Goal: Task Accomplishment & Management: Use online tool/utility

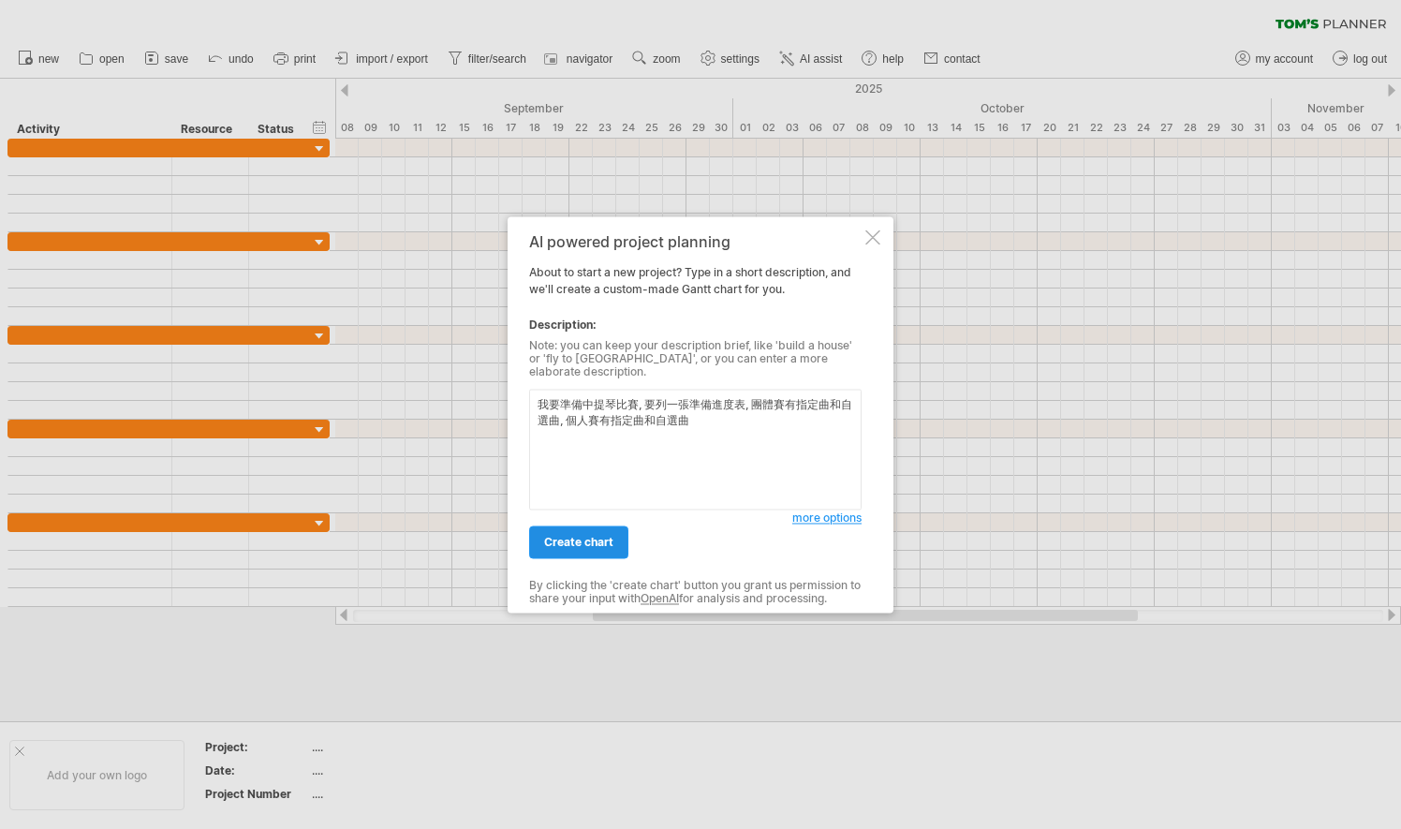
type textarea "我要準備中提琴比賽, 要列一張準備進度表, 團體賽有指定曲和自選曲, 個人賽有指定曲和自選曲"
click at [571, 537] on span "create chart" at bounding box center [578, 542] width 69 height 14
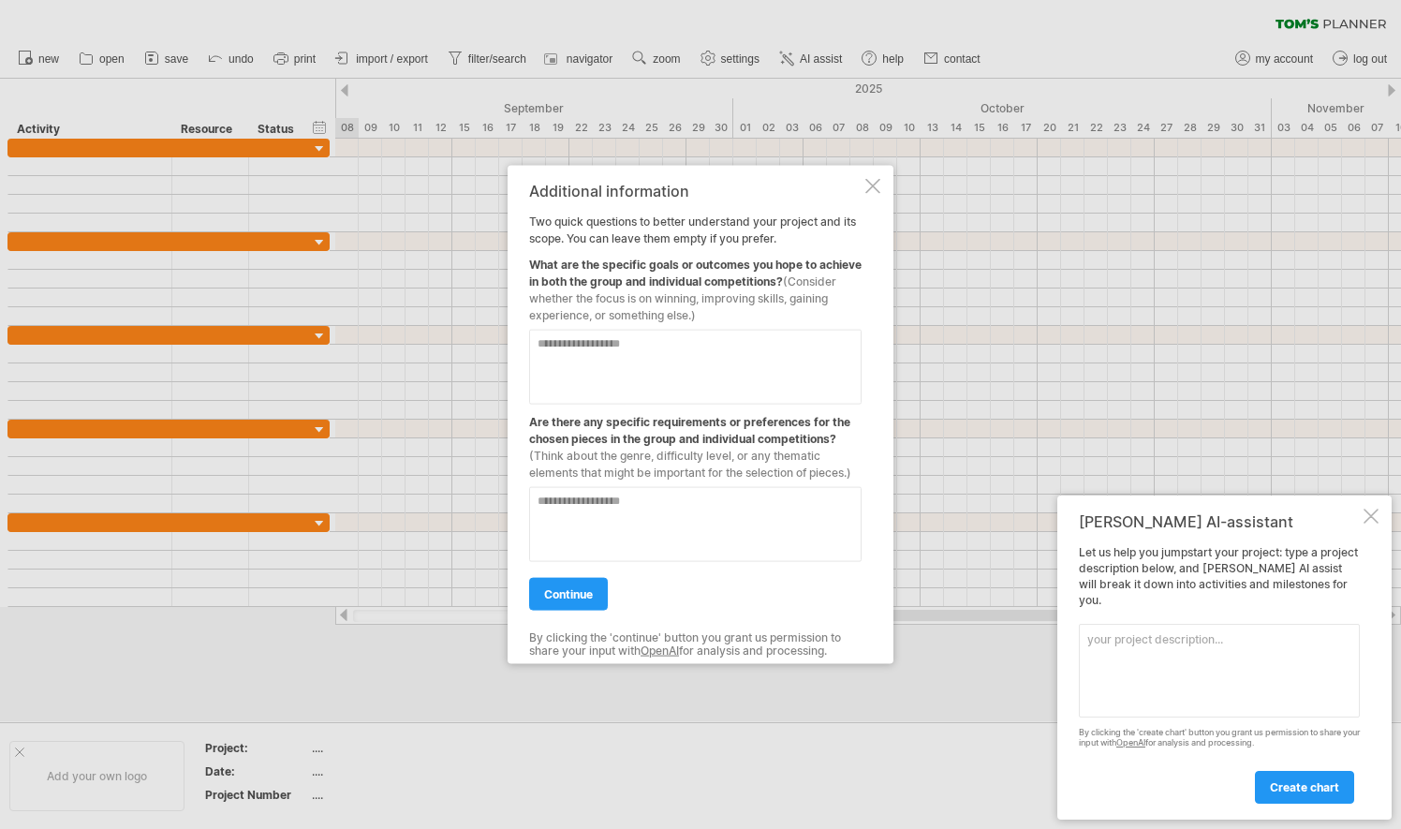
click at [646, 345] on textarea at bounding box center [695, 366] width 332 height 75
type textarea "*"
type textarea "**********"
click at [645, 507] on textarea at bounding box center [695, 523] width 332 height 75
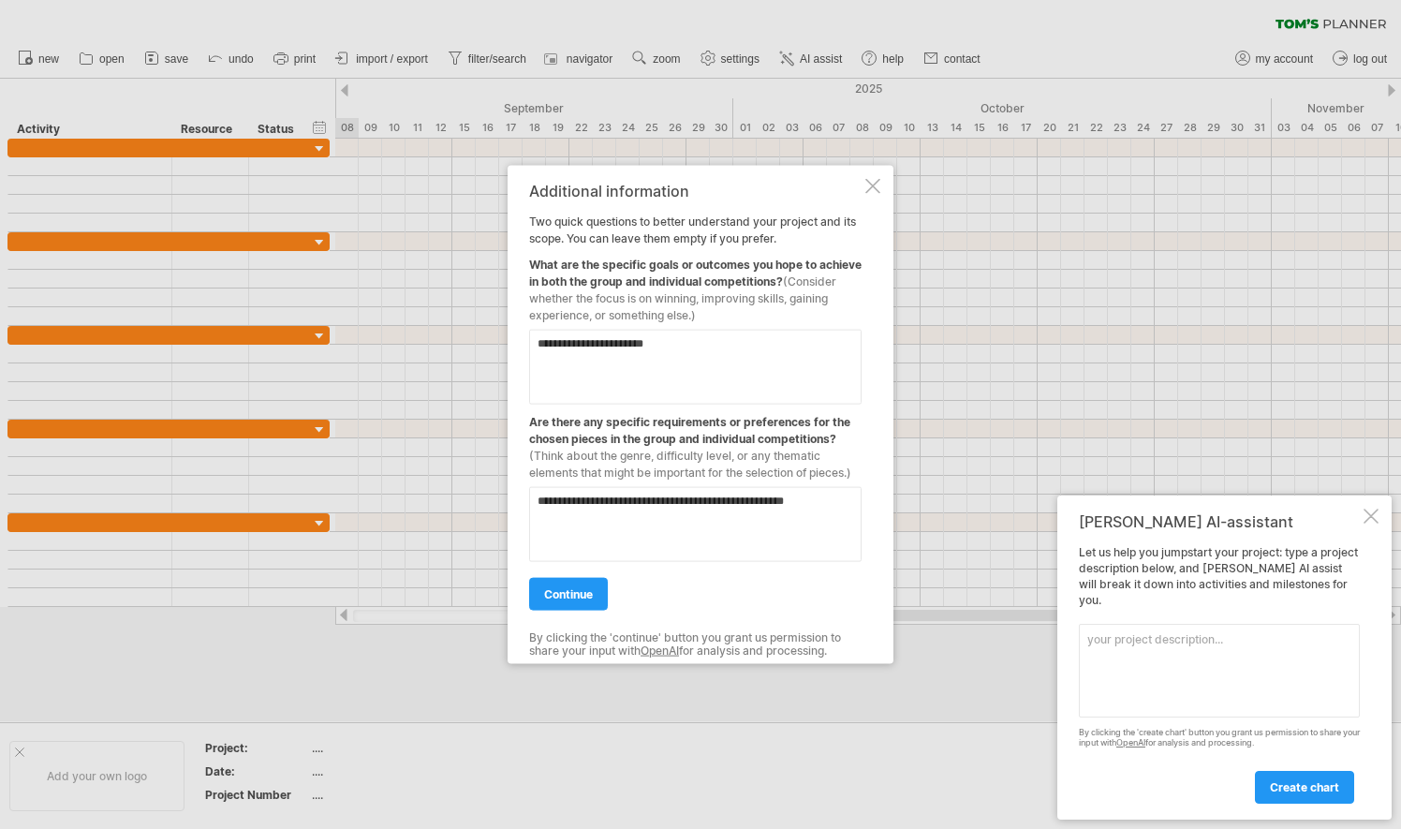
click at [813, 522] on textarea "**********" at bounding box center [695, 523] width 332 height 75
type textarea "**********"
click at [566, 587] on span "continue" at bounding box center [568, 593] width 49 height 14
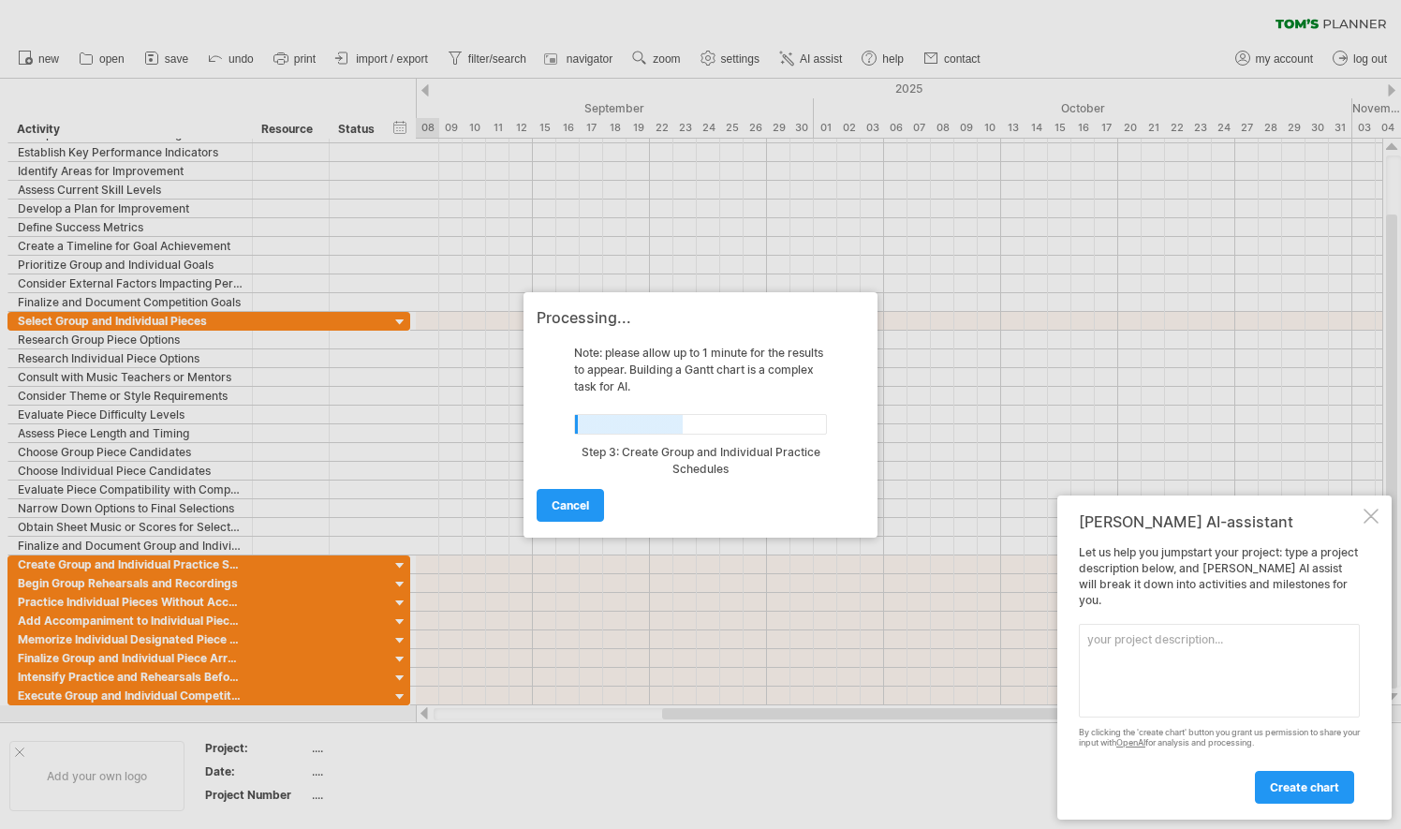
click at [1372, 523] on div at bounding box center [1370, 515] width 15 height 15
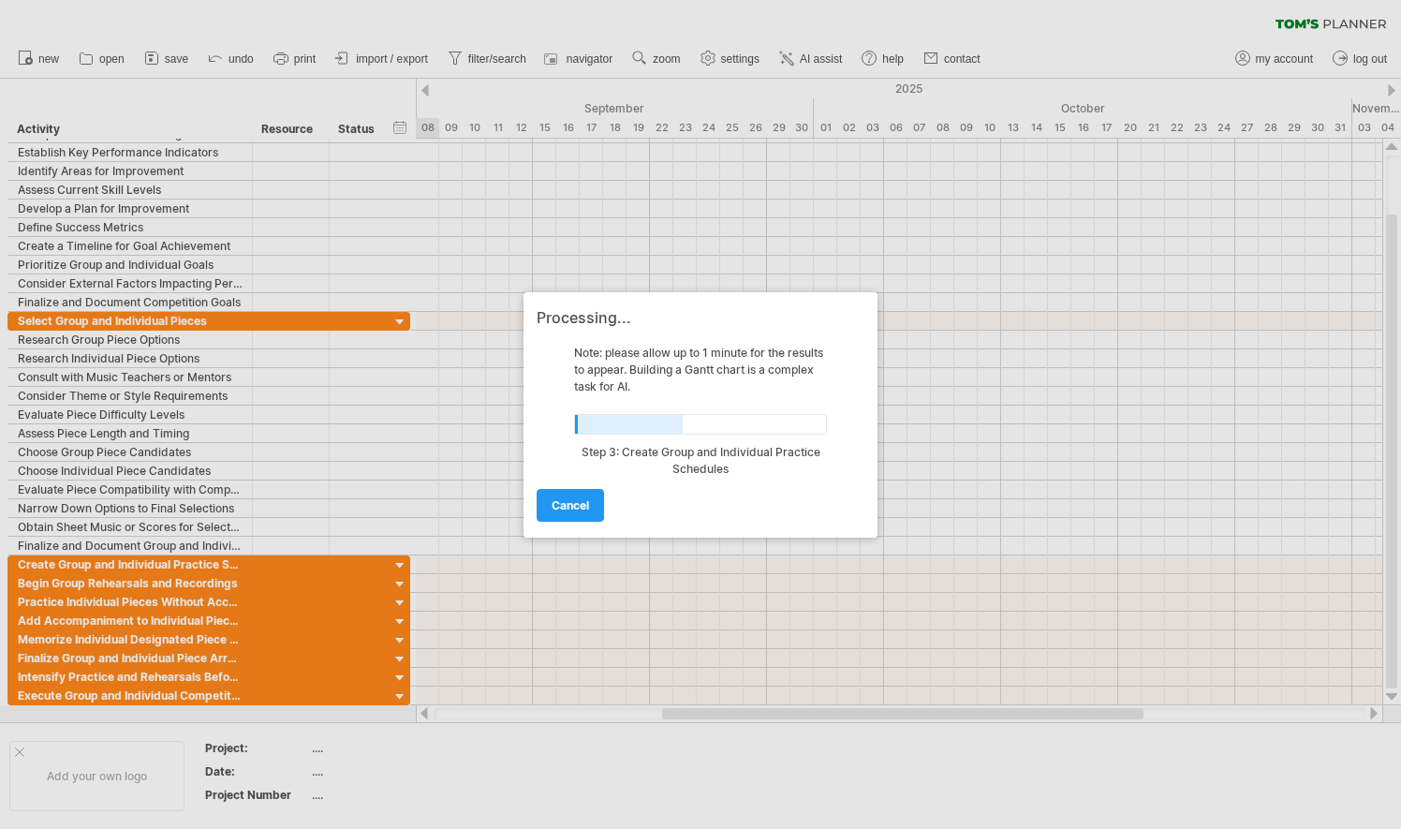
click at [707, 715] on div at bounding box center [700, 414] width 1401 height 829
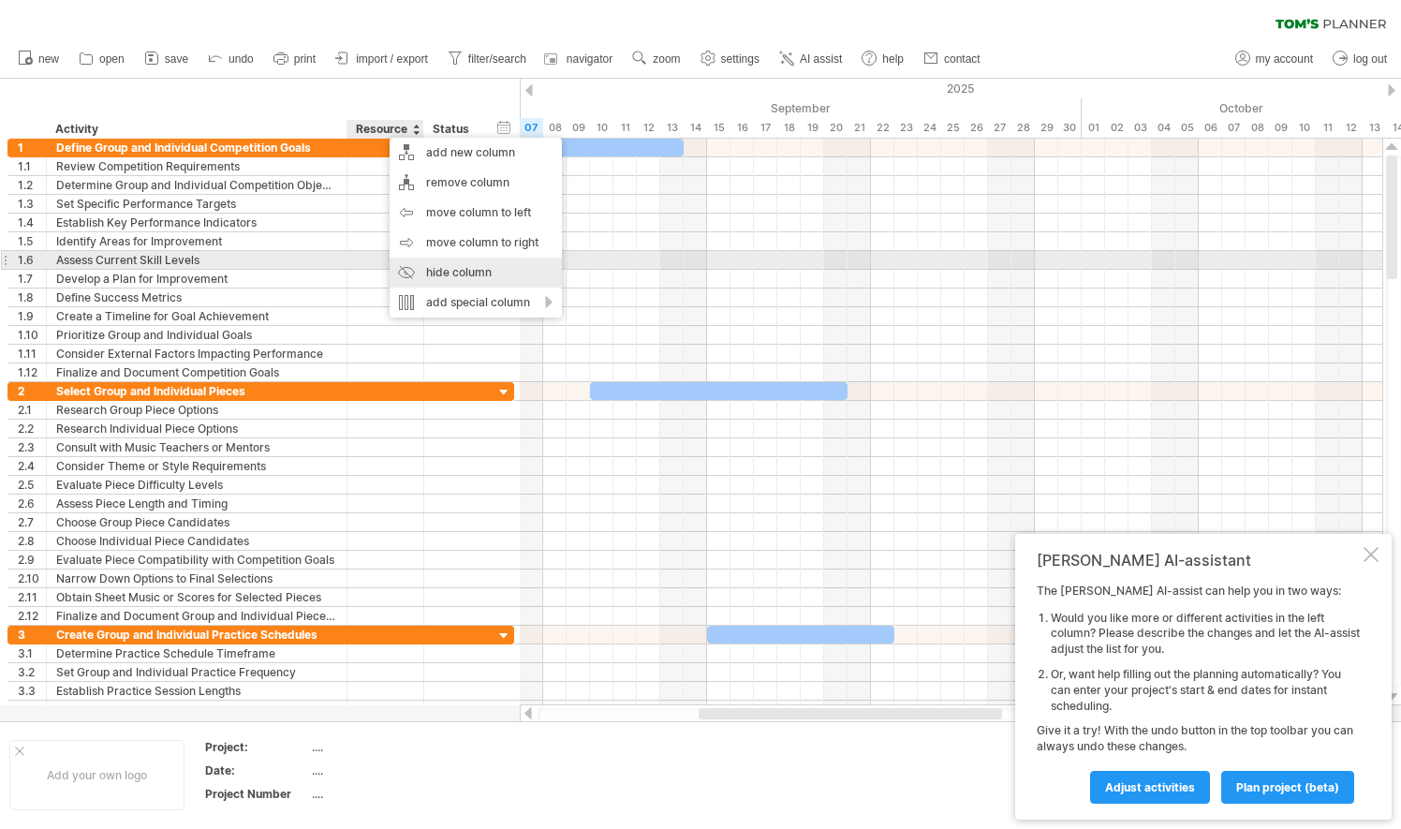
click at [453, 266] on div "hide column" at bounding box center [475, 272] width 172 height 30
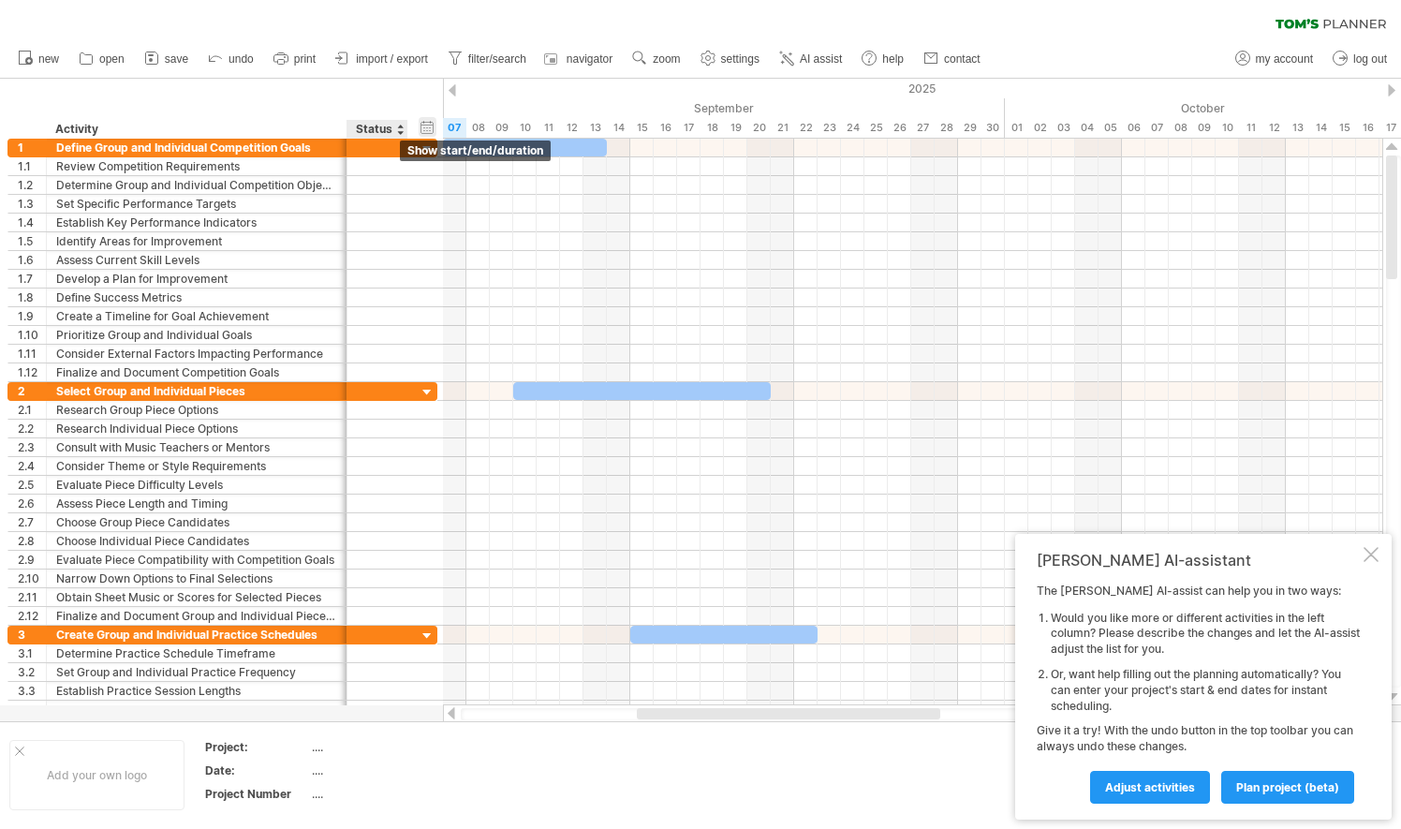
click at [427, 127] on div "hide start/end/duration show start/end/duration" at bounding box center [428, 127] width 18 height 20
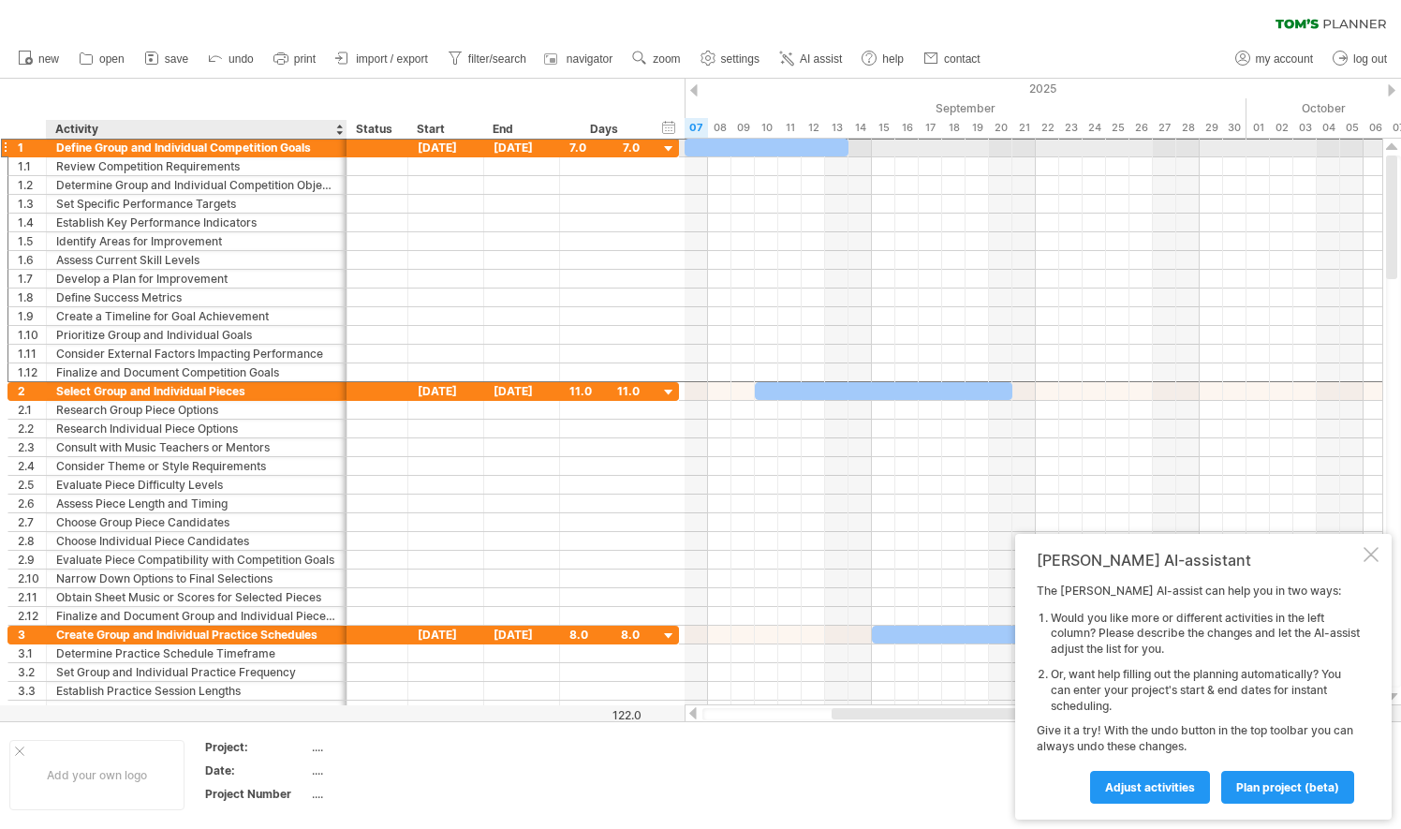
click at [263, 148] on div "Define Group and Individual Competition Goals" at bounding box center [196, 148] width 281 height 18
click at [324, 150] on input "**********" at bounding box center [196, 148] width 281 height 18
type input "*"
type input "***"
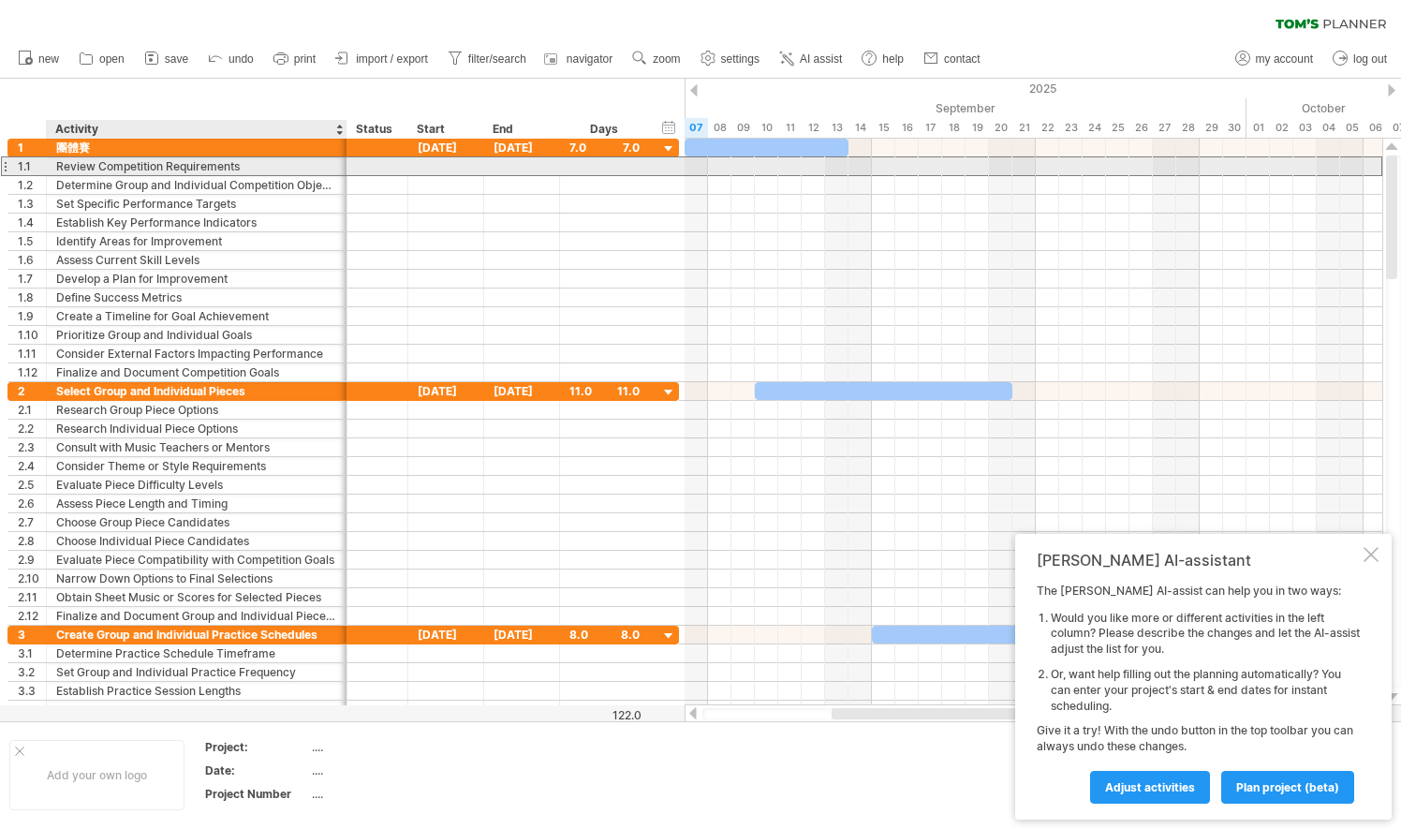
click at [312, 170] on div "Review Competition Requirements" at bounding box center [196, 166] width 281 height 18
type input "*"
type input "***"
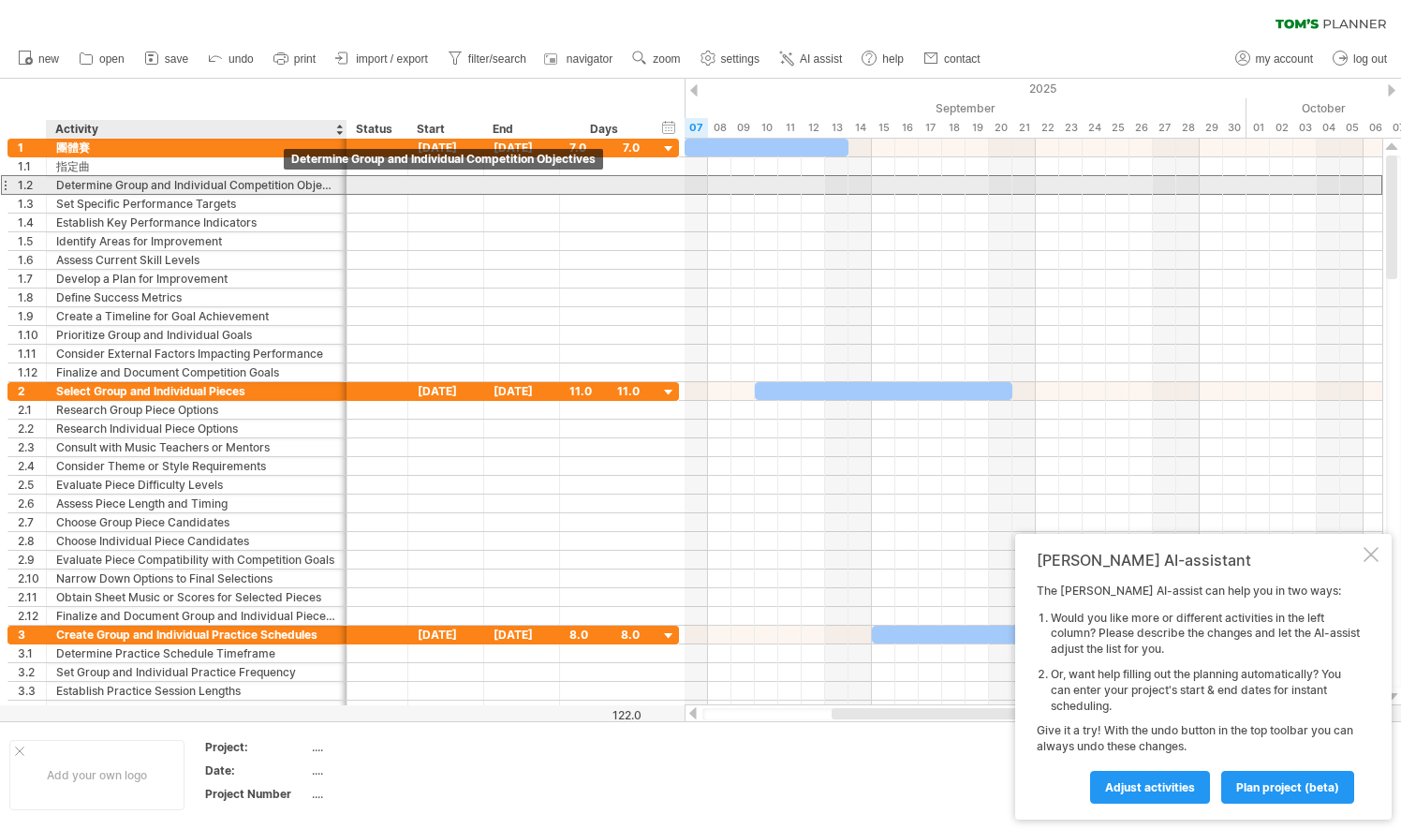
click at [273, 184] on div "Determine Group and Individual Competition Objectives" at bounding box center [196, 185] width 281 height 18
click at [247, 186] on div "tion Objectives" at bounding box center [196, 185] width 281 height 18
type input "*"
type input "***"
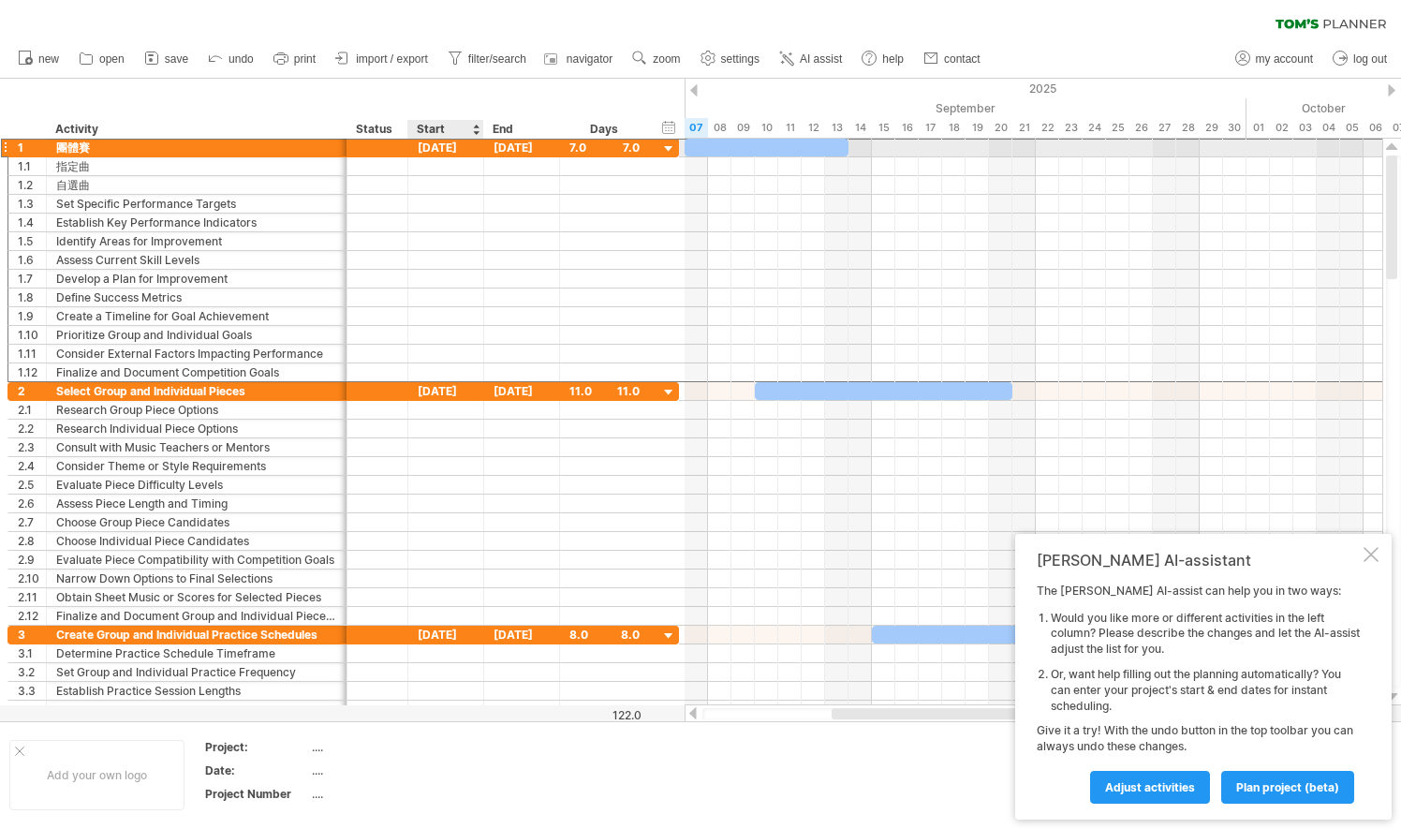
click at [449, 148] on div "[DATE]" at bounding box center [446, 148] width 76 height 18
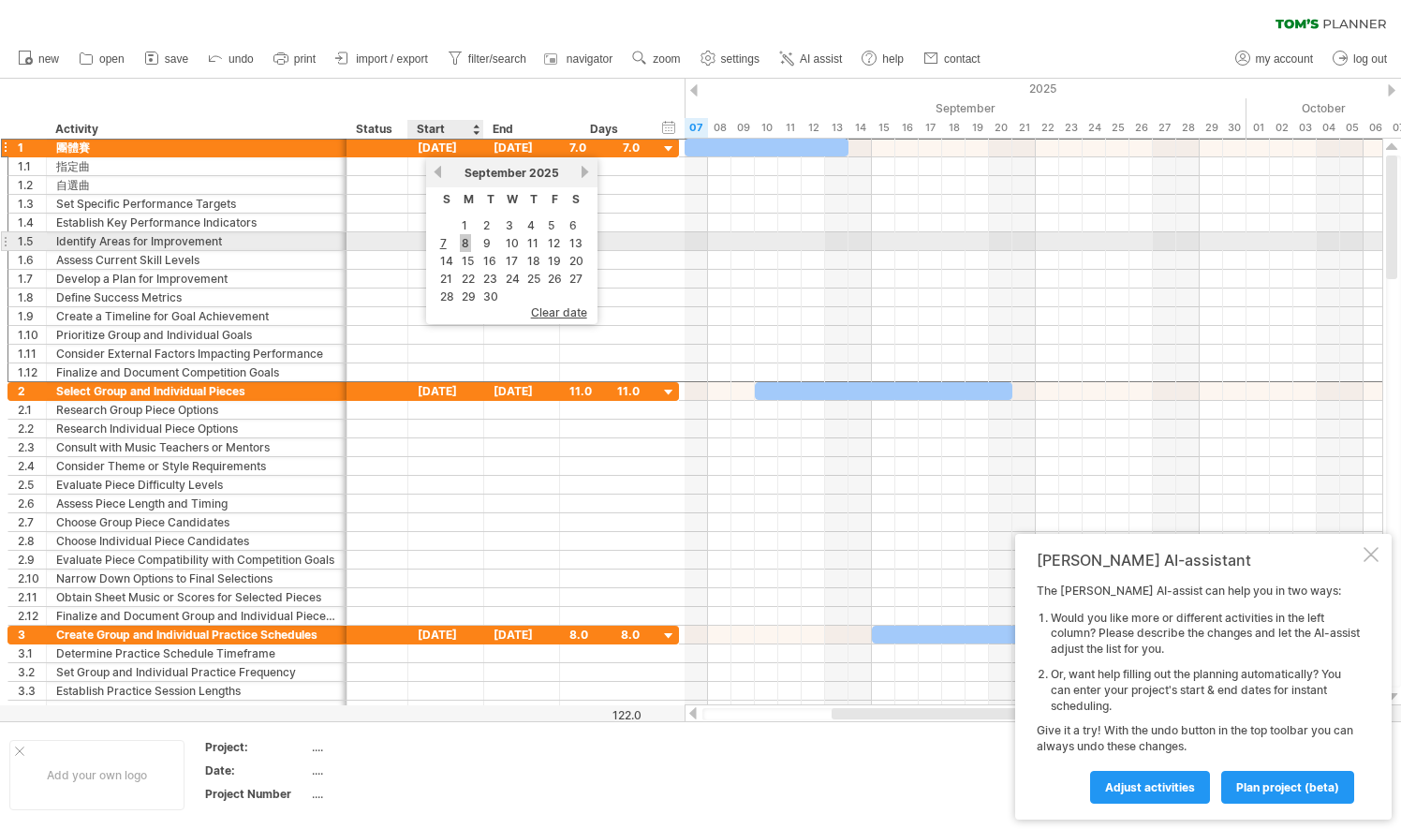
click at [465, 243] on link "8" at bounding box center [465, 243] width 11 height 18
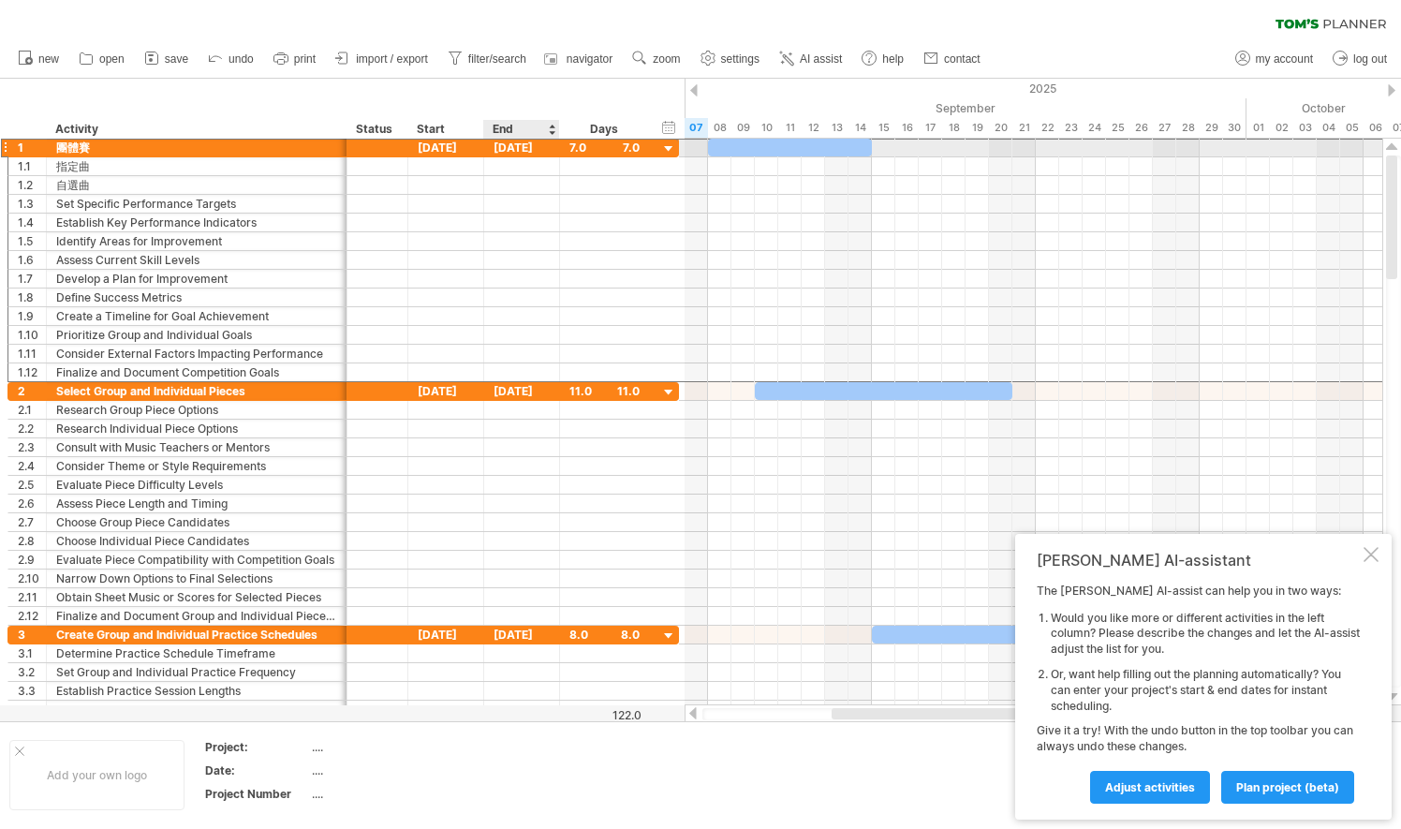
click at [536, 148] on div "[DATE]" at bounding box center [522, 148] width 76 height 18
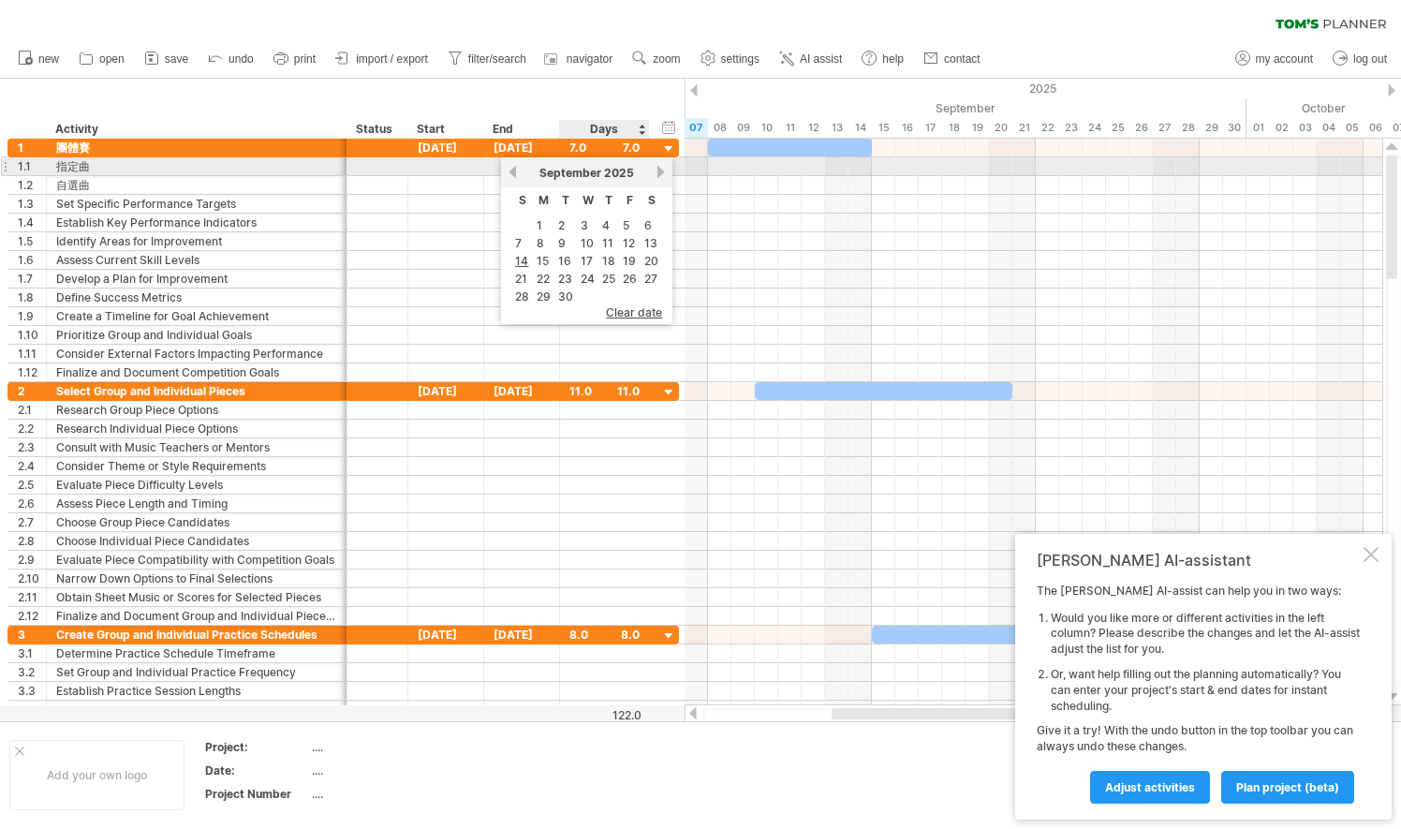
click at [655, 171] on link "next" at bounding box center [661, 172] width 14 height 14
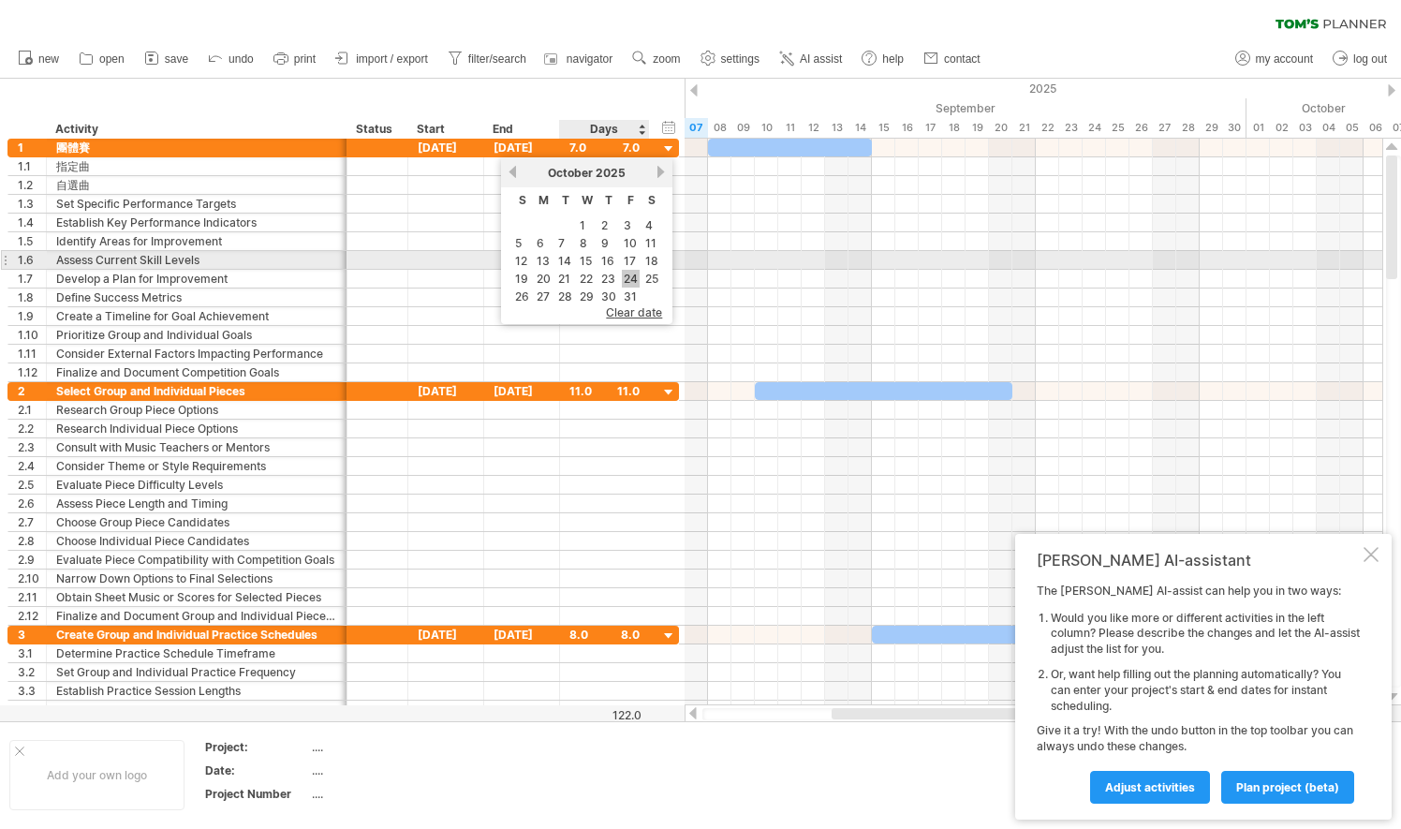
click at [631, 270] on link "24" at bounding box center [631, 279] width 18 height 18
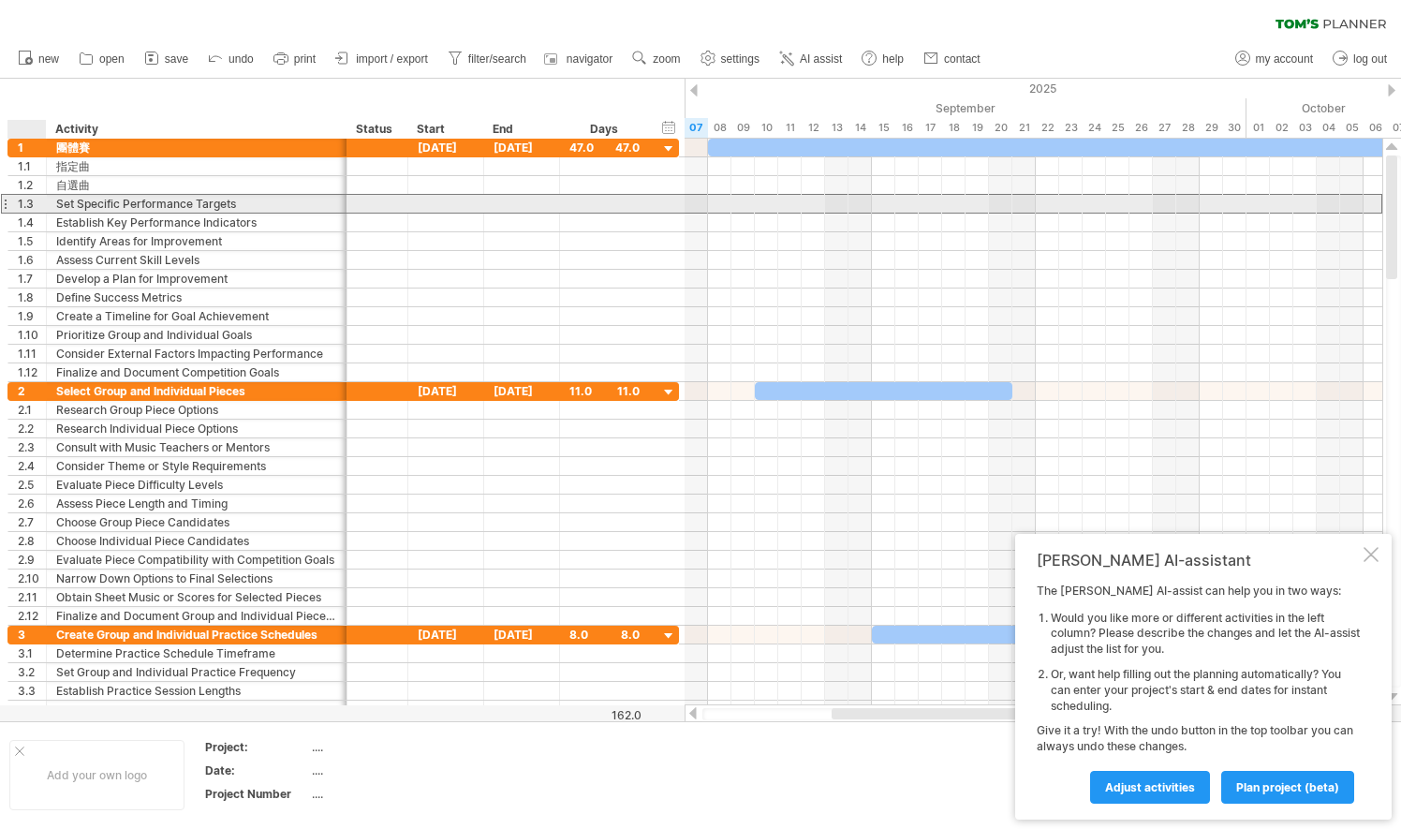
click at [17, 206] on div "1.3" at bounding box center [27, 204] width 38 height 18
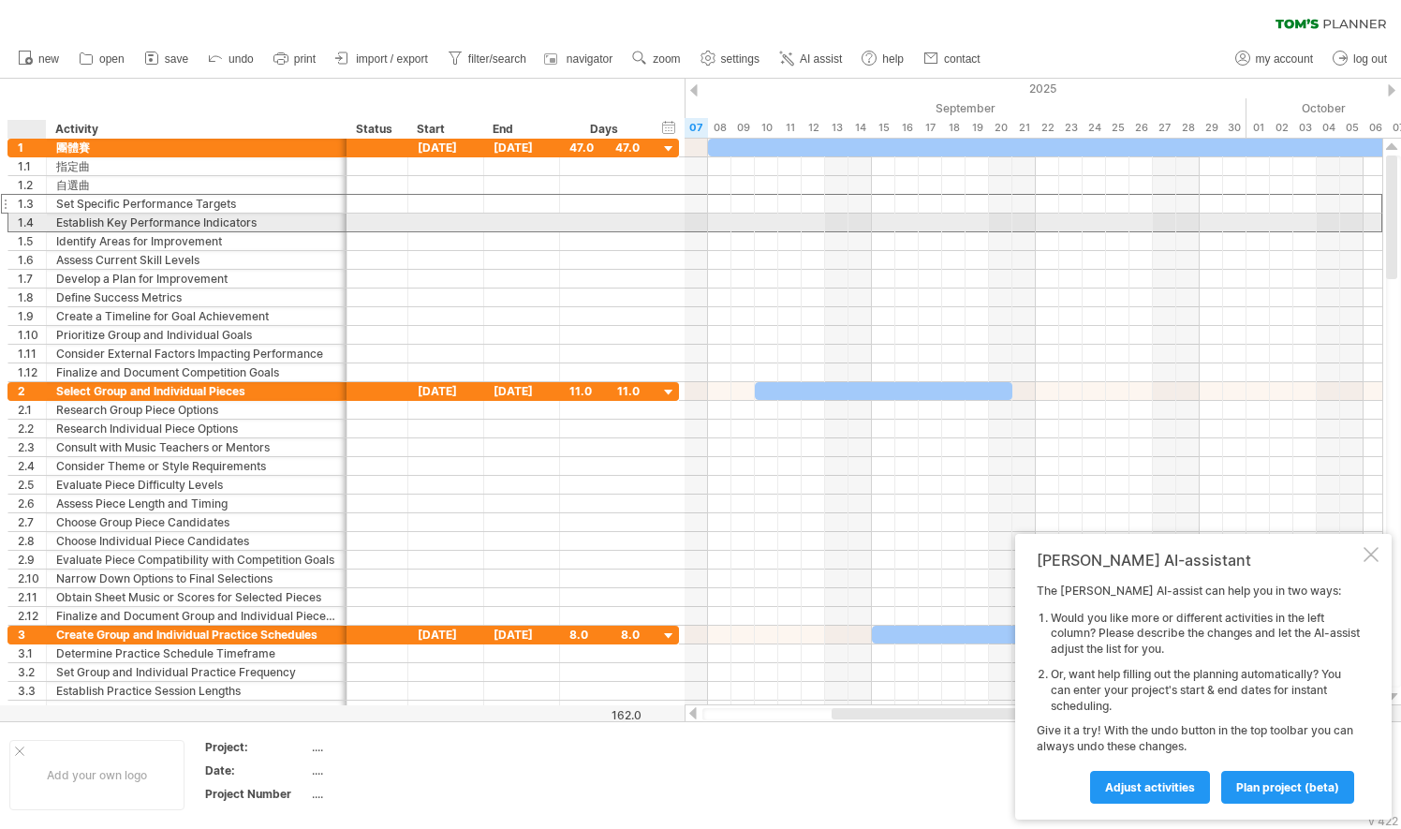
click at [32, 217] on div "1.4" at bounding box center [32, 222] width 28 height 18
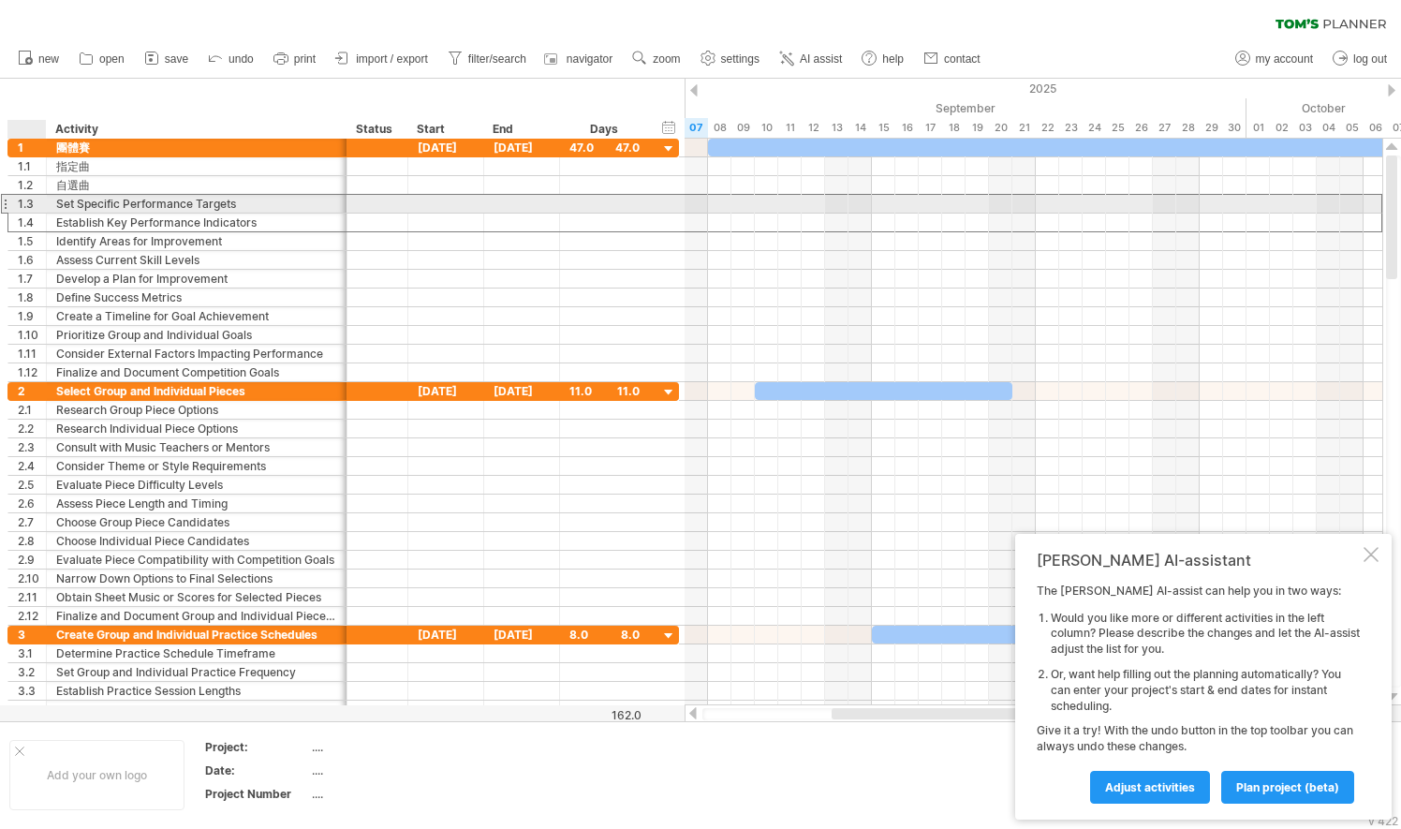
click at [28, 204] on div "1.3" at bounding box center [32, 204] width 28 height 18
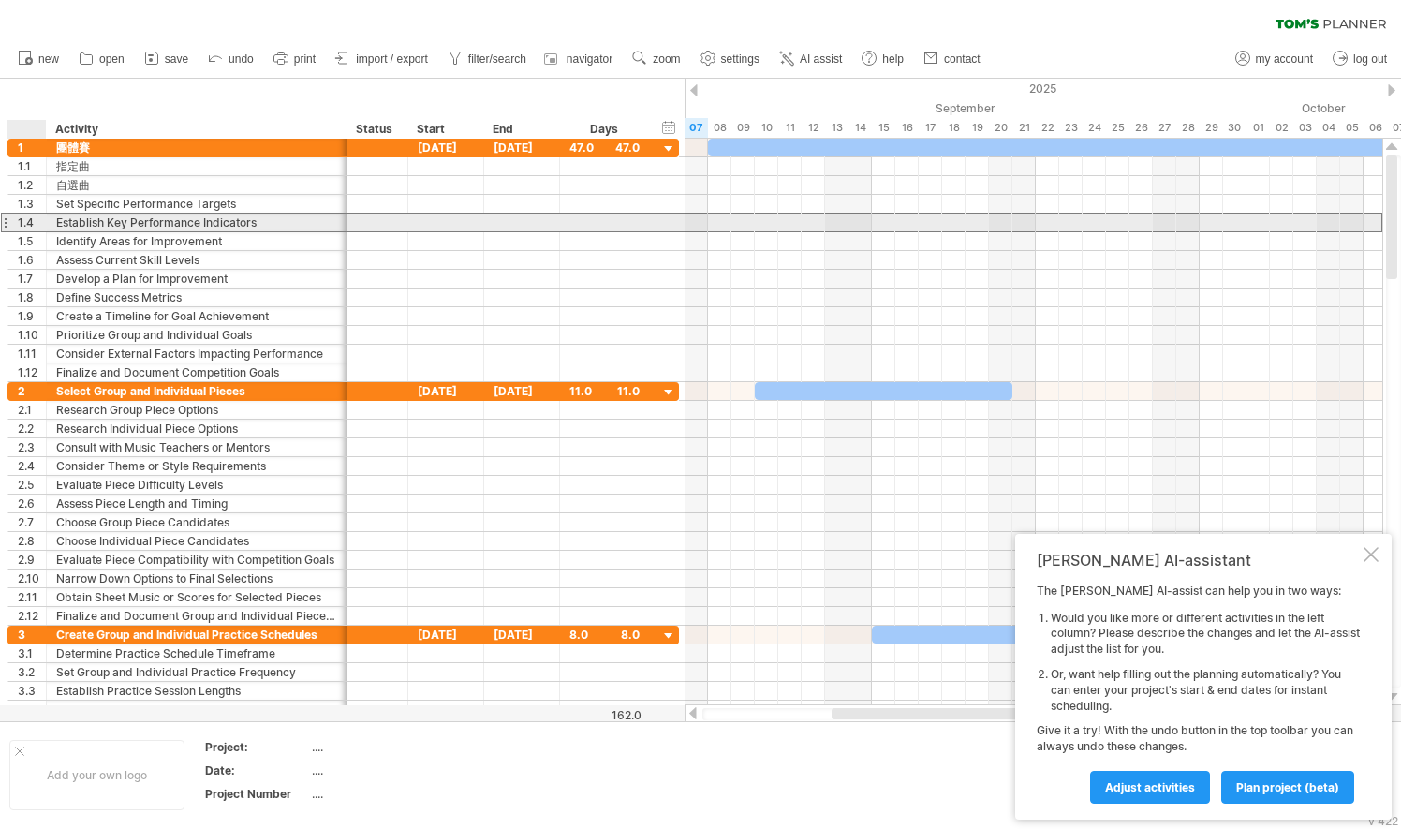
click at [48, 222] on div "**********" at bounding box center [197, 222] width 301 height 18
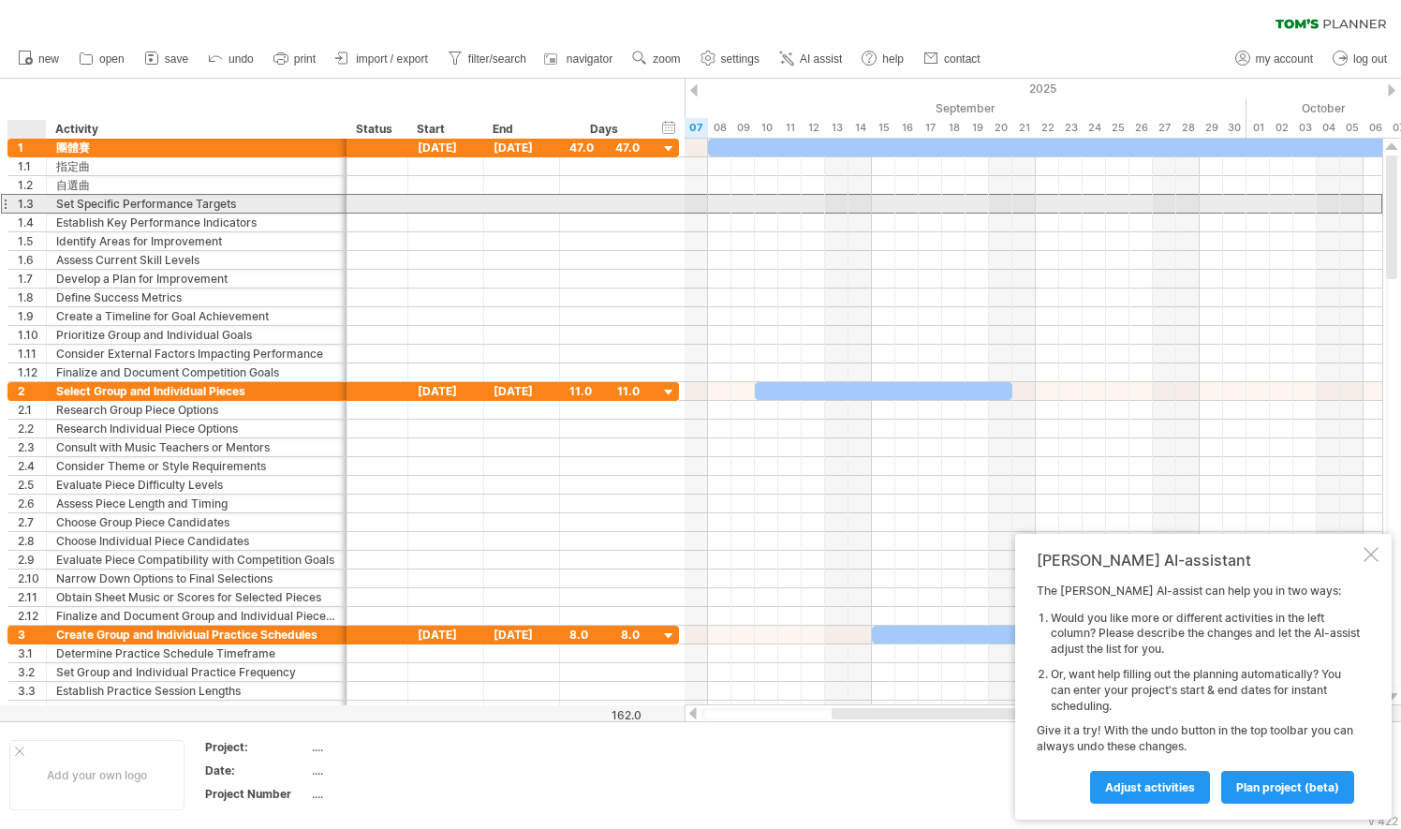
click at [36, 202] on div "1.3" at bounding box center [32, 204] width 28 height 18
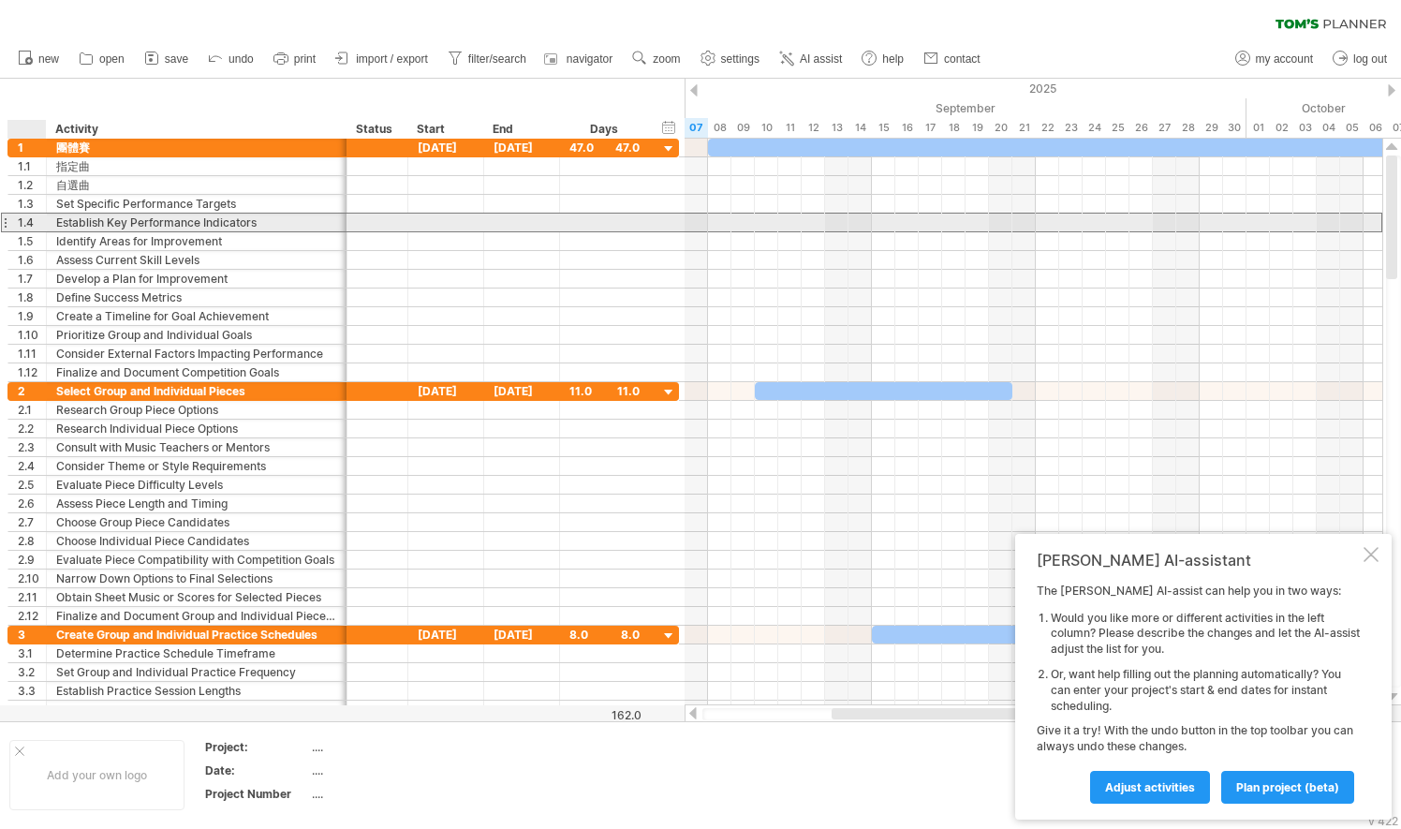
click at [47, 221] on div "**********" at bounding box center [197, 222] width 301 height 18
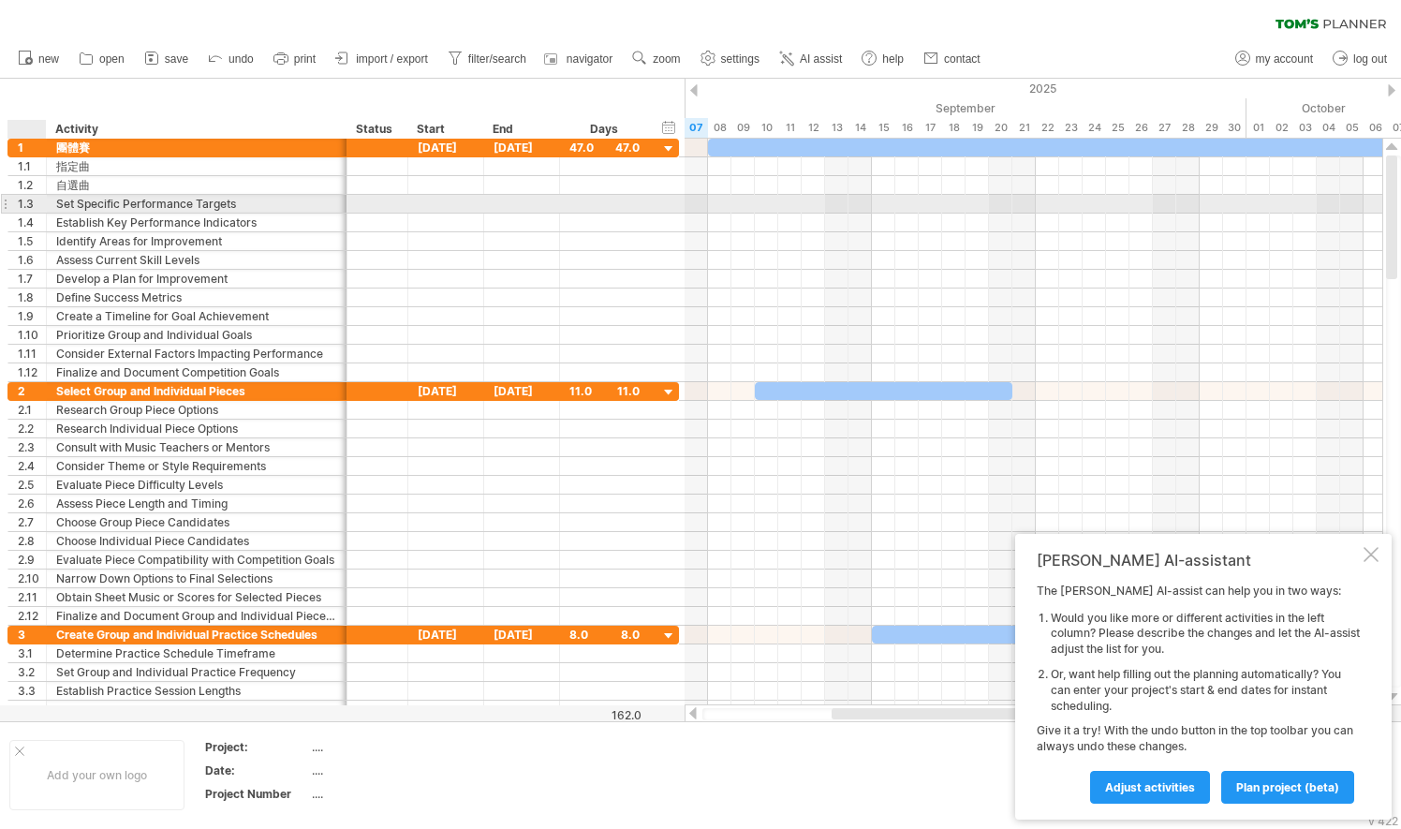
click at [39, 209] on div at bounding box center [43, 204] width 9 height 19
click at [28, 209] on div "1.3" at bounding box center [32, 204] width 28 height 18
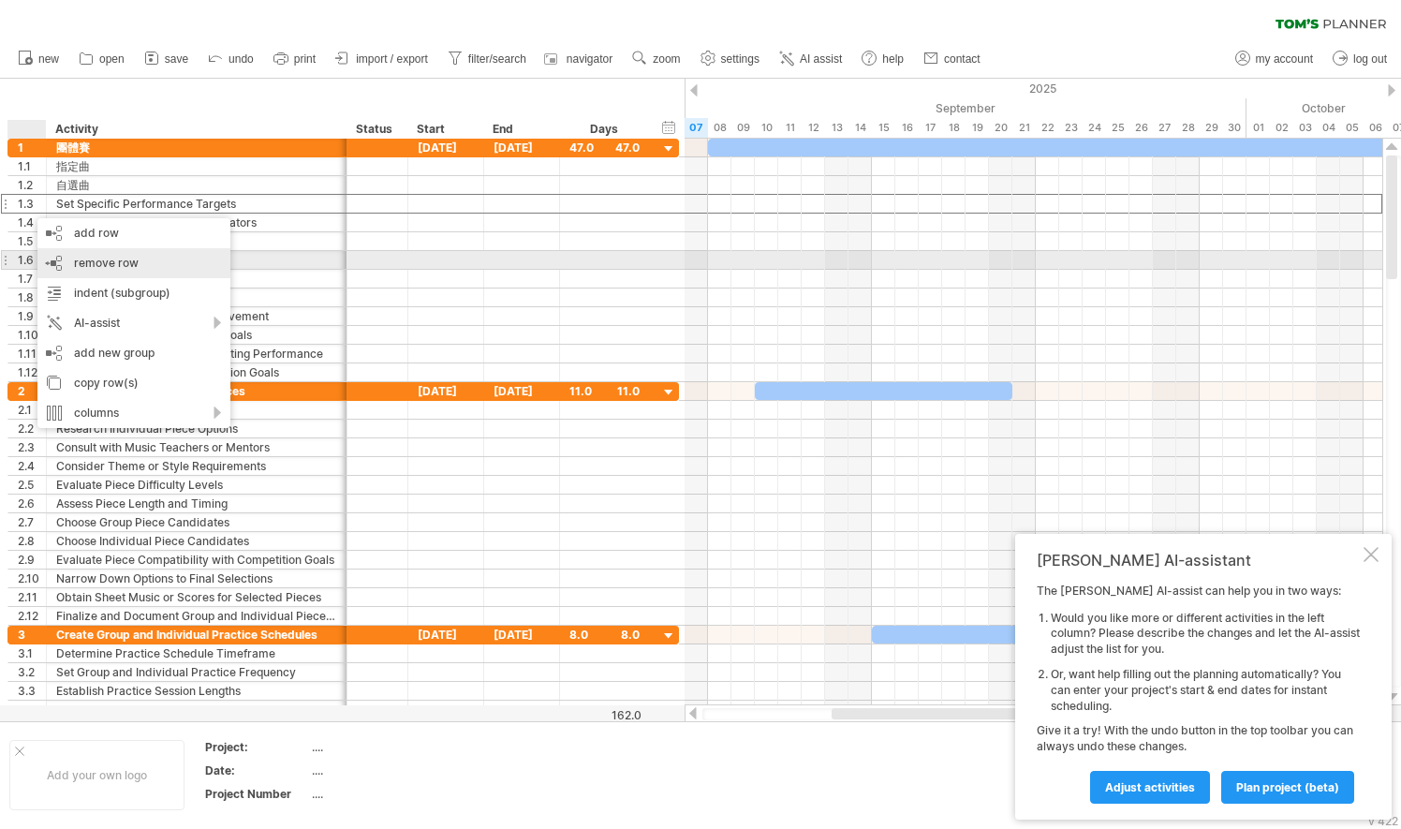
click at [114, 266] on span "remove row" at bounding box center [106, 263] width 65 height 14
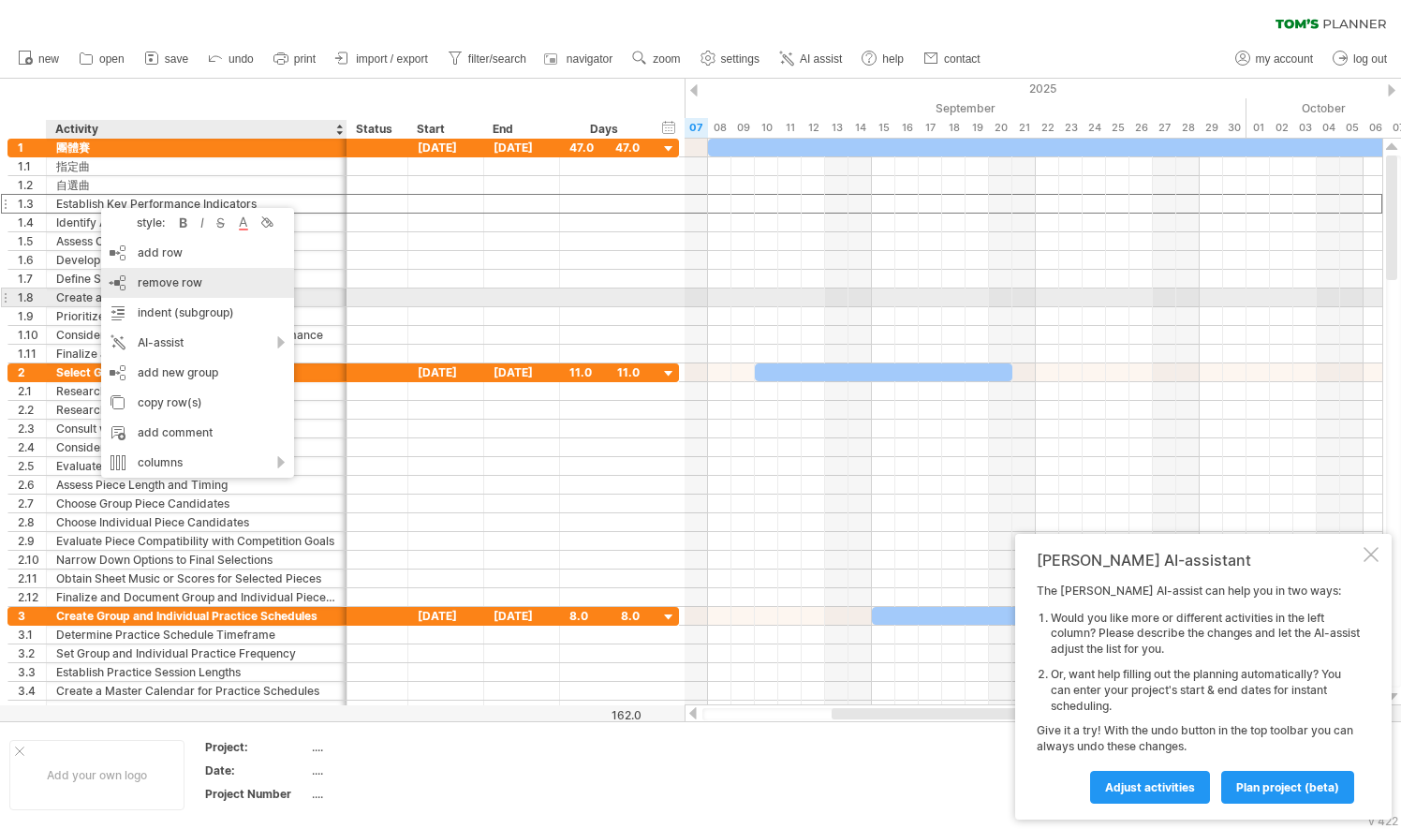
click at [190, 292] on div "remove row remove selected rows" at bounding box center [197, 283] width 193 height 30
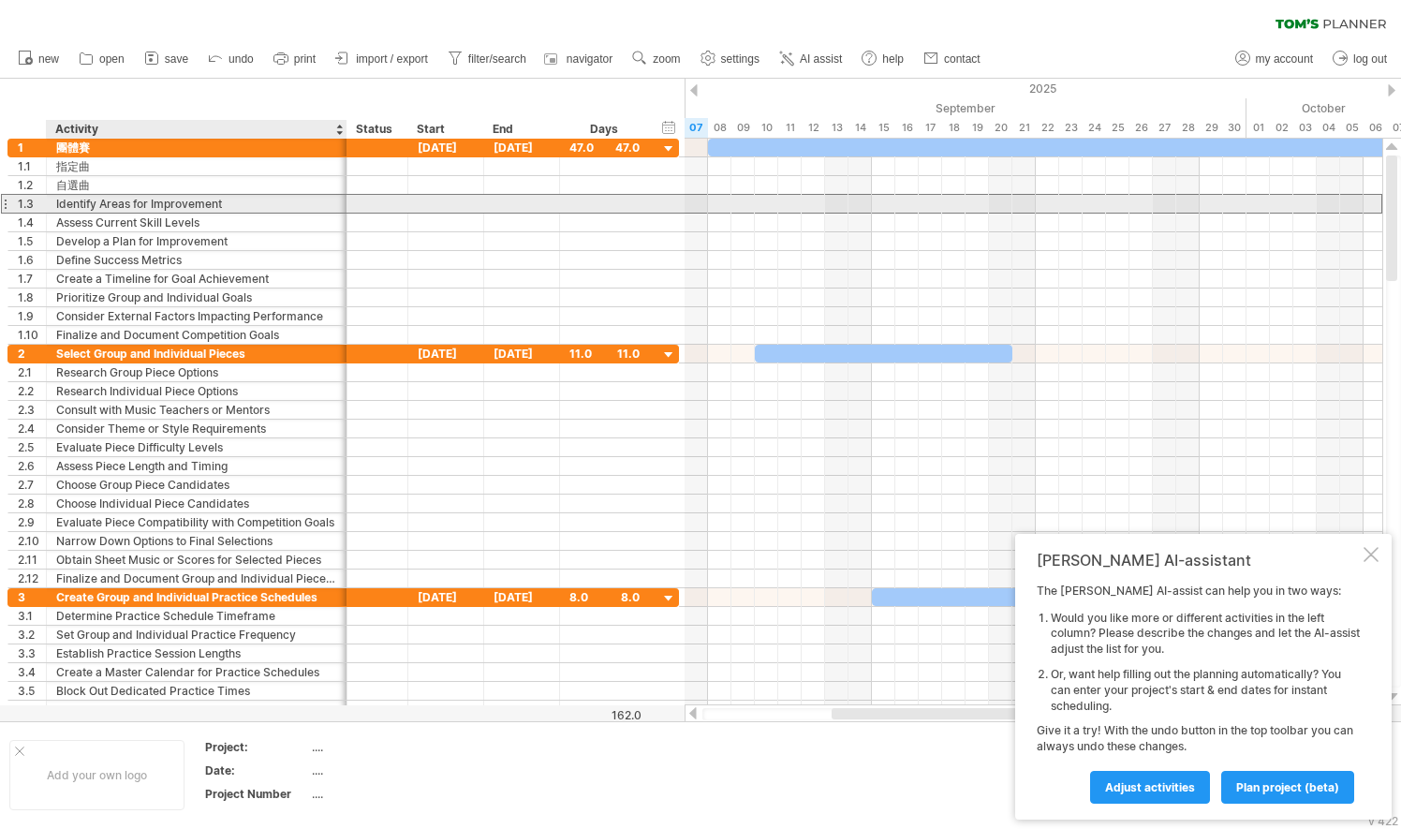
click at [146, 210] on div "Identify Areas for Improvement" at bounding box center [196, 204] width 281 height 18
click at [117, 210] on div "Identify Areas for Improvement" at bounding box center [196, 204] width 281 height 18
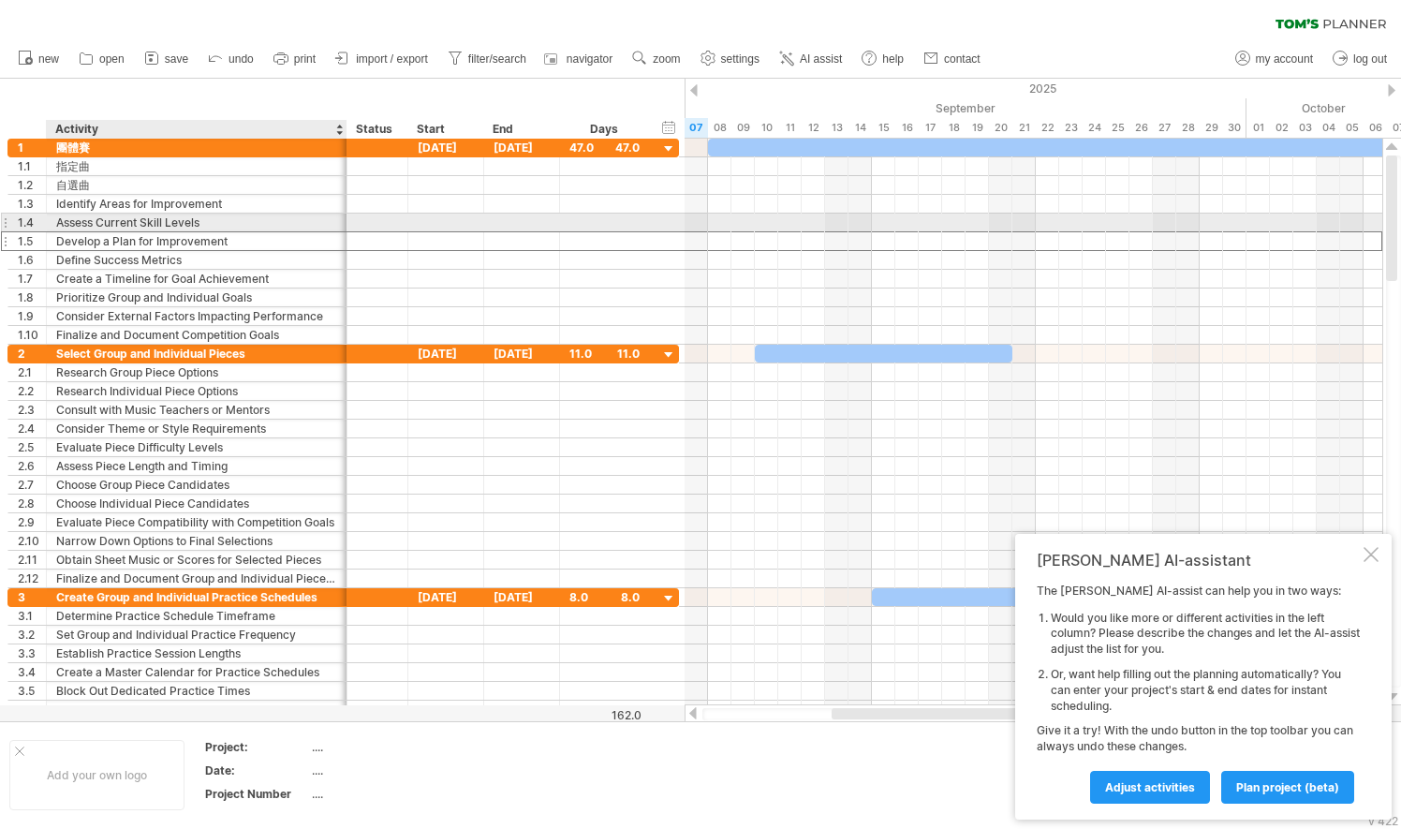
click at [261, 232] on div "Develop a Plan for Improvement" at bounding box center [196, 241] width 281 height 18
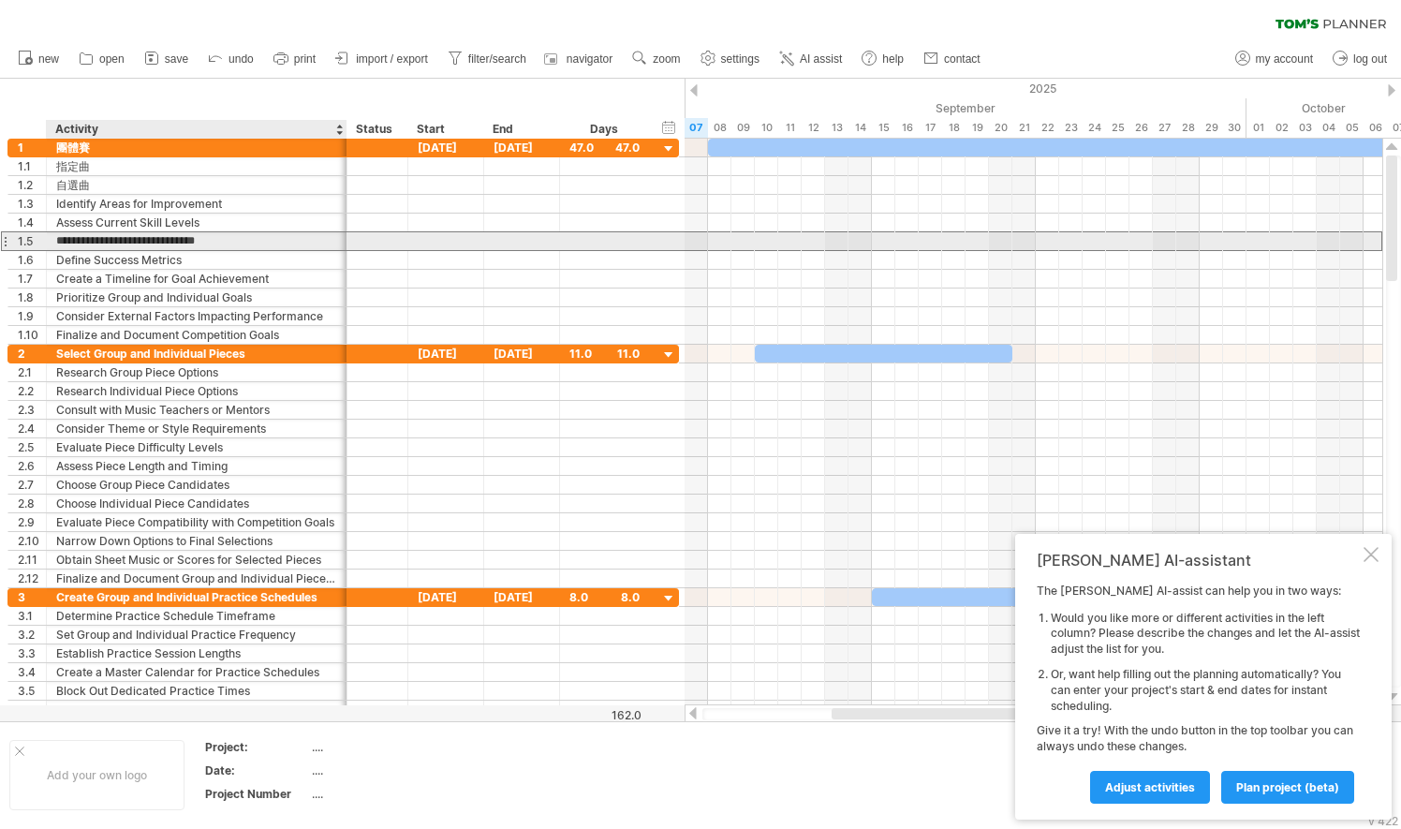
click at [270, 245] on input "**********" at bounding box center [196, 241] width 281 height 18
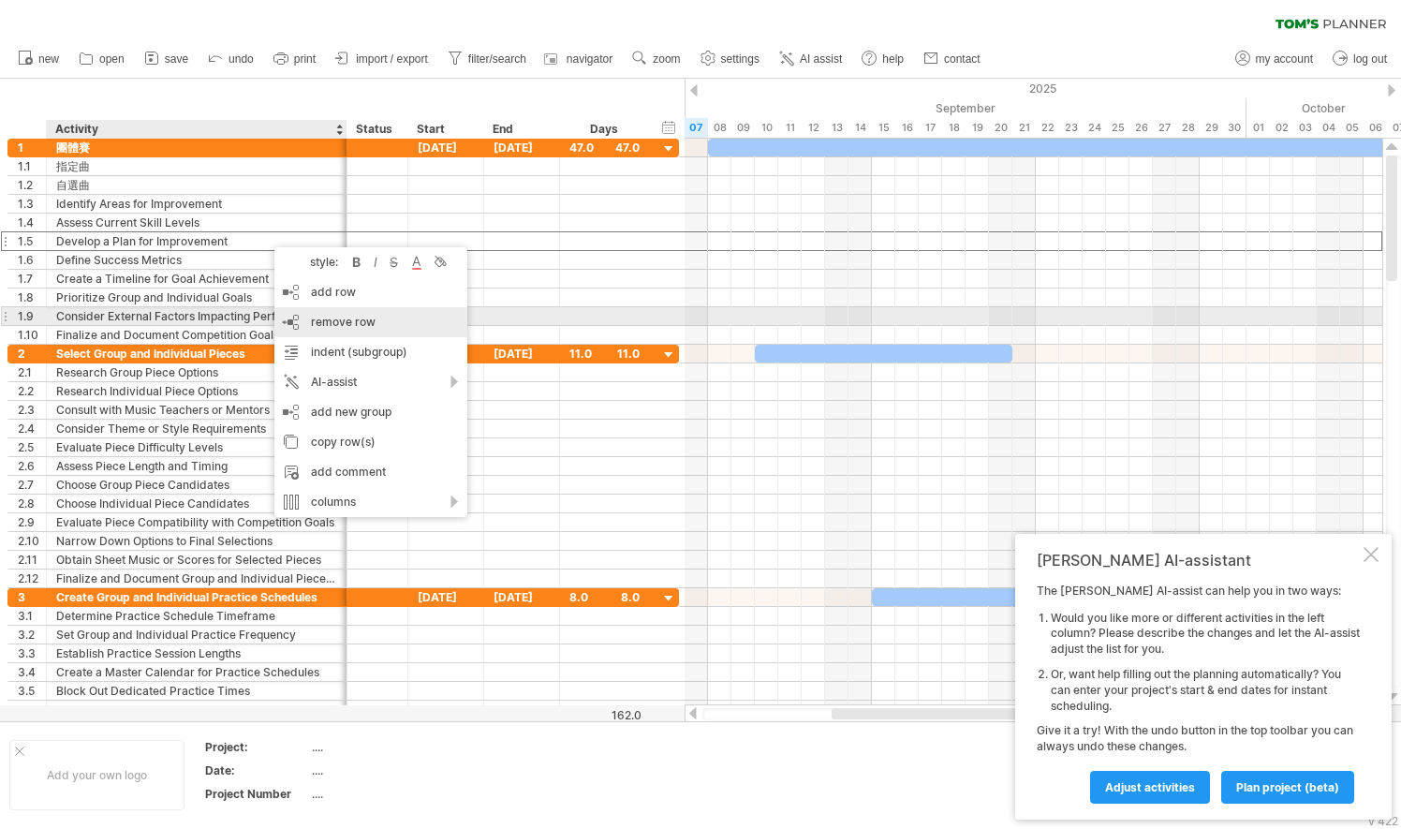
click at [323, 313] on div "remove row remove selected rows" at bounding box center [370, 322] width 193 height 30
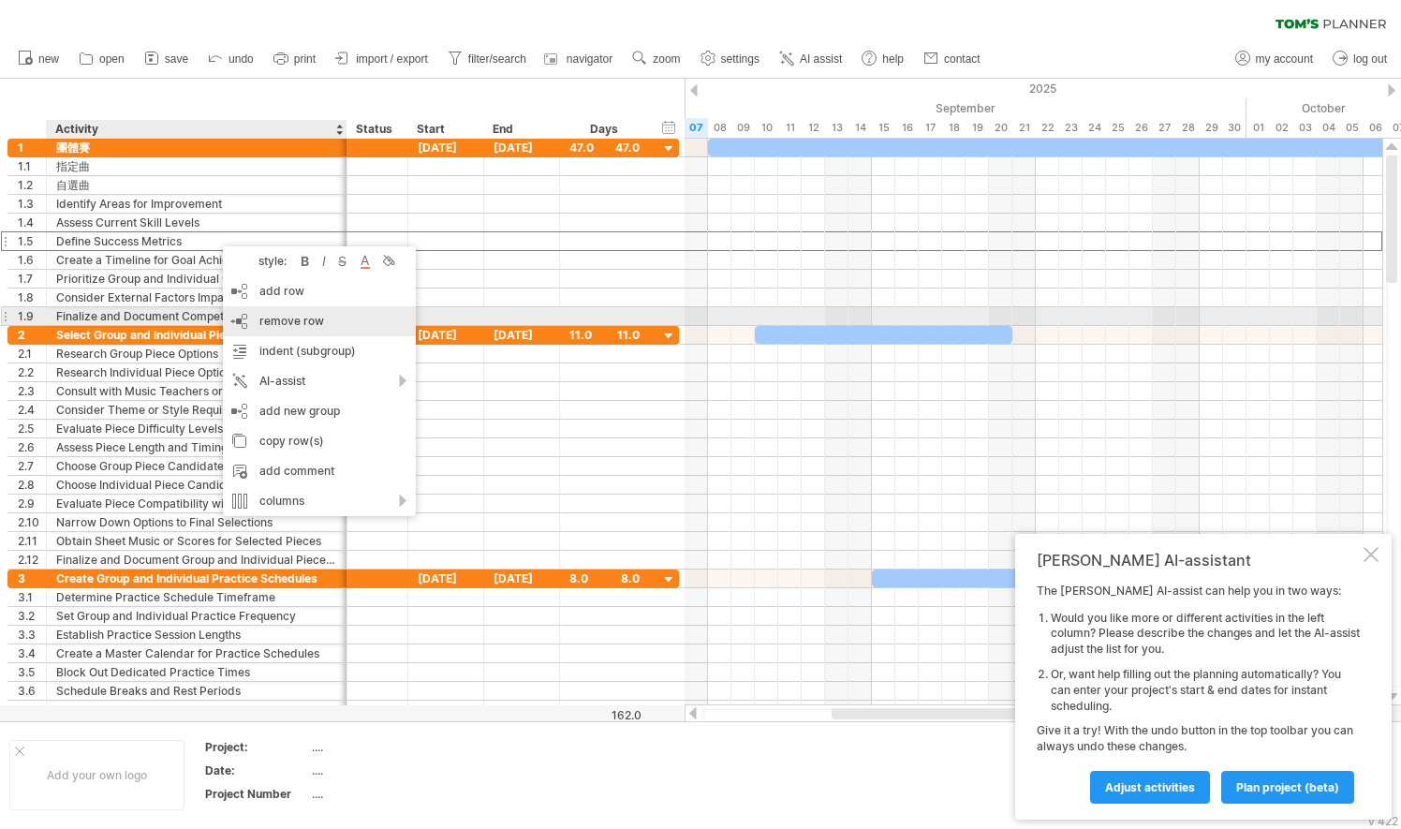
click at [273, 320] on span "remove row" at bounding box center [291, 321] width 65 height 14
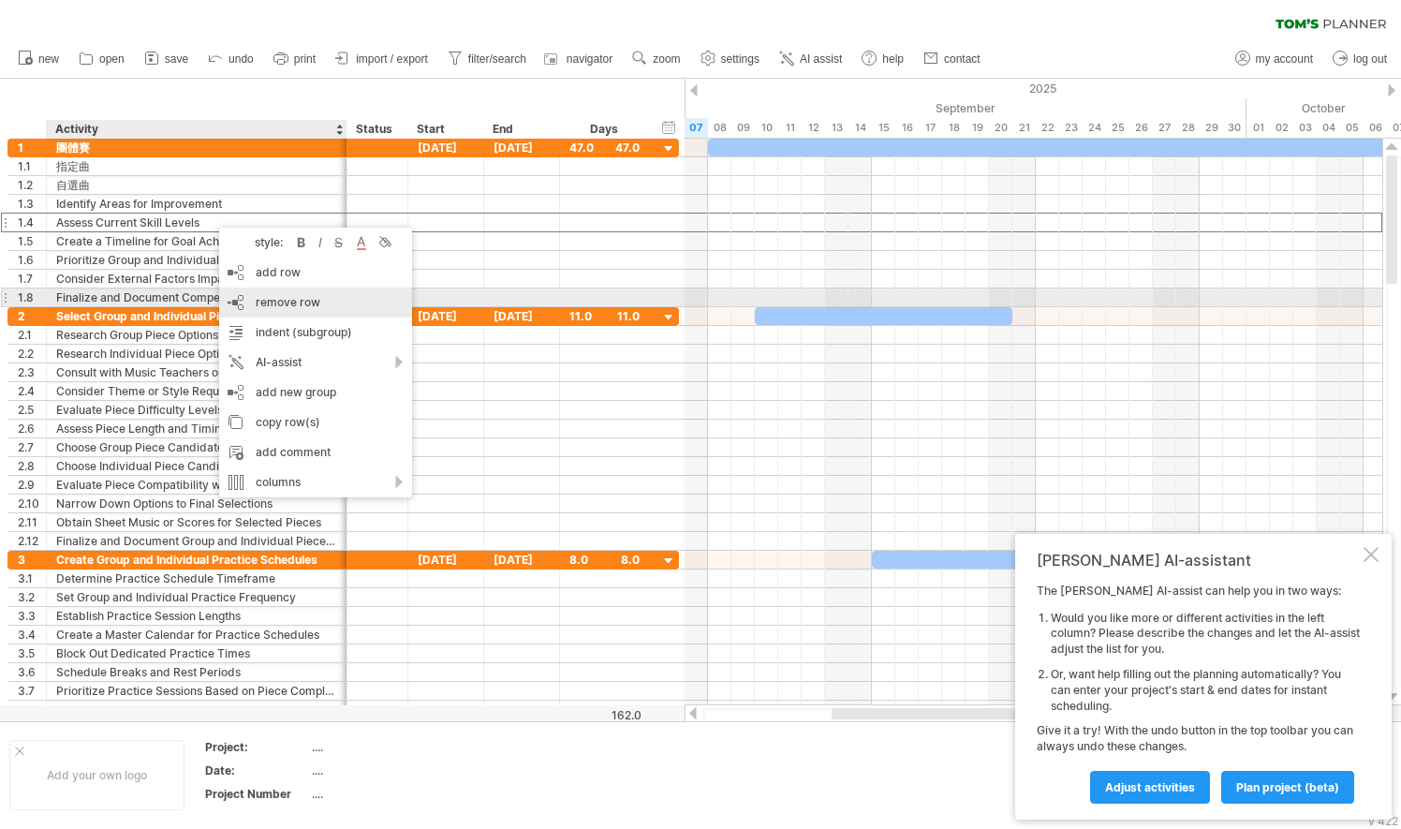
click at [270, 291] on div "remove row remove selected rows" at bounding box center [315, 302] width 193 height 30
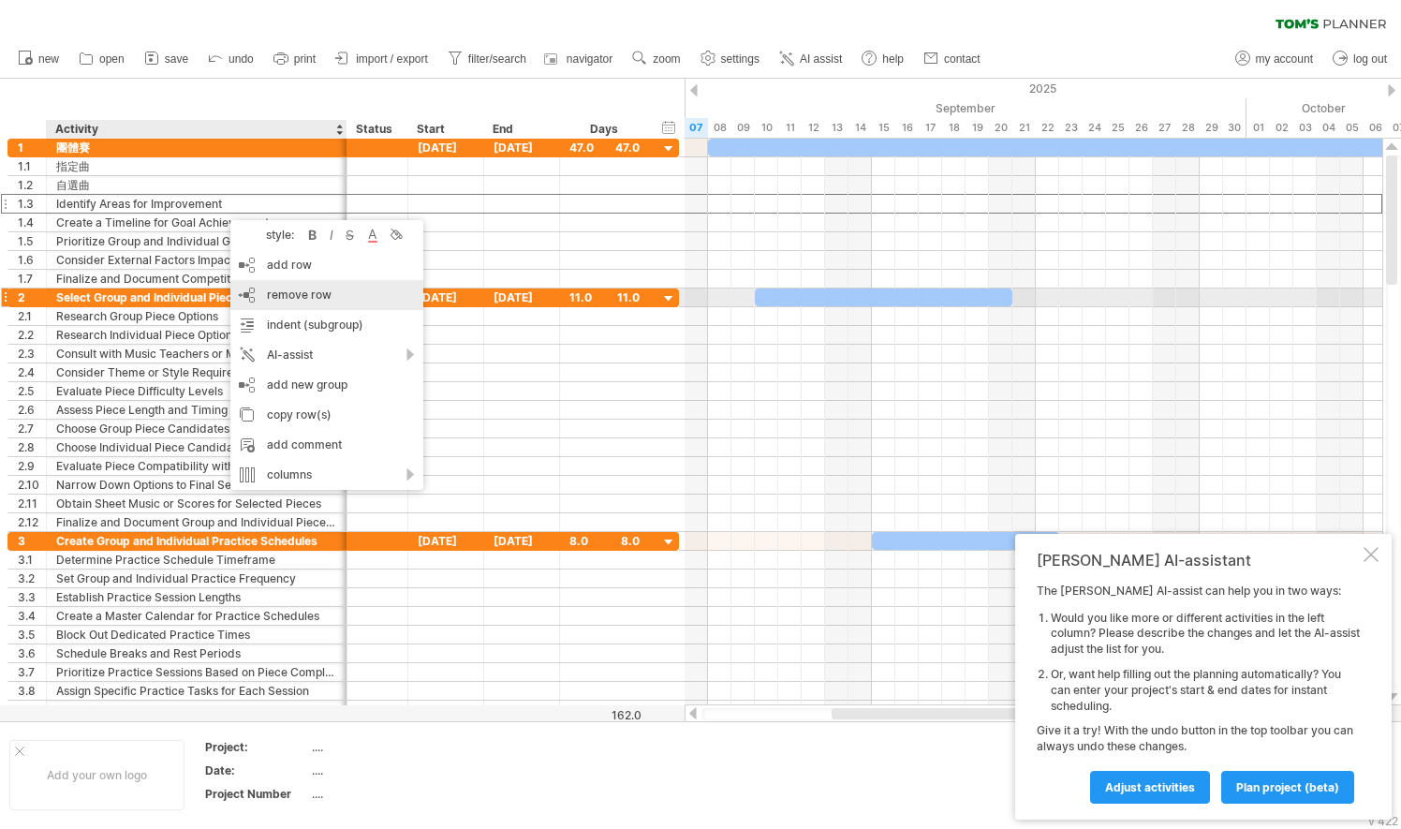
click at [272, 290] on span "remove row" at bounding box center [299, 294] width 65 height 14
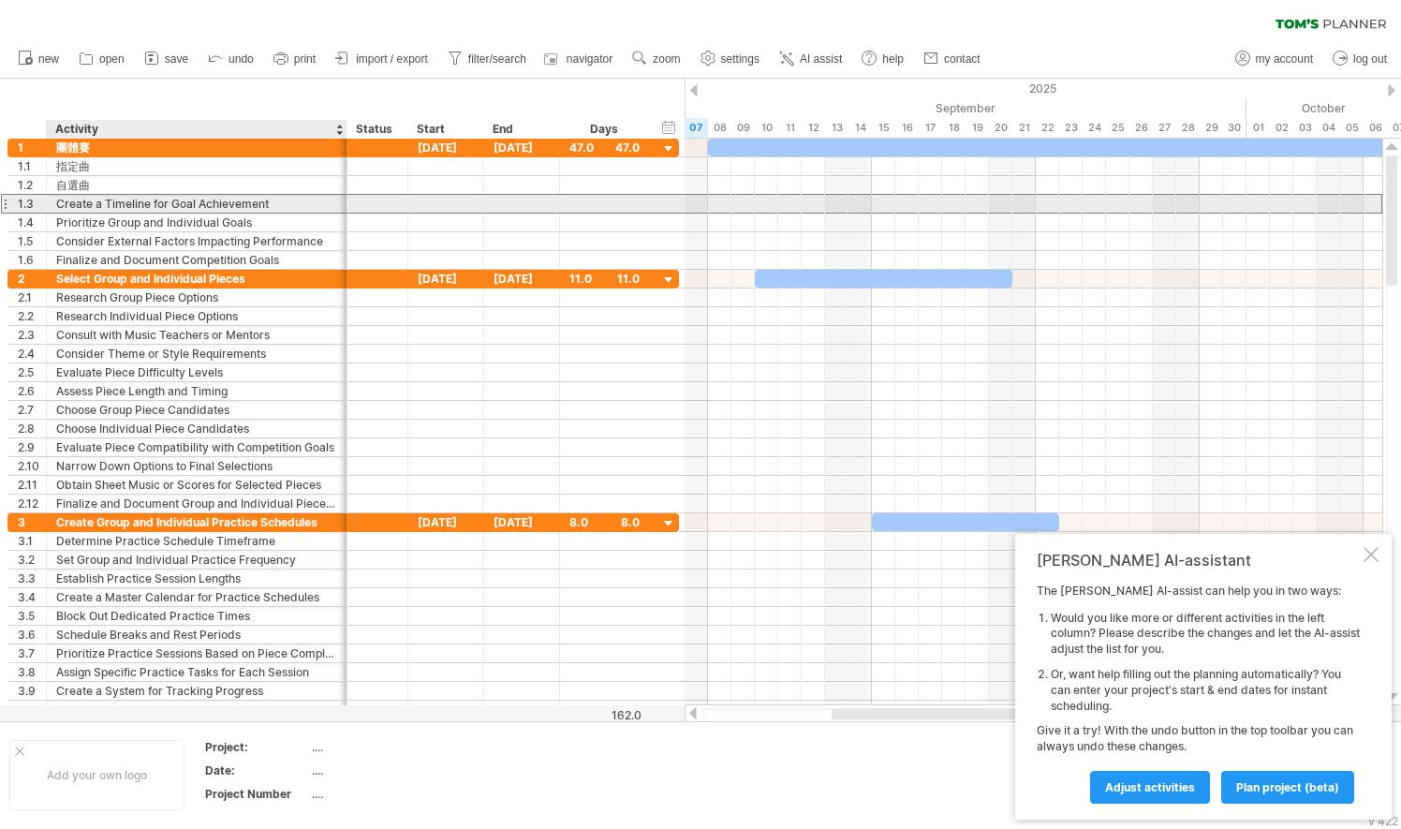
click at [225, 208] on div "Create a Timeline for Goal Achievement" at bounding box center [196, 204] width 281 height 18
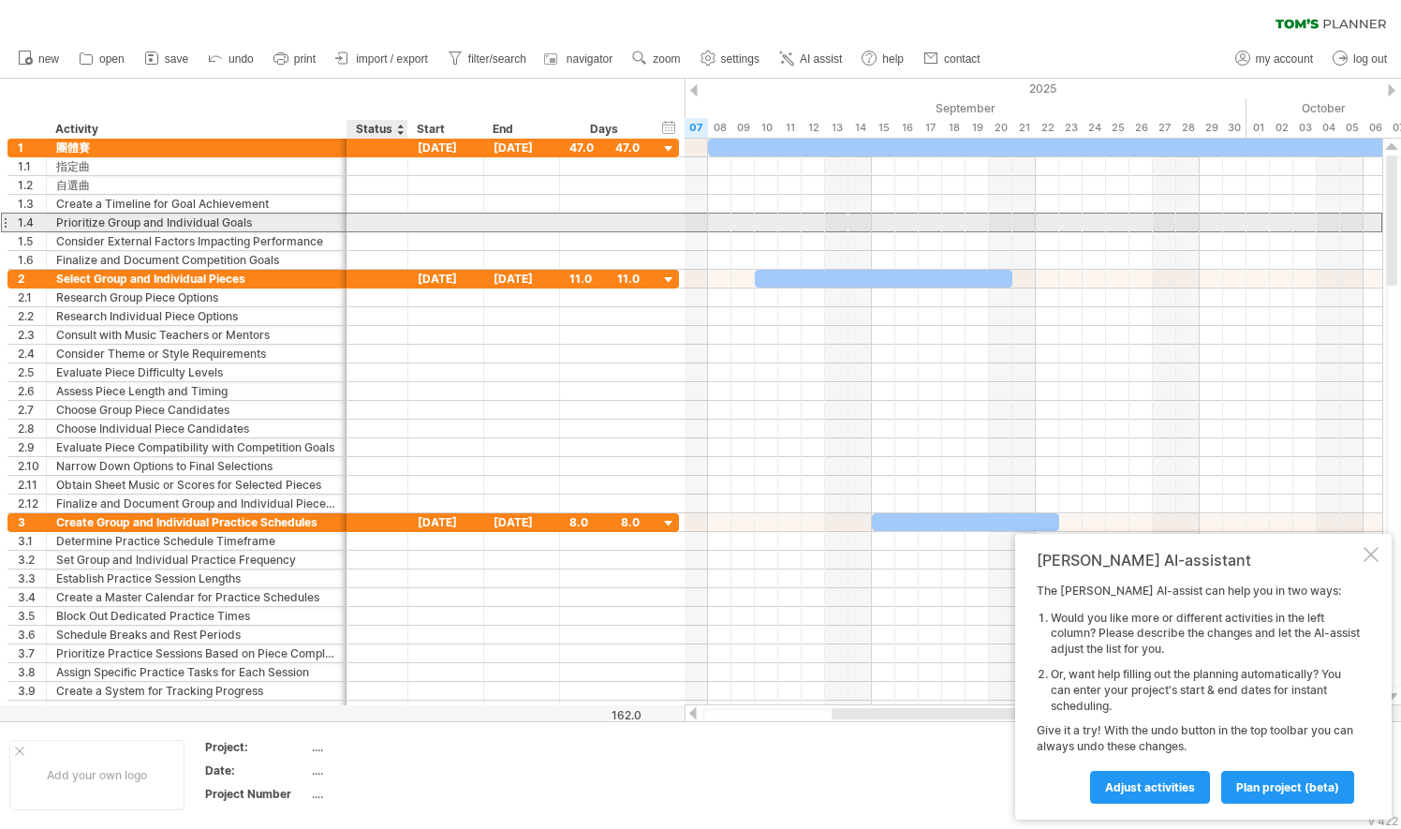
click at [377, 228] on div at bounding box center [377, 222] width 41 height 18
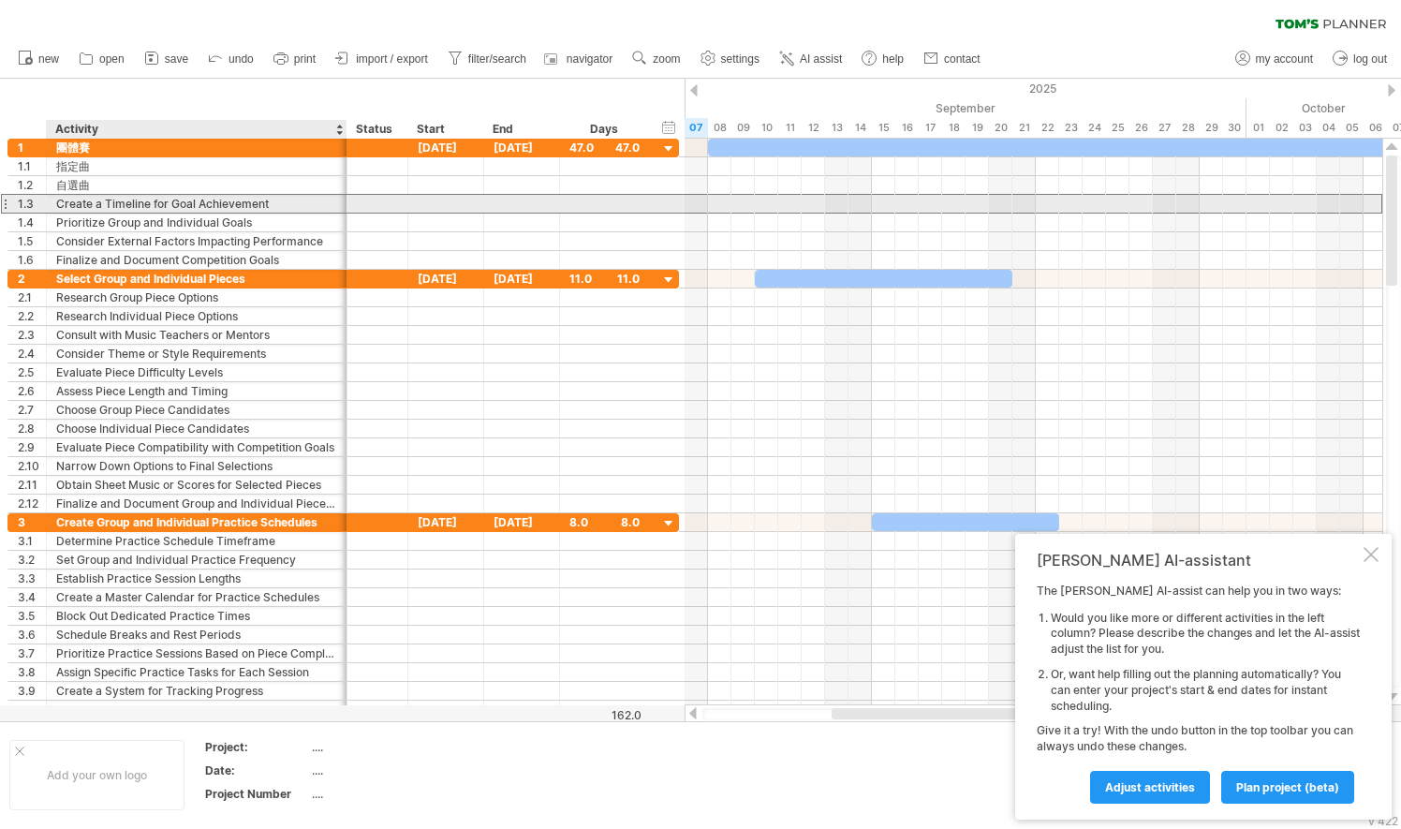
click at [290, 200] on div "Create a Timeline for Goal Achievement" at bounding box center [196, 204] width 281 height 18
type input "*"
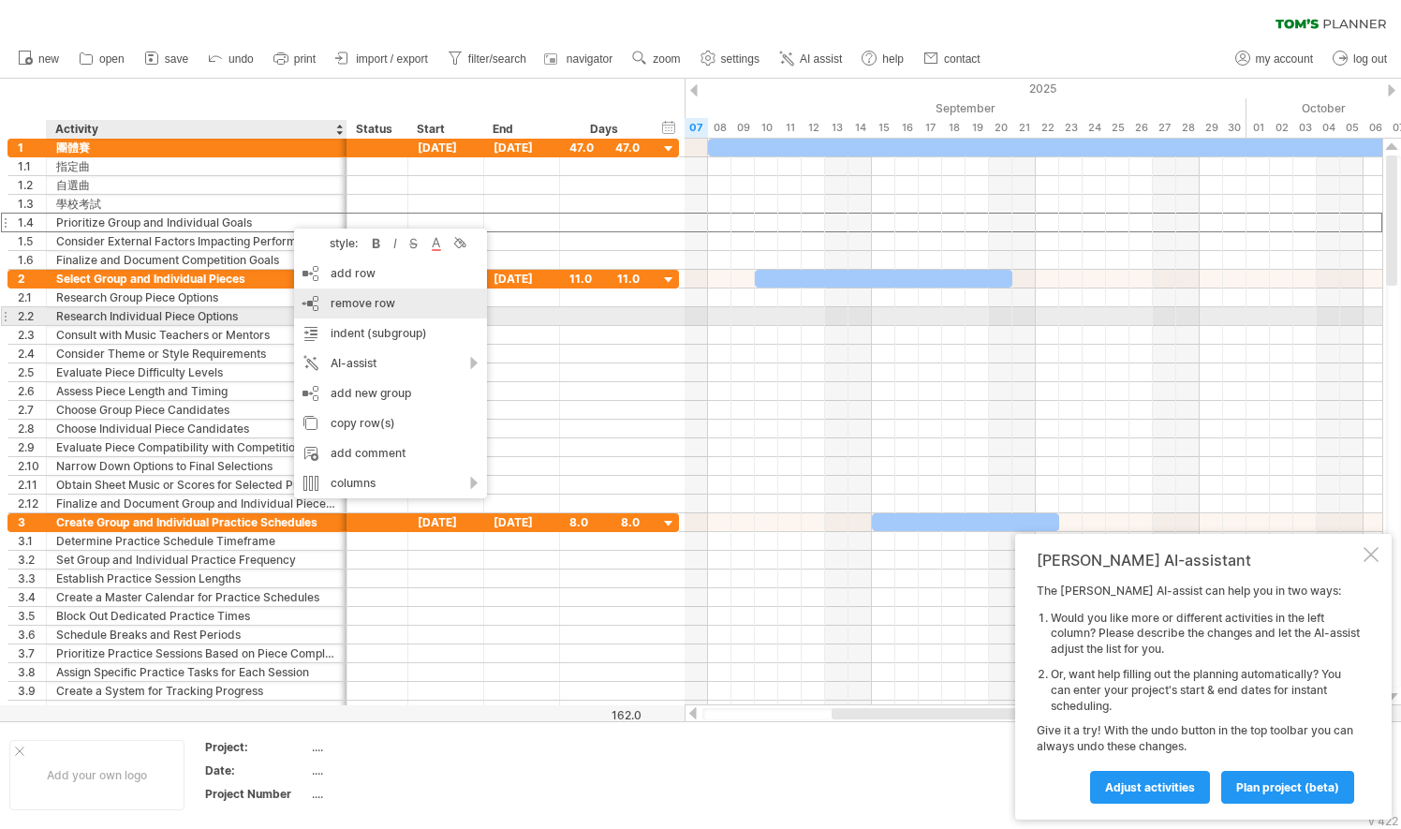
click at [355, 311] on div "remove row remove selected rows" at bounding box center [390, 303] width 193 height 30
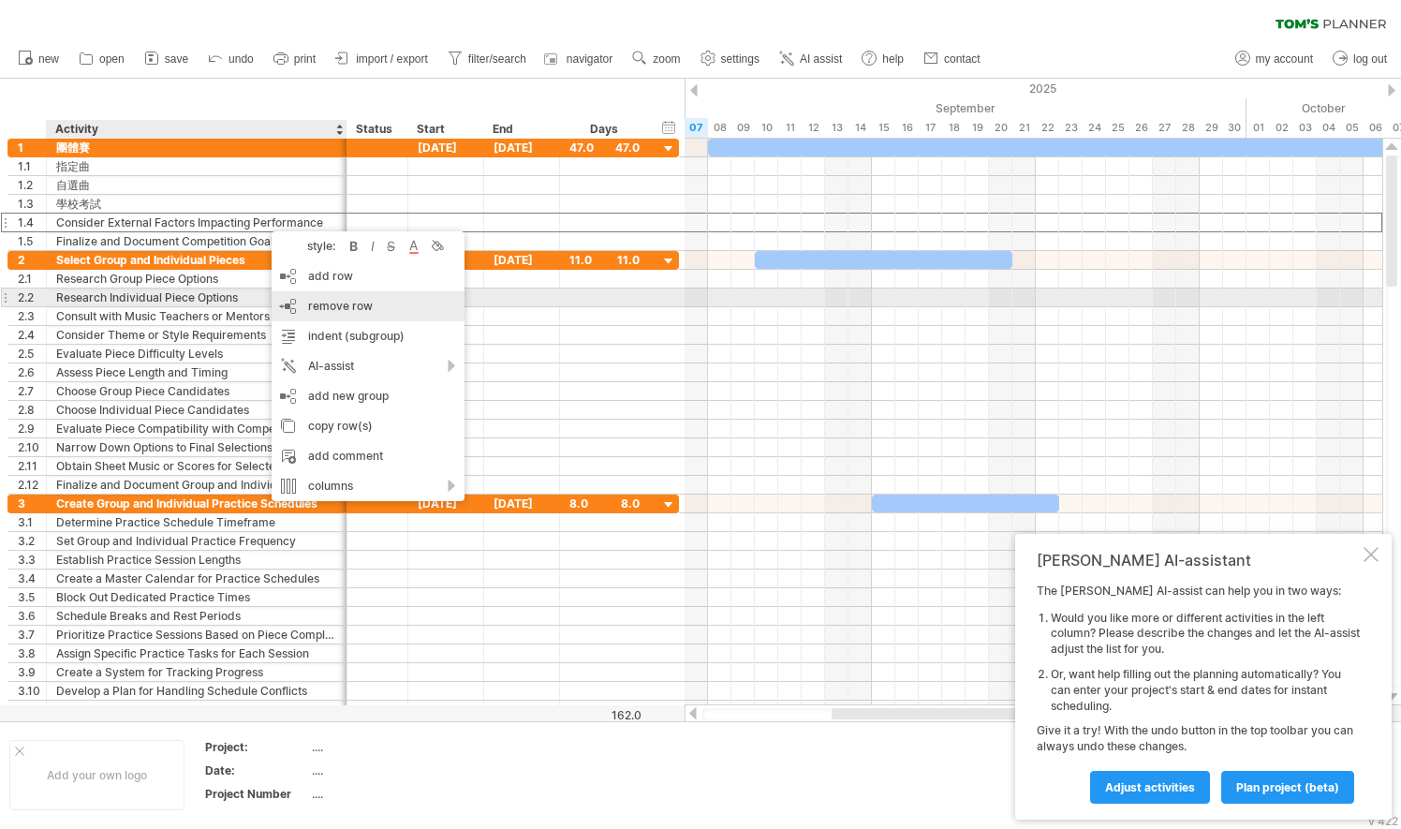
click at [316, 303] on span "remove row" at bounding box center [340, 306] width 65 height 14
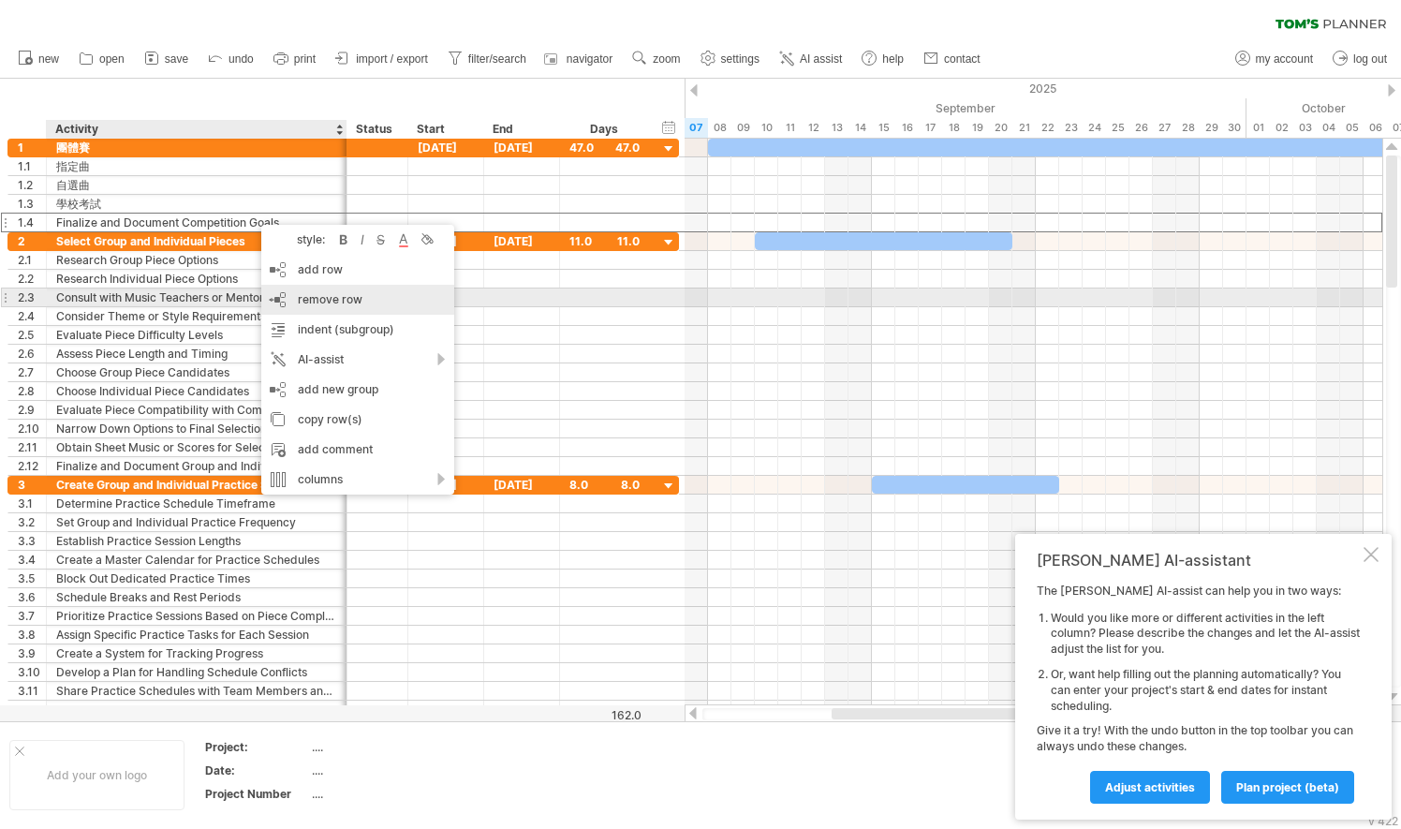
click at [331, 294] on span "remove row" at bounding box center [330, 299] width 65 height 14
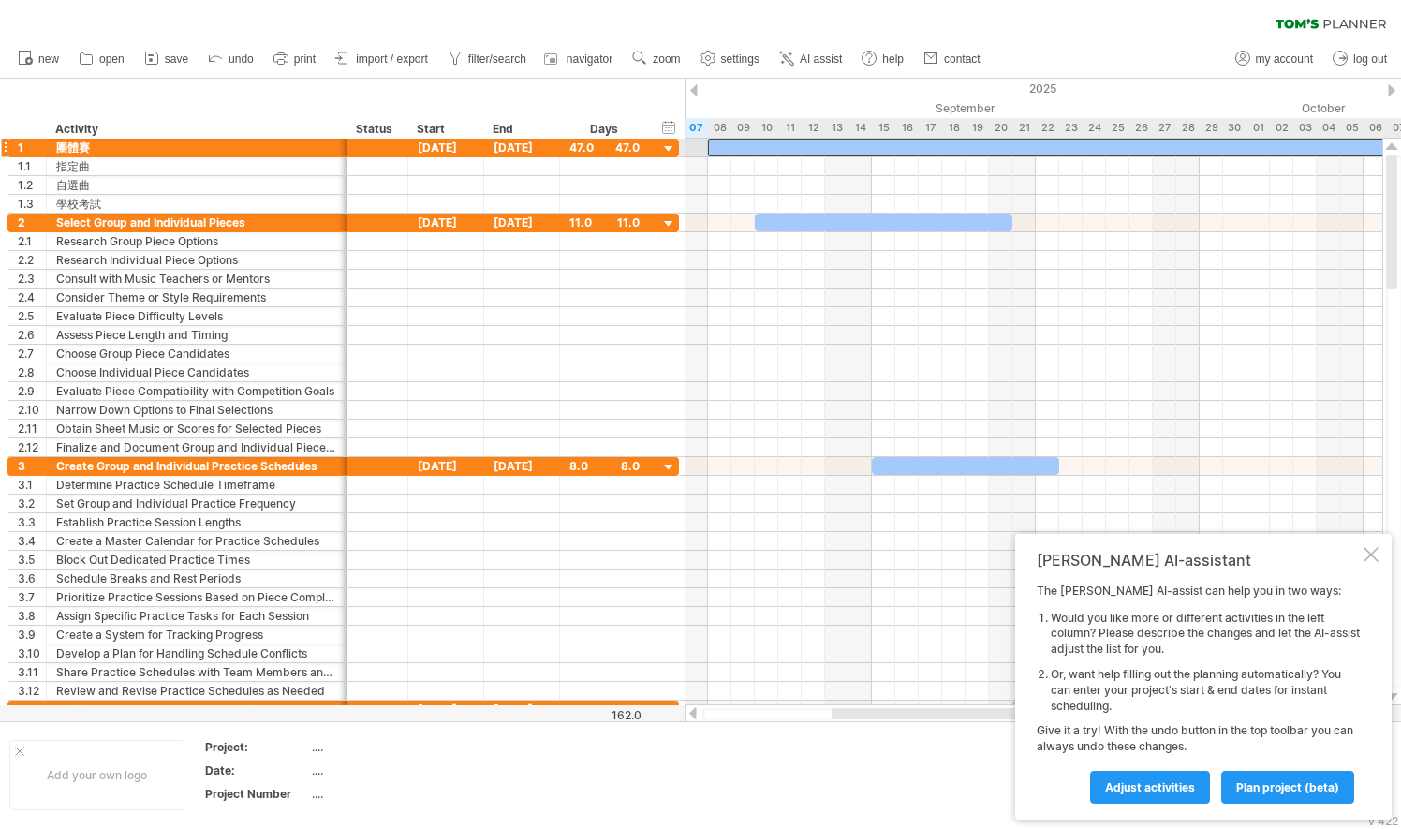
click at [860, 143] on div at bounding box center [1258, 148] width 1100 height 18
click at [723, 148] on div at bounding box center [1258, 148] width 1100 height 18
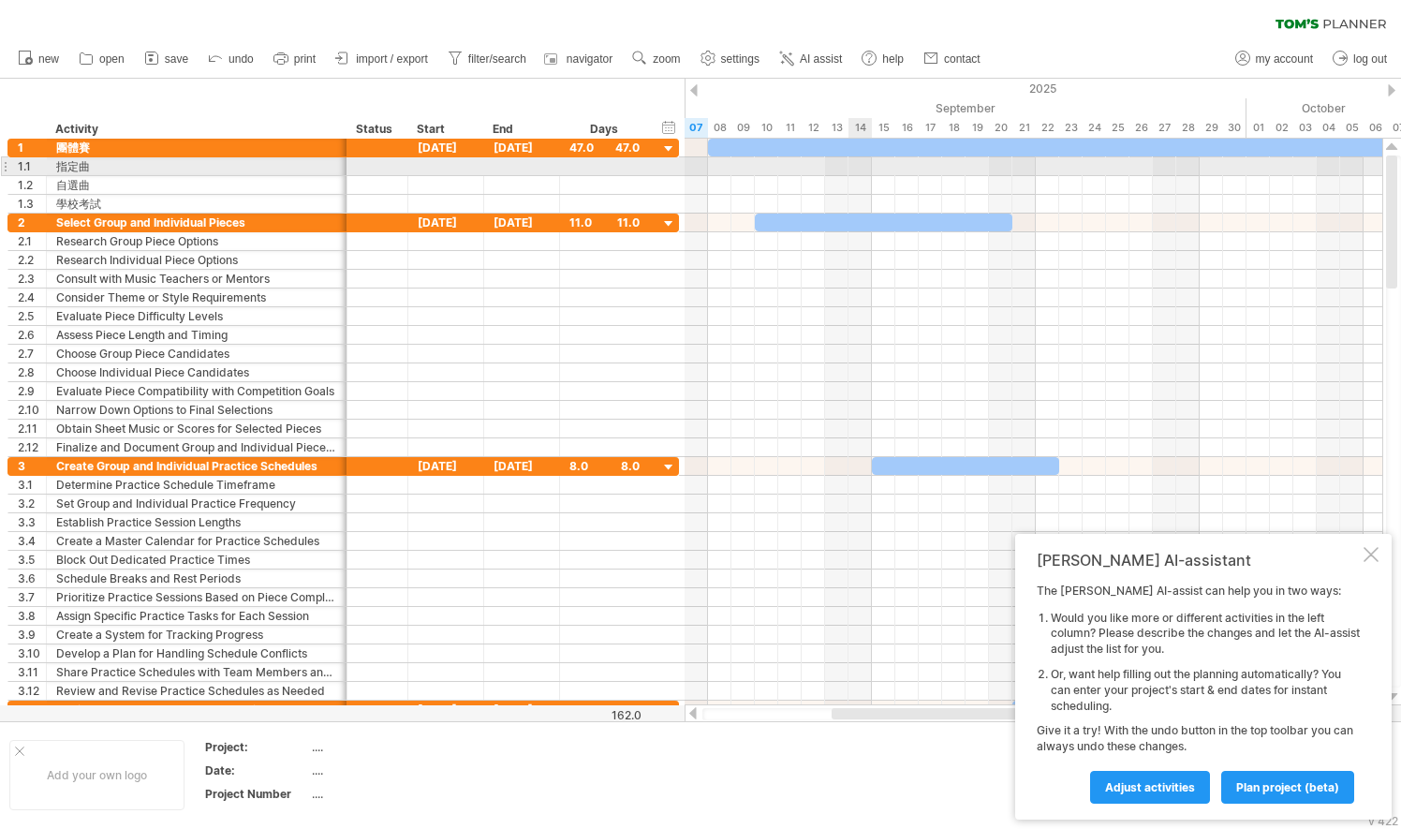
click at [859, 165] on div at bounding box center [1033, 166] width 698 height 19
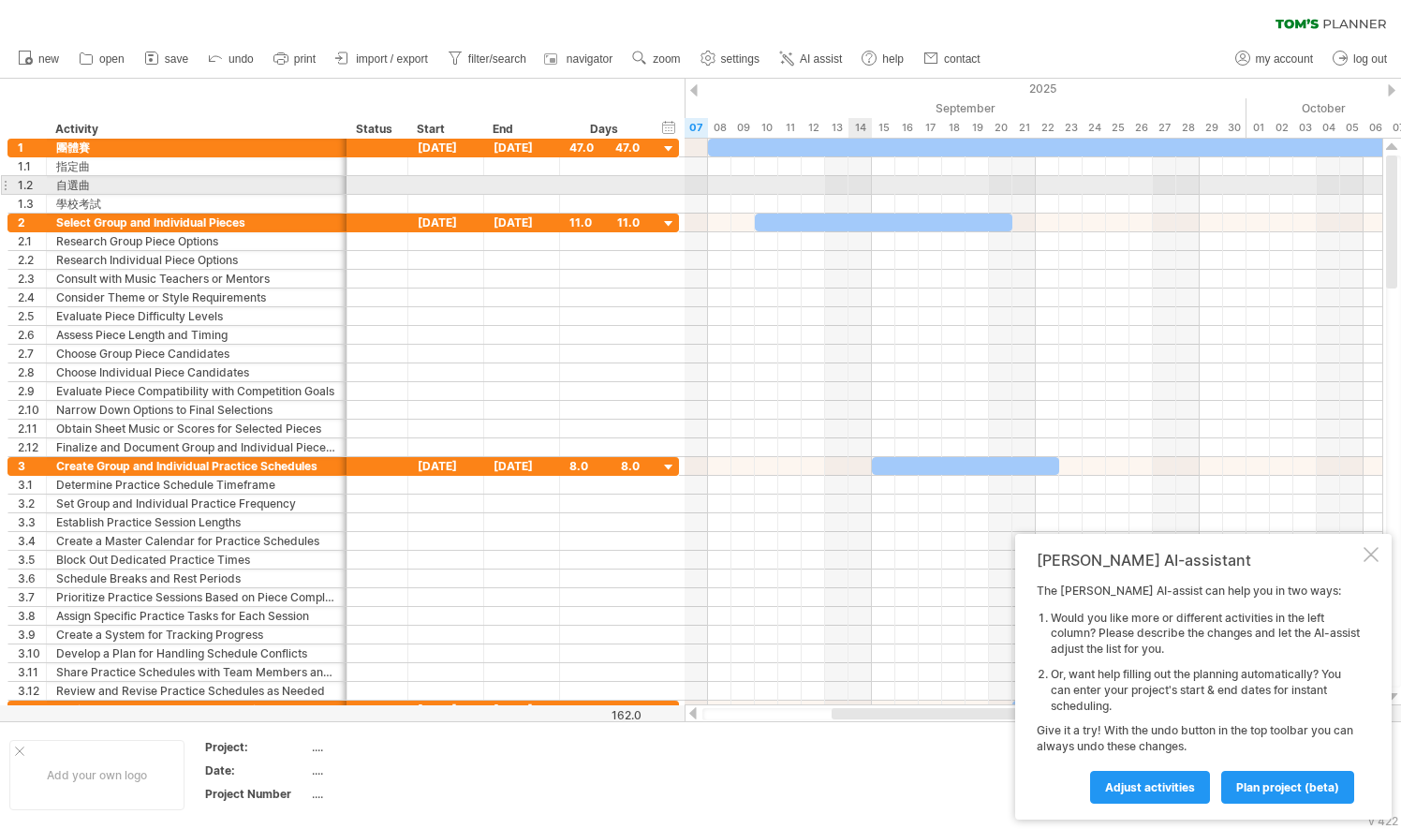
click at [863, 186] on div at bounding box center [1033, 185] width 698 height 19
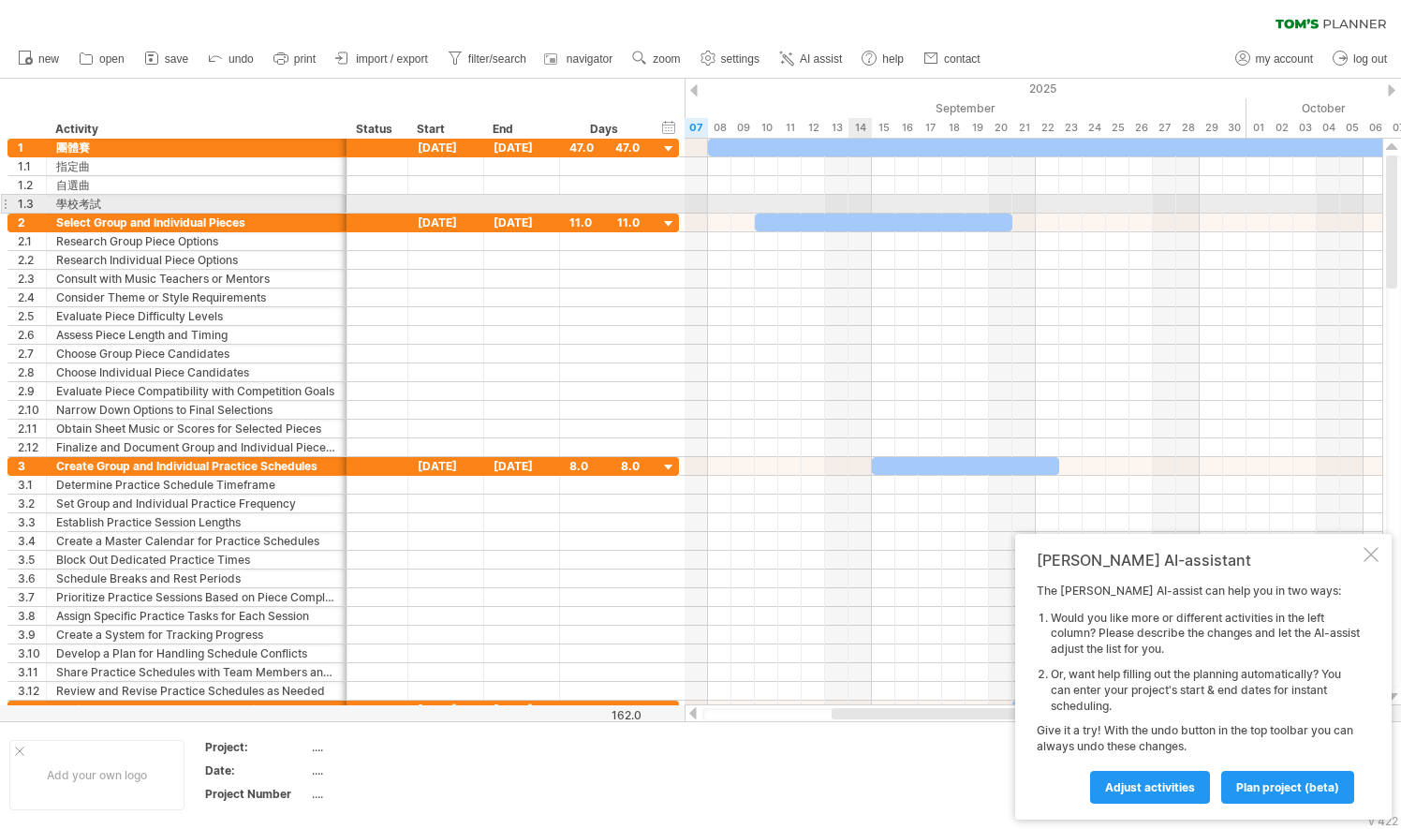
click at [863, 206] on div at bounding box center [1033, 204] width 698 height 19
click at [860, 204] on div at bounding box center [1033, 204] width 698 height 19
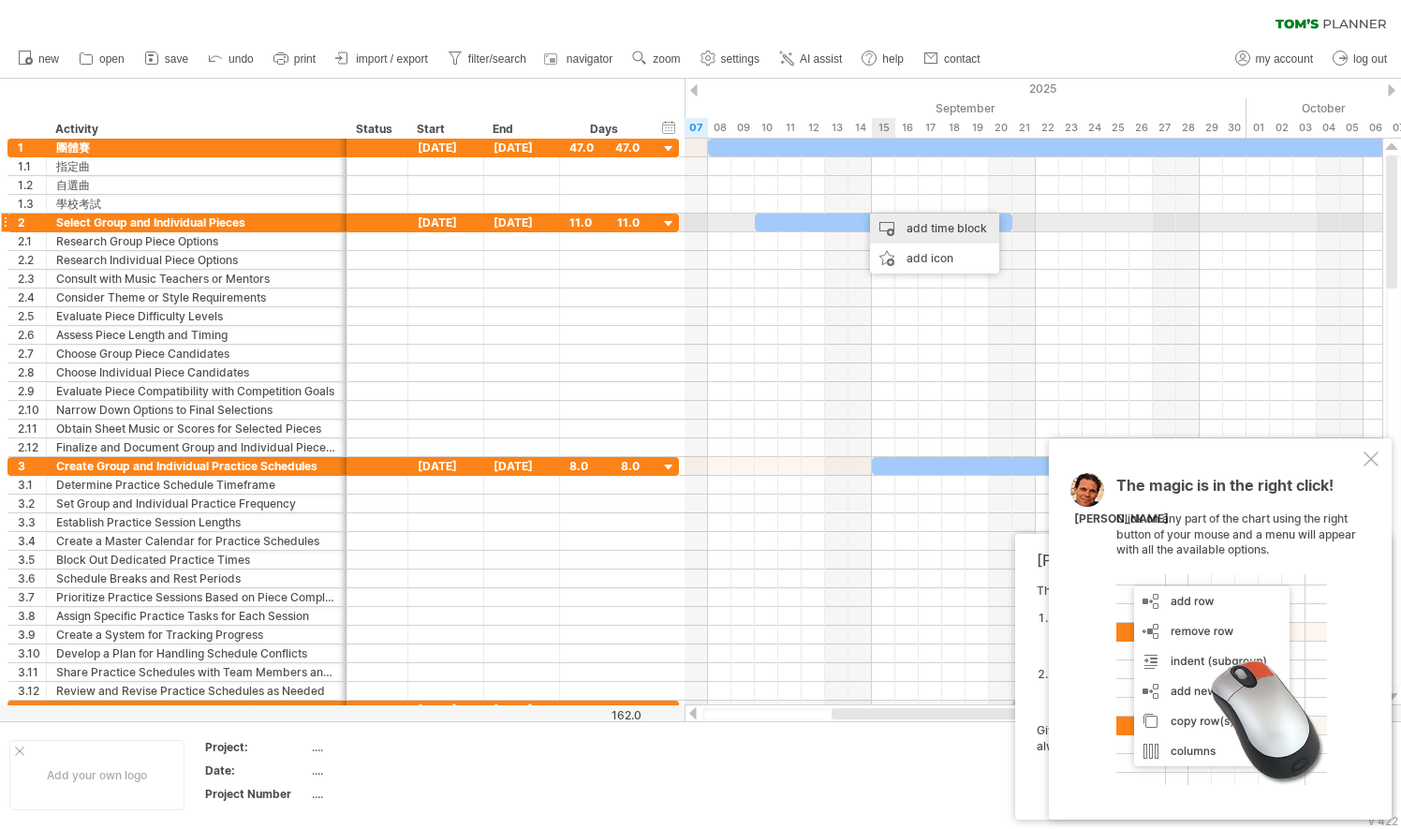
click at [908, 226] on div "add time block" at bounding box center [934, 228] width 129 height 30
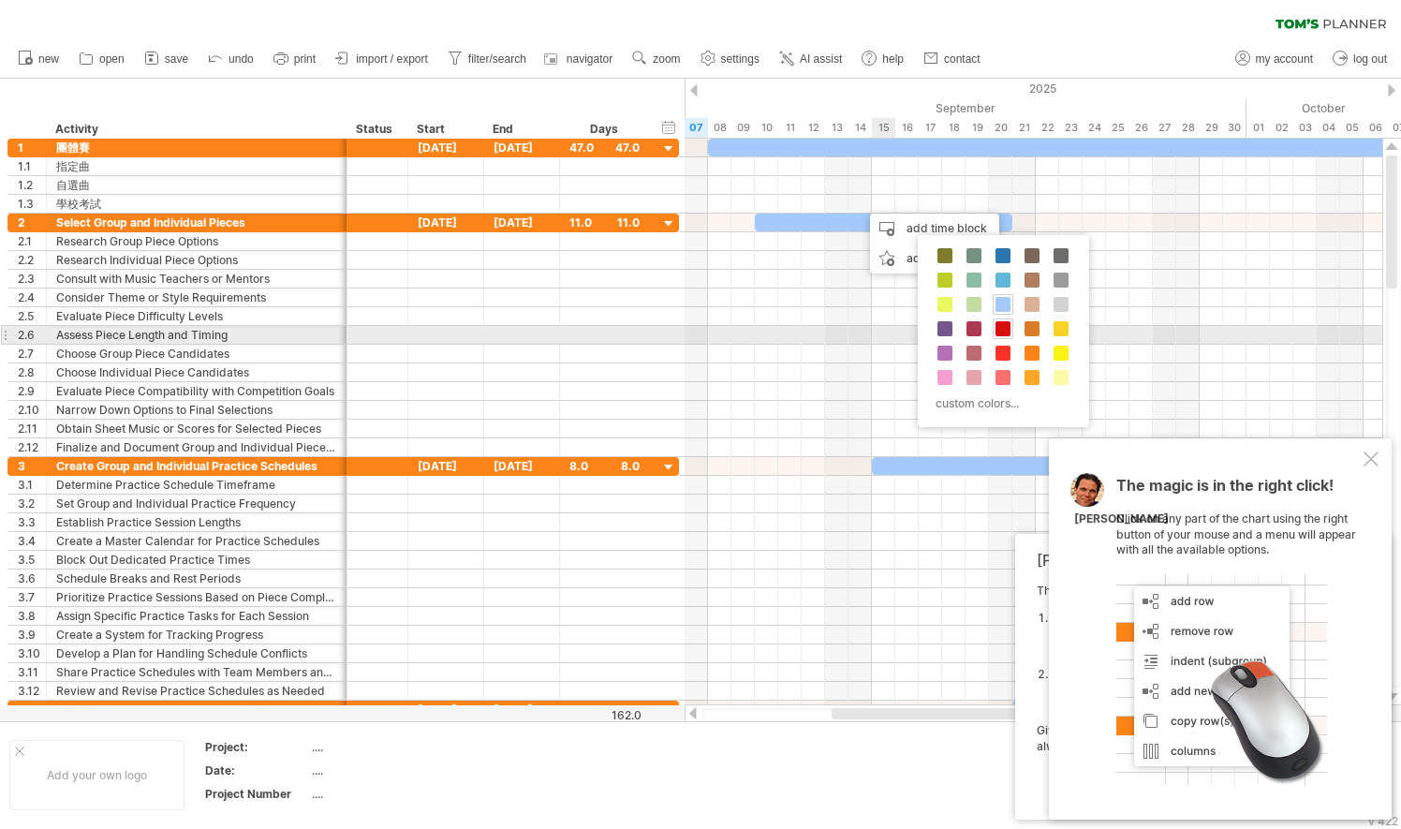
click at [1000, 330] on span at bounding box center [1002, 328] width 15 height 15
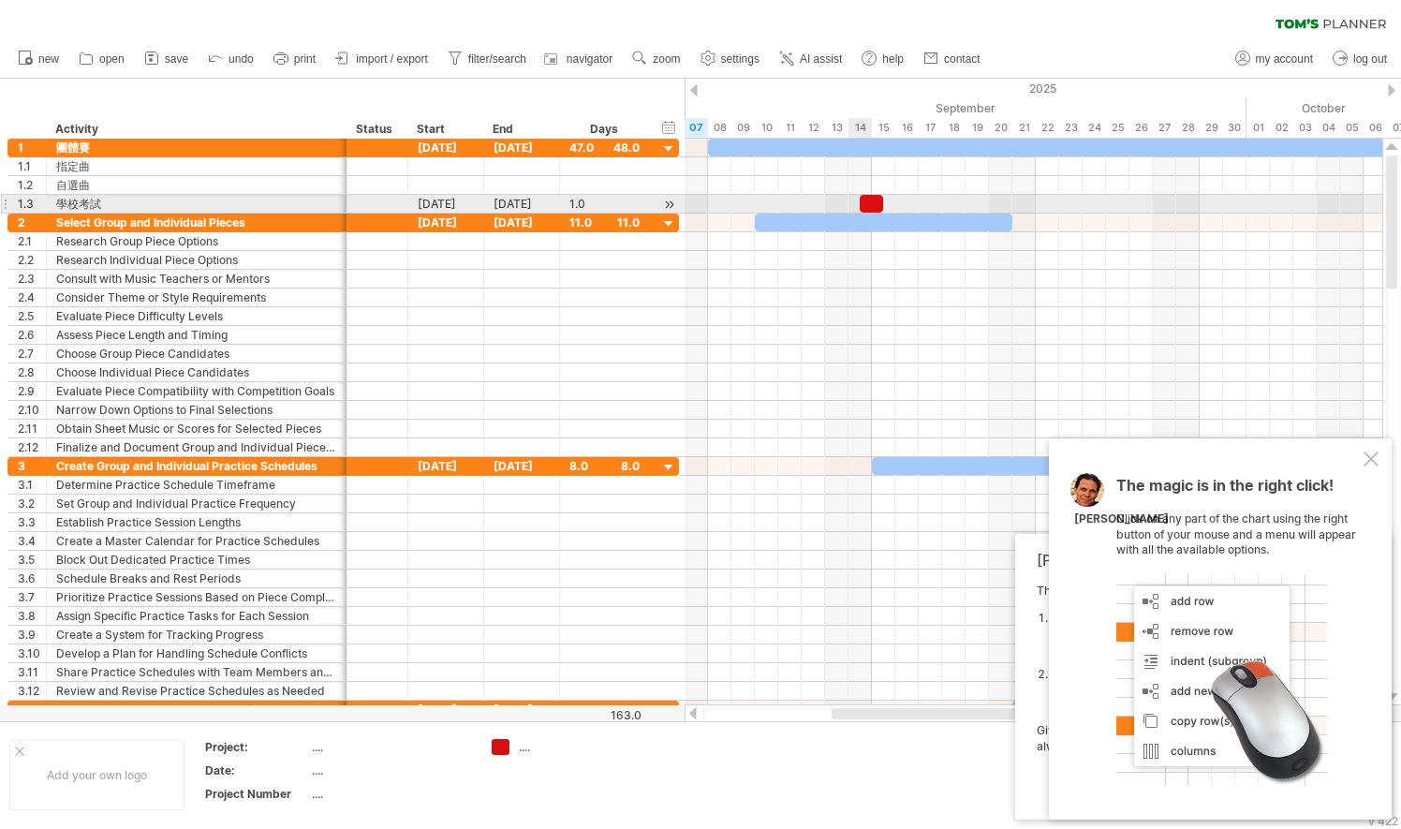
click at [859, 202] on span at bounding box center [859, 204] width 7 height 18
click at [854, 206] on div "[DATE] [DATE] - 1.0 days" at bounding box center [1033, 422] width 698 height 566
click at [867, 204] on div at bounding box center [871, 204] width 23 height 18
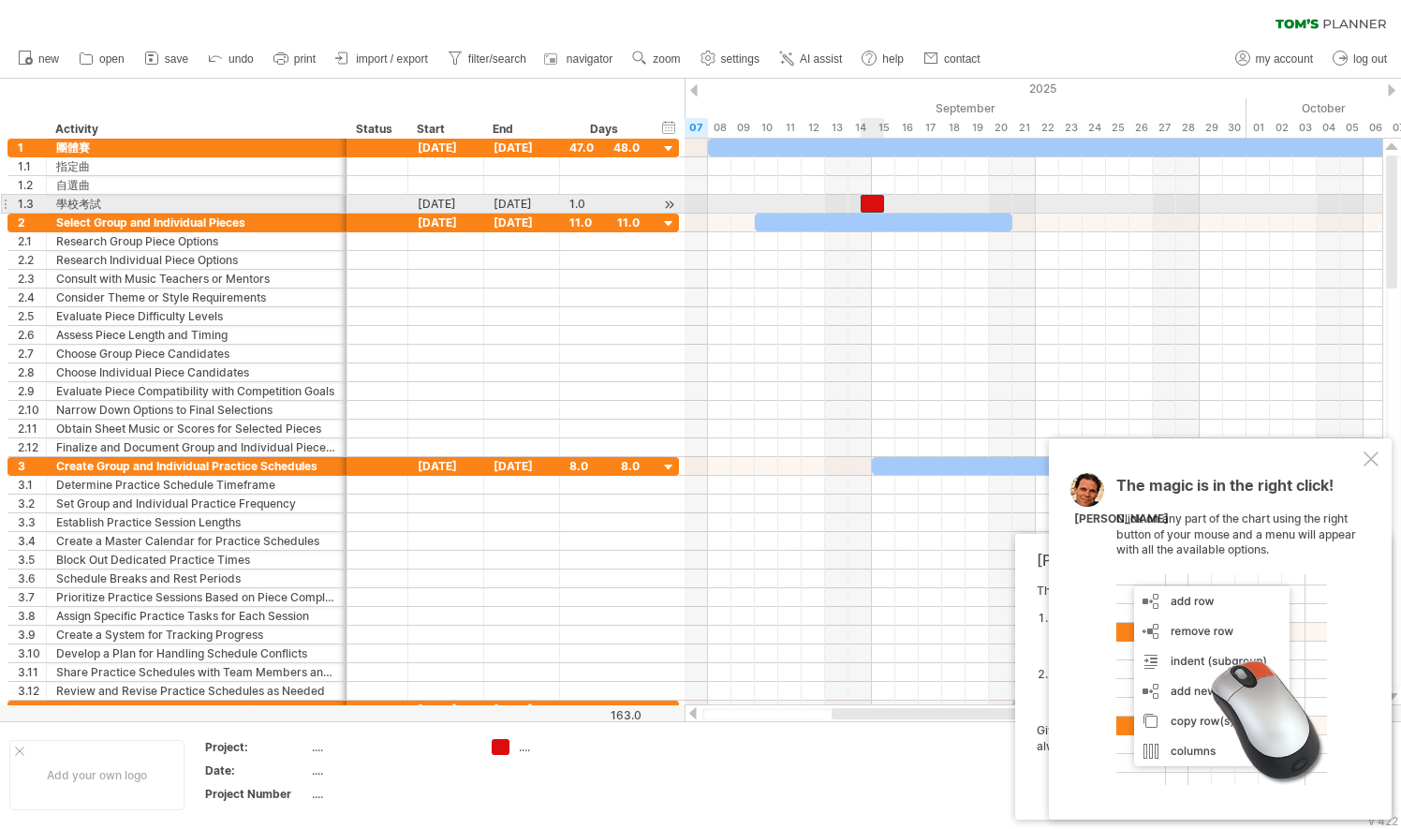
click at [867, 204] on div at bounding box center [871, 204] width 23 height 18
click at [528, 202] on div "[DATE]" at bounding box center [522, 204] width 76 height 18
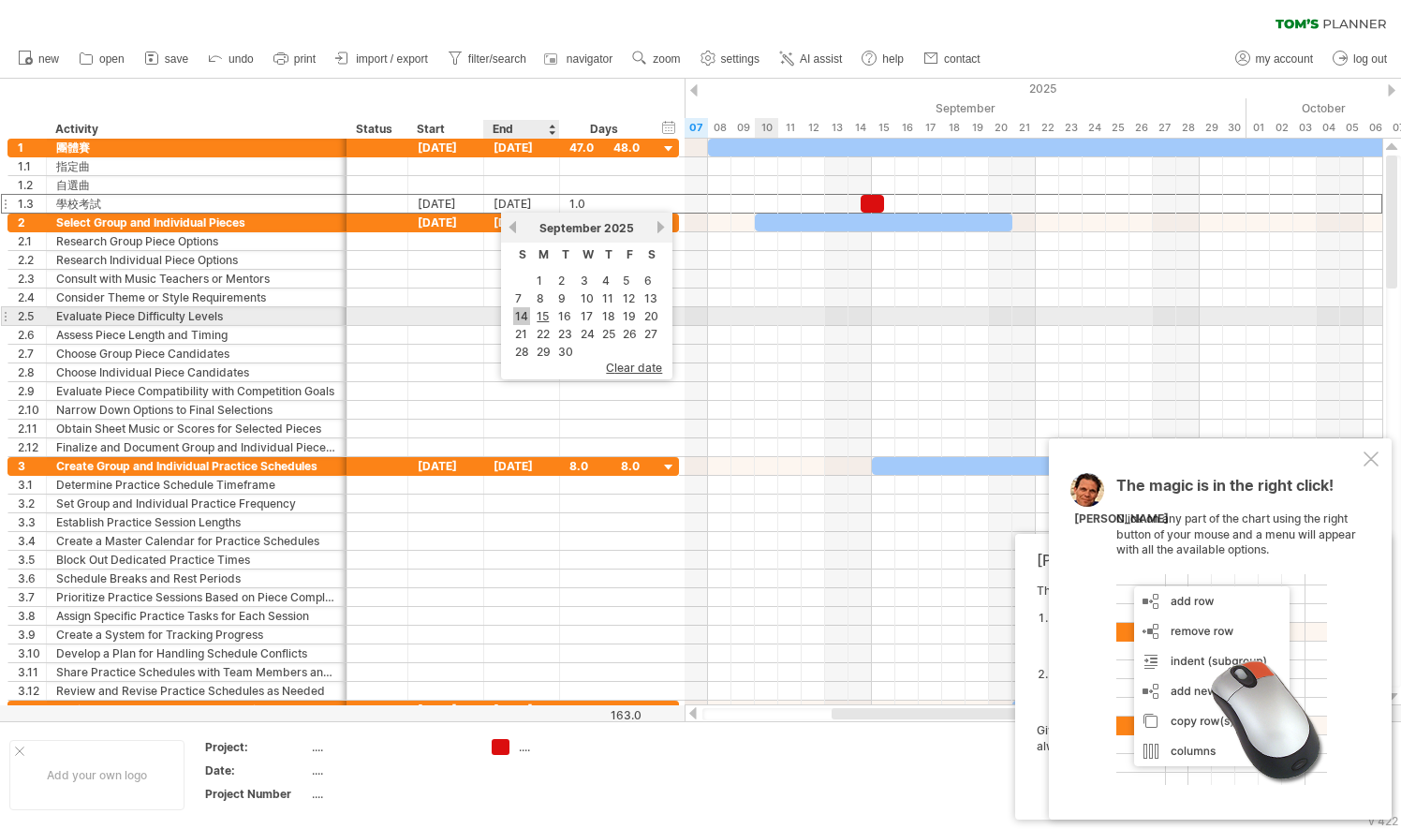
click at [525, 313] on link "14" at bounding box center [521, 316] width 17 height 18
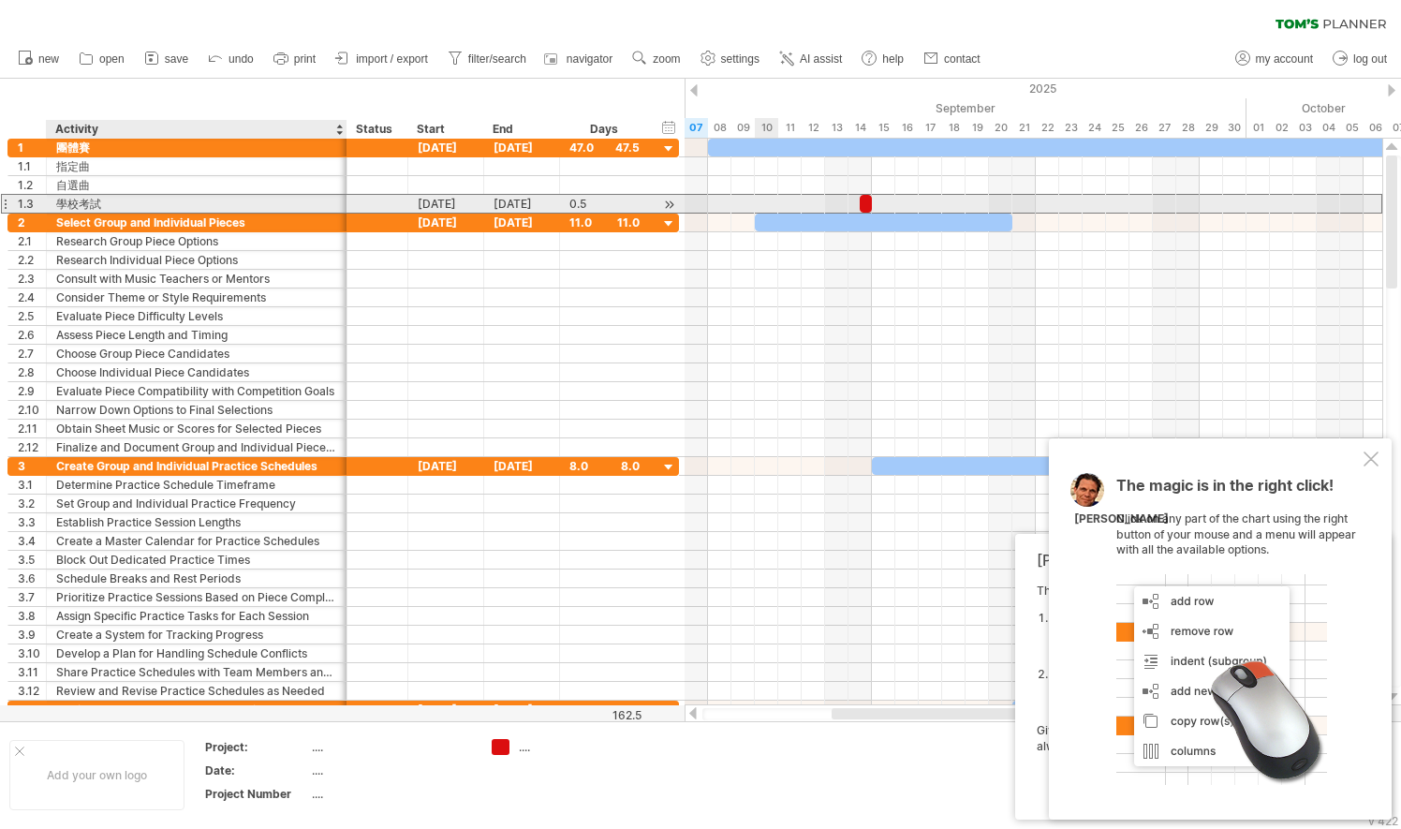
click at [267, 204] on div "學校考試" at bounding box center [196, 204] width 281 height 18
click at [267, 204] on input "****" at bounding box center [196, 204] width 281 height 18
type input "**********"
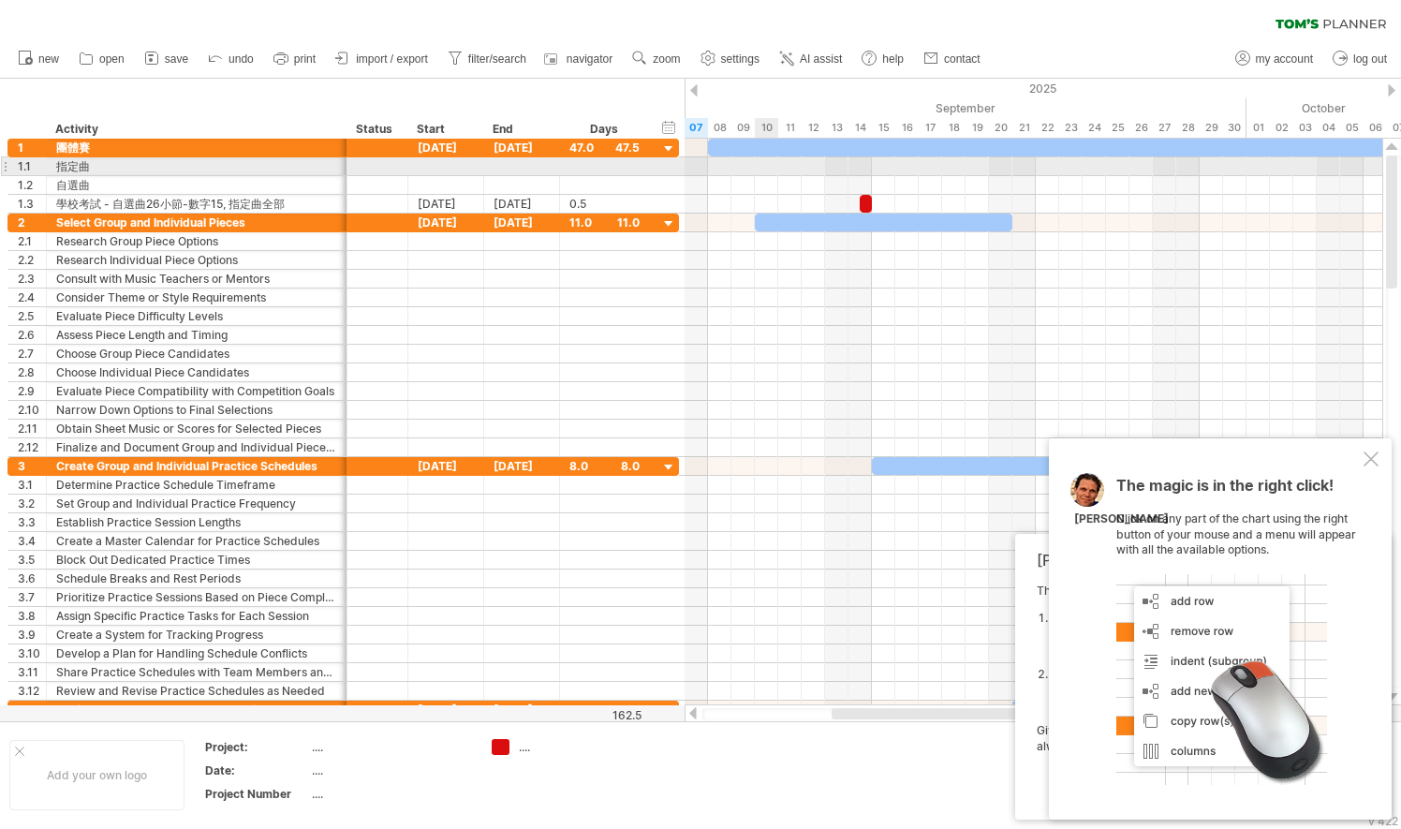
click at [777, 168] on div at bounding box center [1033, 166] width 698 height 19
click at [773, 168] on div at bounding box center [1033, 166] width 698 height 19
click at [272, 168] on div "指定曲" at bounding box center [196, 166] width 281 height 18
click at [766, 166] on div at bounding box center [1033, 166] width 698 height 19
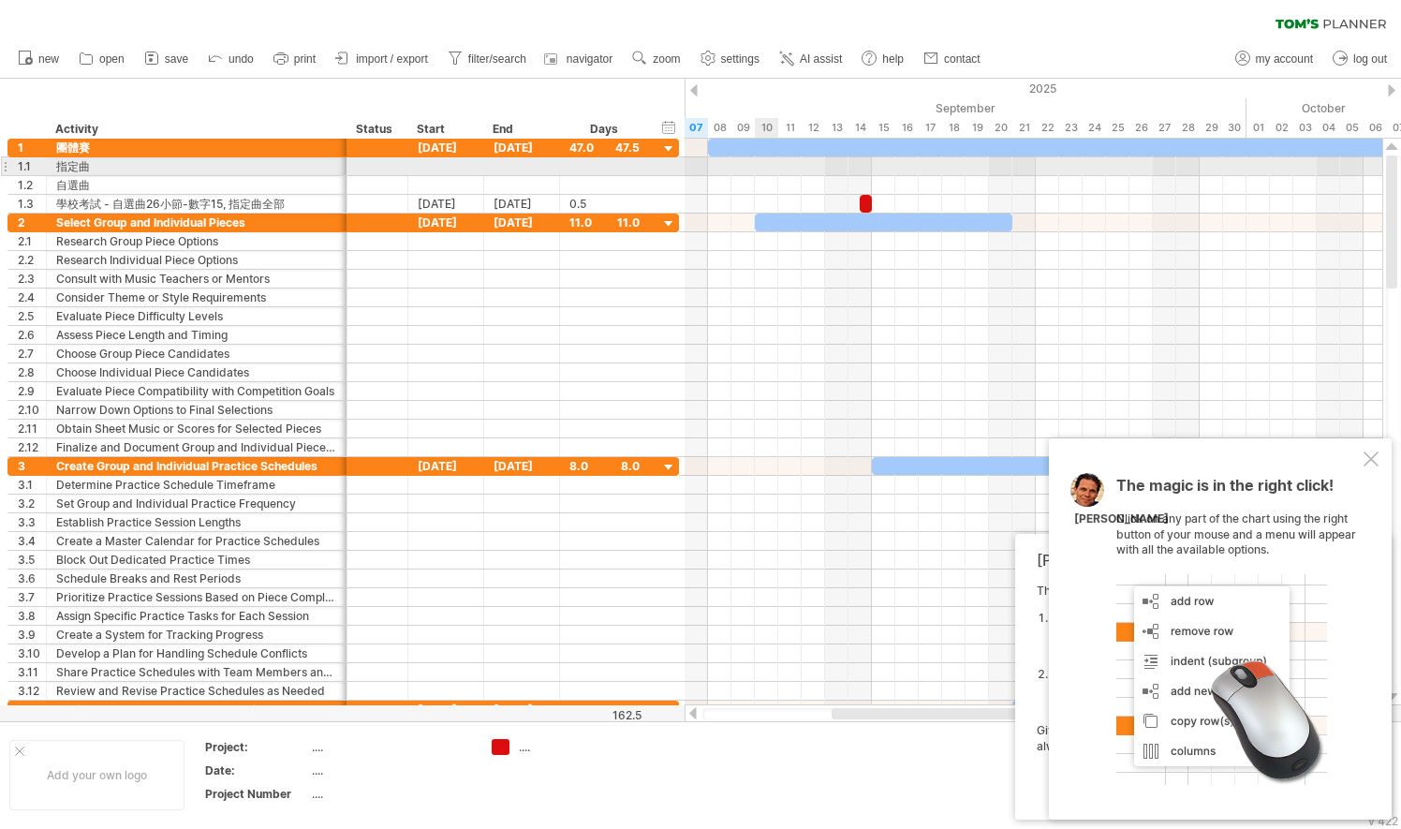
click at [766, 166] on div at bounding box center [1033, 166] width 698 height 19
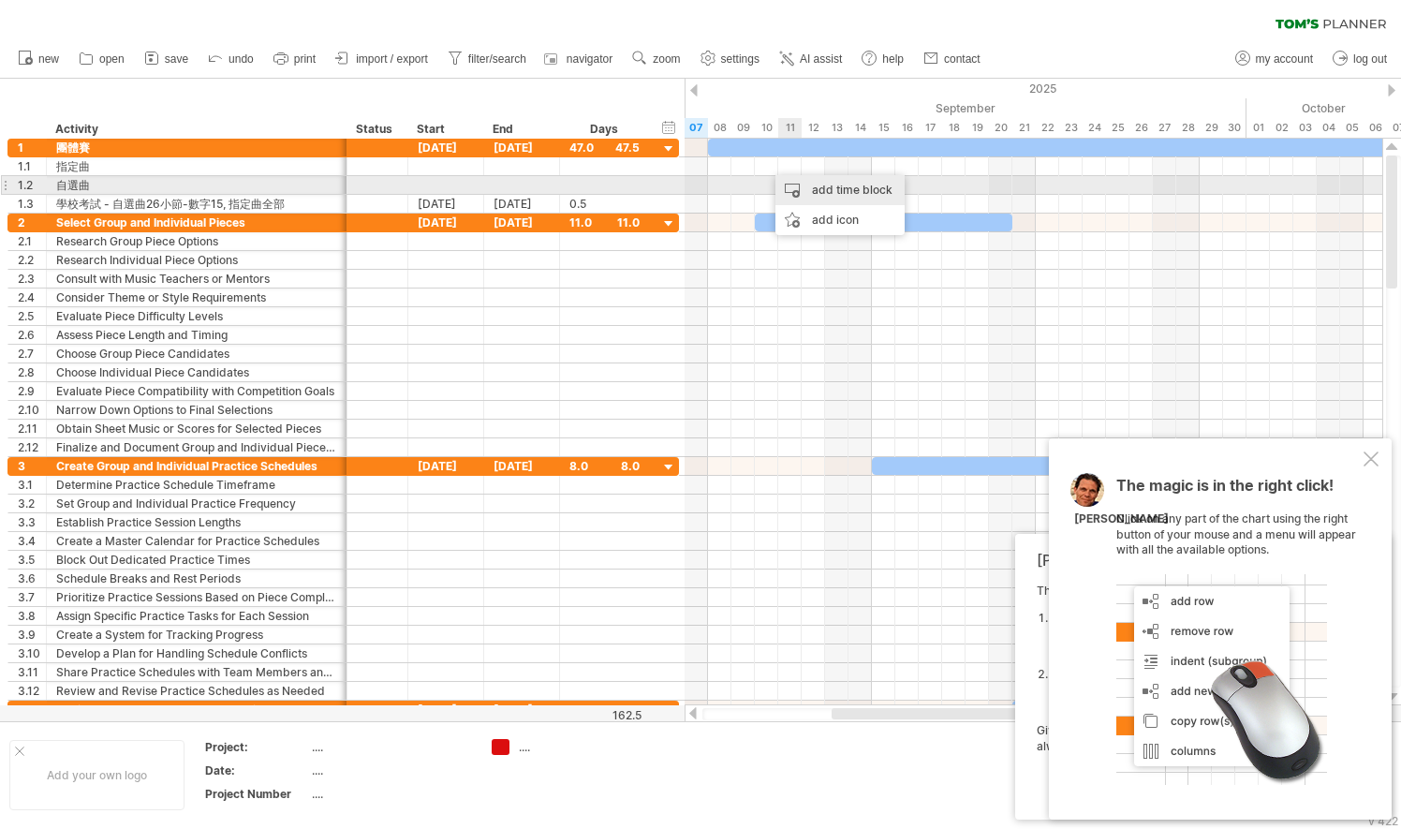
click at [805, 184] on div "add time block" at bounding box center [839, 190] width 129 height 30
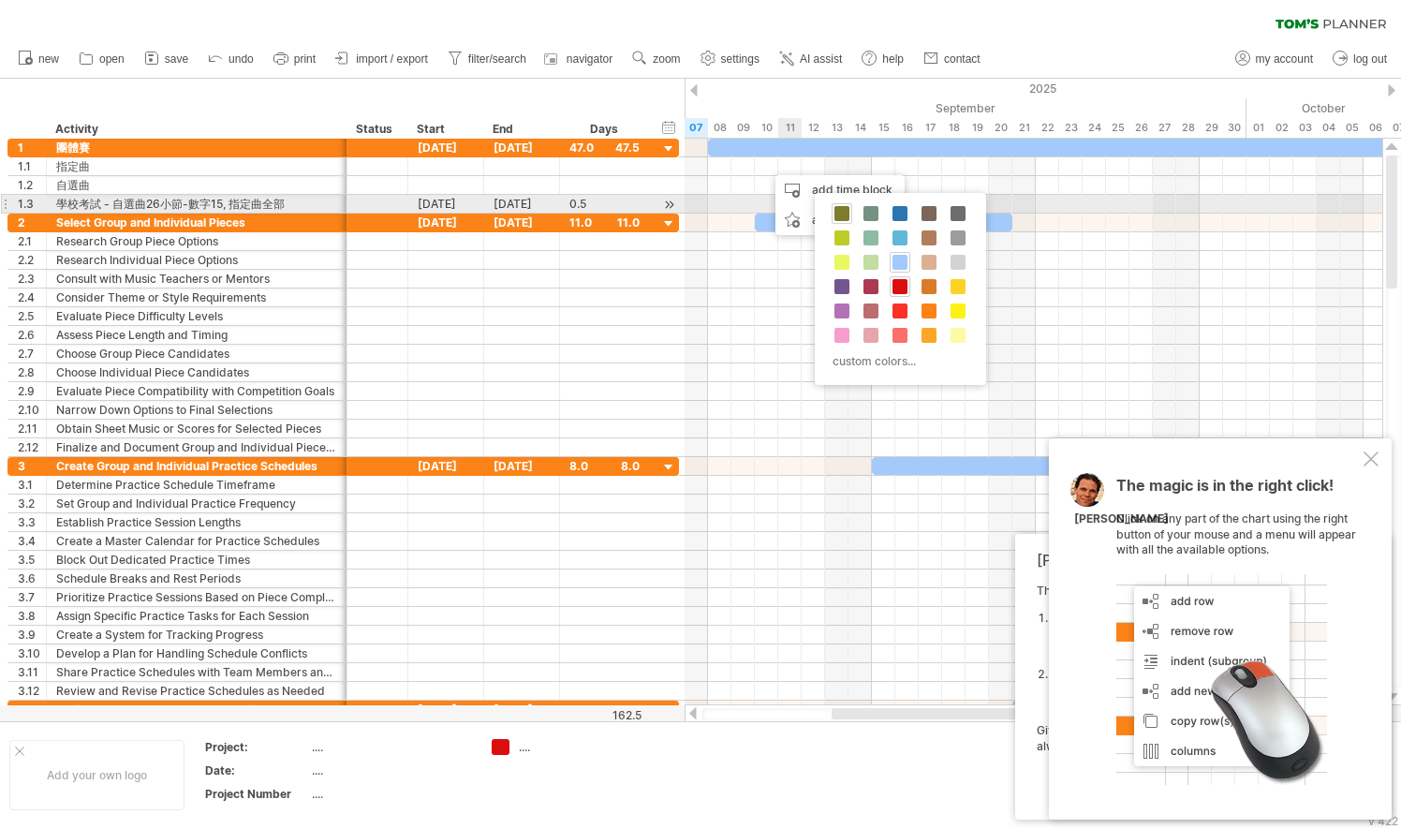
click at [848, 212] on div at bounding box center [841, 213] width 21 height 21
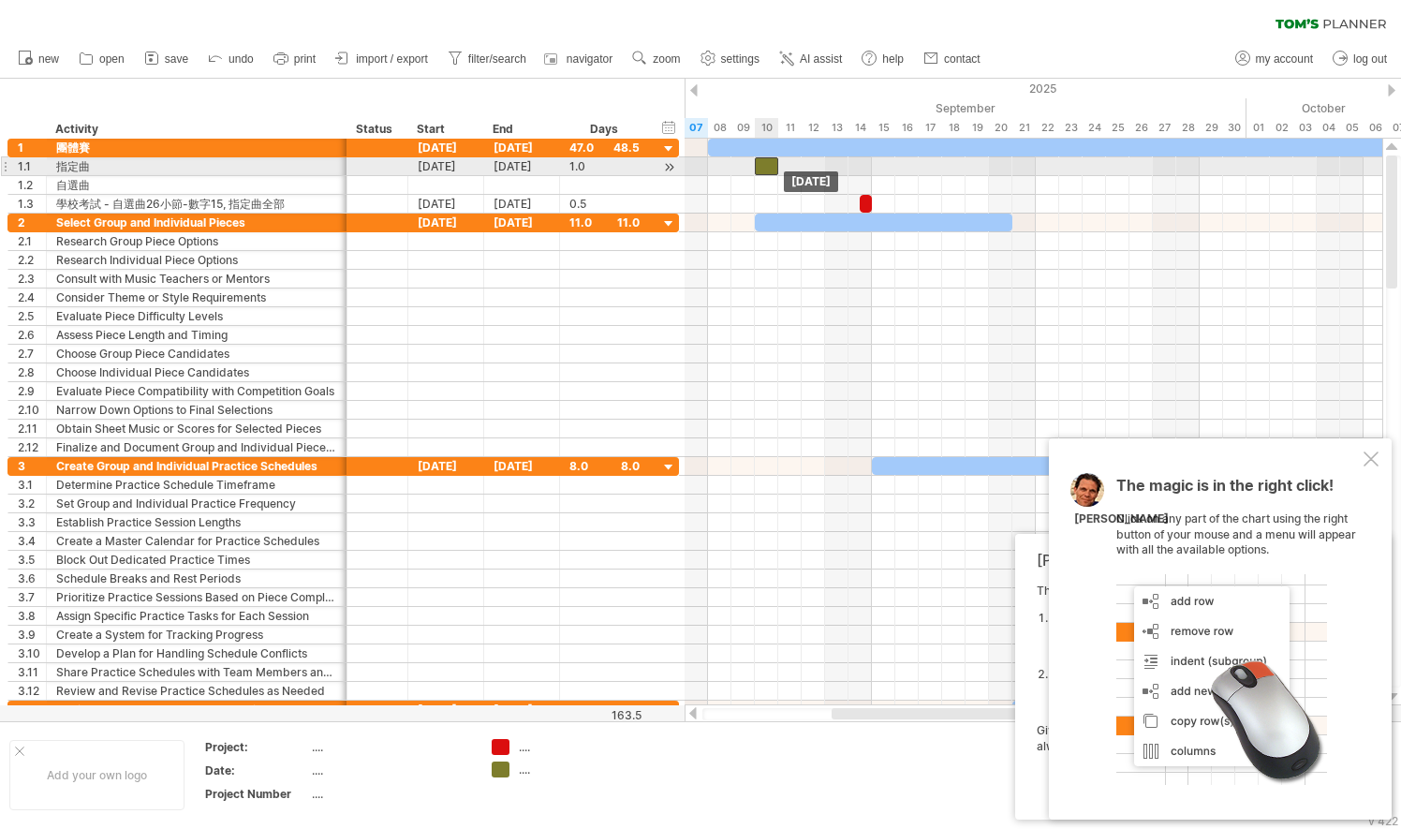
drag, startPoint x: 777, startPoint y: 162, endPoint x: 766, endPoint y: 165, distance: 11.6
click at [766, 165] on div at bounding box center [766, 166] width 23 height 18
click at [796, 167] on div at bounding box center [1033, 166] width 698 height 19
drag, startPoint x: 778, startPoint y: 169, endPoint x: 869, endPoint y: 165, distance: 90.9
click at [869, 165] on span at bounding box center [871, 166] width 7 height 18
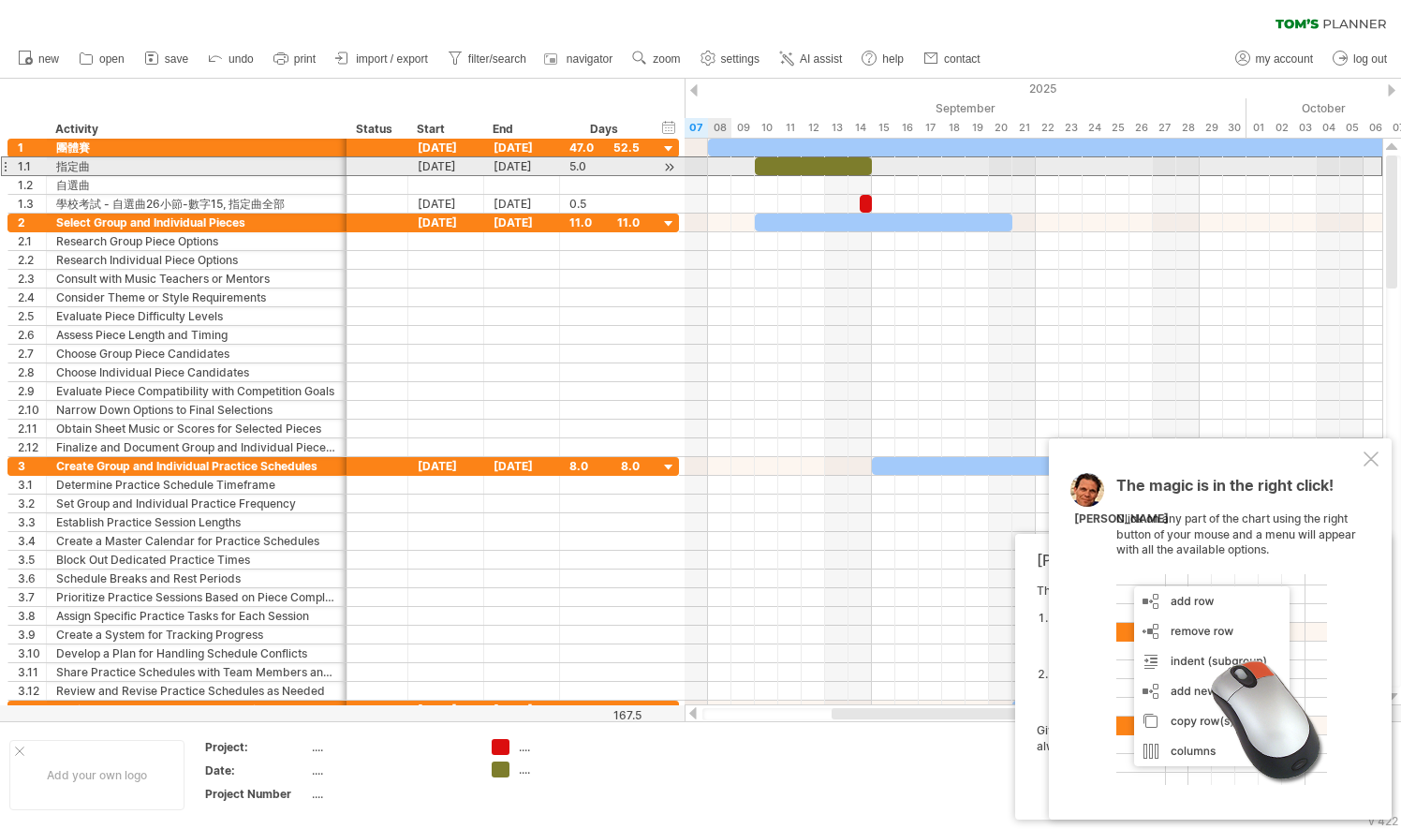
click at [249, 169] on div "指定曲" at bounding box center [196, 166] width 281 height 18
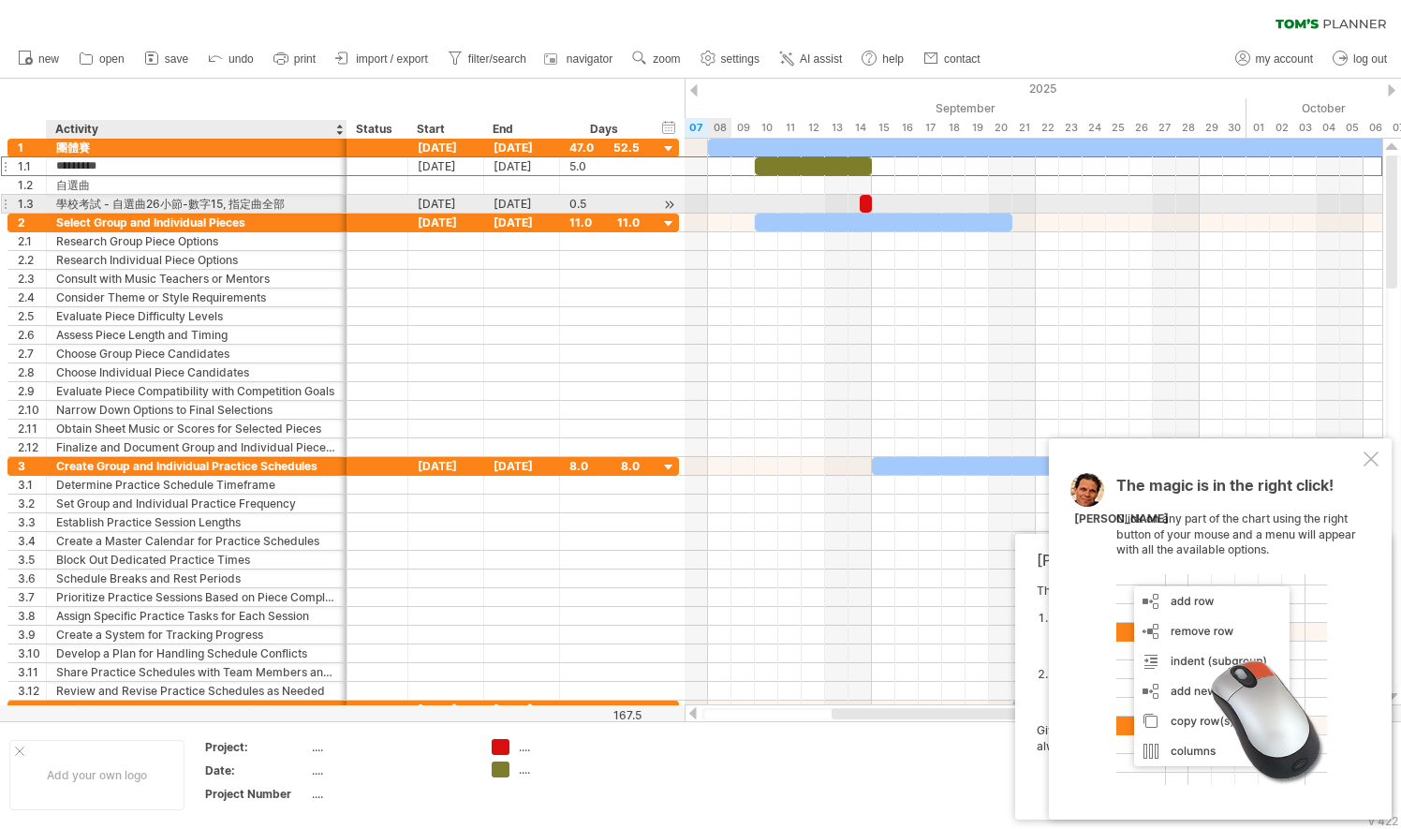
type input "********"
type input "**********"
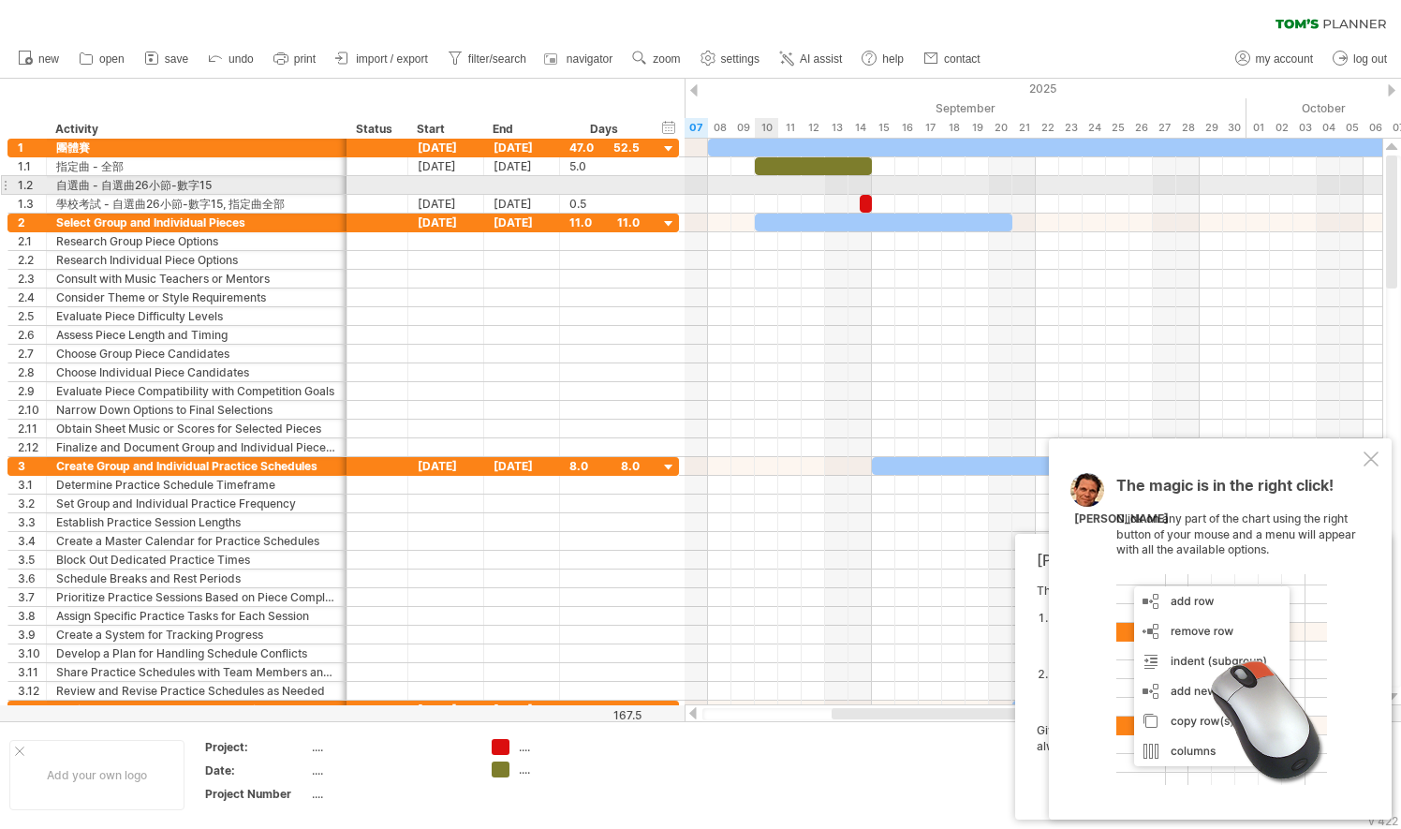
click at [769, 182] on div at bounding box center [1033, 185] width 698 height 19
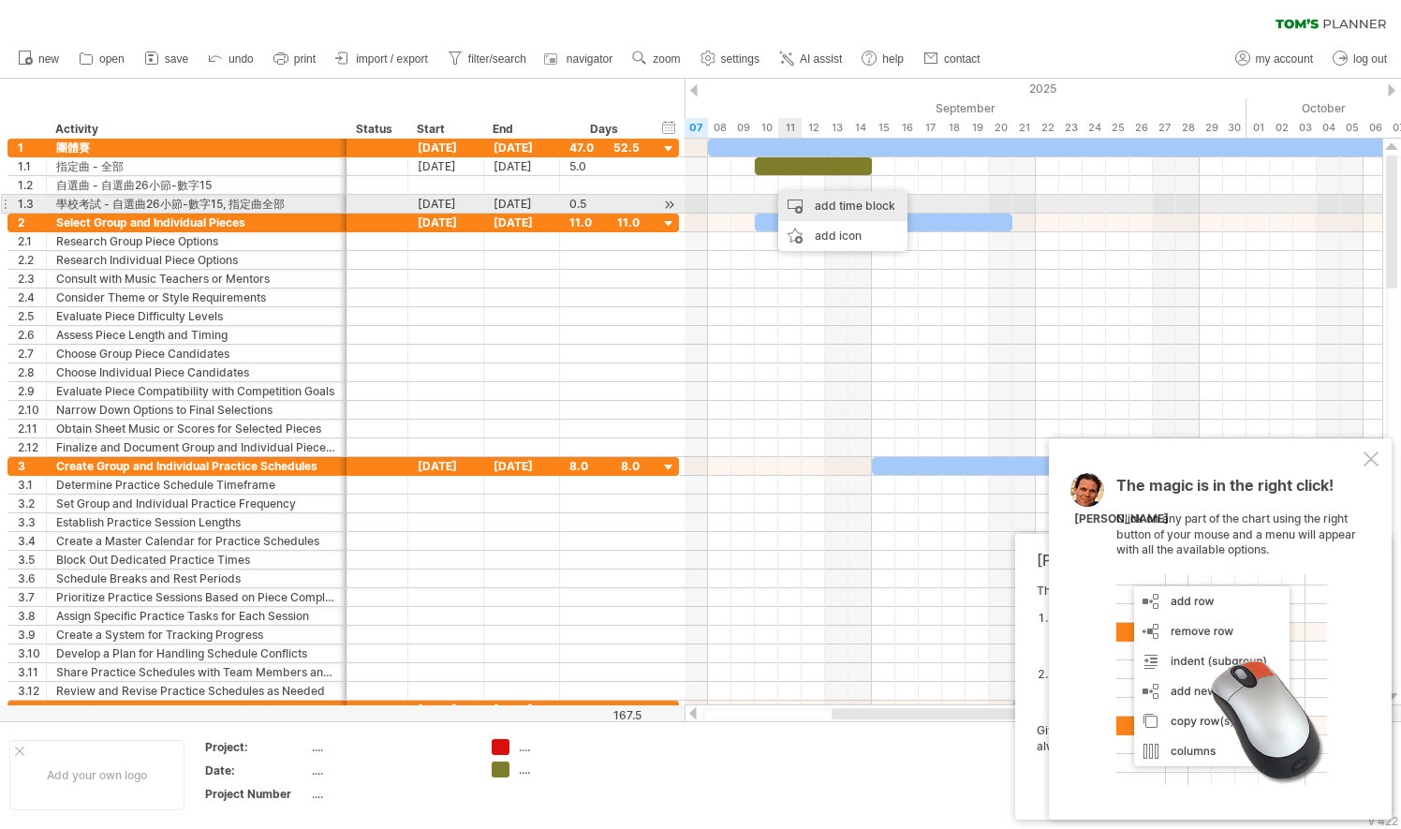
click at [822, 204] on div "add time block" at bounding box center [842, 206] width 129 height 30
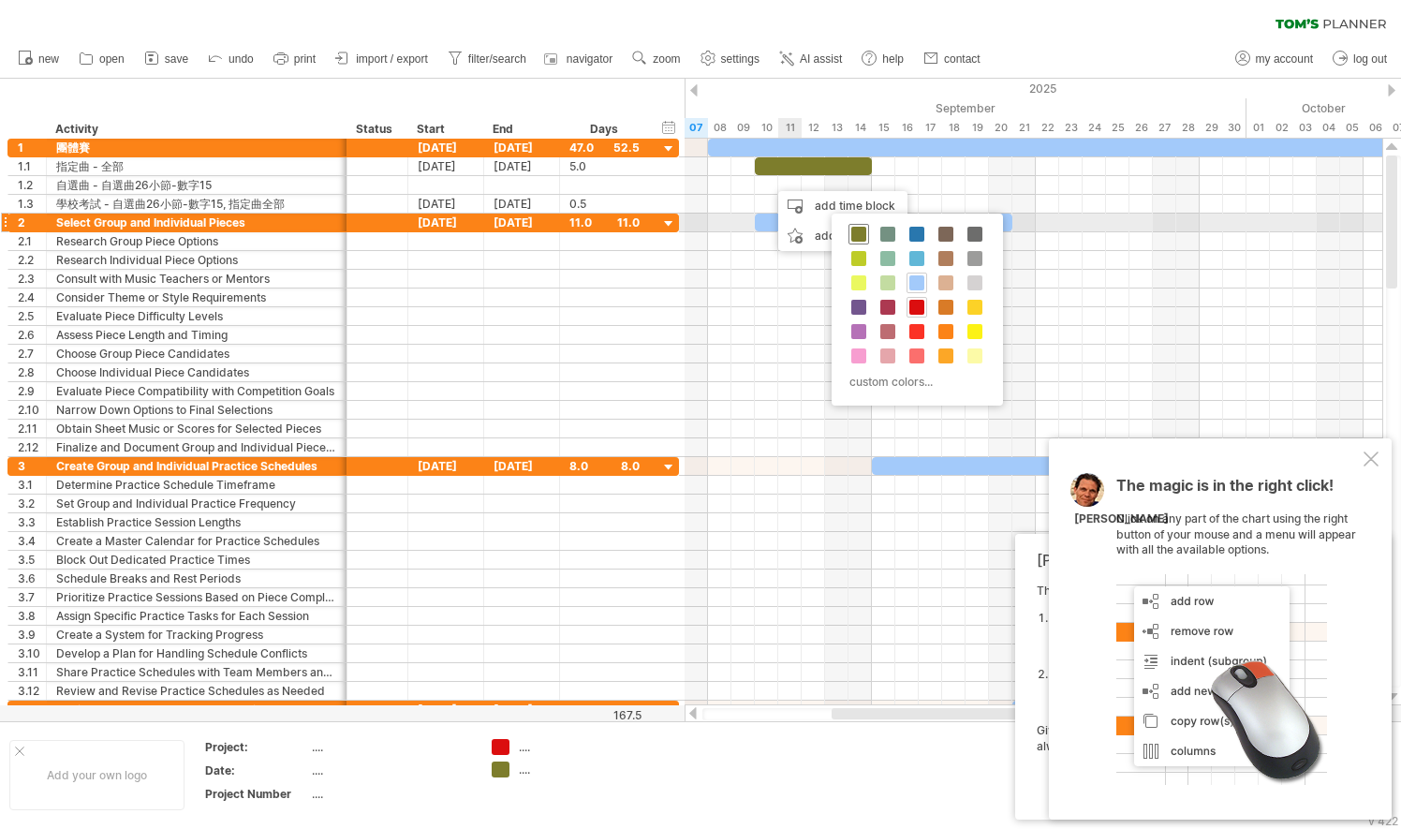
click at [859, 232] on span at bounding box center [858, 234] width 15 height 15
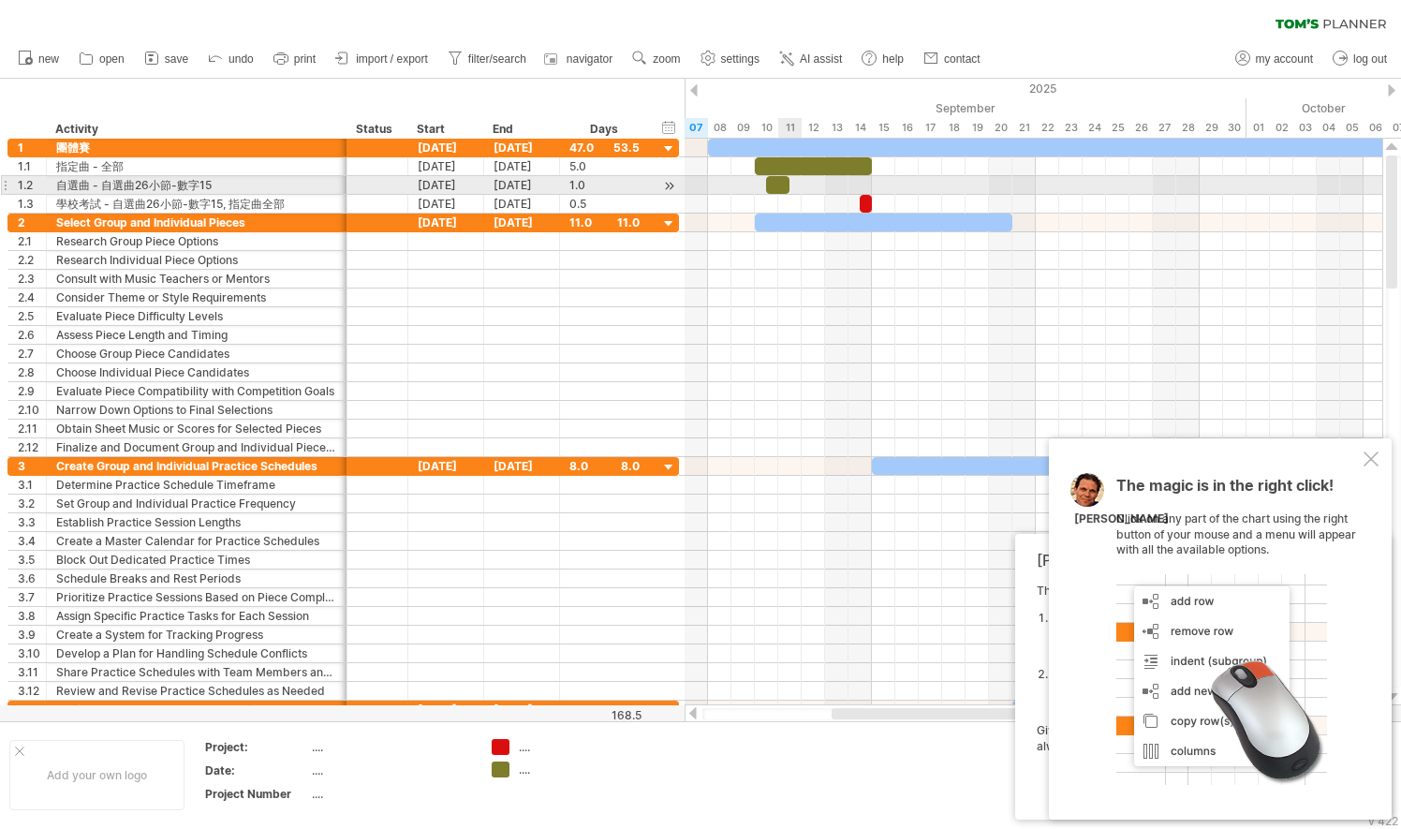
click at [786, 184] on span at bounding box center [789, 185] width 7 height 18
drag, startPoint x: 786, startPoint y: 180, endPoint x: 865, endPoint y: 186, distance: 79.9
click at [865, 186] on div at bounding box center [819, 185] width 106 height 18
drag, startPoint x: 765, startPoint y: 181, endPoint x: 753, endPoint y: 183, distance: 12.3
click at [753, 183] on span at bounding box center [754, 185] width 7 height 18
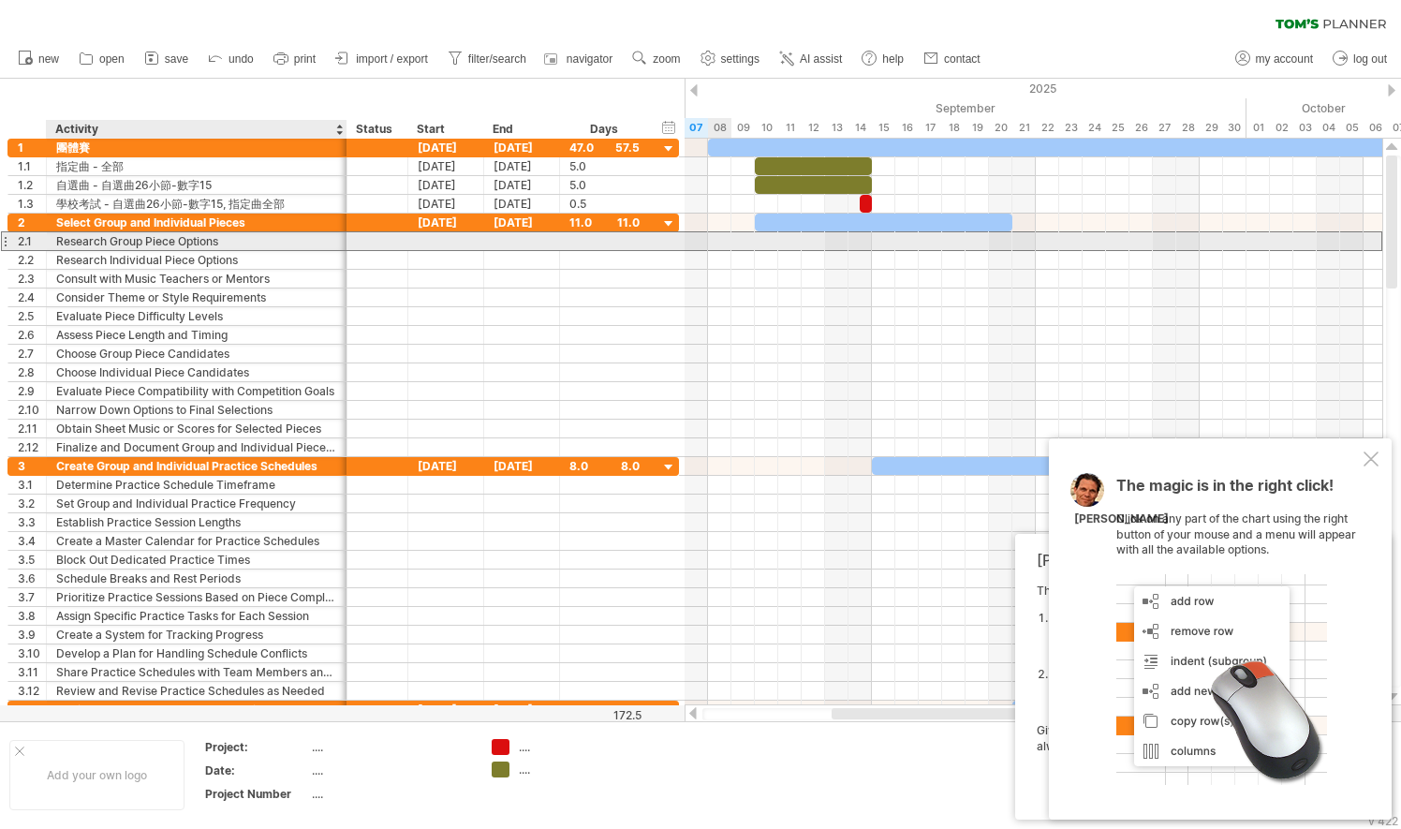
click at [219, 240] on div "Research Group Piece Options" at bounding box center [196, 241] width 281 height 18
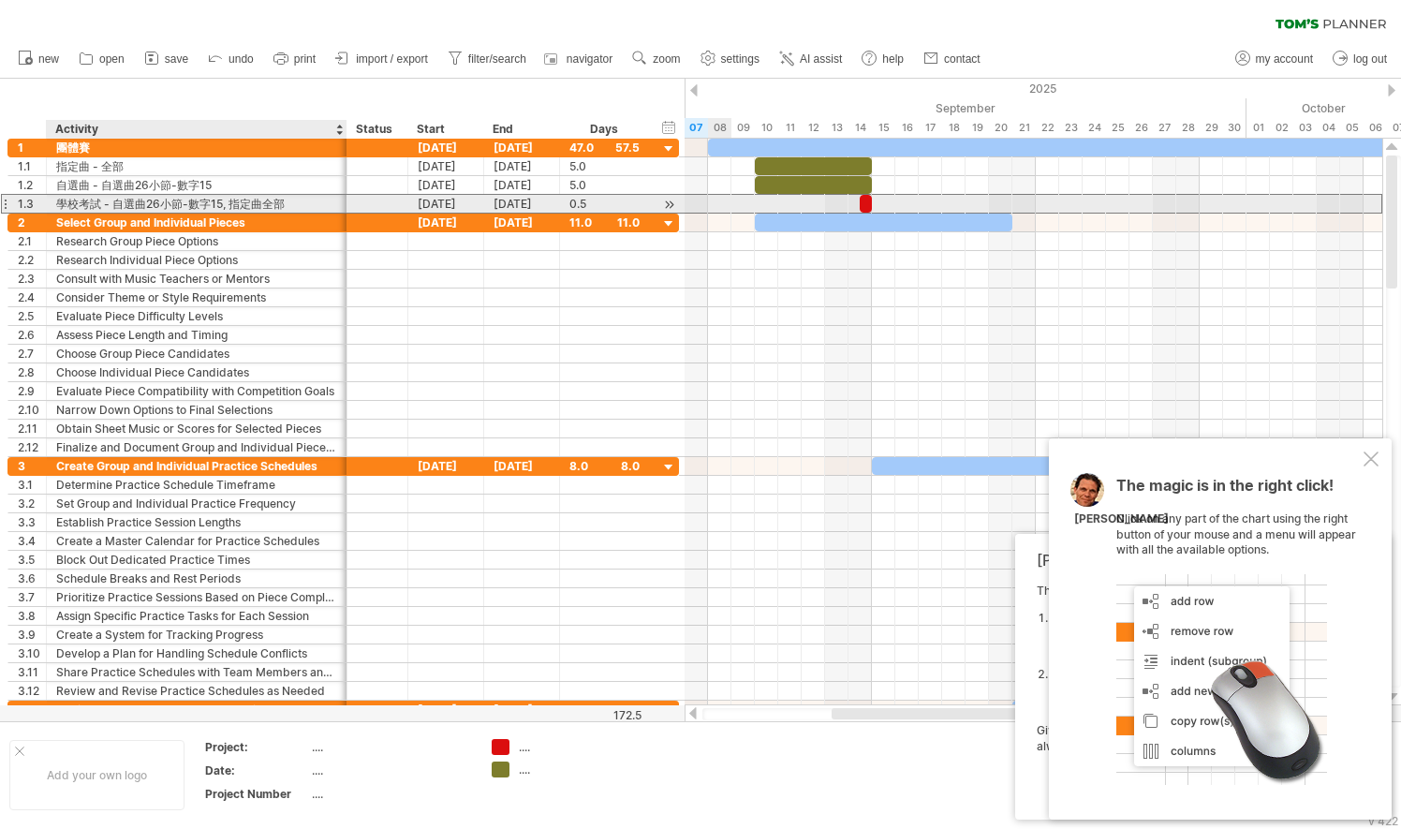
click at [265, 212] on div "**********" at bounding box center [343, 429] width 672 height 580
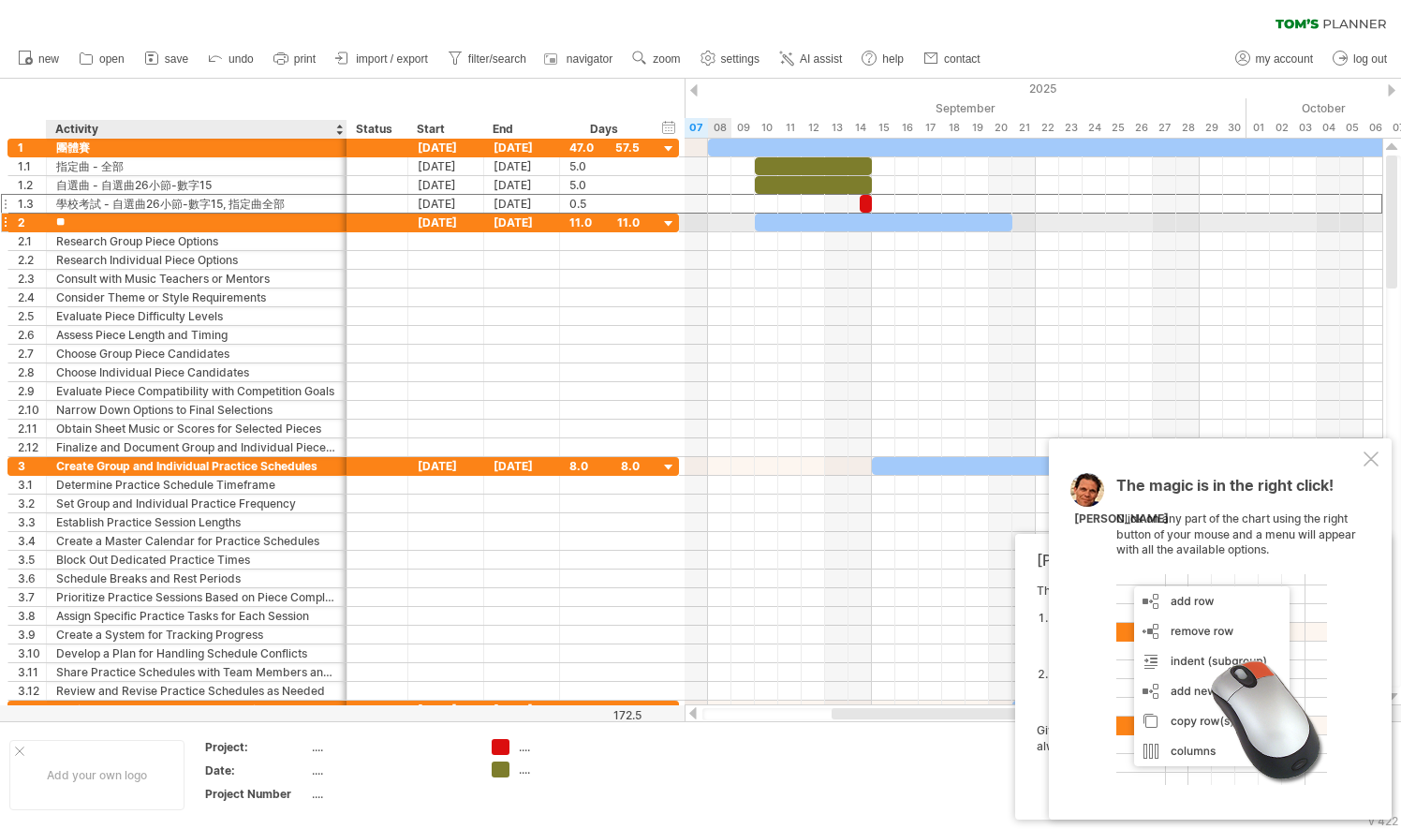
type input "*"
type input "***"
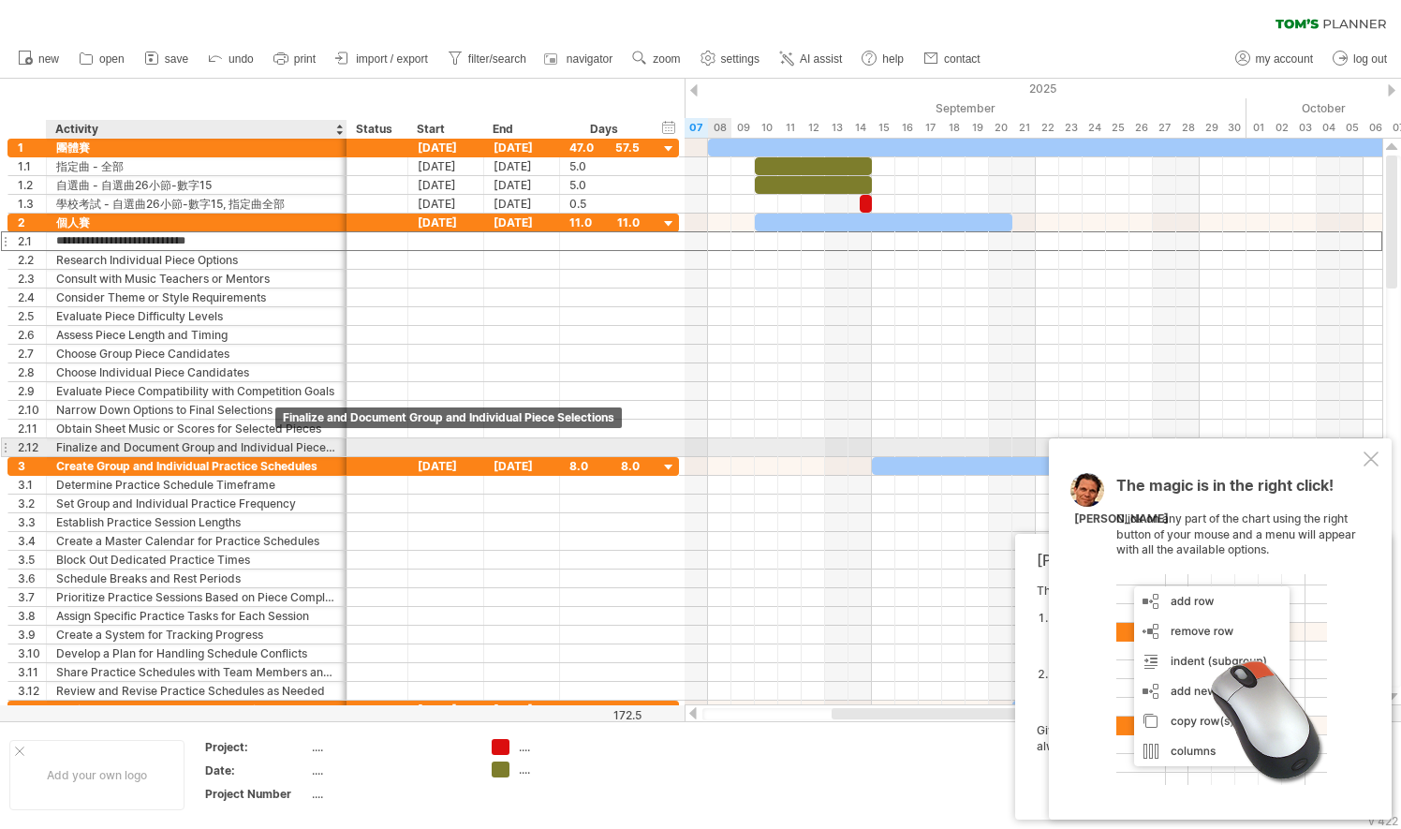
drag, startPoint x: 269, startPoint y: 247, endPoint x: 275, endPoint y: 444, distance: 196.7
click at [275, 444] on div "**********" at bounding box center [342, 334] width 671 height 243
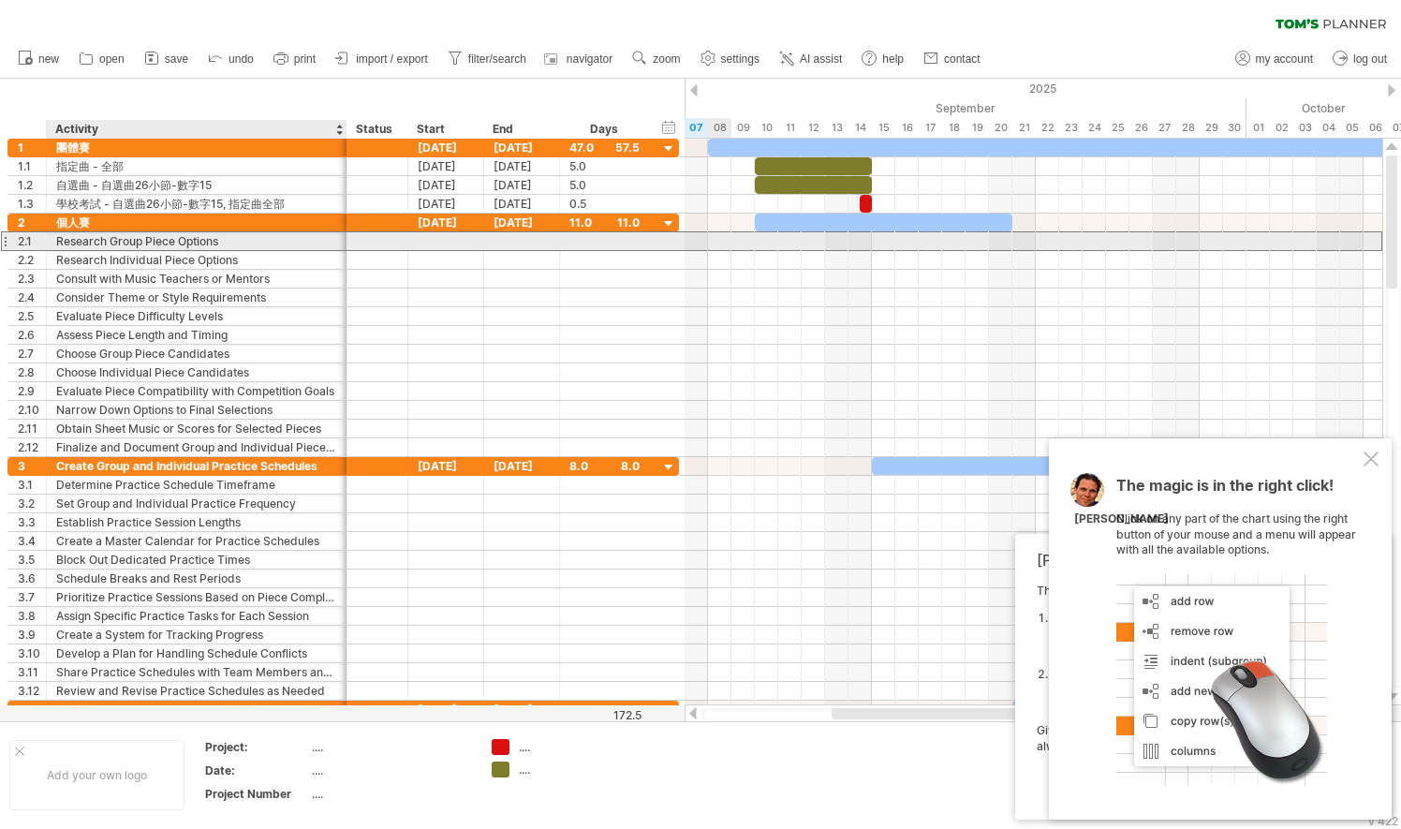
click at [242, 241] on div "Research Group Piece Options" at bounding box center [196, 241] width 281 height 18
click at [24, 237] on div "2.1" at bounding box center [32, 241] width 28 height 18
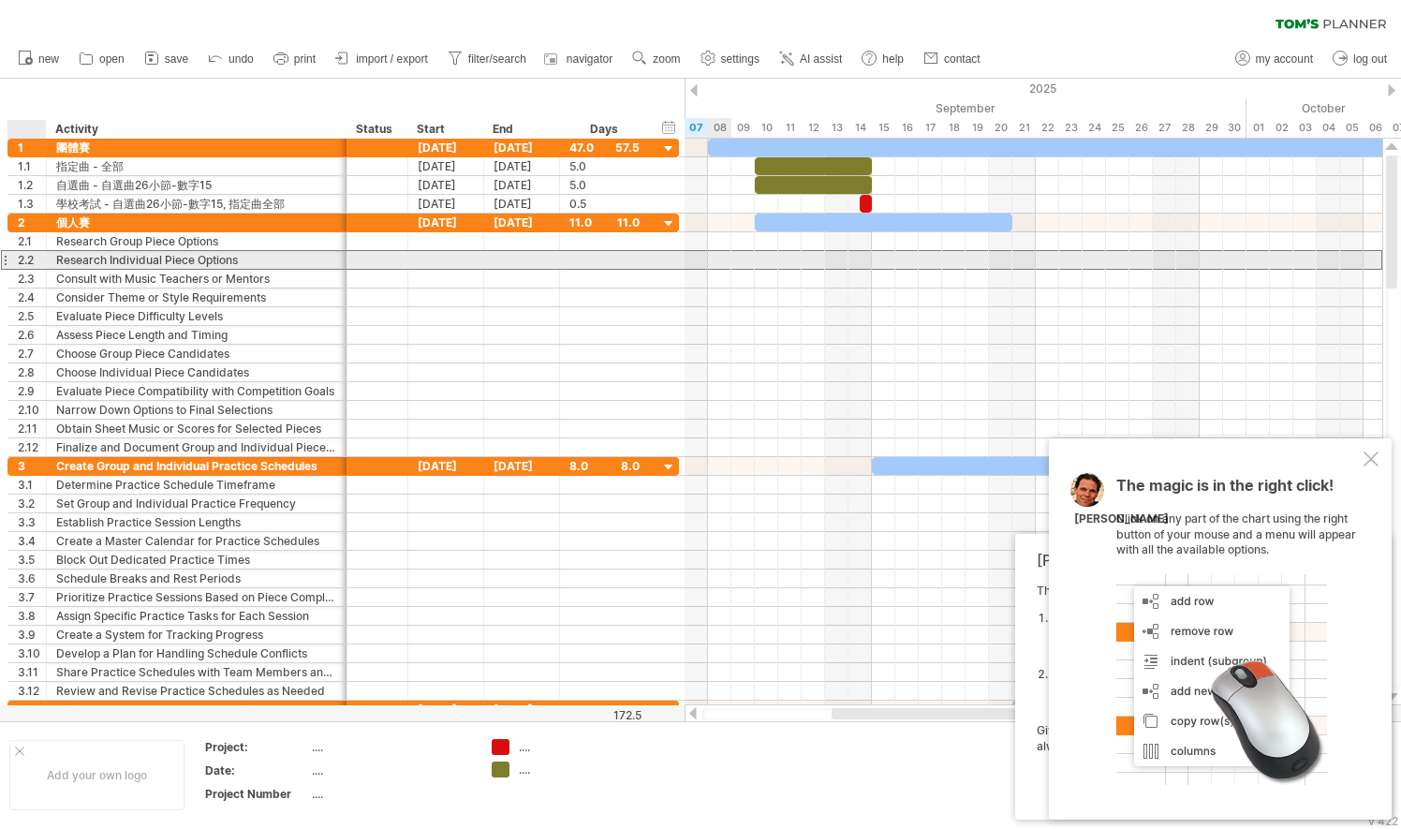
click at [28, 256] on div "2.2" at bounding box center [32, 260] width 28 height 18
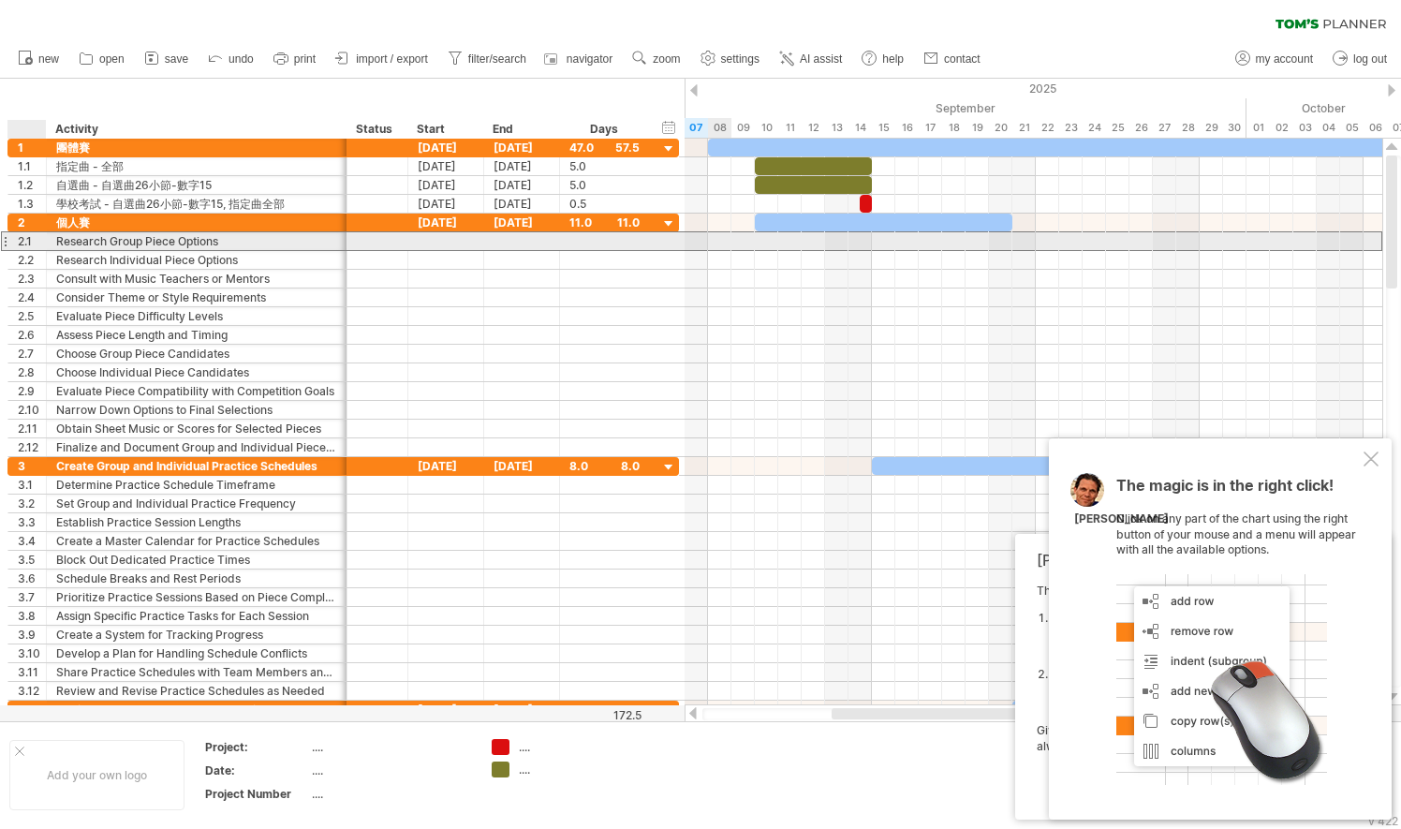
click at [22, 240] on div "2.1" at bounding box center [32, 241] width 28 height 18
click at [22, 247] on div "2.1" at bounding box center [32, 241] width 28 height 18
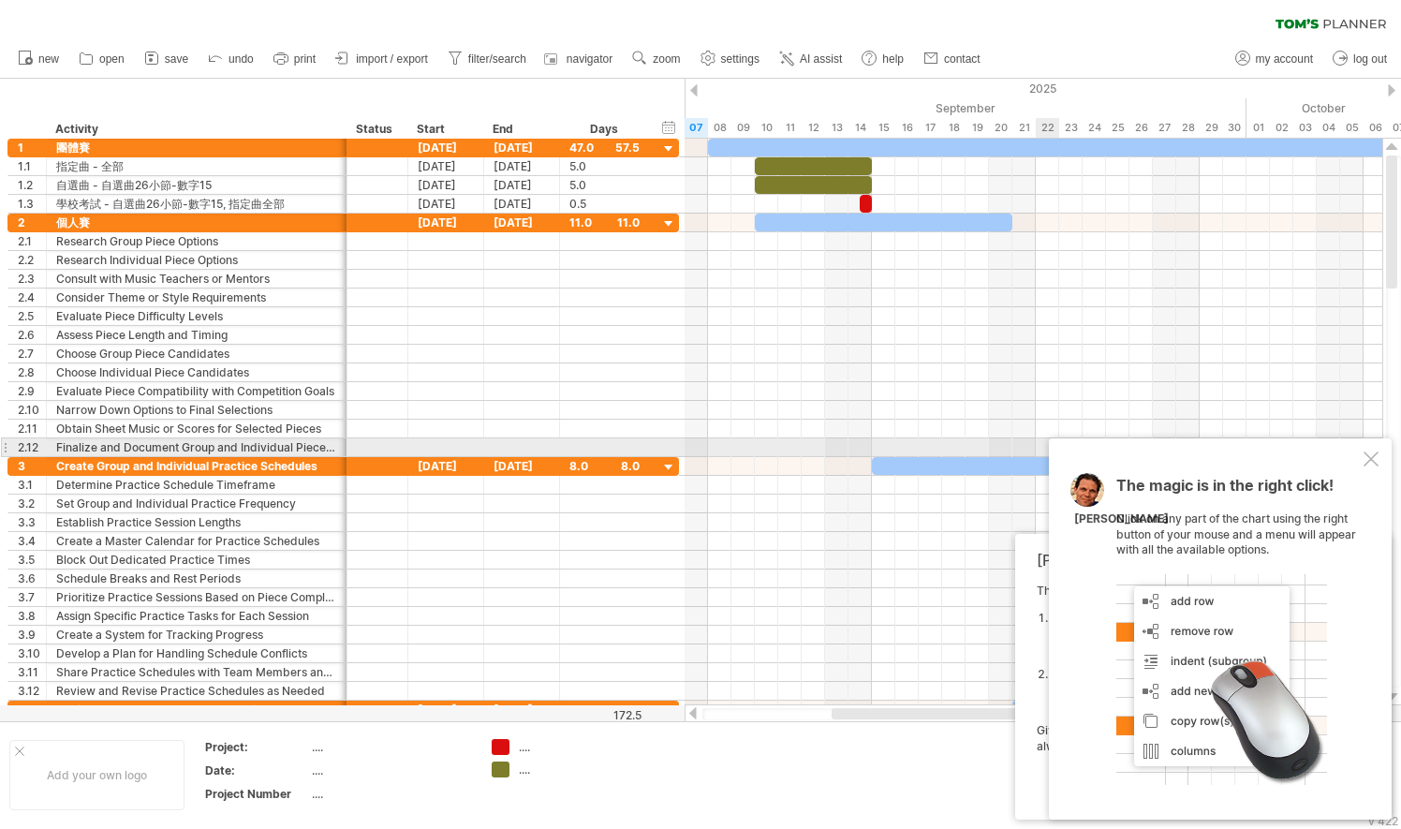
click at [1369, 456] on div at bounding box center [1370, 458] width 15 height 15
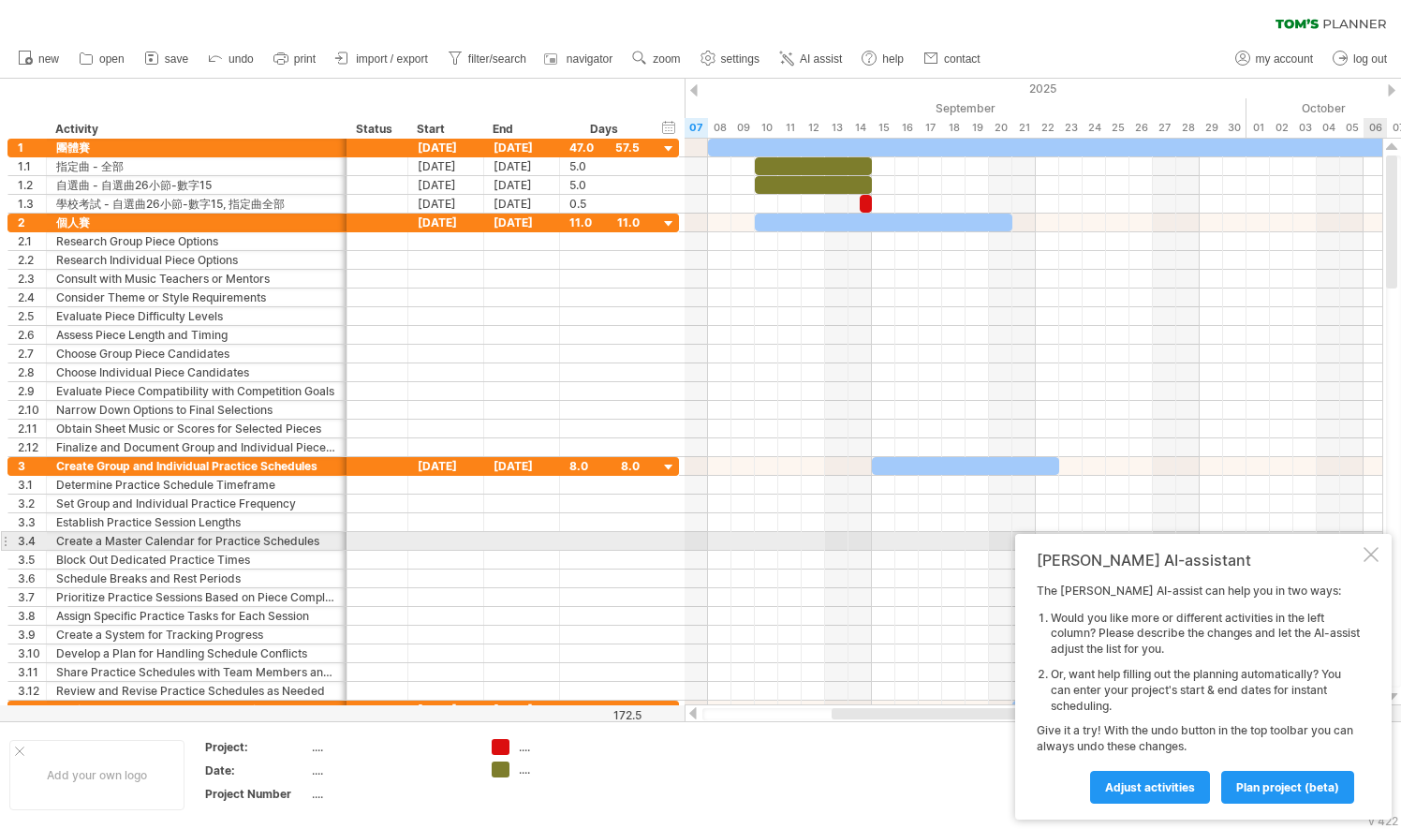
click at [1367, 550] on div at bounding box center [1370, 554] width 15 height 15
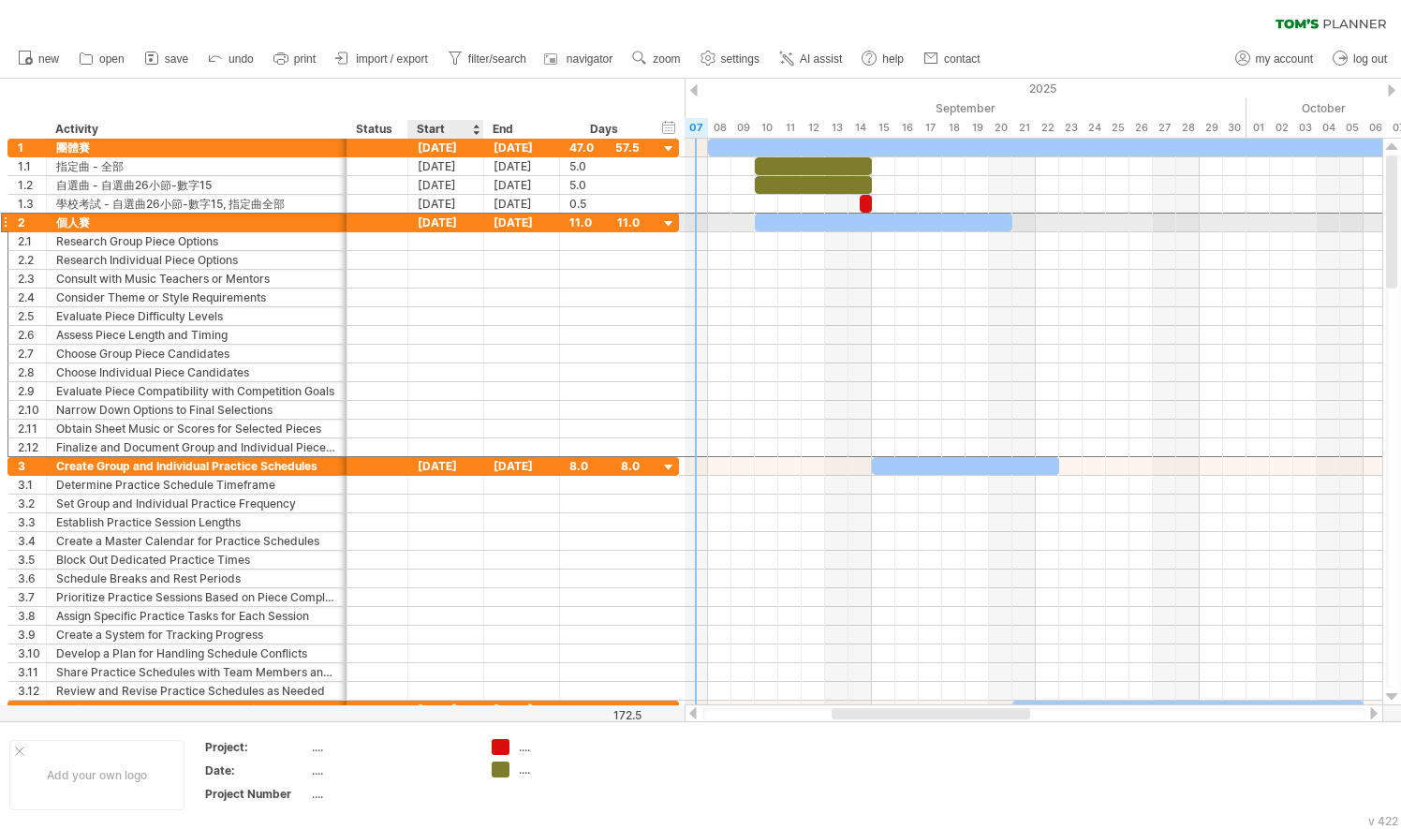
click at [437, 219] on div "[DATE]" at bounding box center [446, 222] width 76 height 18
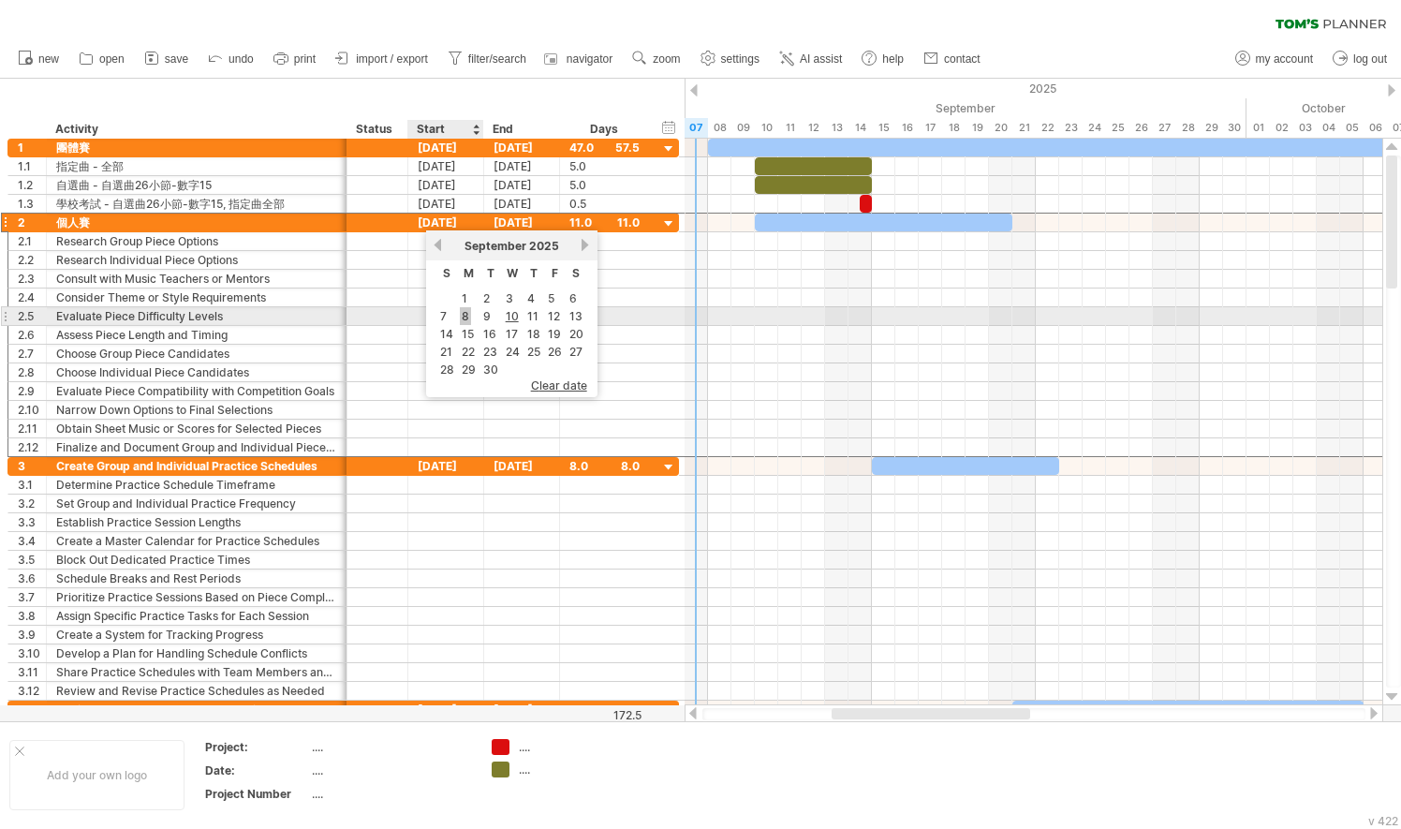
click at [469, 309] on link "8" at bounding box center [465, 316] width 11 height 18
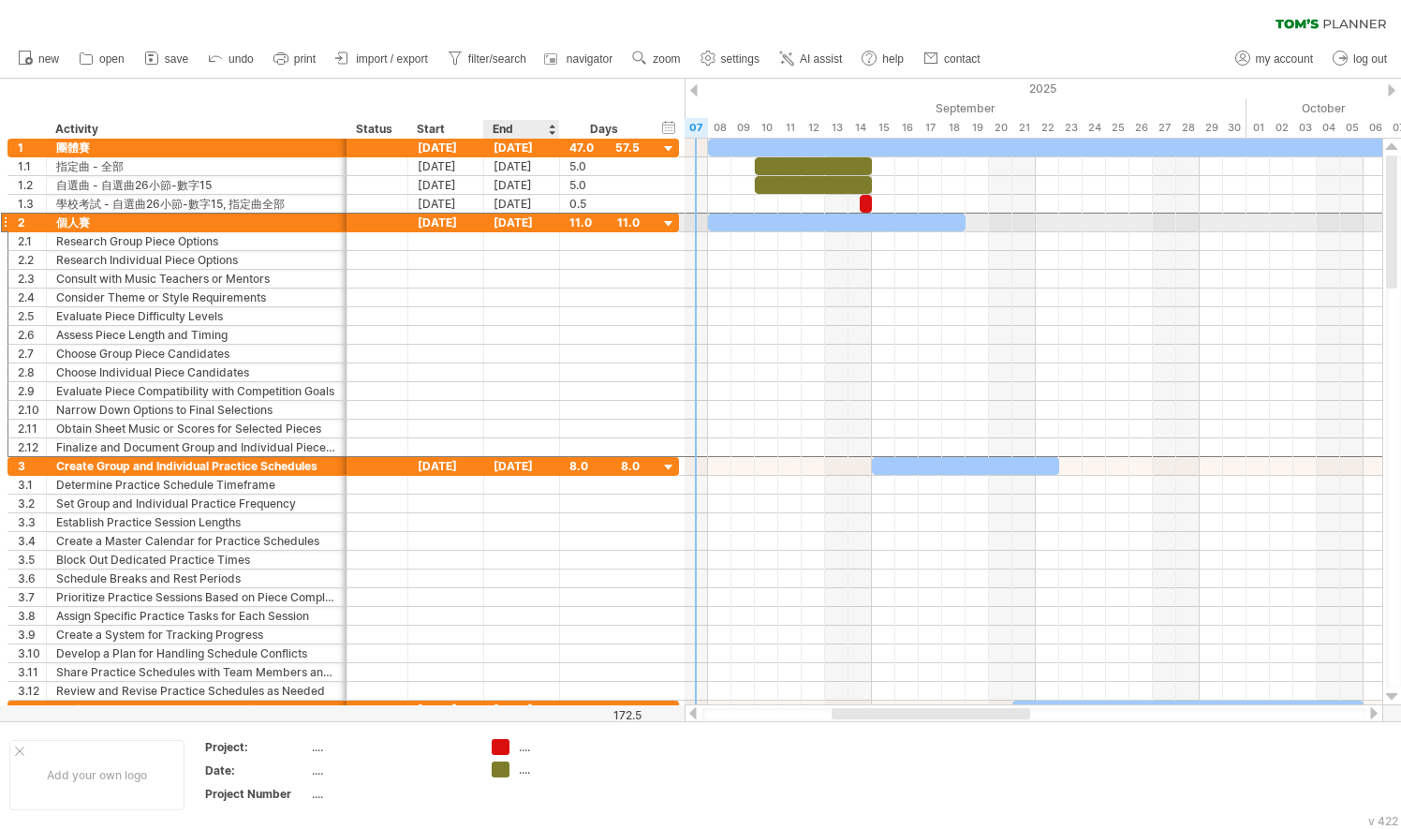
click at [536, 219] on div "[DATE]" at bounding box center [522, 222] width 76 height 18
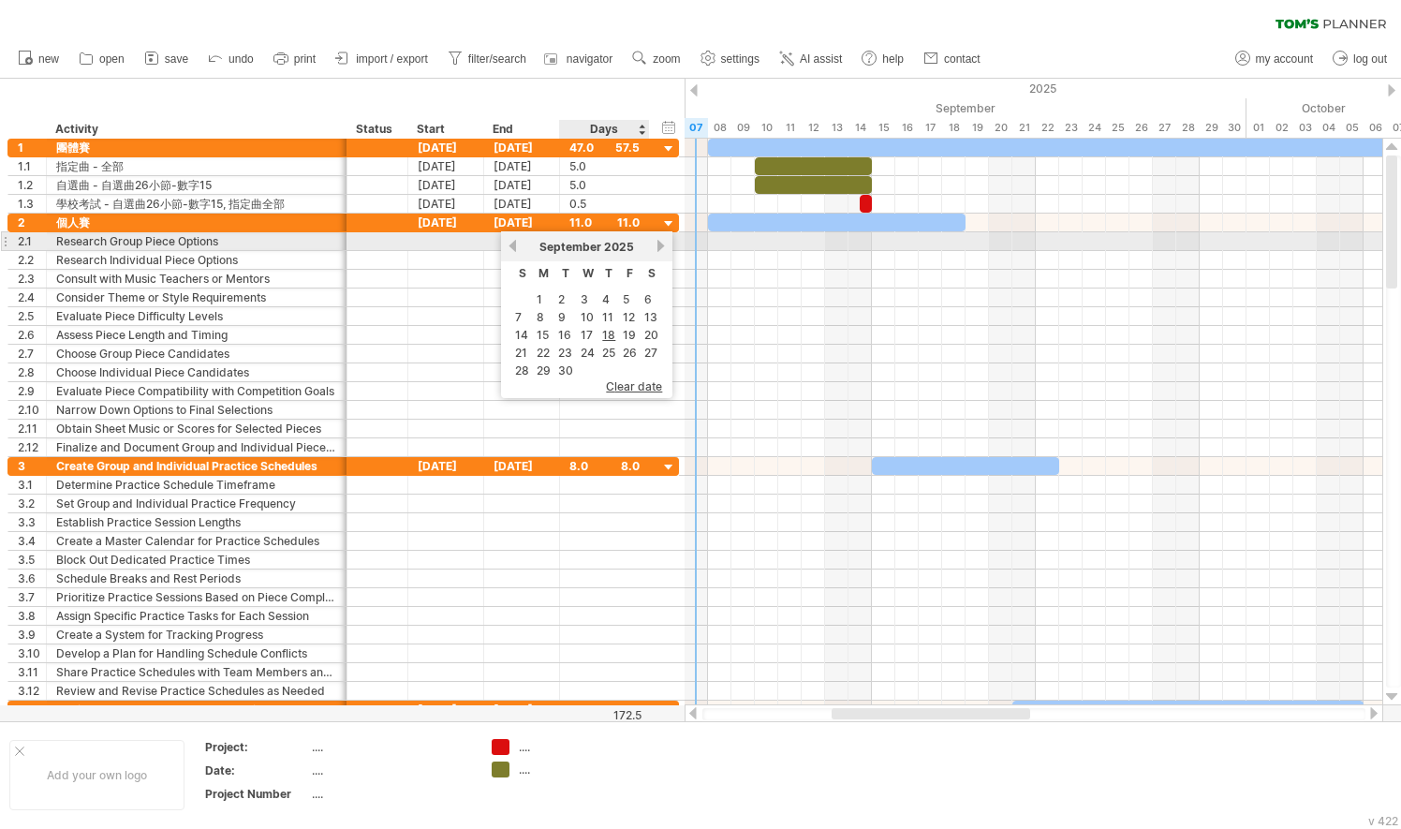
click at [659, 244] on link "next" at bounding box center [661, 246] width 14 height 14
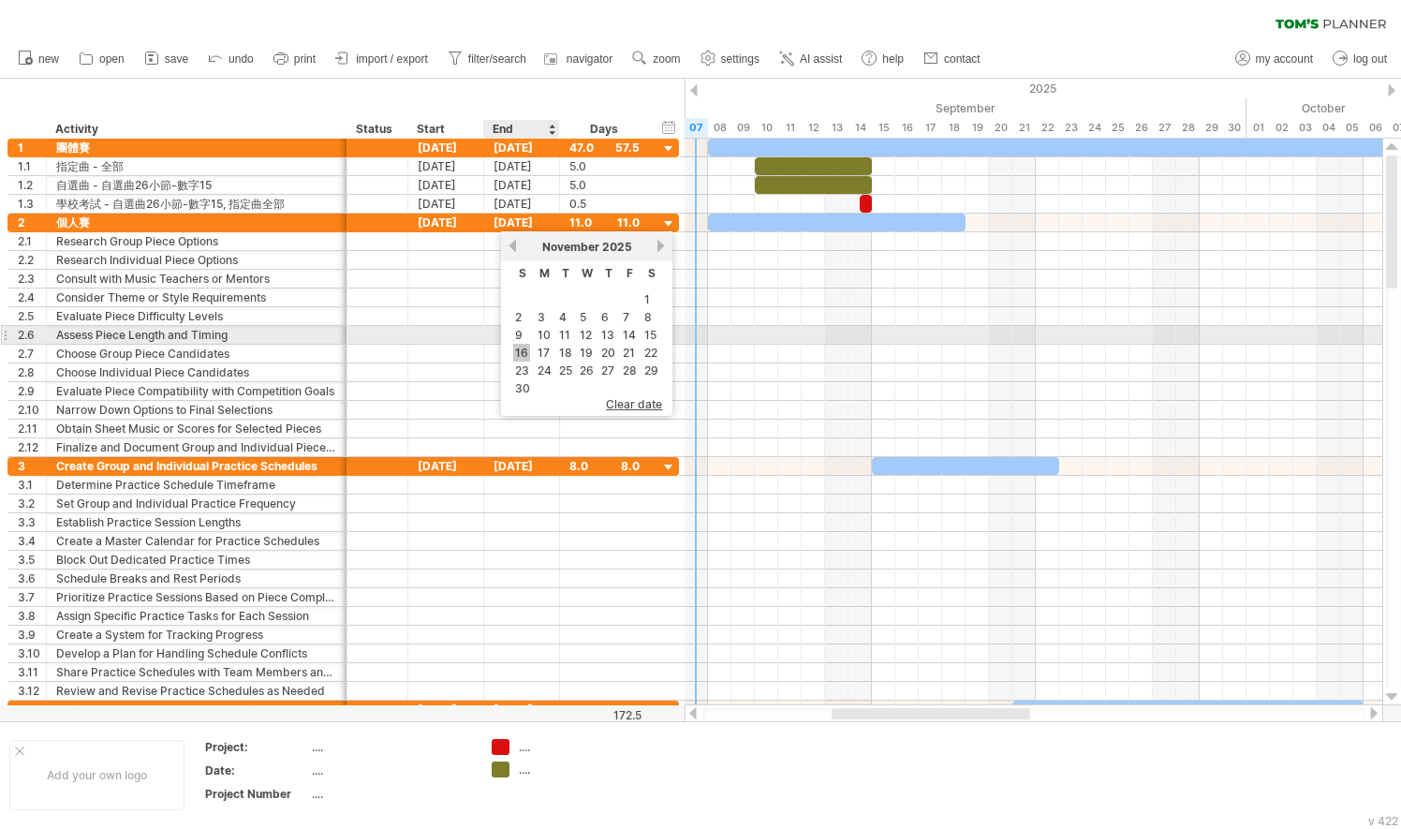
click at [527, 345] on link "16" at bounding box center [521, 353] width 17 height 18
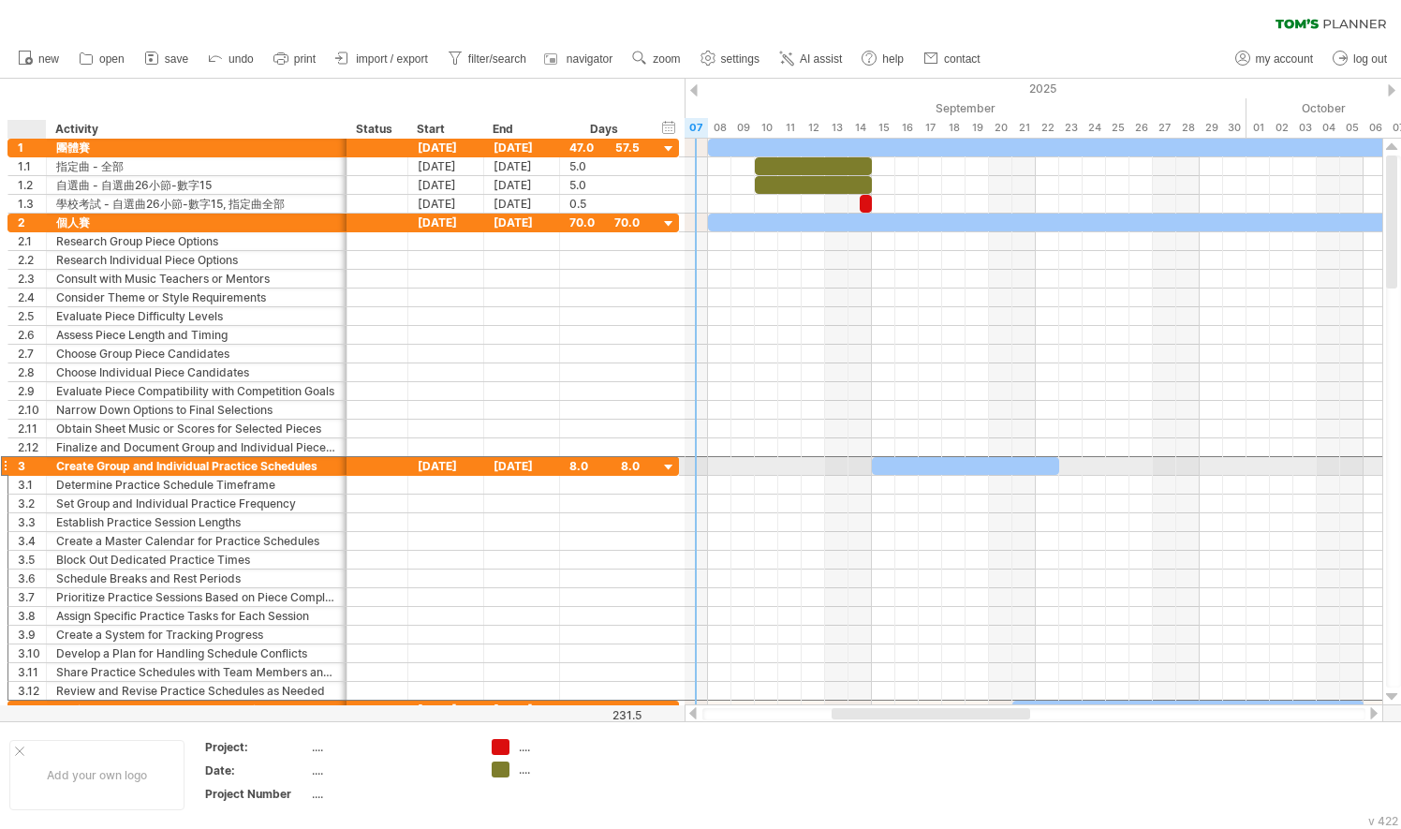
click at [15, 459] on div "3" at bounding box center [27, 466] width 38 height 18
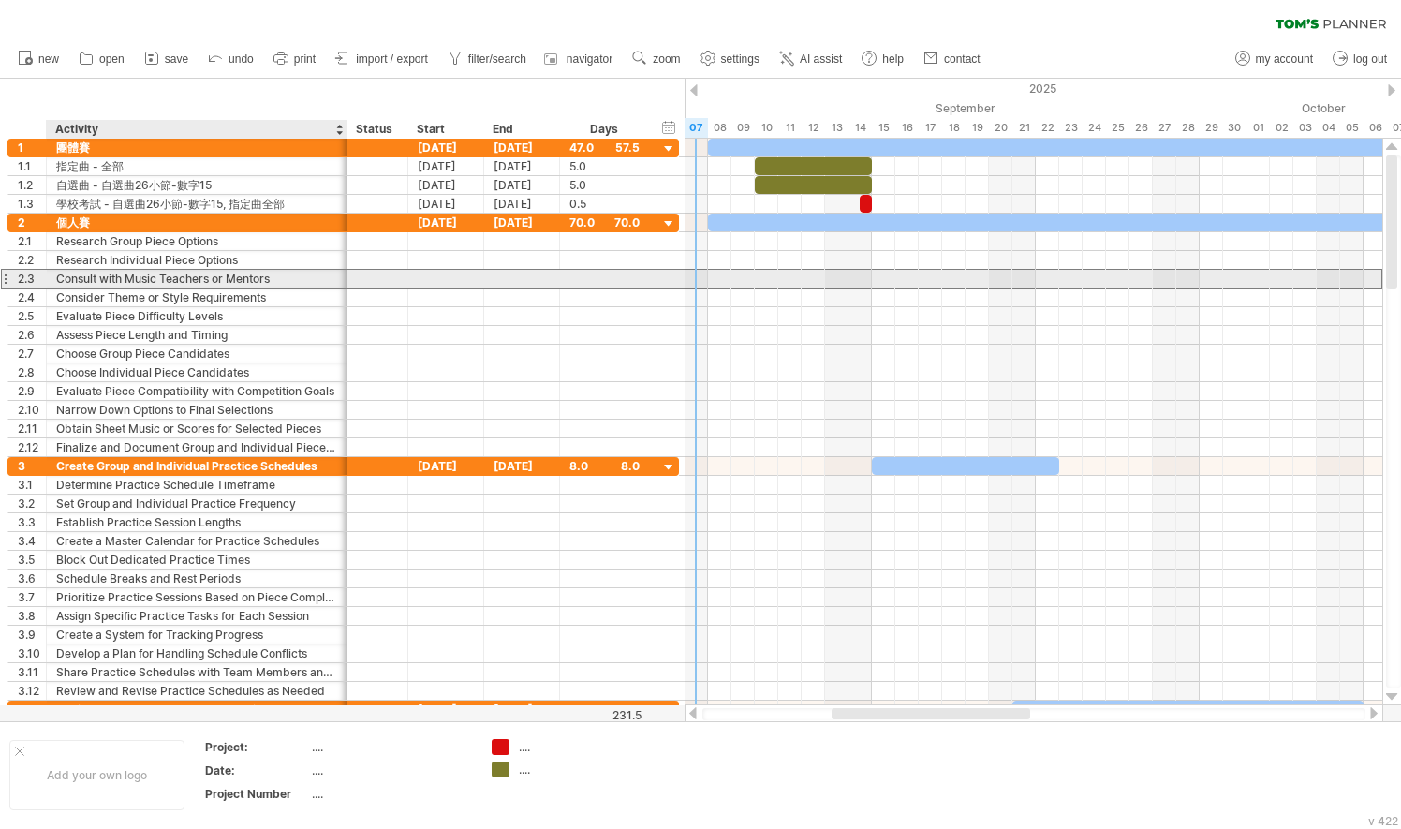
click at [90, 273] on div "Consult with Music Teachers or Mentors" at bounding box center [196, 279] width 281 height 18
click at [134, 272] on input "**********" at bounding box center [196, 279] width 281 height 18
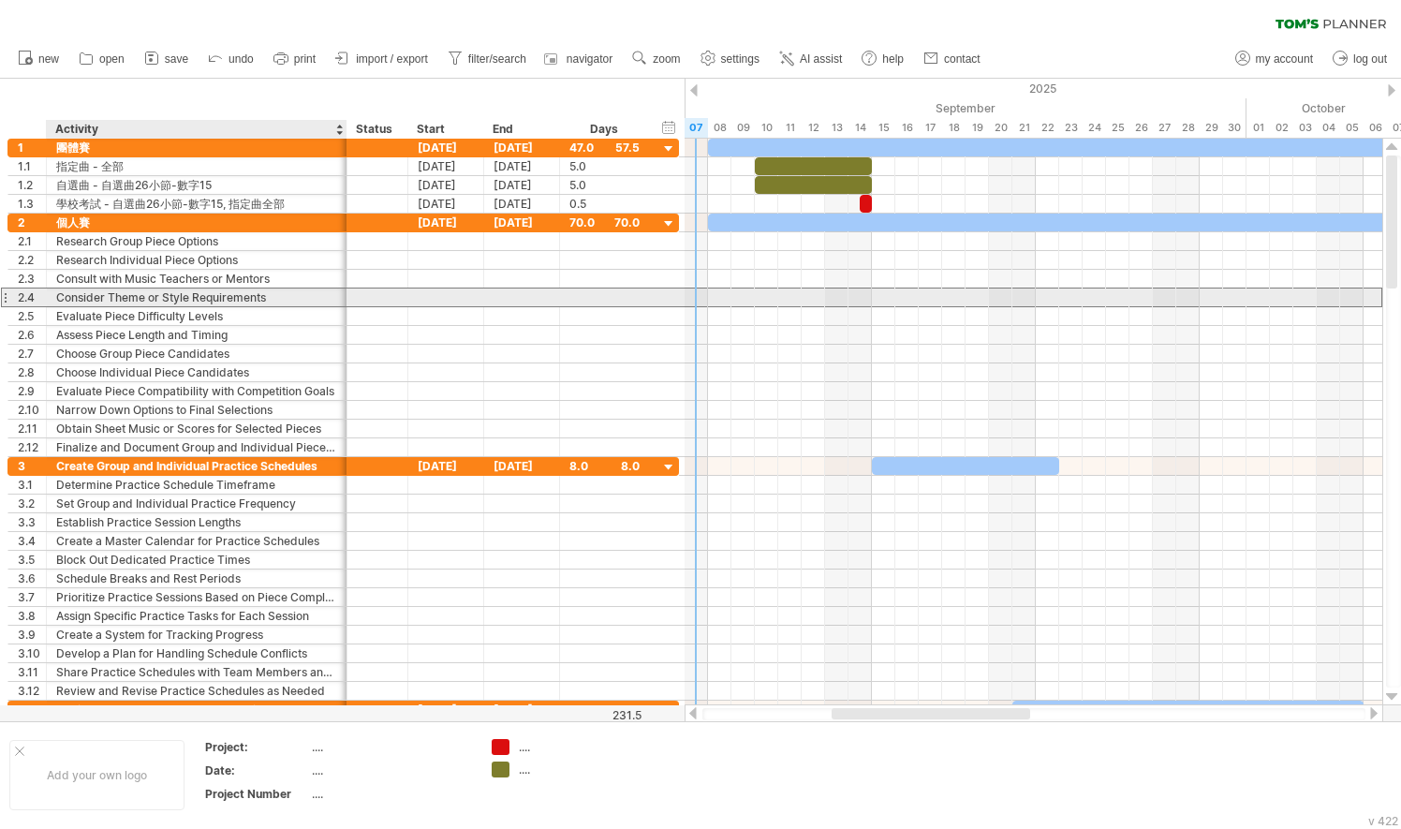
click at [152, 293] on div "Consider Theme or Style Requirements" at bounding box center [196, 297] width 281 height 18
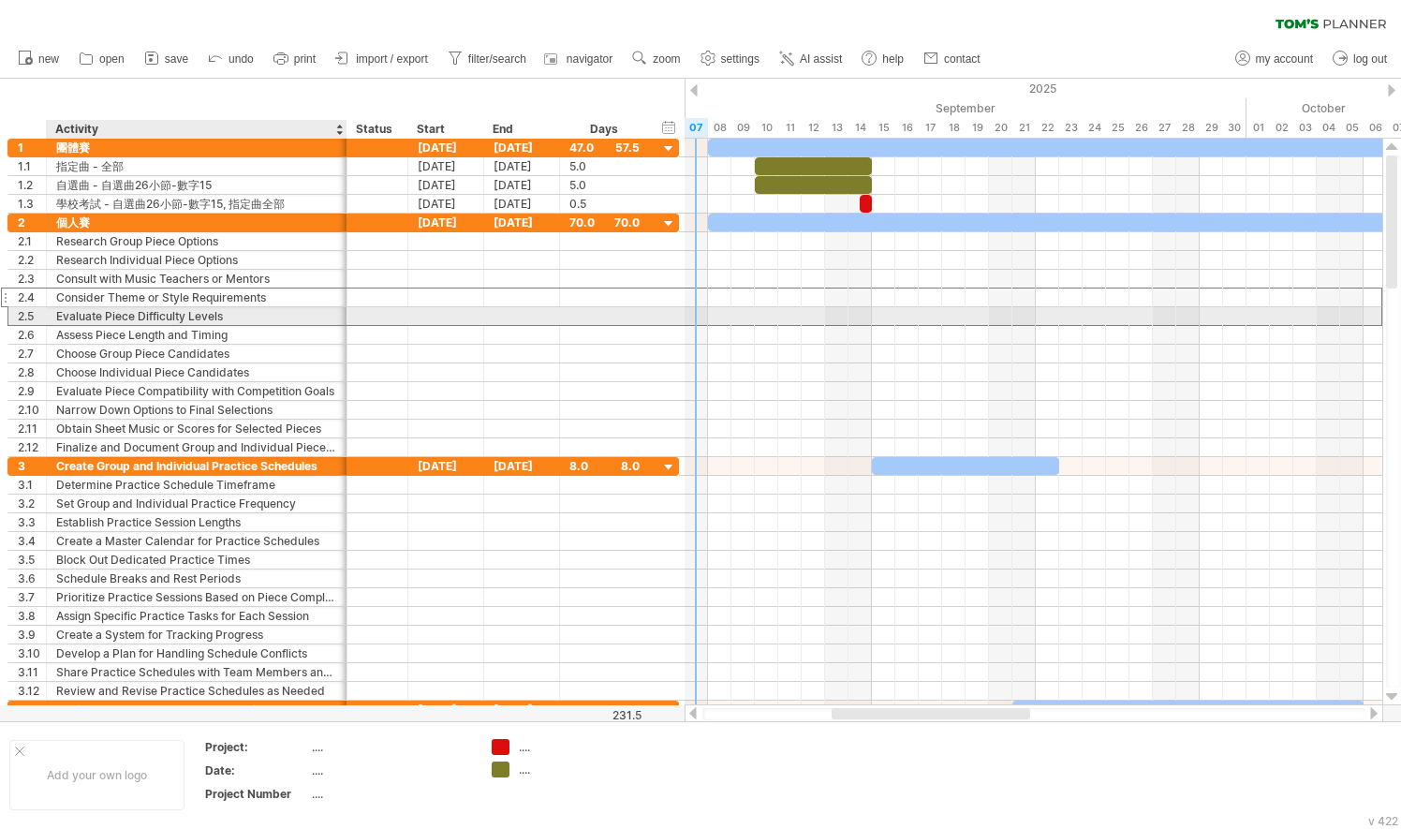
click at [154, 312] on div "Evaluate Piece Difficulty Levels" at bounding box center [196, 316] width 281 height 18
type input "**********"
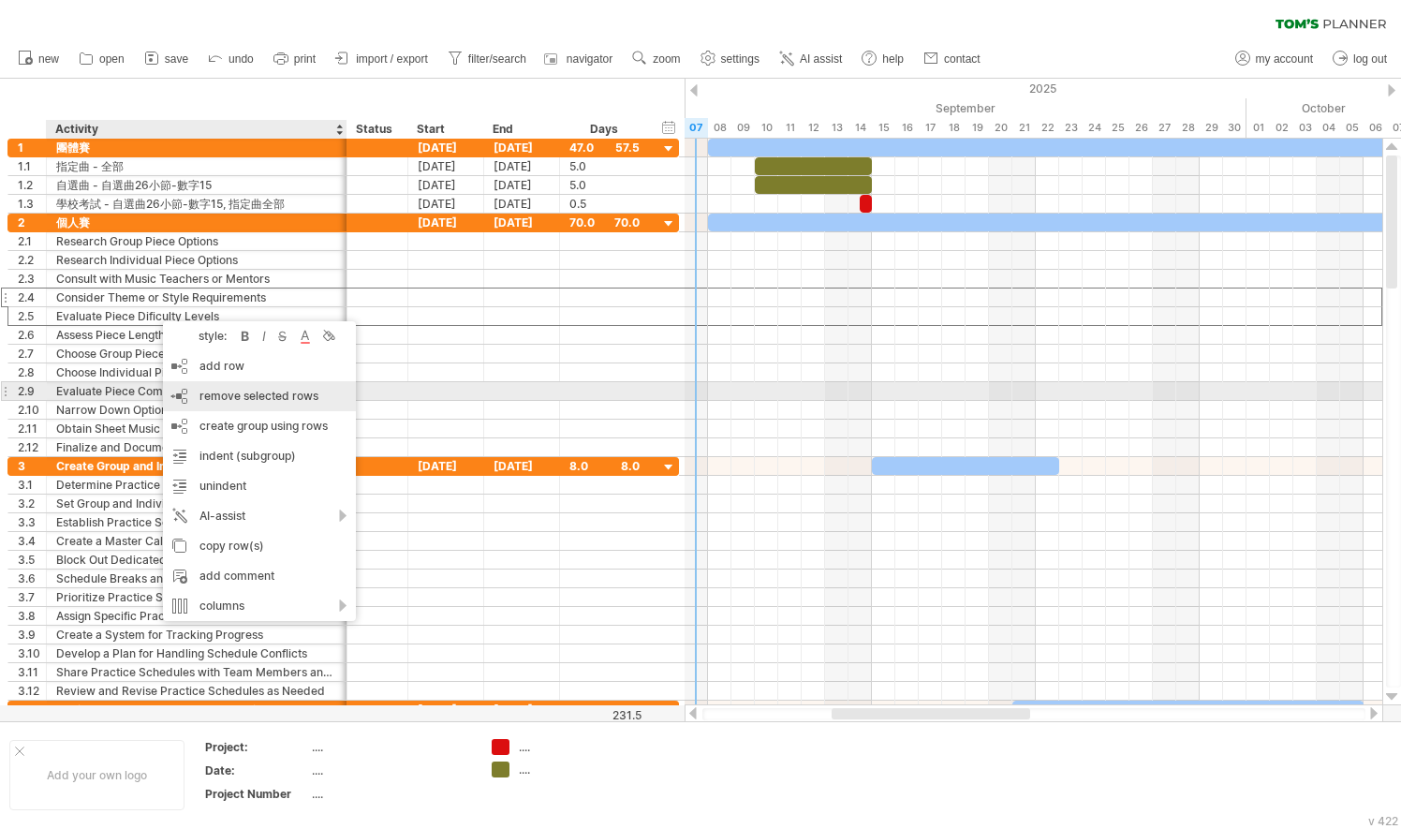
click at [242, 390] on span "remove selected rows" at bounding box center [258, 396] width 119 height 14
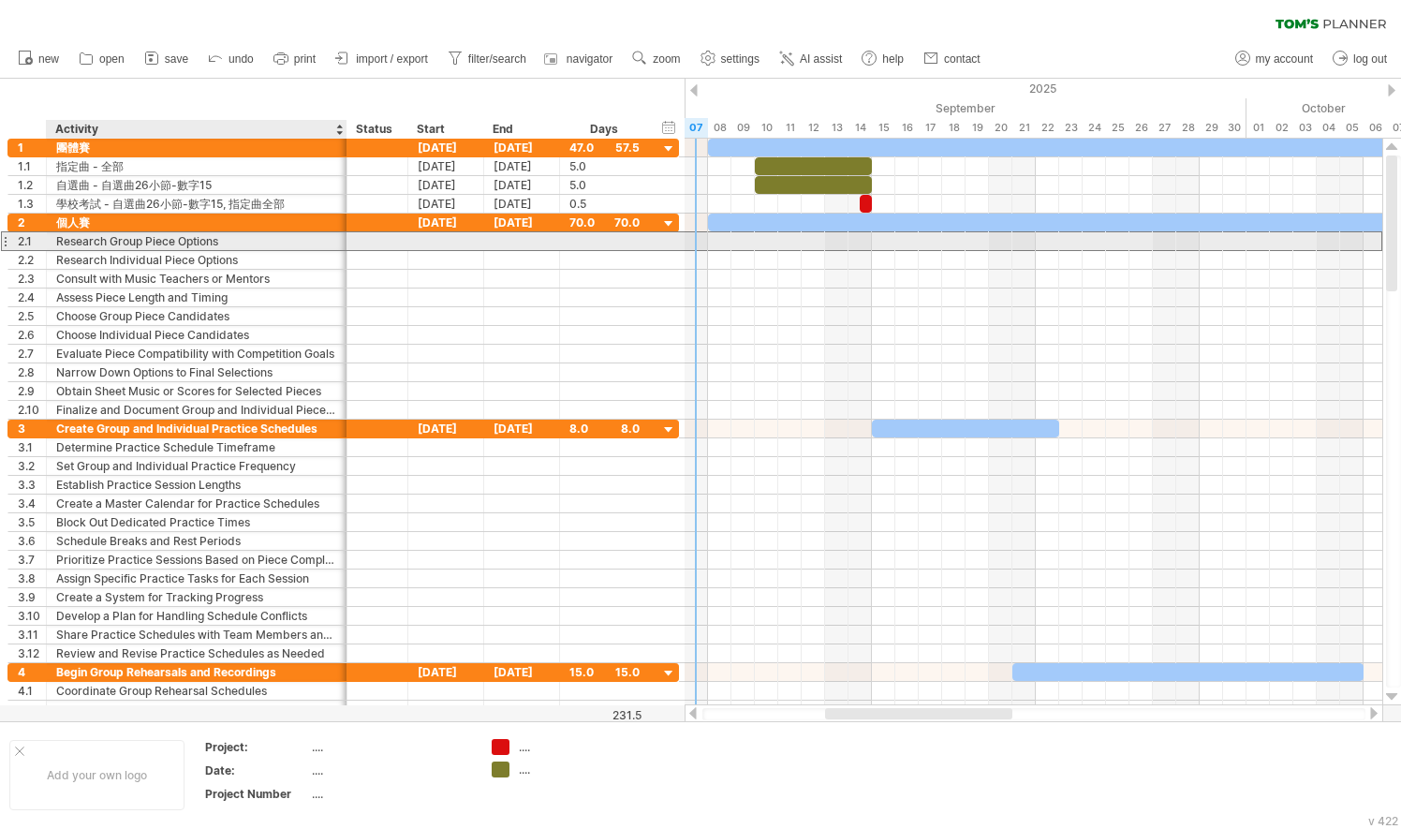
click at [166, 238] on div "Research Group Piece Options" at bounding box center [196, 241] width 281 height 18
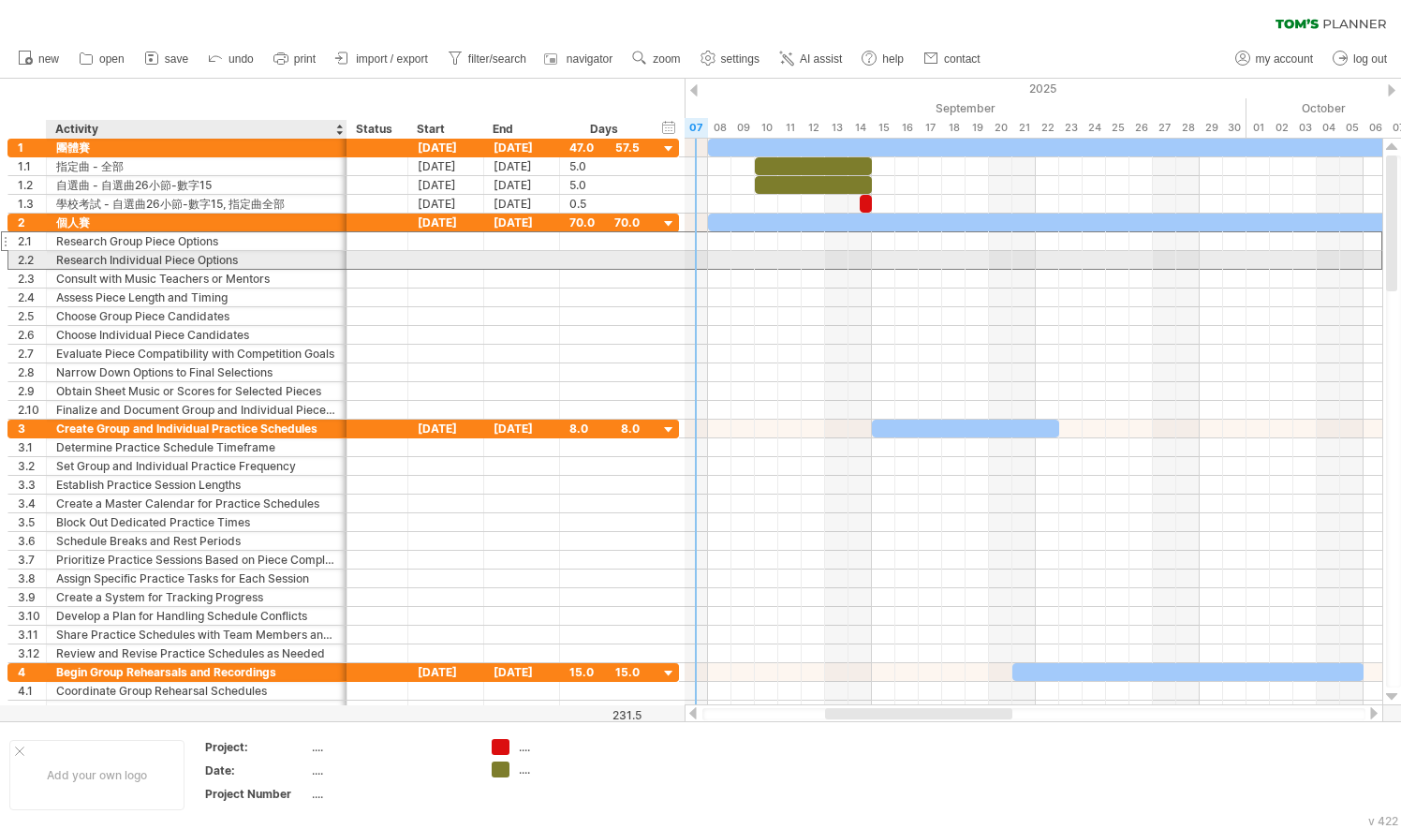
click at [184, 257] on div "Research Individual Piece Options" at bounding box center [196, 260] width 281 height 18
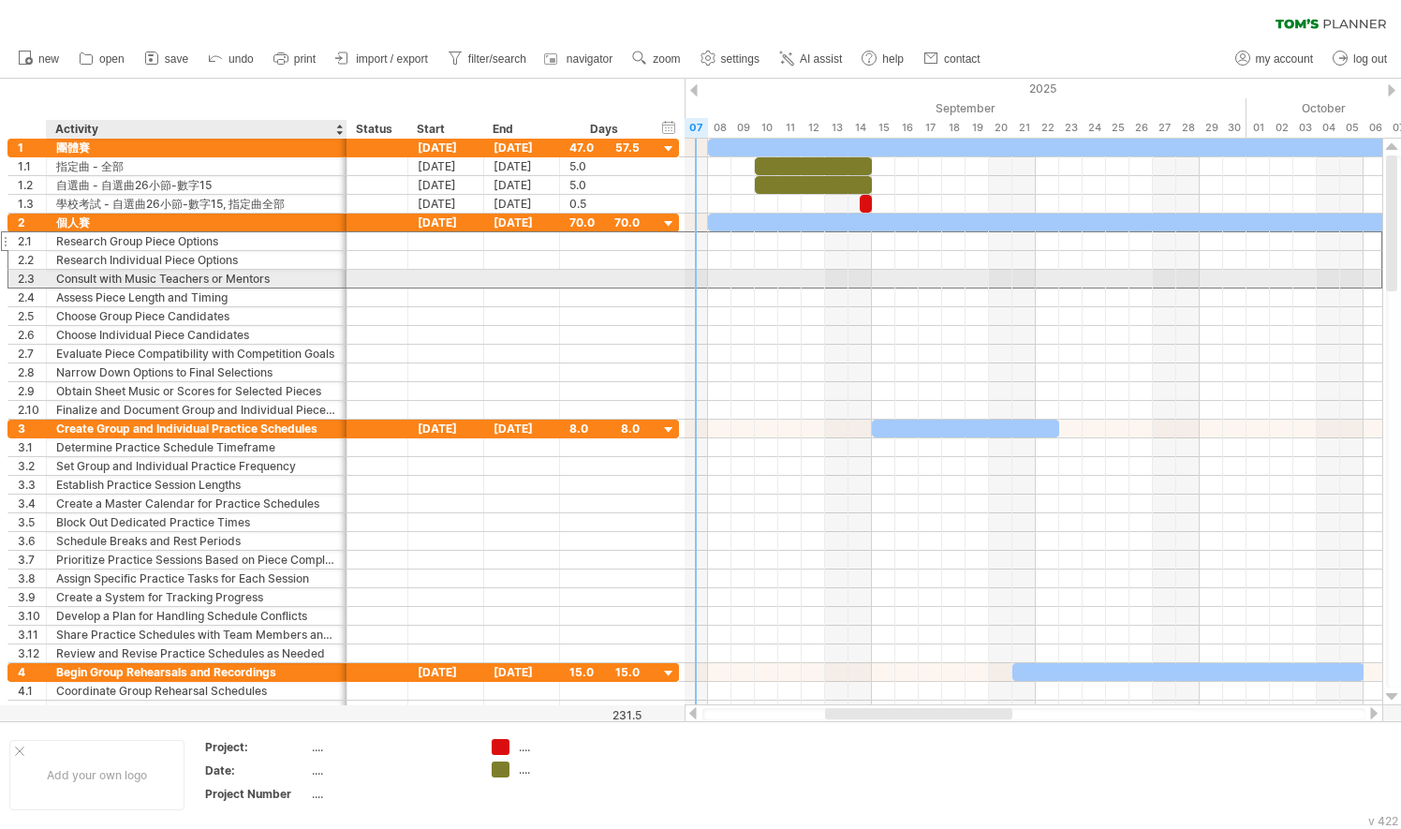
click at [194, 278] on div "Consult with Music Teachers or Mentors" at bounding box center [196, 279] width 281 height 18
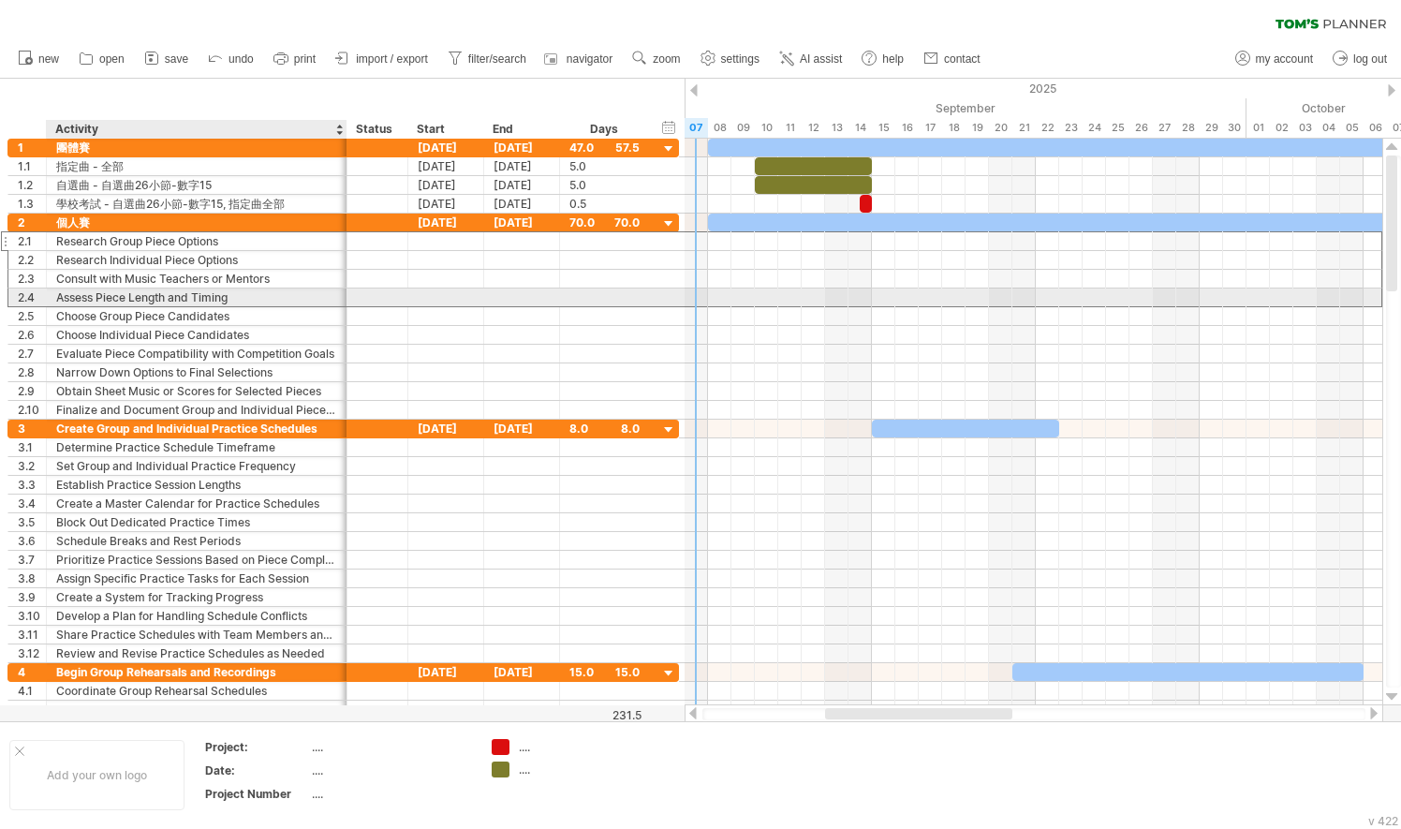
click at [200, 295] on div "Assess Piece Length and Timing" at bounding box center [196, 297] width 281 height 18
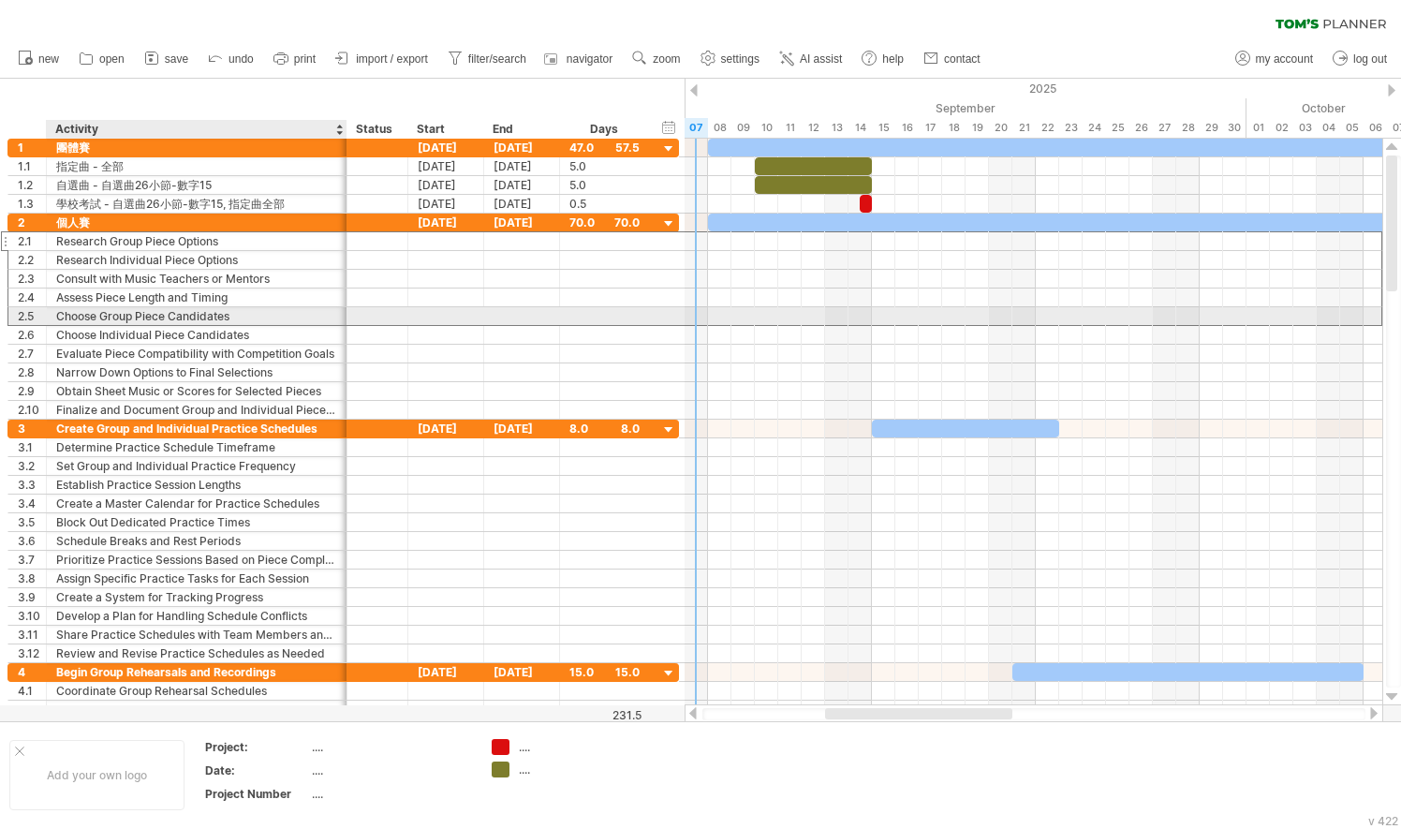
click at [210, 315] on div "Choose Group Piece Candidates" at bounding box center [196, 316] width 281 height 18
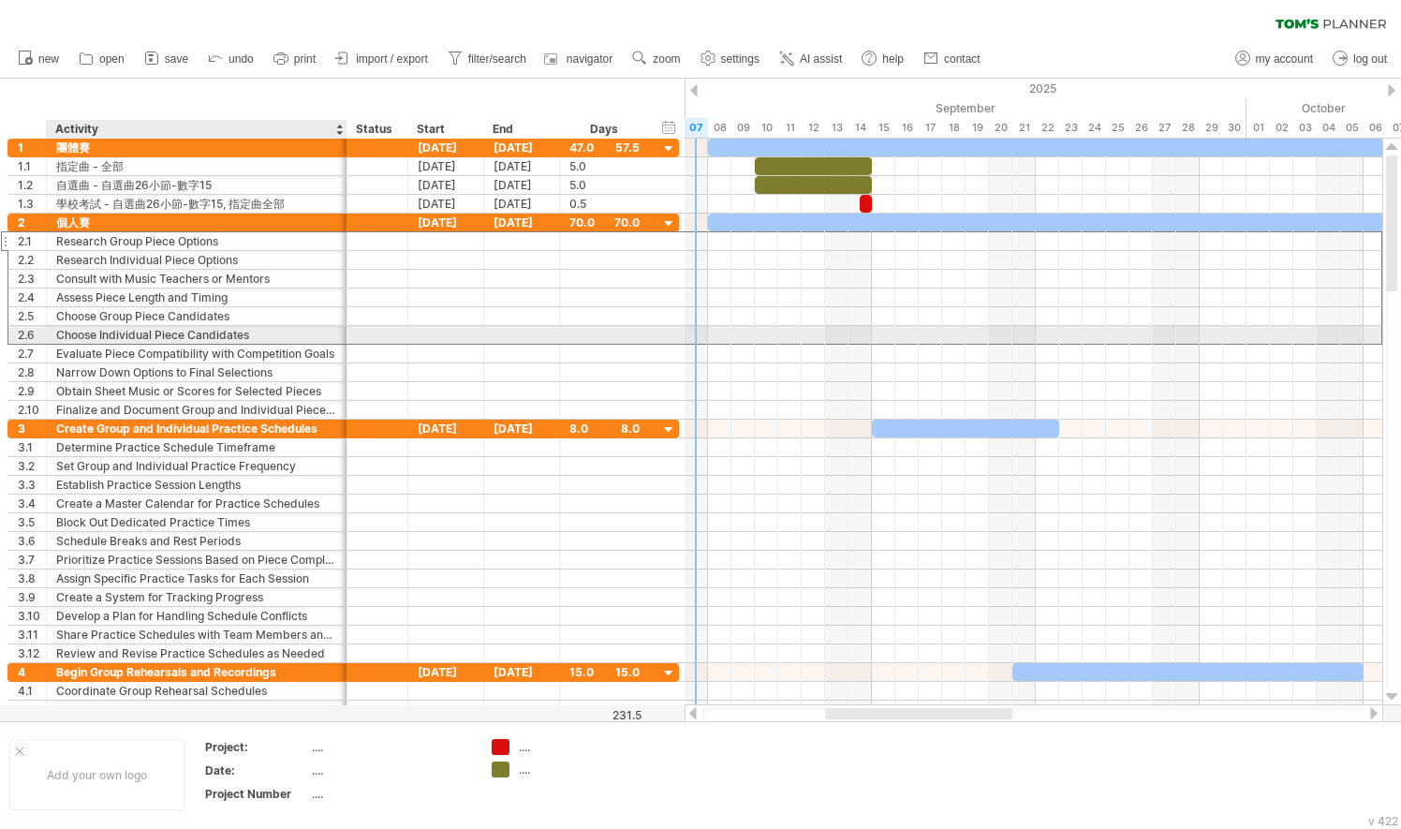
click at [220, 335] on div "Choose Individual Piece Candidates" at bounding box center [196, 335] width 281 height 18
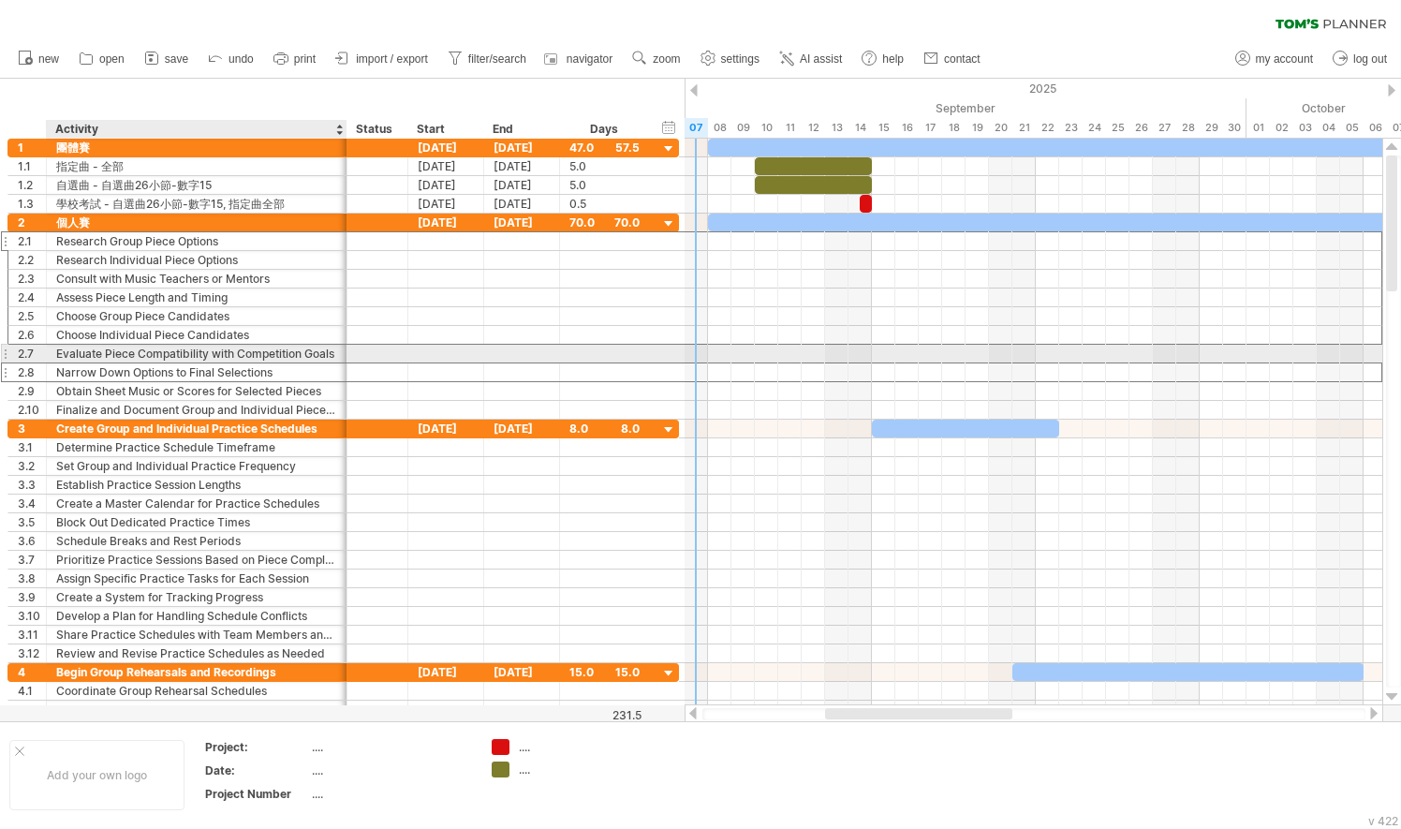
click at [230, 363] on div "Narrow Down Options to Final Selections" at bounding box center [196, 372] width 281 height 18
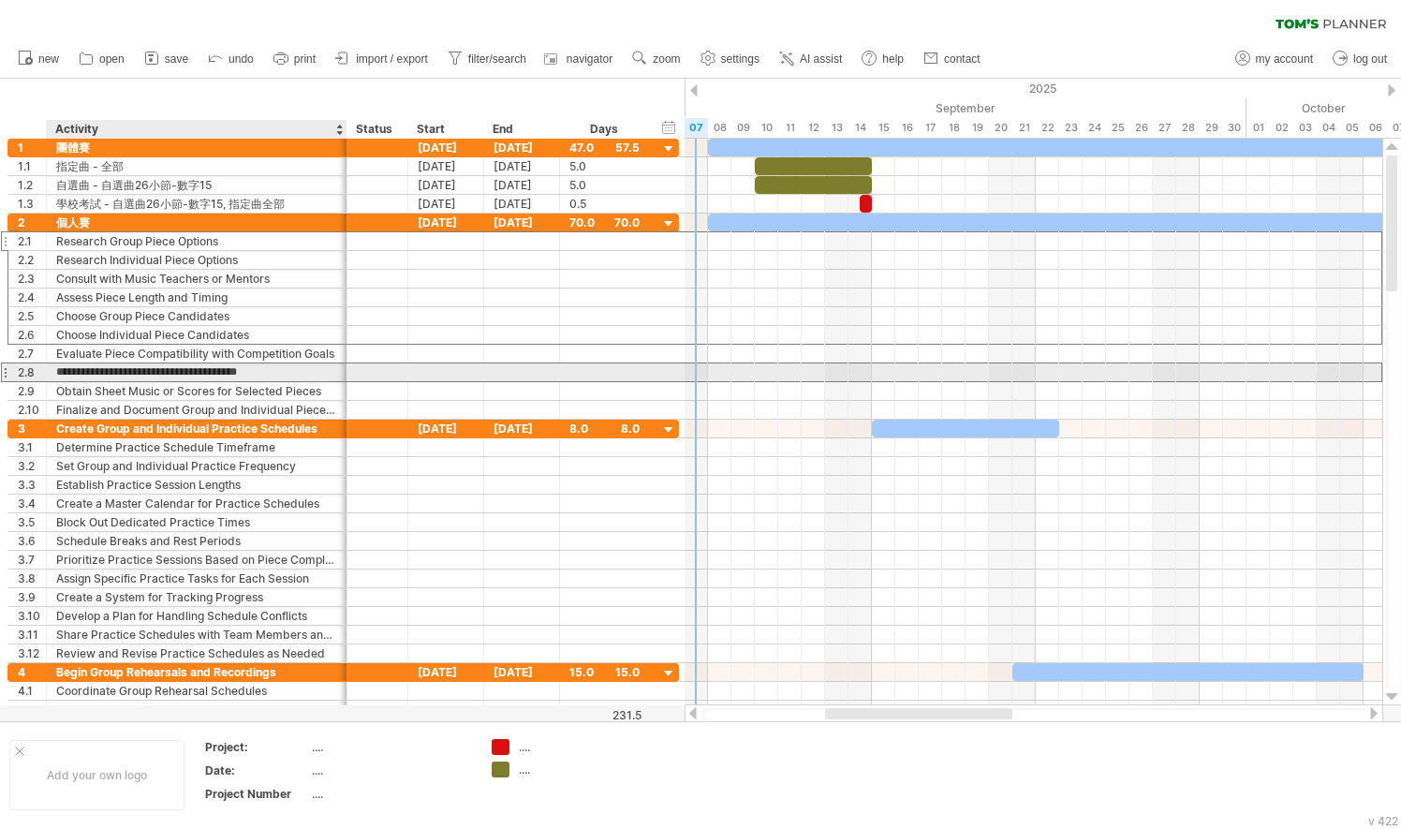
click at [234, 372] on input "**********" at bounding box center [196, 372] width 281 height 18
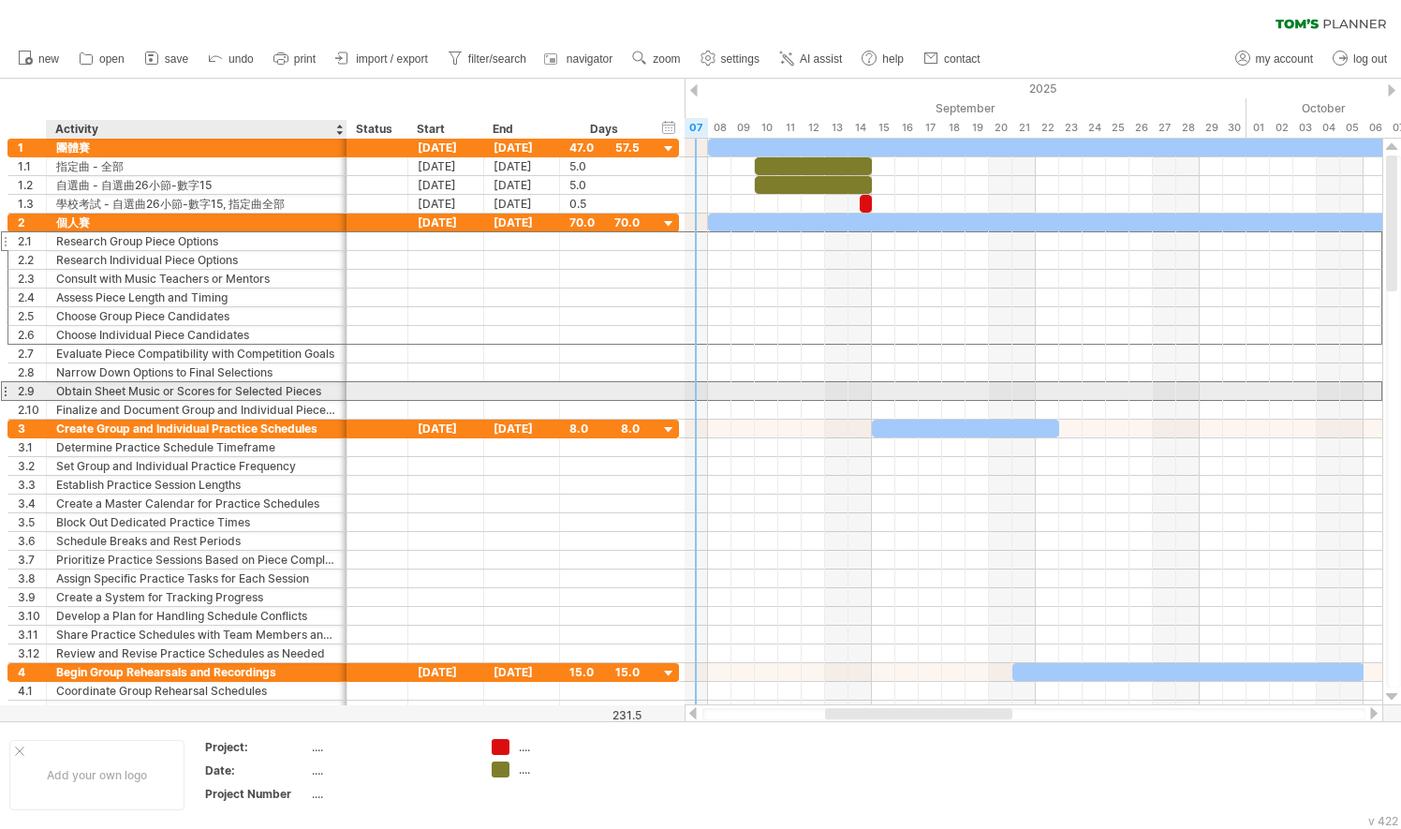
click at [243, 388] on div "Obtain Sheet Music or Scores for Selected Pieces" at bounding box center [196, 391] width 281 height 18
click at [253, 401] on div "Finalize and Document Group and Individual Piece Selections" at bounding box center [196, 410] width 281 height 18
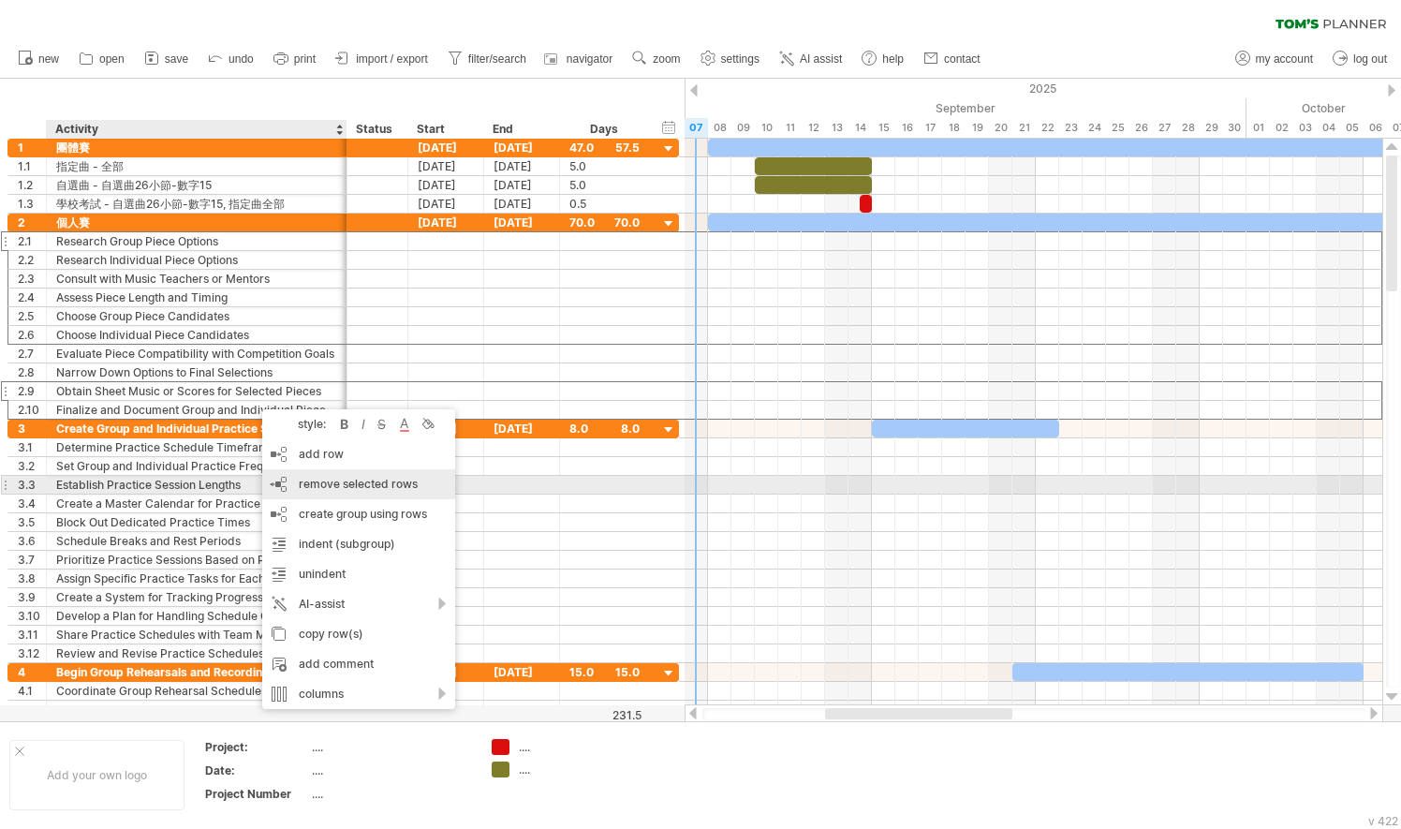
click at [325, 477] on span "remove selected rows" at bounding box center [358, 484] width 119 height 14
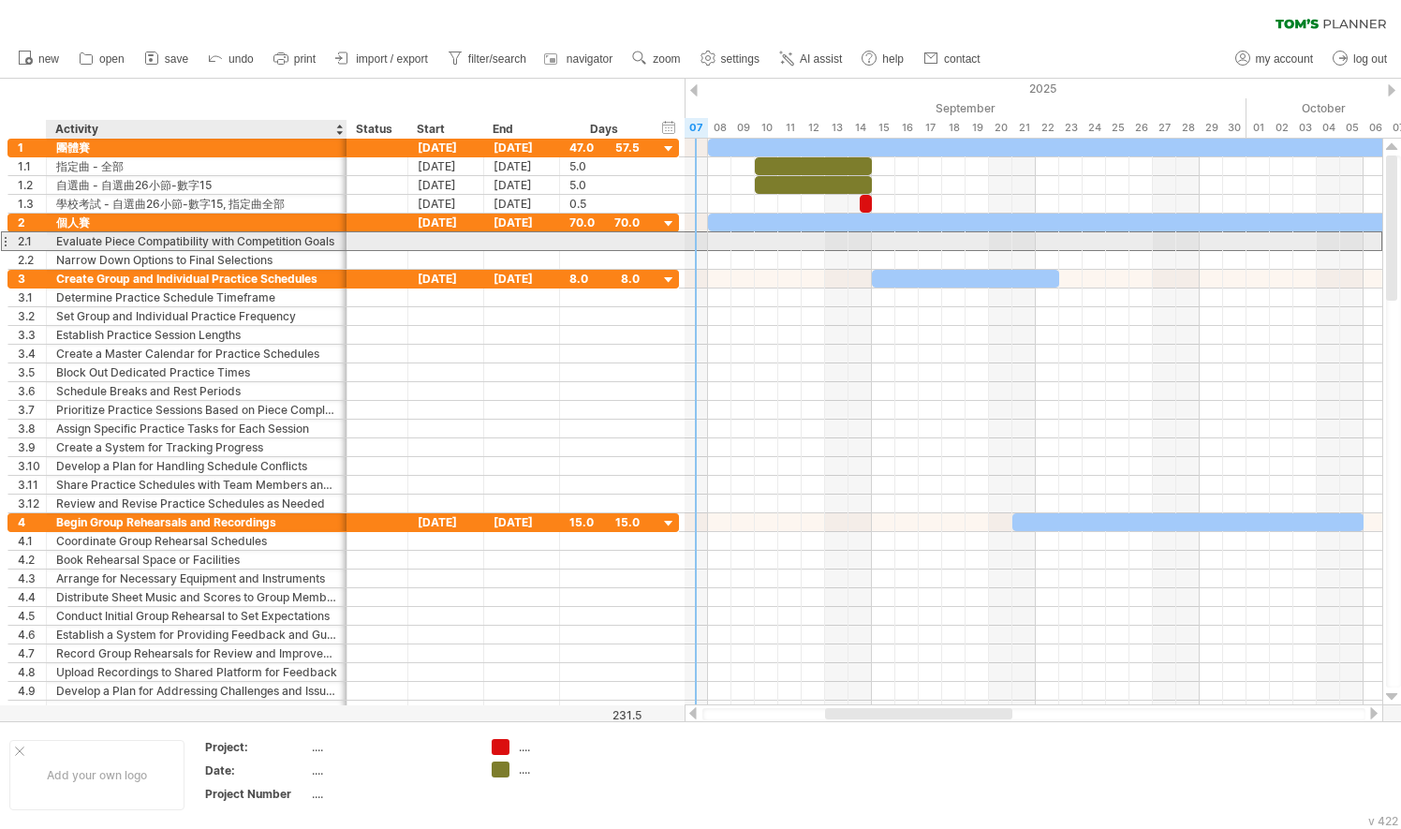
click at [195, 238] on div "Evaluate Piece Compatibility with Competition Goals" at bounding box center [196, 241] width 281 height 18
click at [195, 238] on input "**********" at bounding box center [196, 241] width 281 height 18
click at [330, 240] on input "**********" at bounding box center [196, 241] width 281 height 18
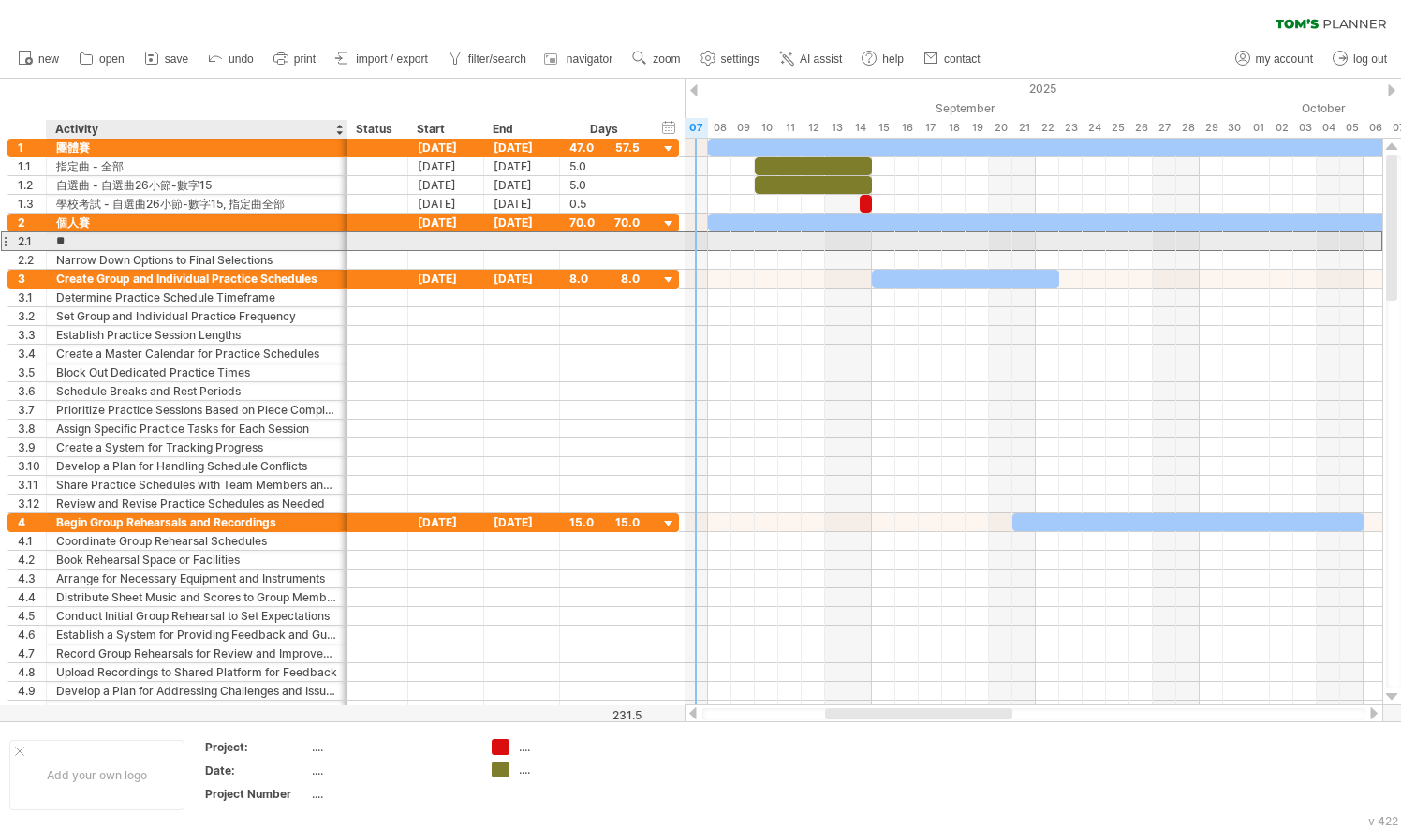
type input "*"
type input "***"
type input "*"
type input "***"
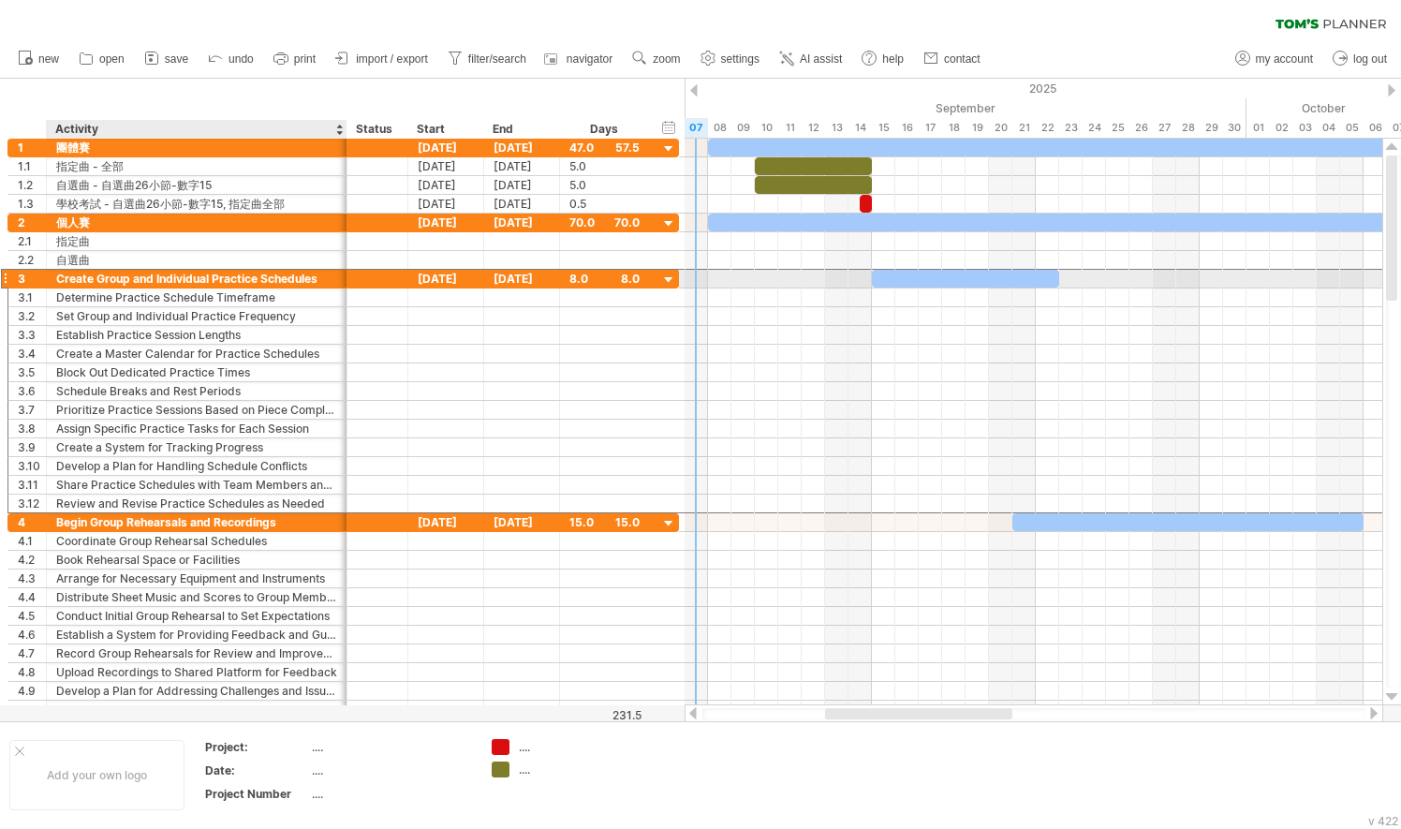
click at [99, 275] on div "Create Group and Individual Practice Schedules" at bounding box center [196, 279] width 281 height 18
click at [322, 272] on input "**********" at bounding box center [196, 279] width 281 height 18
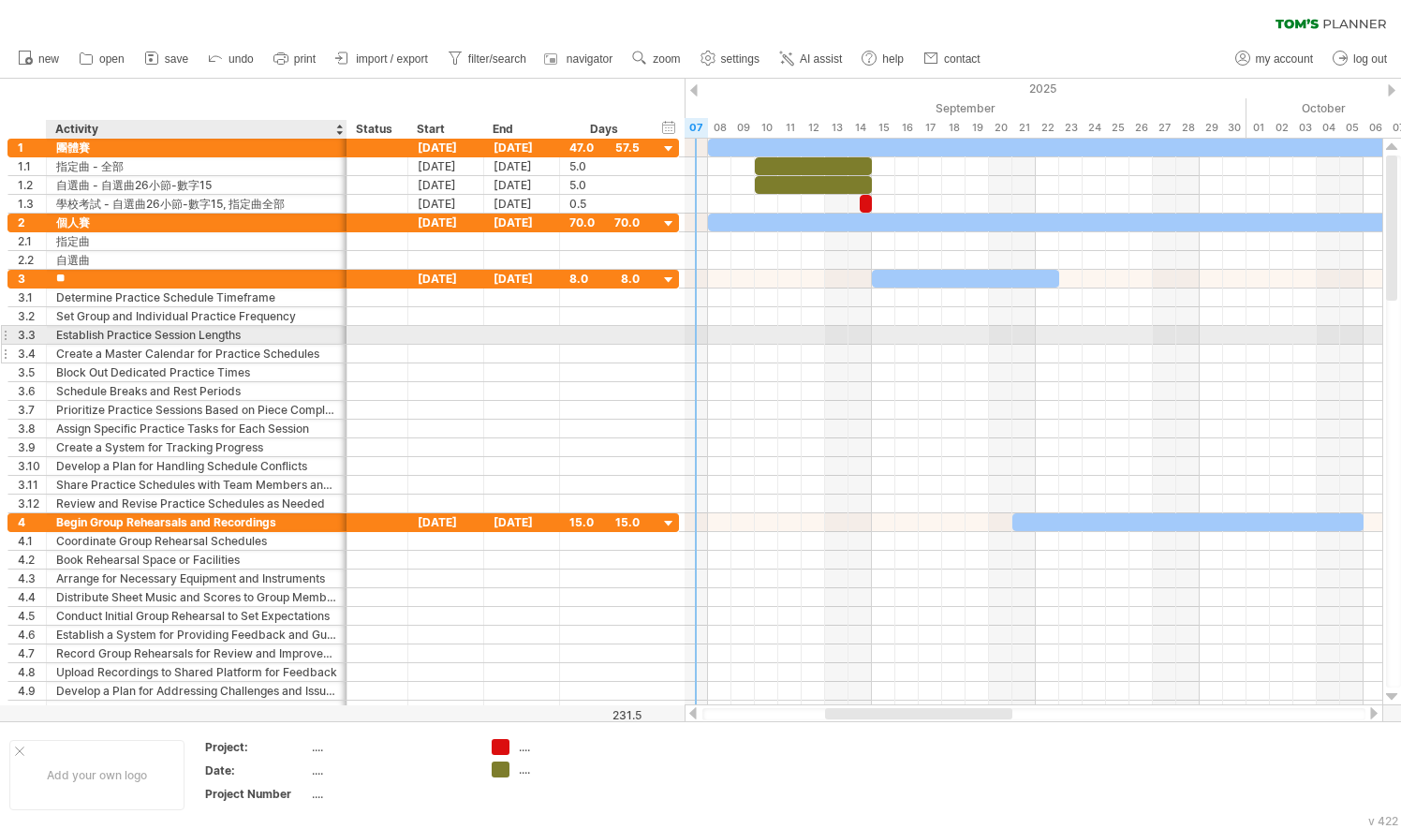
type input "*"
type input "*****"
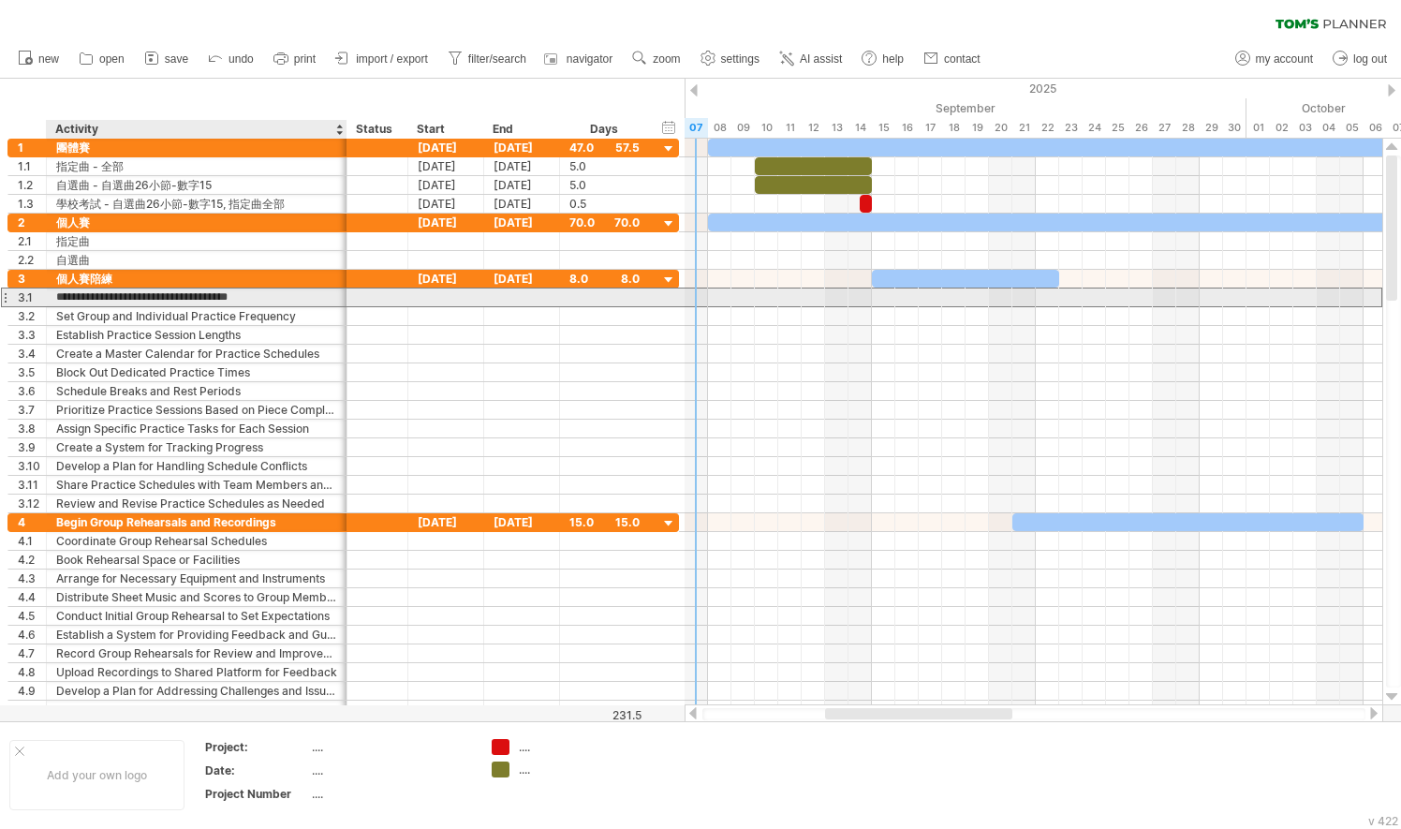
click at [279, 293] on input "**********" at bounding box center [196, 297] width 281 height 18
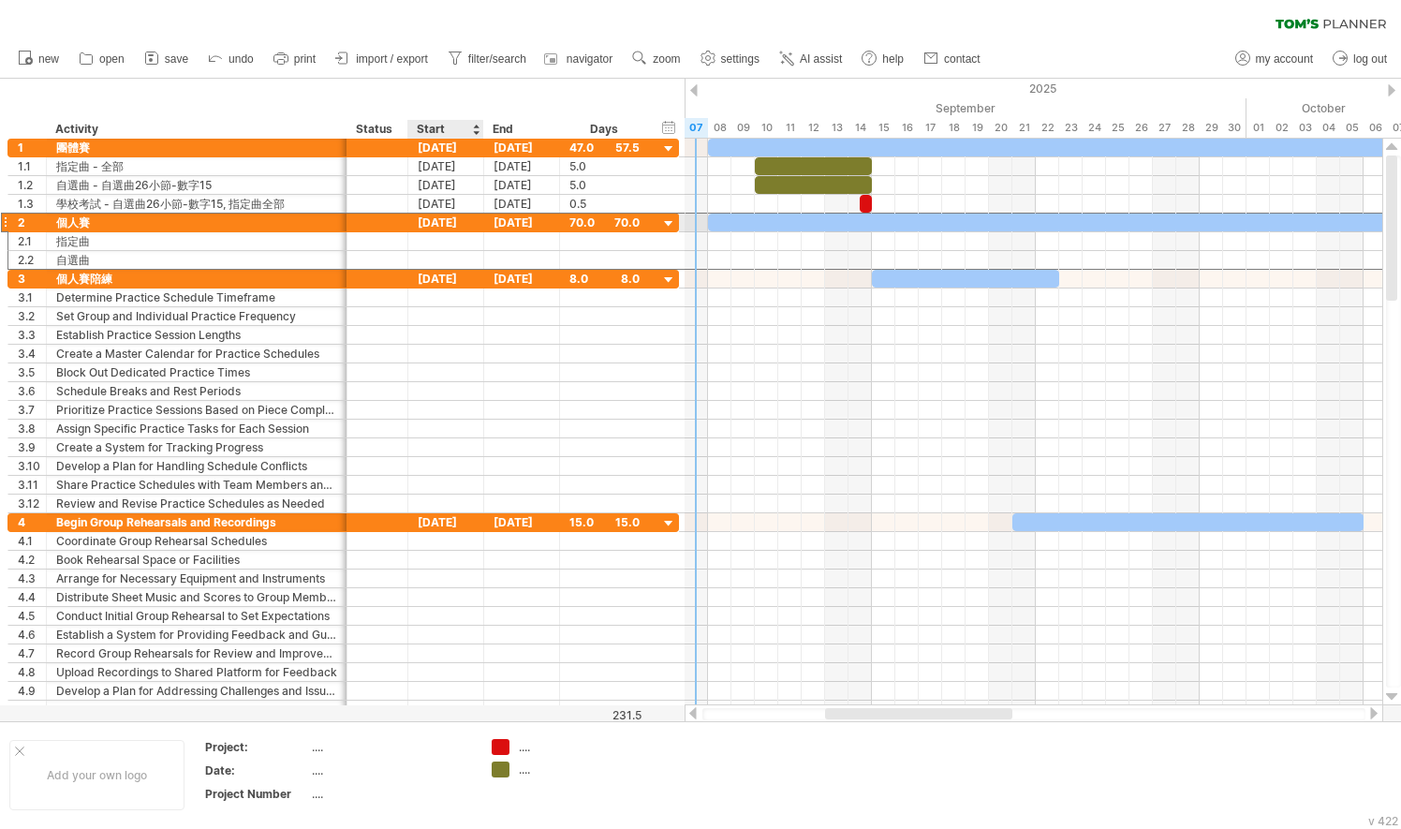
click at [444, 223] on div "[DATE]" at bounding box center [446, 222] width 76 height 18
click at [417, 273] on div "[DATE]" at bounding box center [446, 279] width 76 height 18
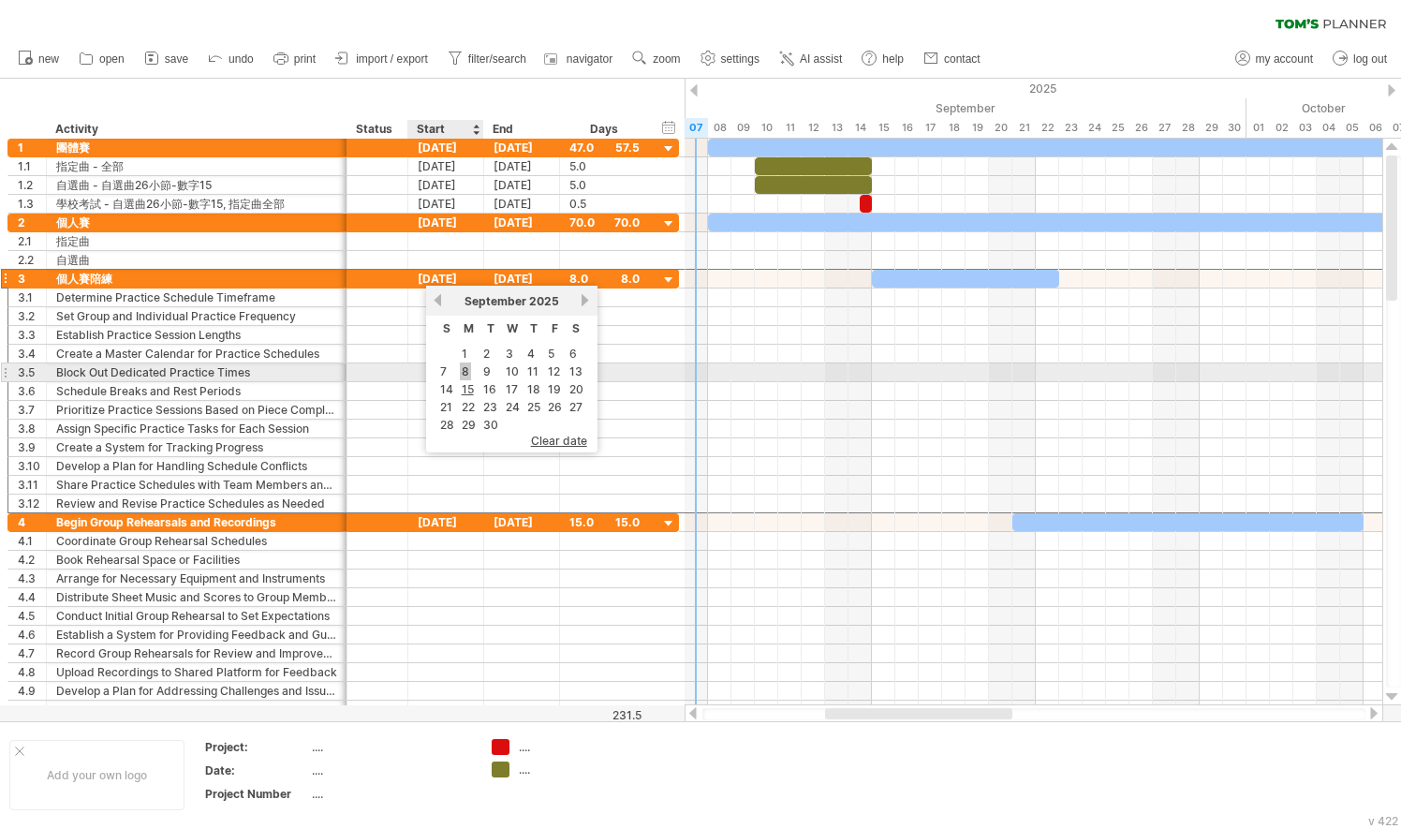
click at [463, 373] on link "8" at bounding box center [465, 371] width 11 height 18
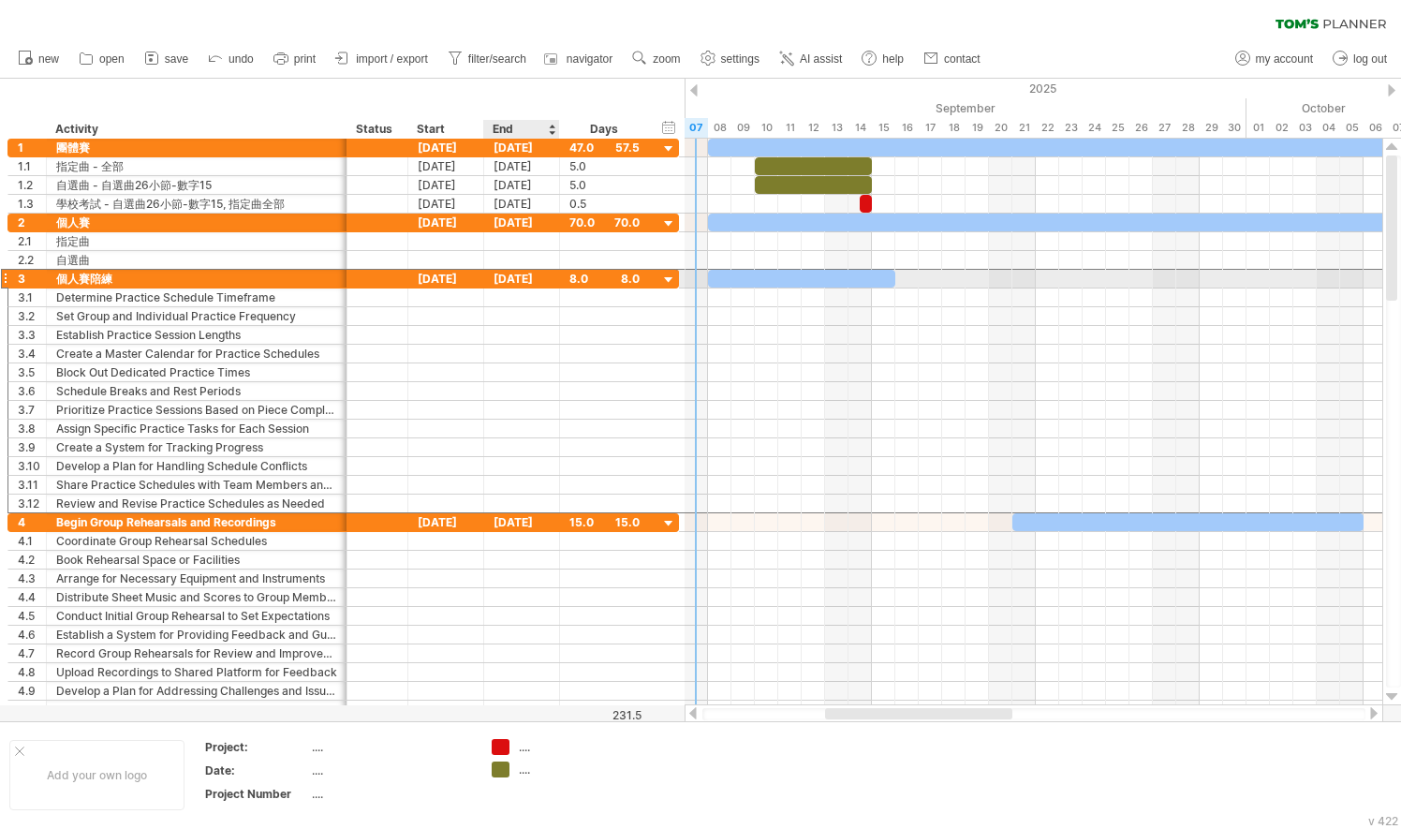
click at [528, 272] on div "[DATE]" at bounding box center [522, 279] width 76 height 18
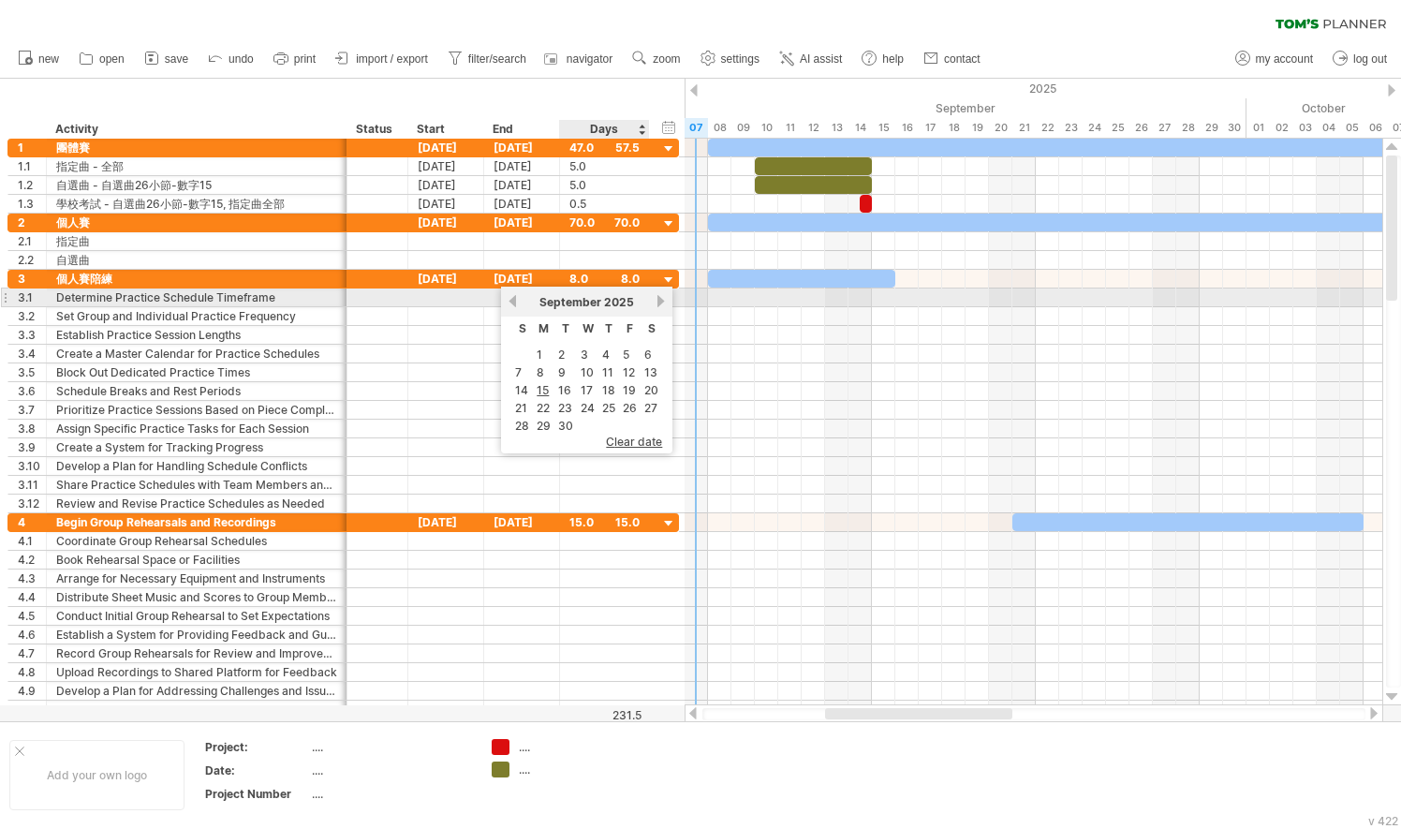
click at [656, 300] on link "next" at bounding box center [661, 301] width 14 height 14
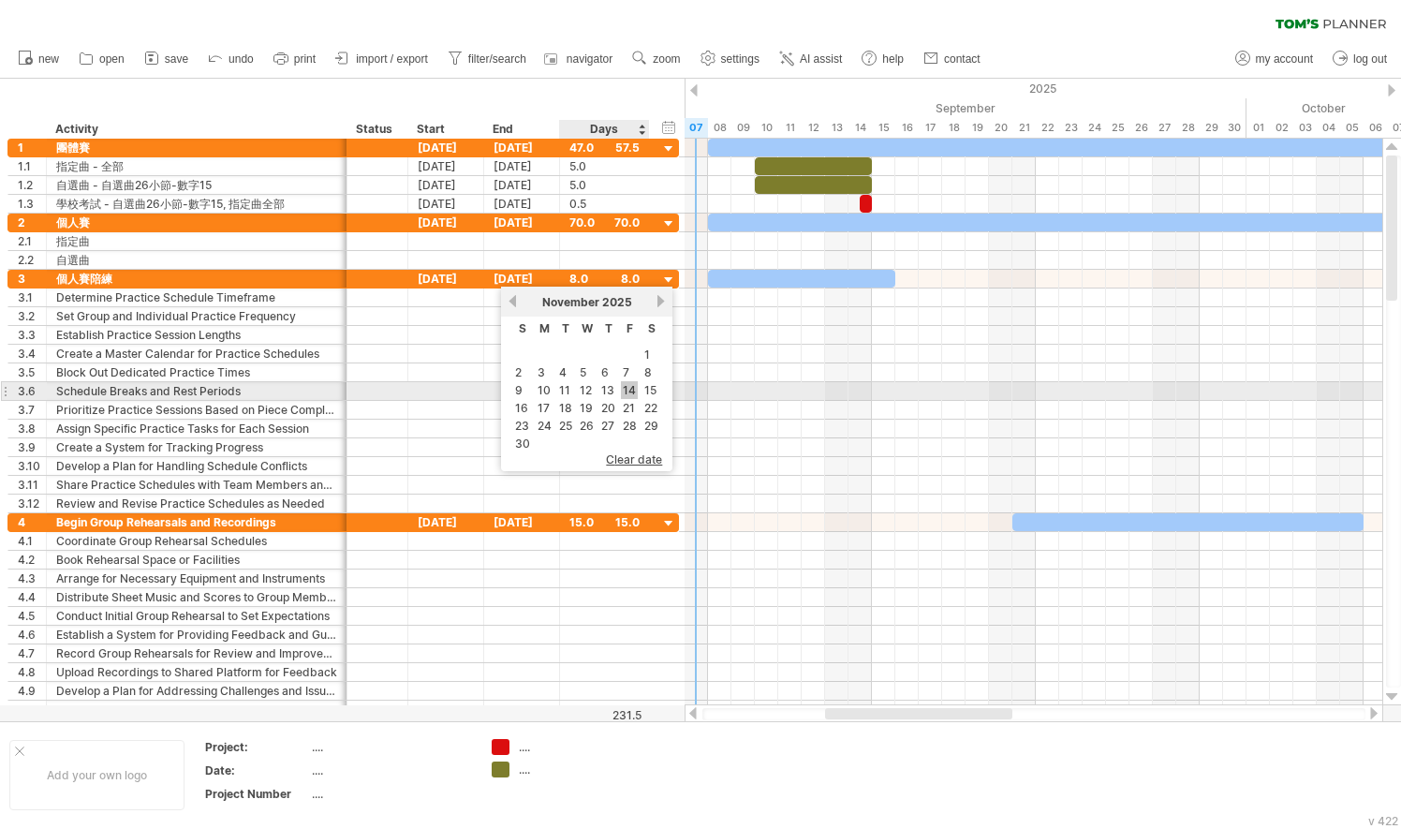
click at [630, 391] on link "14" at bounding box center [629, 390] width 17 height 18
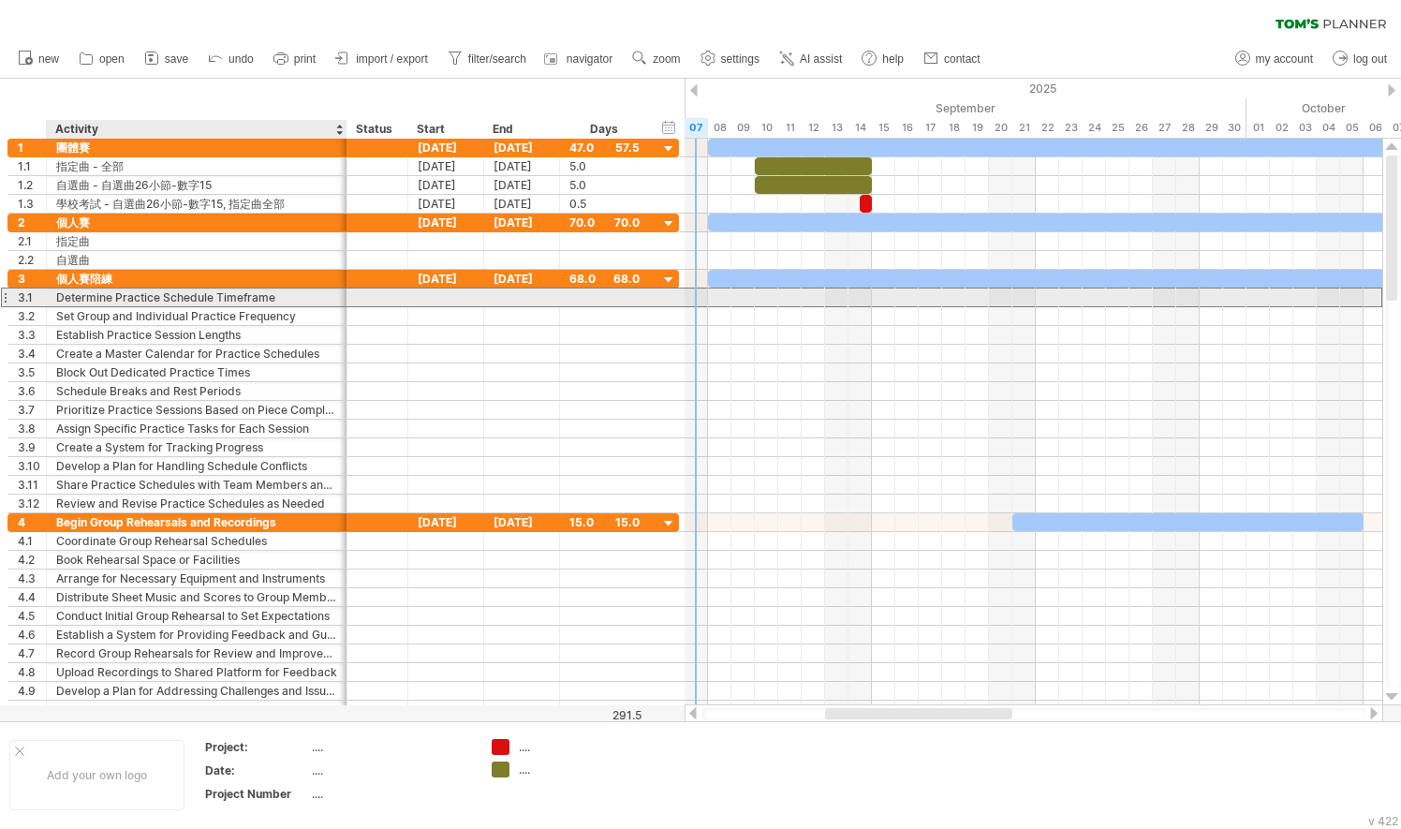
click at [217, 298] on div "Determine Practice Schedule Timeframe" at bounding box center [196, 297] width 281 height 18
click at [299, 291] on input "**********" at bounding box center [196, 297] width 281 height 18
type input "*"
type input "***"
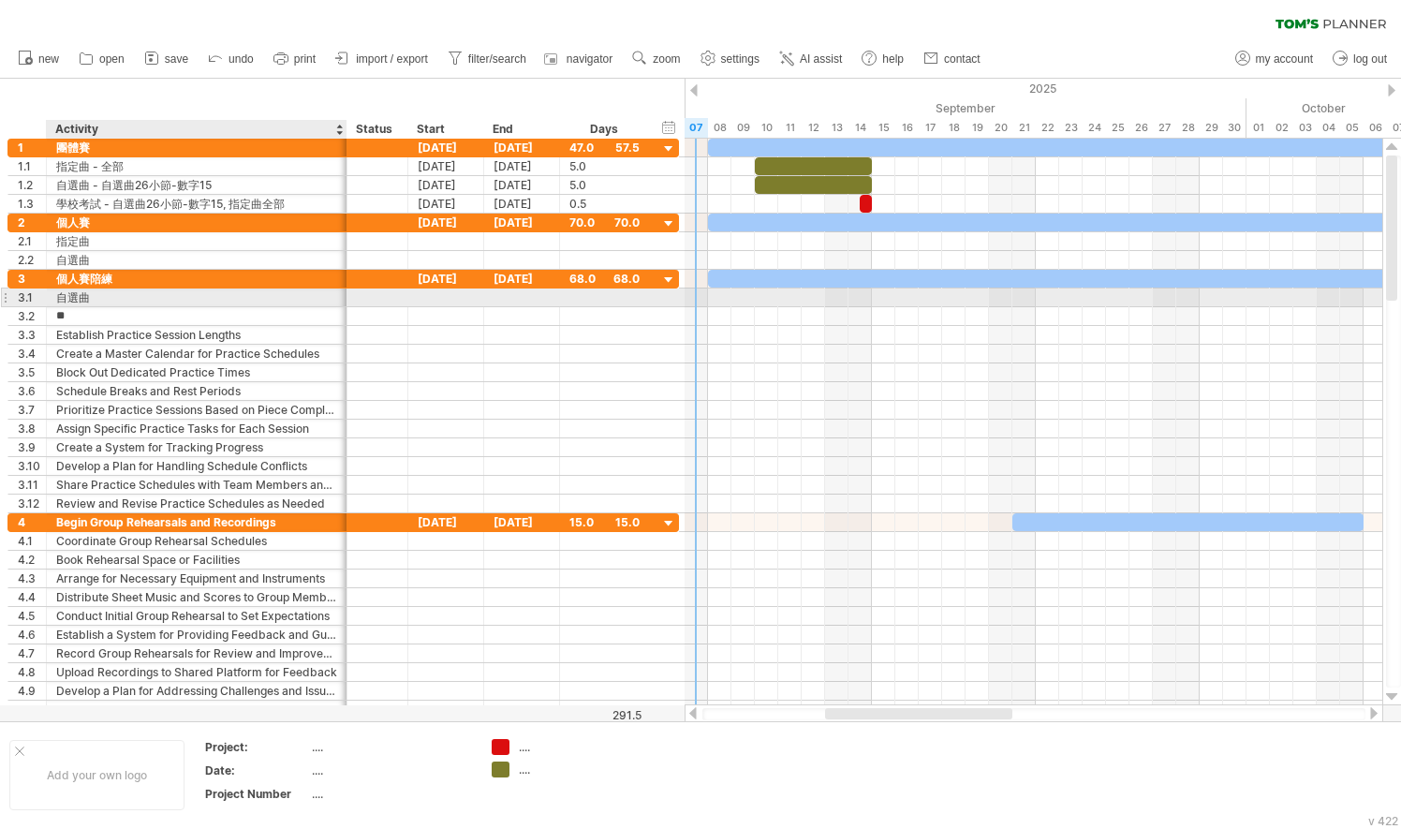
type input "*"
type input "***"
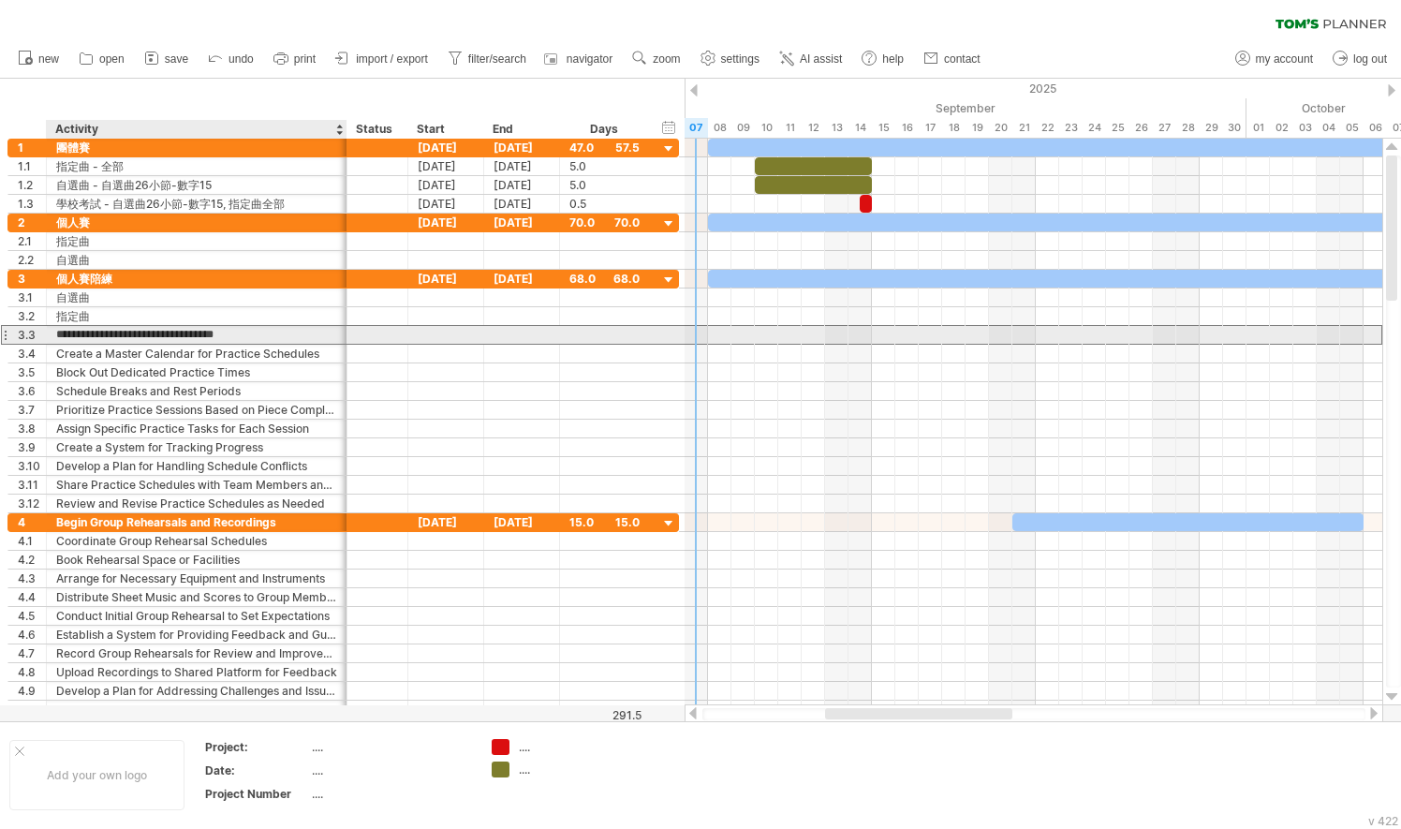
click at [278, 337] on input "**********" at bounding box center [196, 335] width 281 height 18
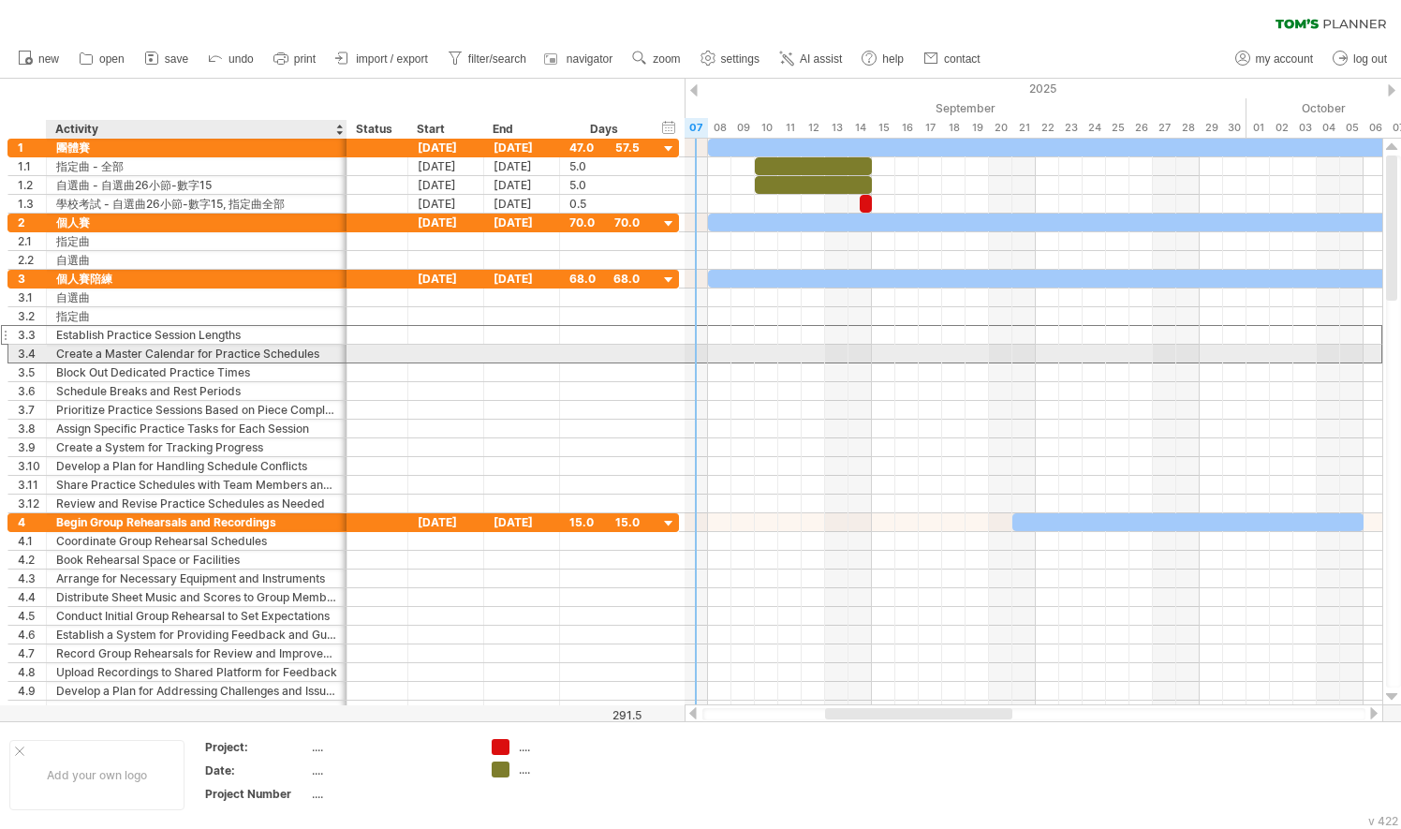
click at [292, 348] on div "Create a Master Calendar for Practice Schedules" at bounding box center [196, 354] width 281 height 18
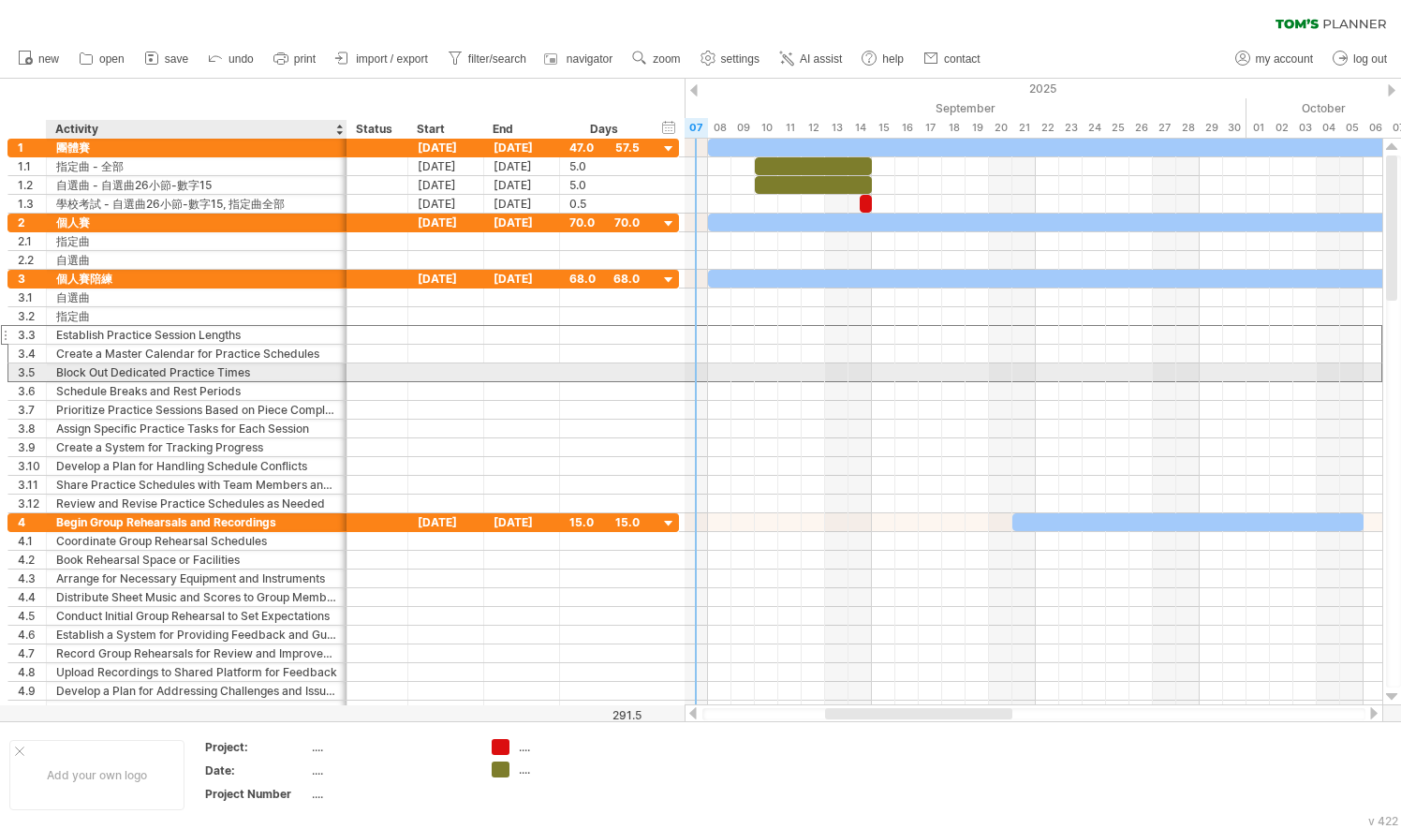
click at [298, 370] on div "Block Out Dedicated Practice Times" at bounding box center [196, 372] width 281 height 18
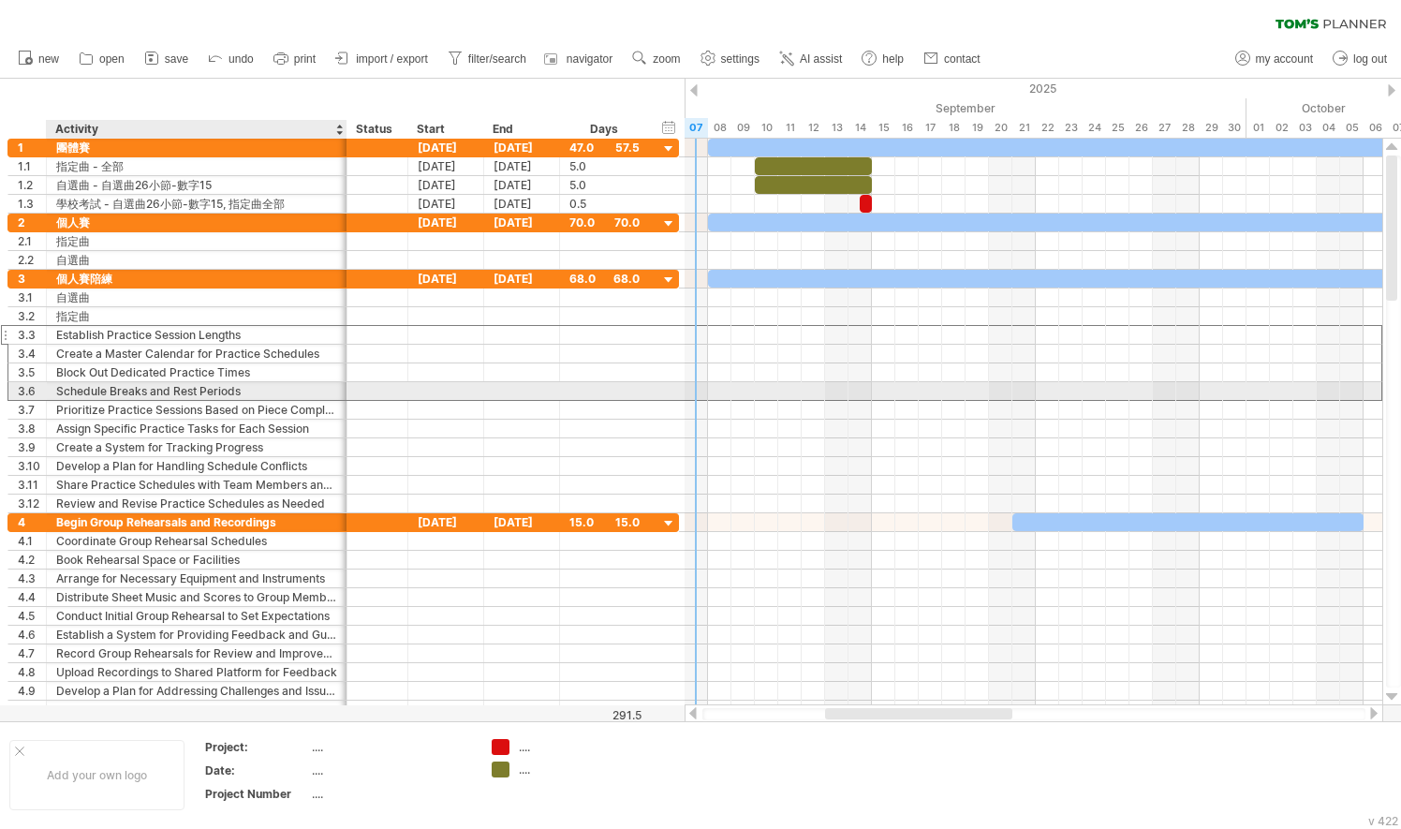
click at [305, 393] on div "Schedule Breaks and Rest Periods" at bounding box center [196, 391] width 281 height 18
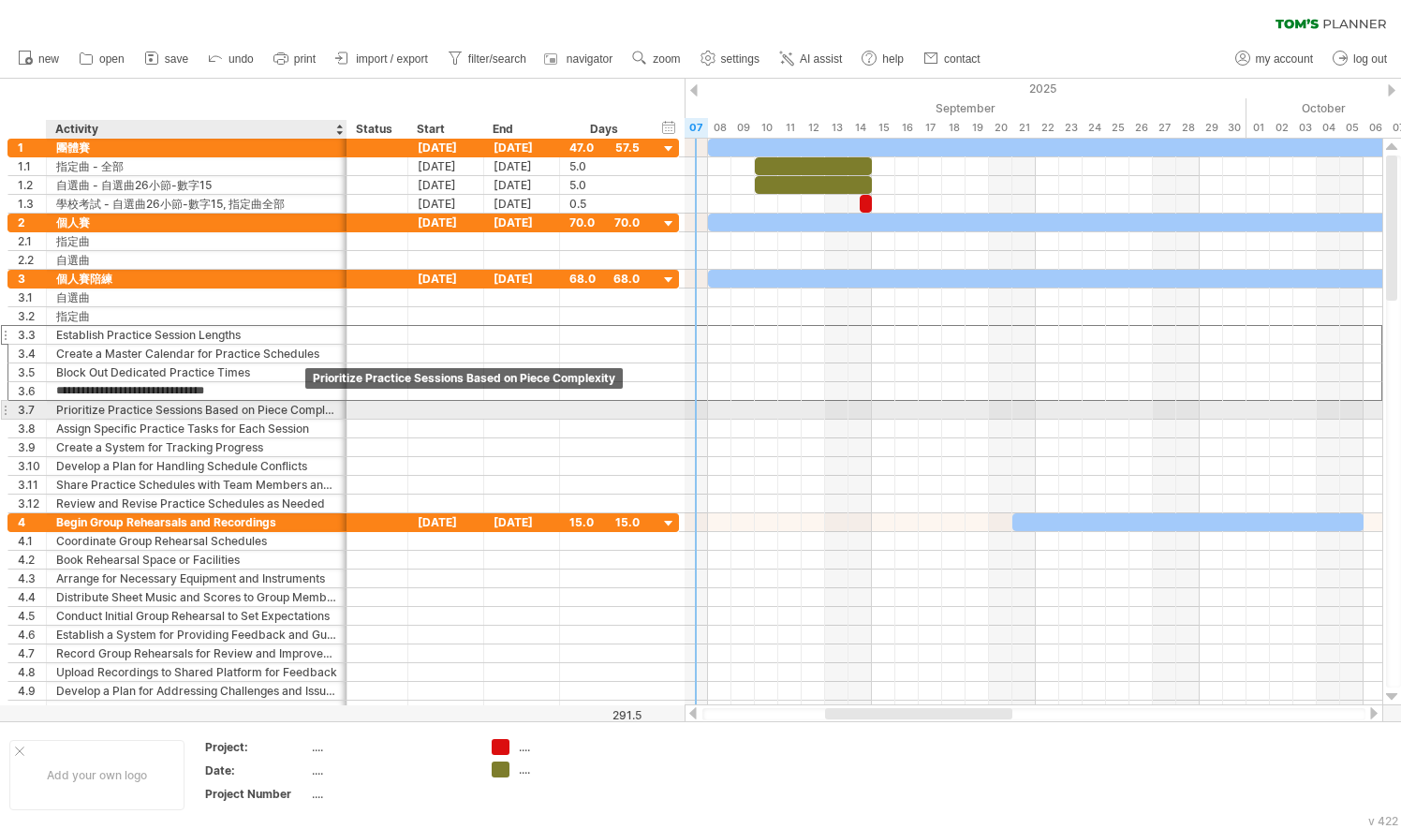
click at [311, 408] on div "Prioritize Practice Sessions Based on Piece Complexity" at bounding box center [196, 410] width 281 height 18
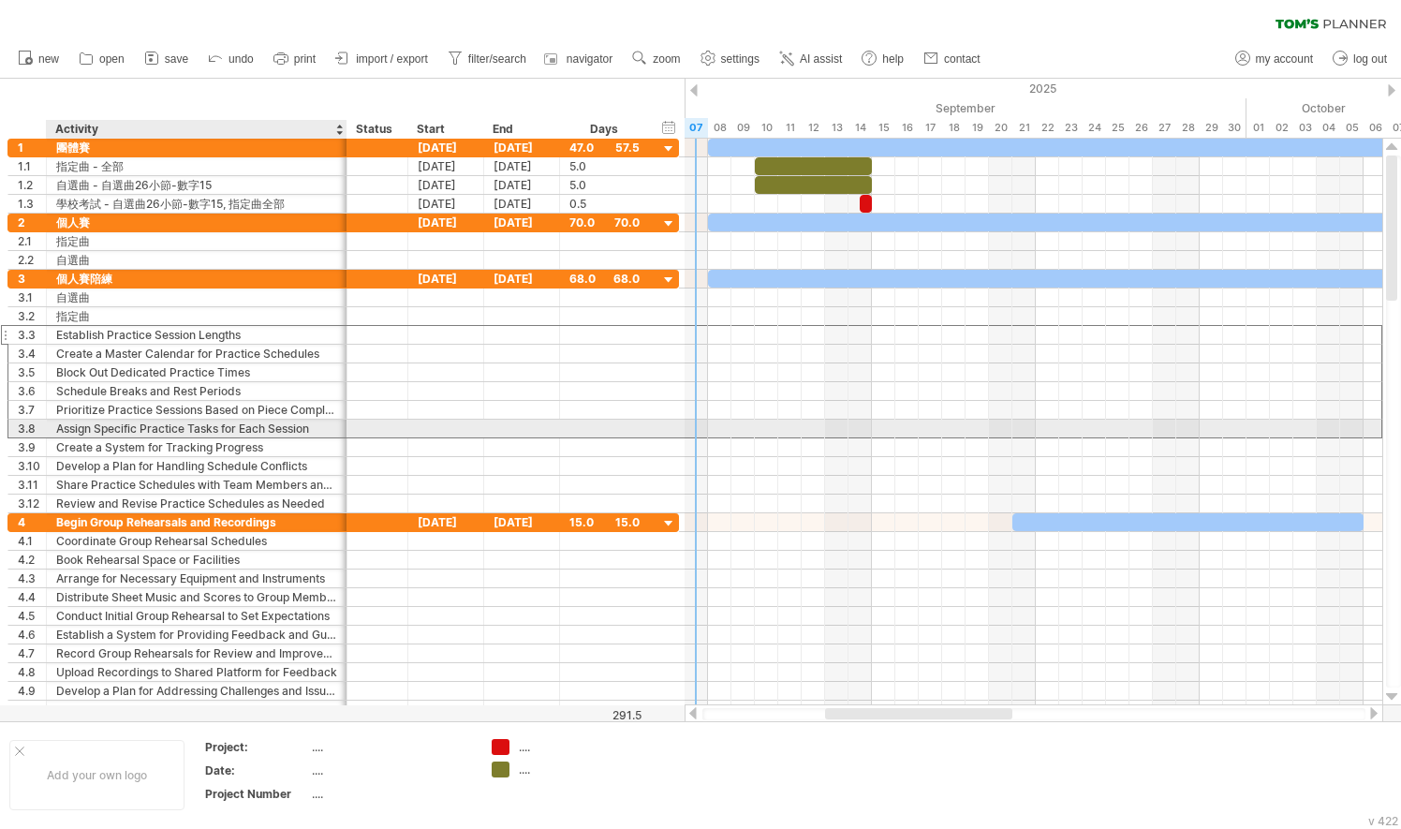
click at [314, 425] on div "Assign Specific Practice Tasks for Each Session" at bounding box center [196, 428] width 281 height 18
click at [314, 438] on div "Create a System for Tracking Progress" at bounding box center [196, 447] width 281 height 18
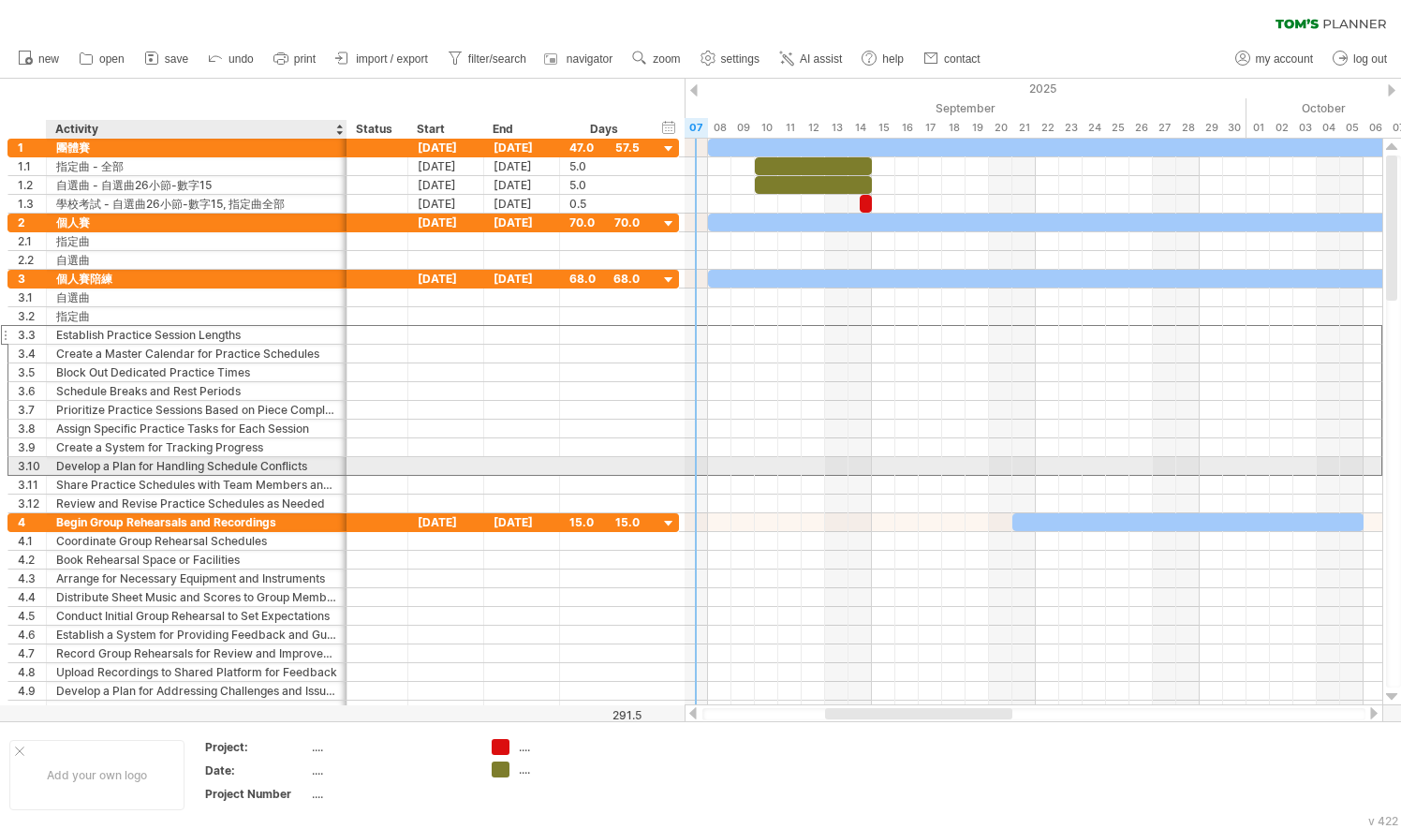
click at [314, 463] on div "Develop a Plan for Handling Schedule Conflicts" at bounding box center [196, 466] width 281 height 18
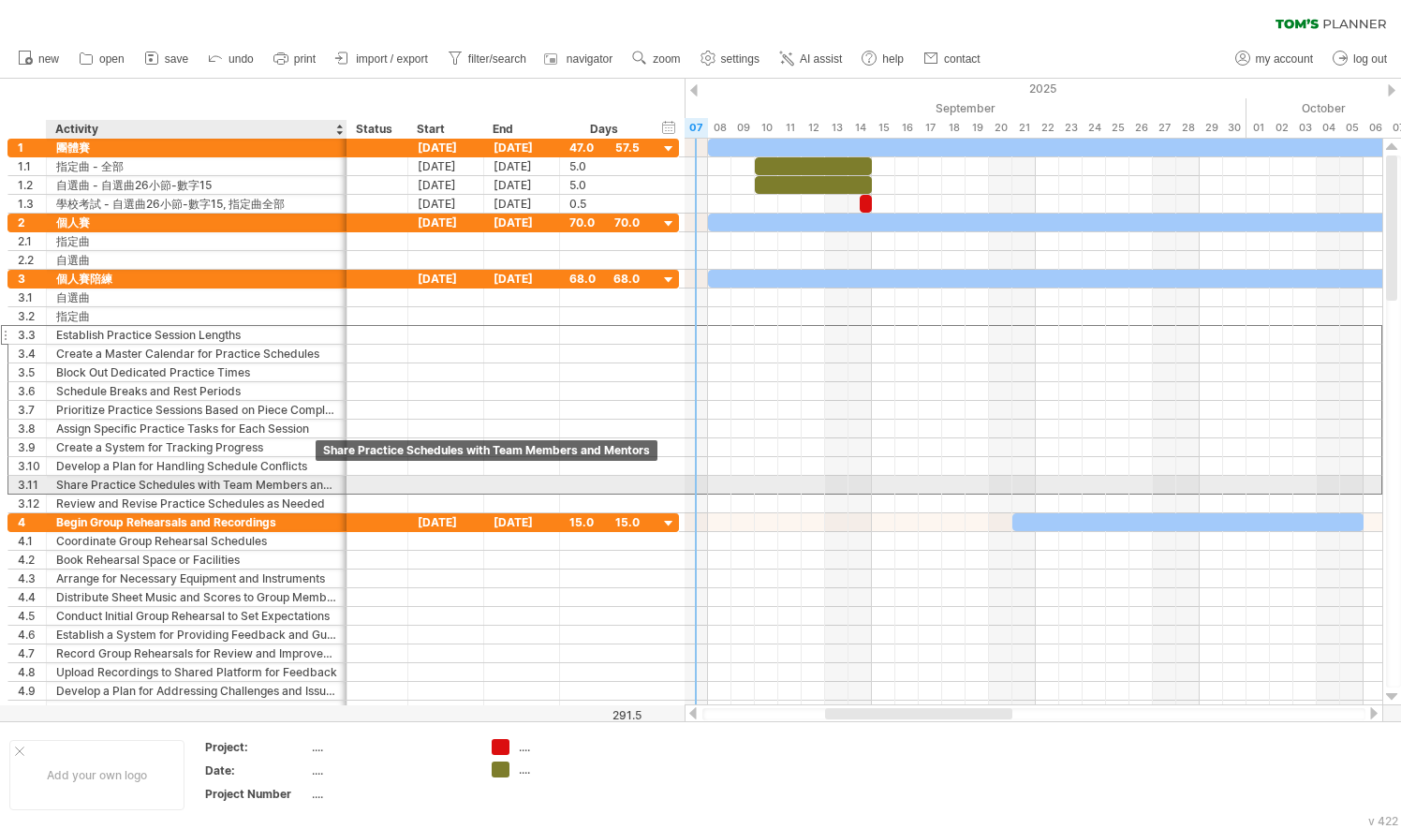
click at [318, 481] on div "Share Practice Schedules with Team Members and Mentors" at bounding box center [196, 485] width 281 height 18
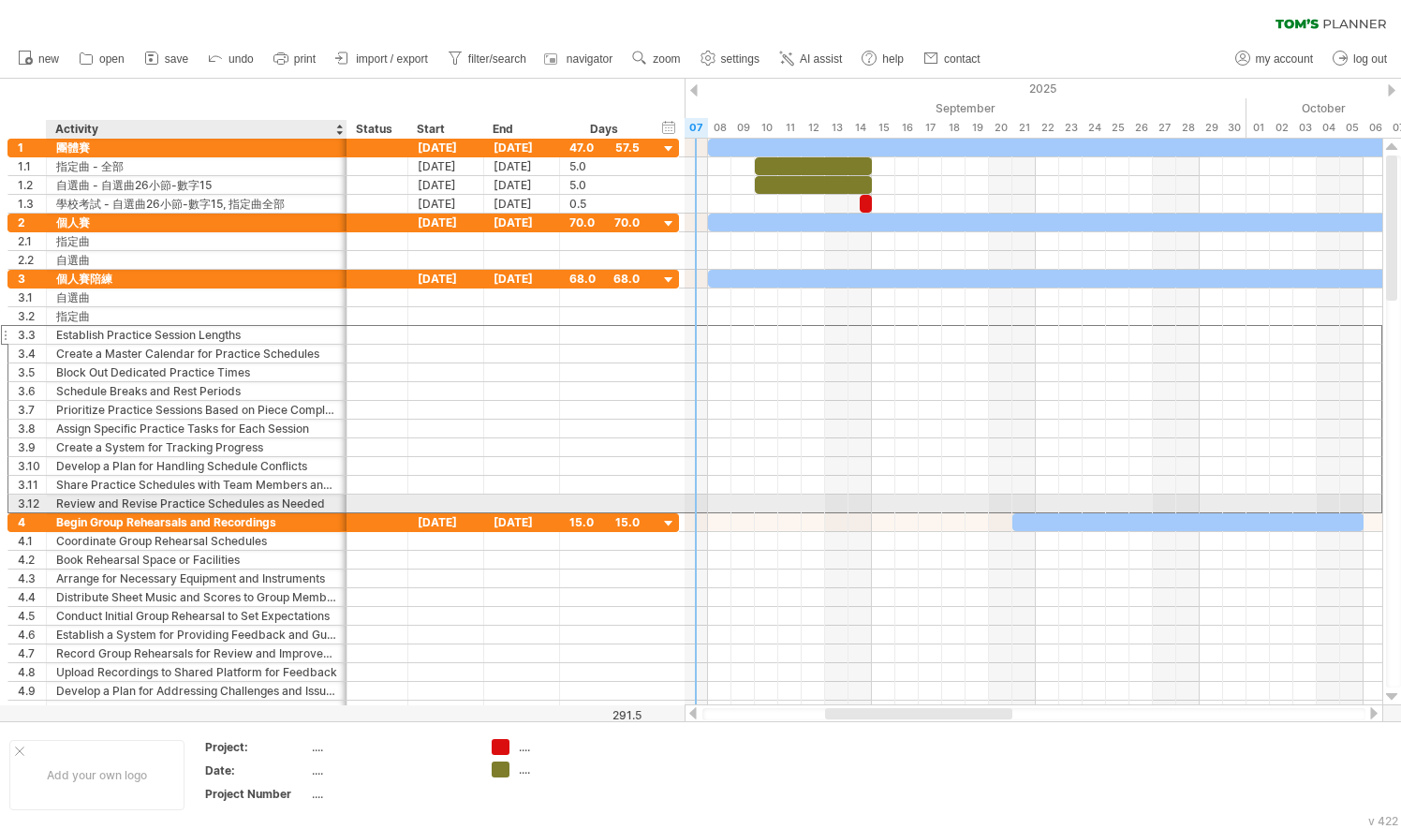
click at [322, 496] on div "Review and Revise Practice Schedules as Needed" at bounding box center [196, 503] width 281 height 18
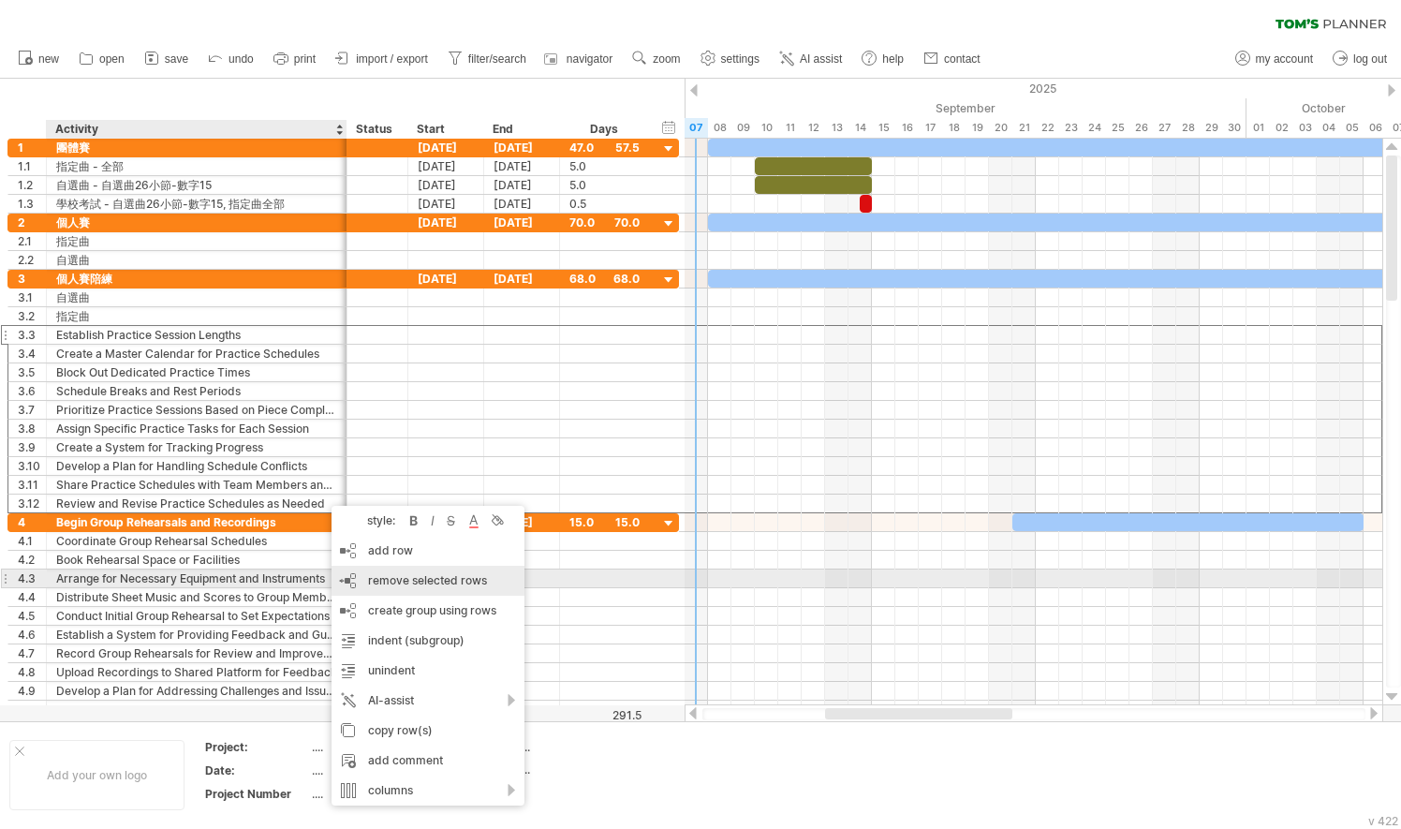
click at [388, 572] on div "remove row remove selected rows" at bounding box center [427, 581] width 193 height 30
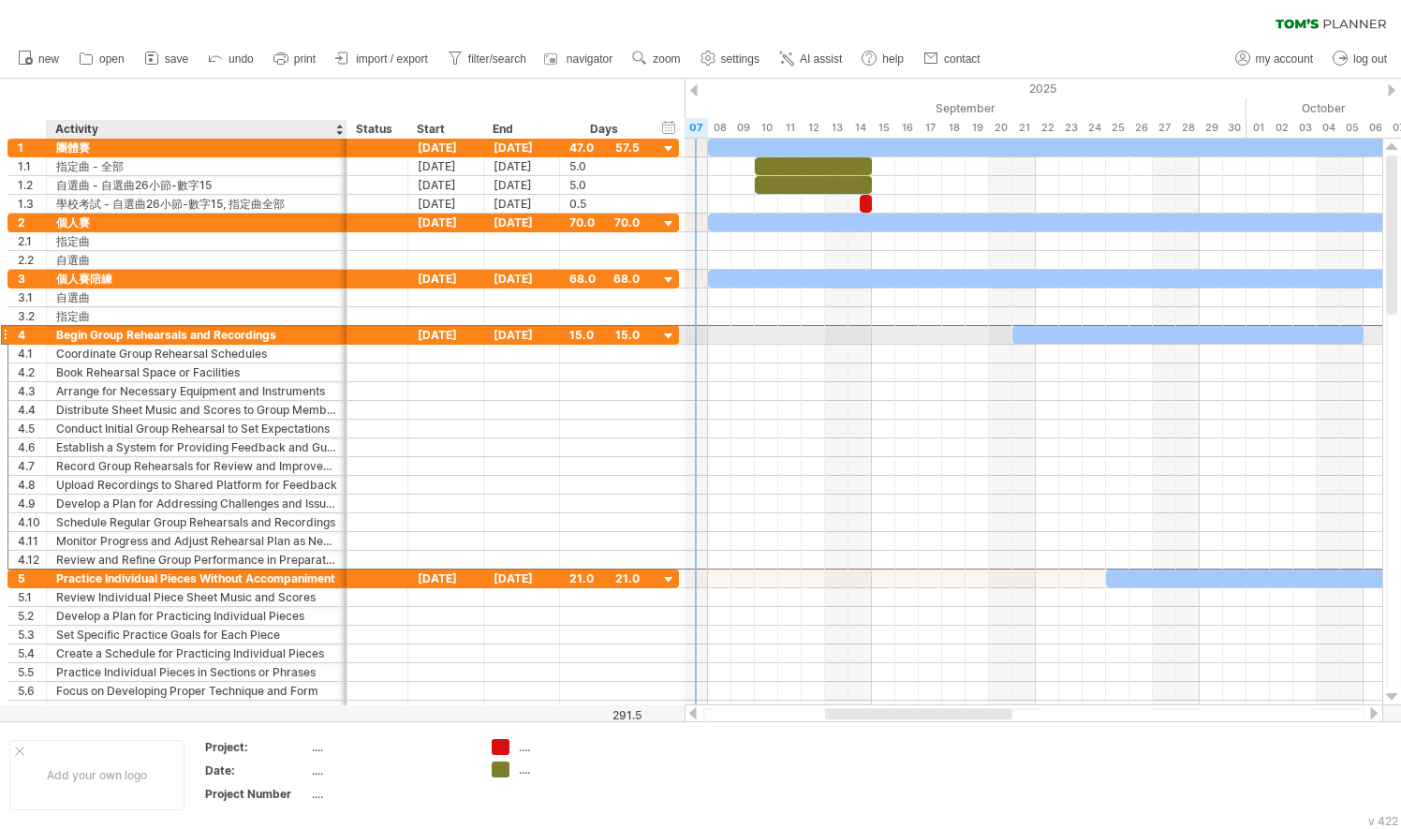
click at [81, 328] on div "Begin Group Rehearsals and Recordings" at bounding box center [196, 335] width 281 height 18
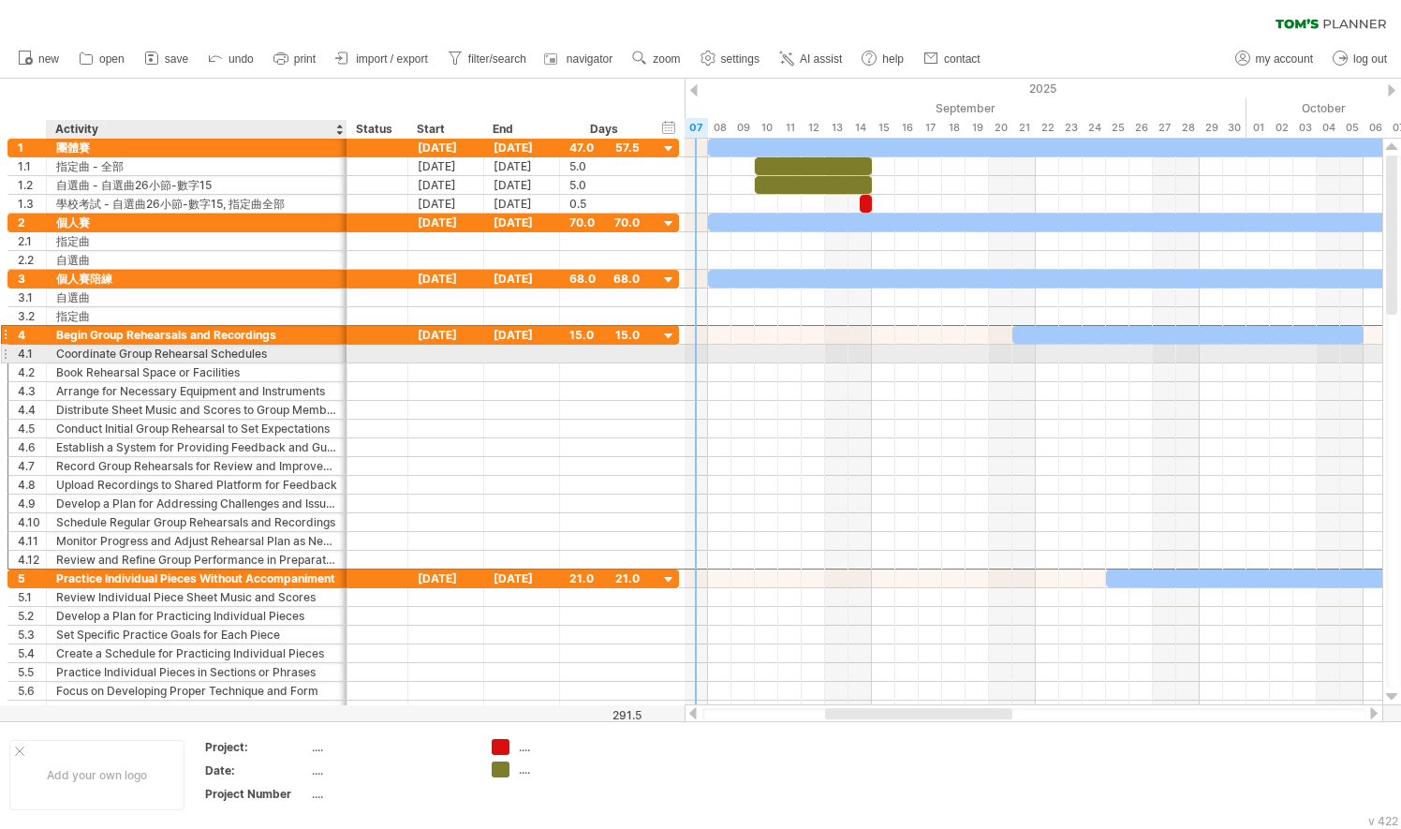
click at [154, 350] on div "Coordinate Group Rehearsal Schedules" at bounding box center [196, 354] width 281 height 18
click at [175, 363] on div "Book Rehearsal Space or Facilities" at bounding box center [196, 372] width 281 height 18
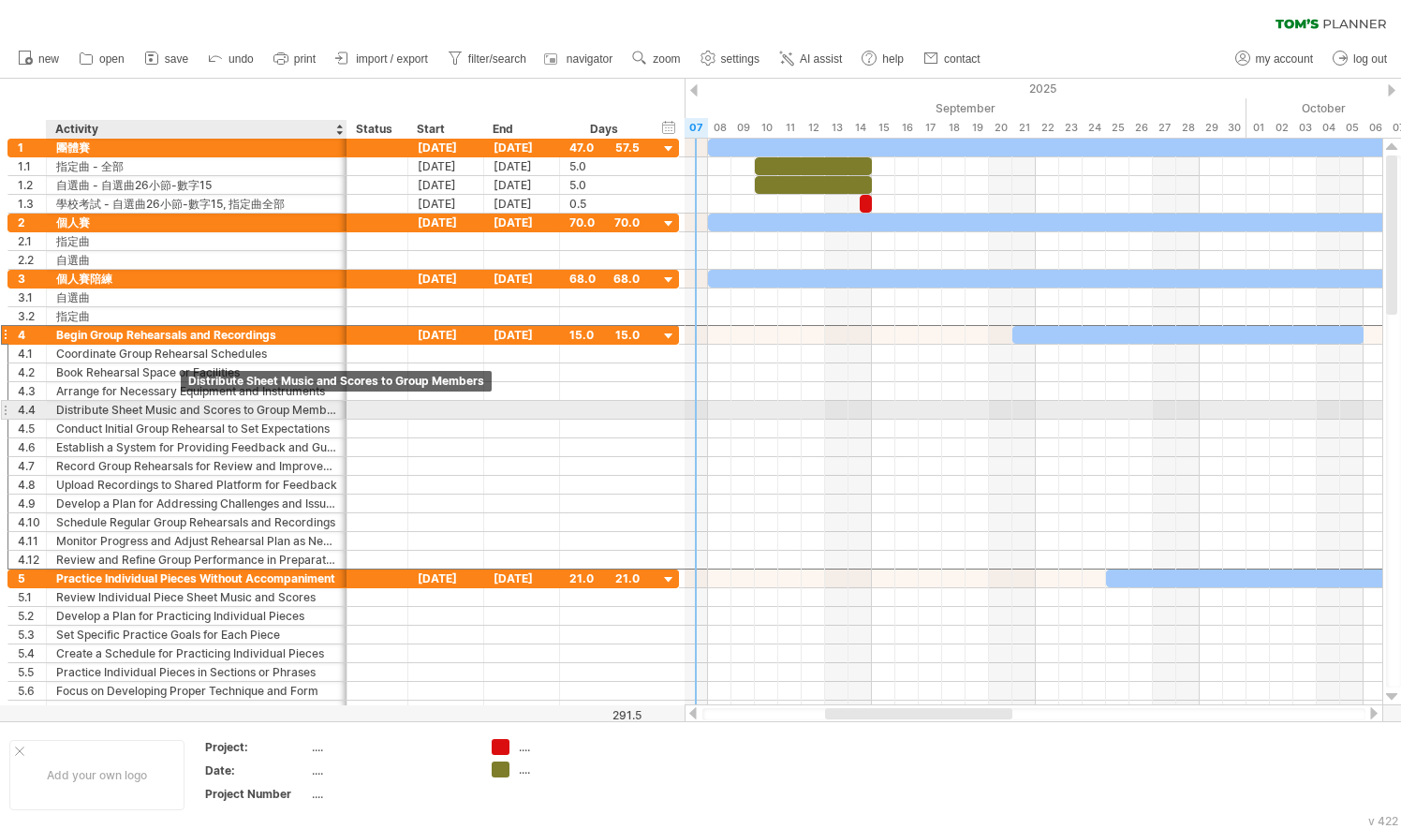
click at [184, 407] on div "Distribute Sheet Music and Scores to Group Members" at bounding box center [196, 410] width 281 height 18
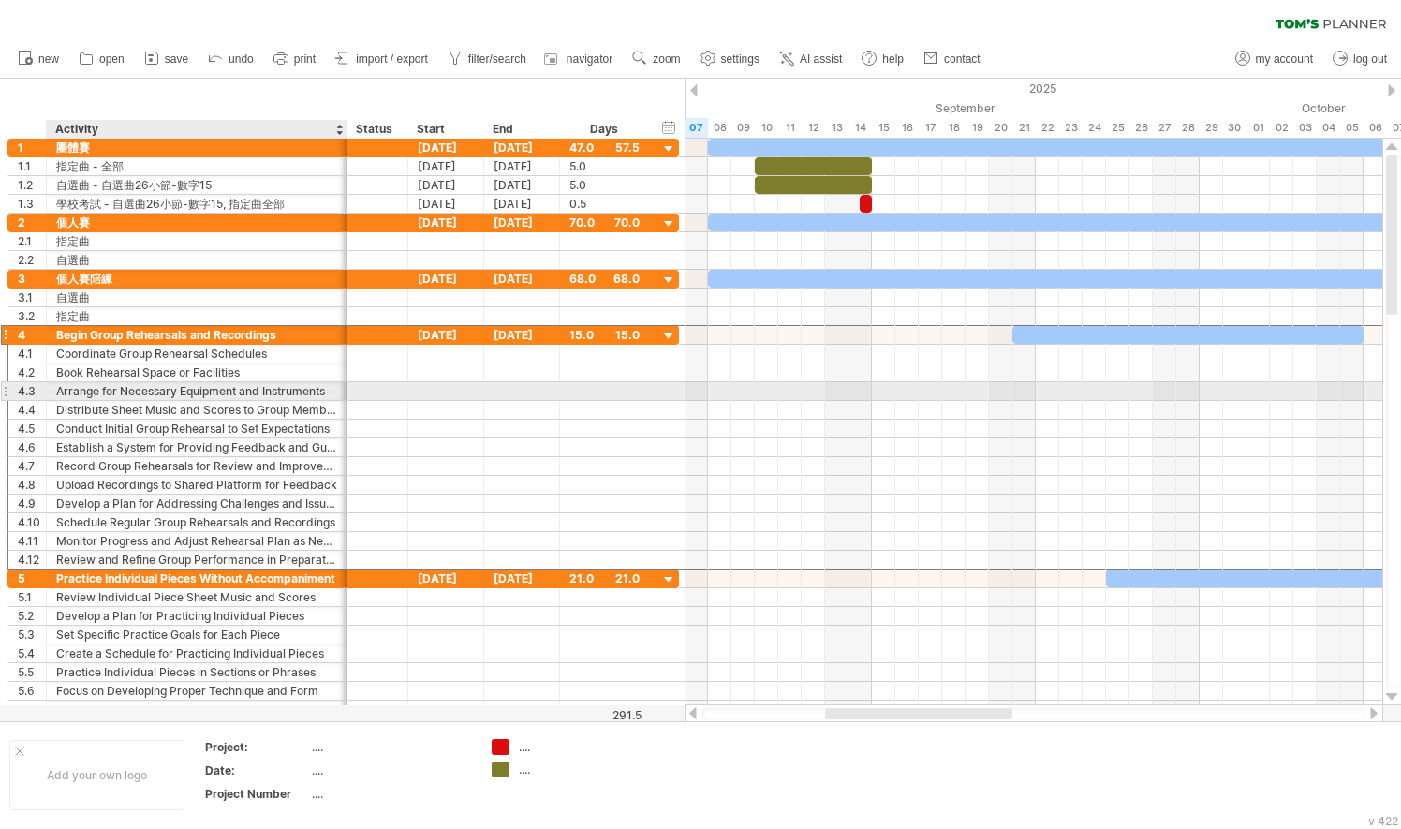
click at [252, 391] on div "Arrange for Necessary Equipment and Instruments" at bounding box center [196, 391] width 281 height 18
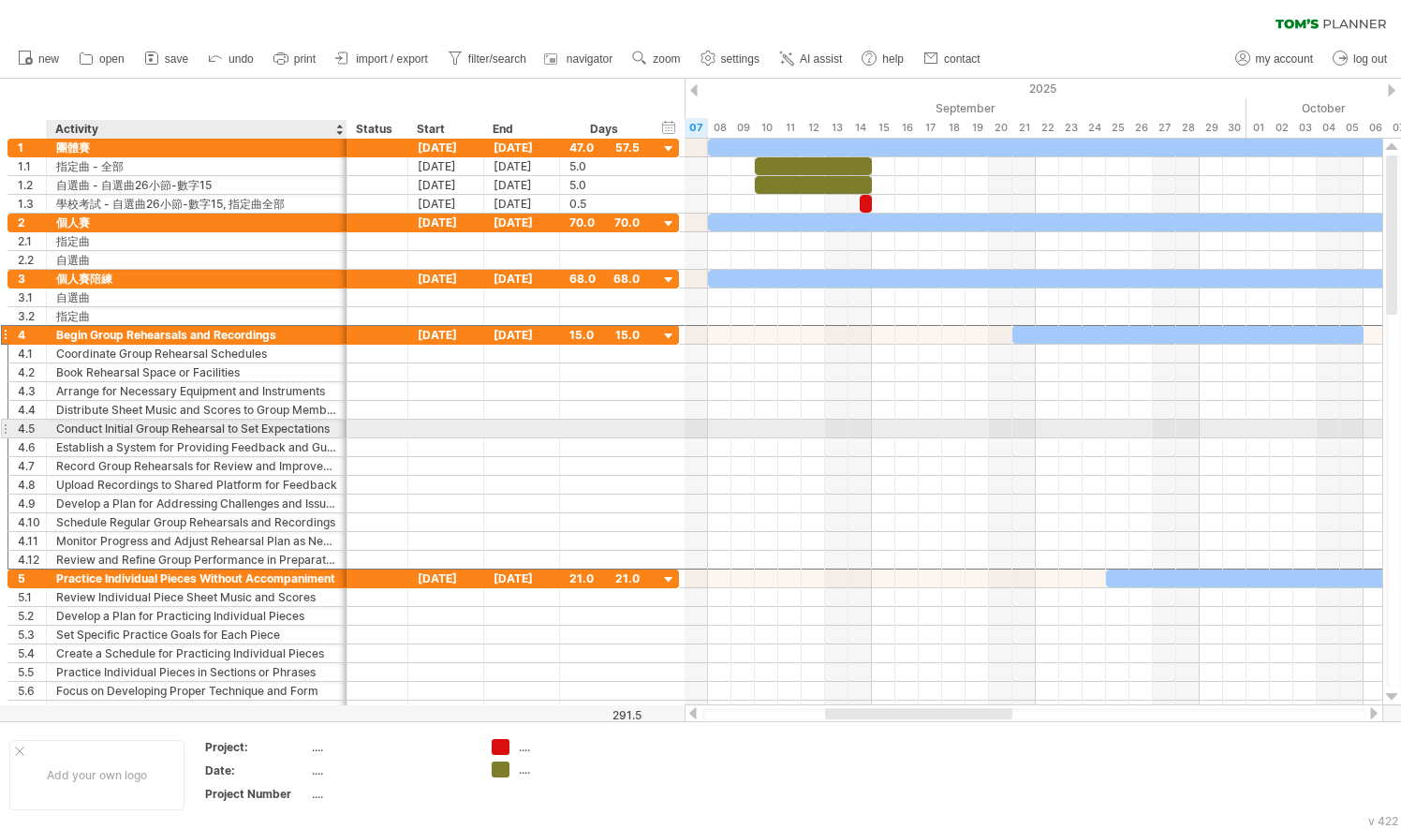
click at [255, 431] on div "Conduct Initial Group Rehearsal to Set Expectations" at bounding box center [196, 428] width 281 height 18
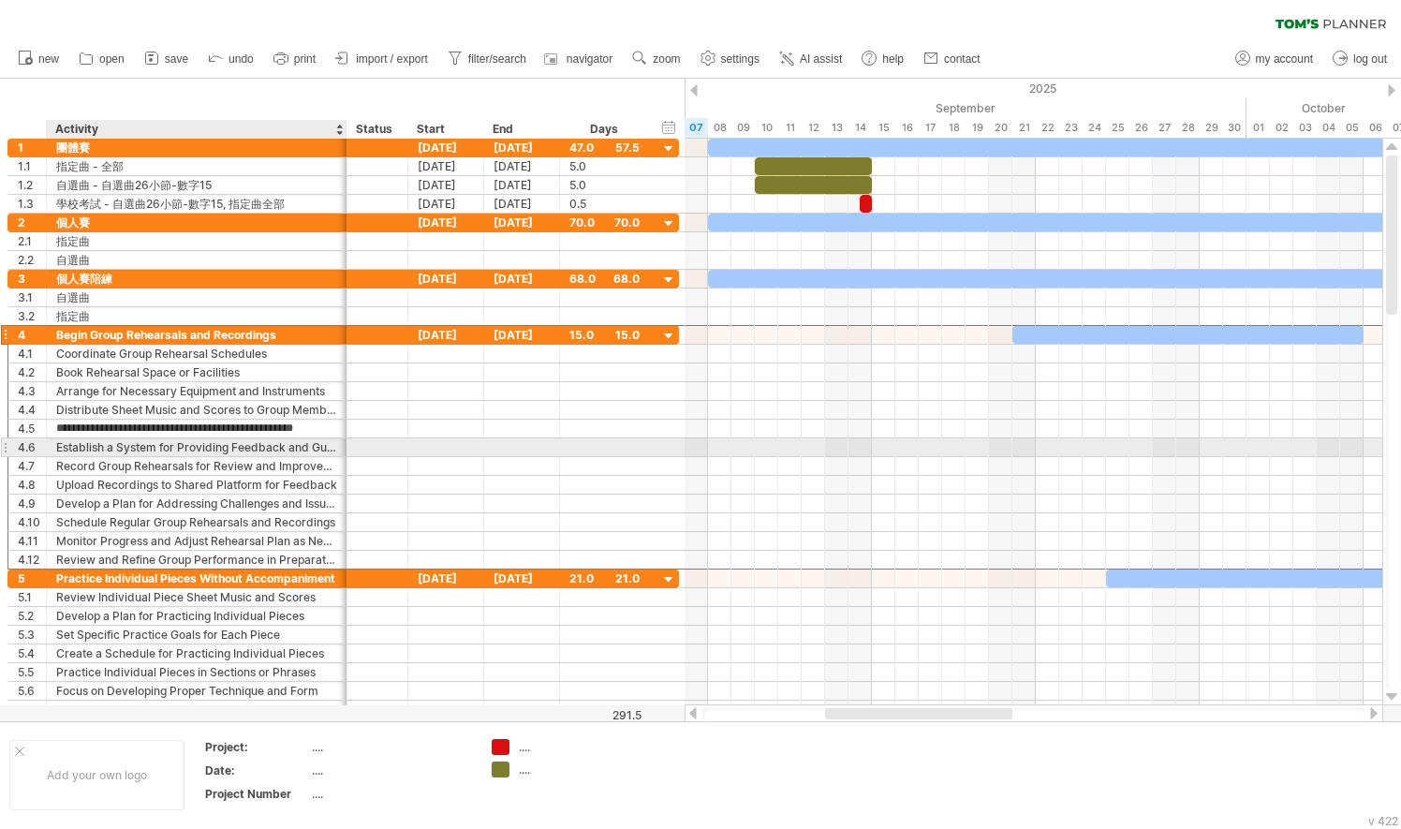
click at [258, 446] on div "Establish a System for Providing Feedback and Guidance" at bounding box center [196, 447] width 281 height 18
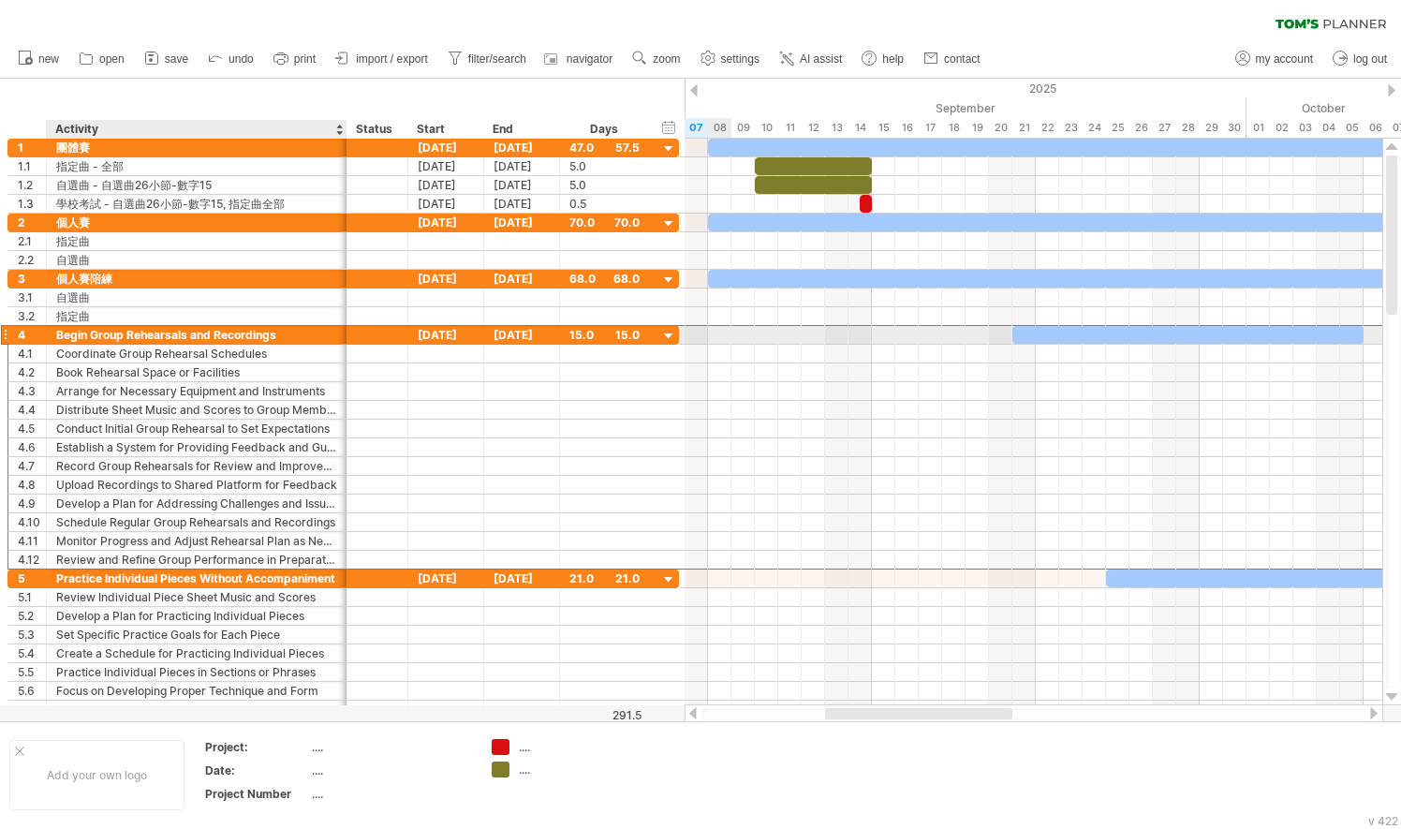
click at [250, 330] on div "Begin Group Rehearsals and Recordings" at bounding box center [196, 335] width 281 height 18
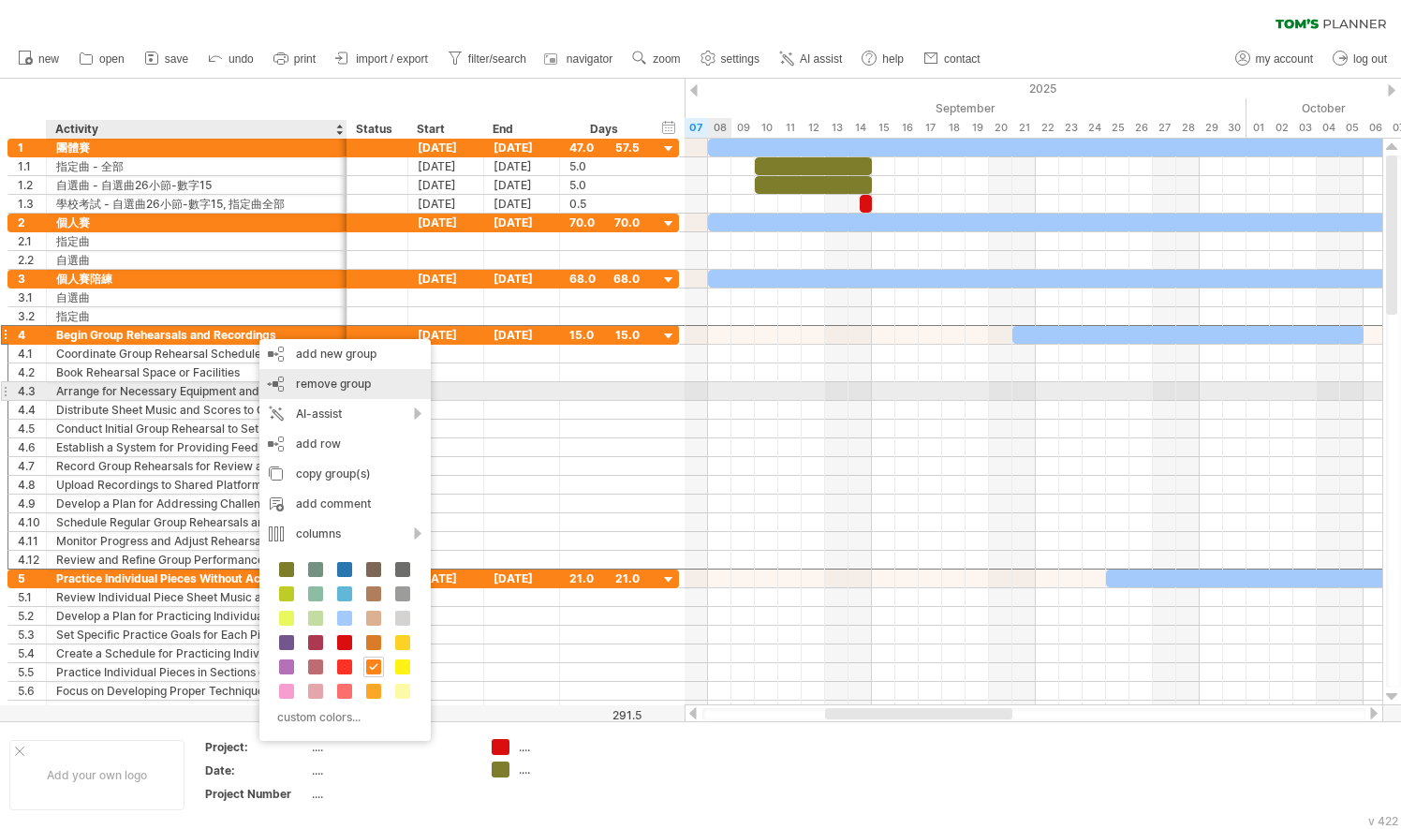
click at [316, 387] on span "remove group" at bounding box center [333, 383] width 75 height 14
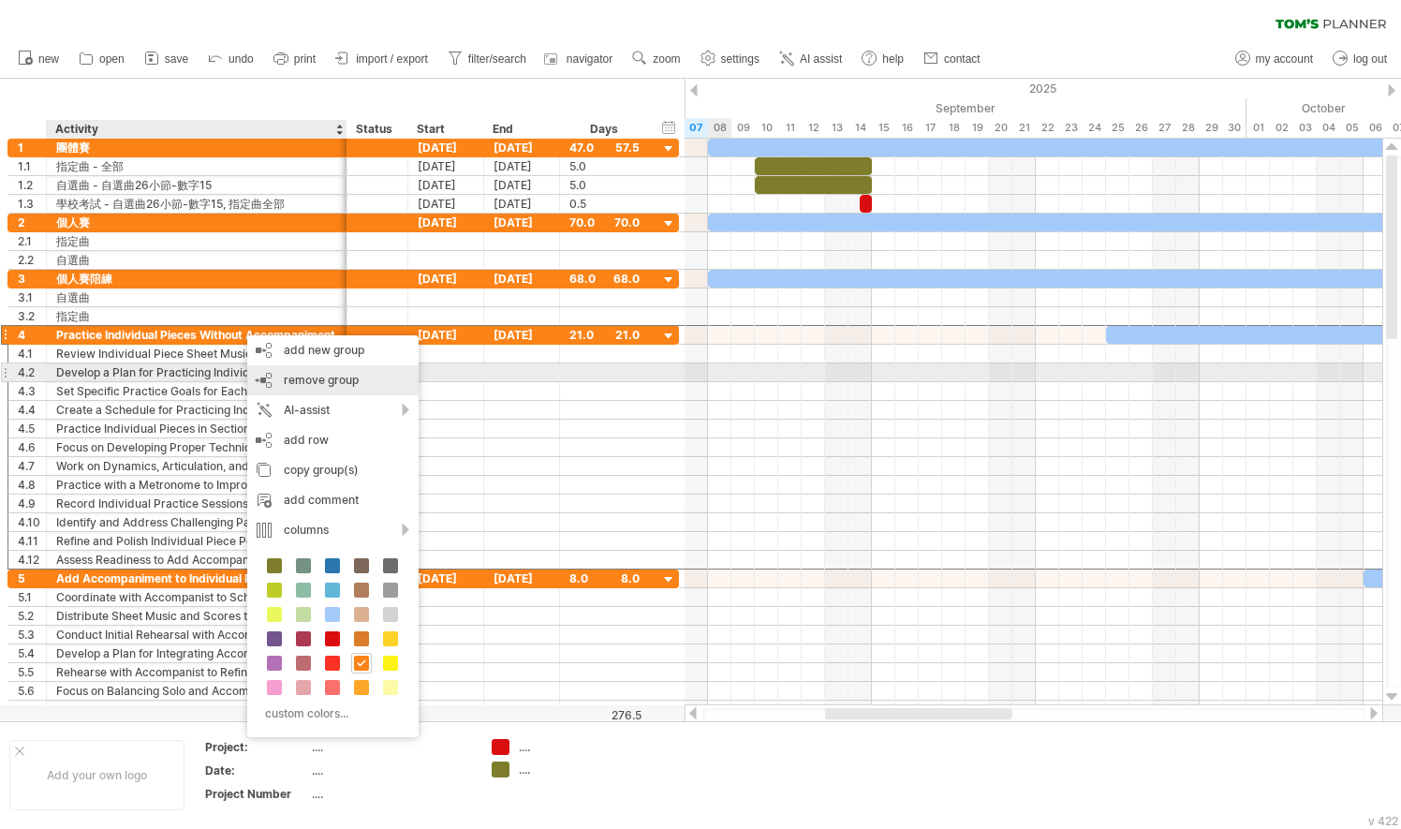
click at [289, 375] on span "remove group" at bounding box center [321, 380] width 75 height 14
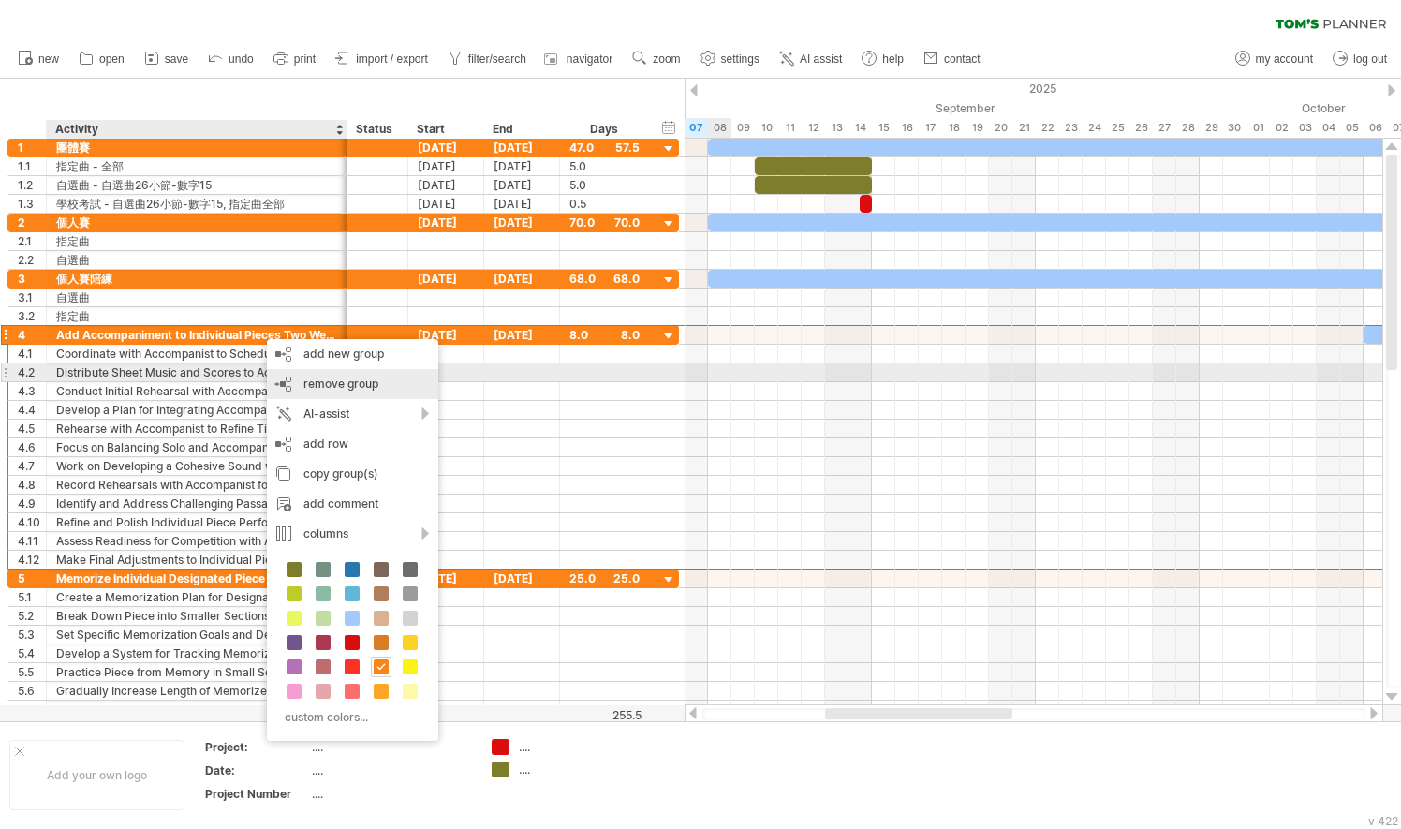
click at [316, 379] on span "remove group" at bounding box center [340, 383] width 75 height 14
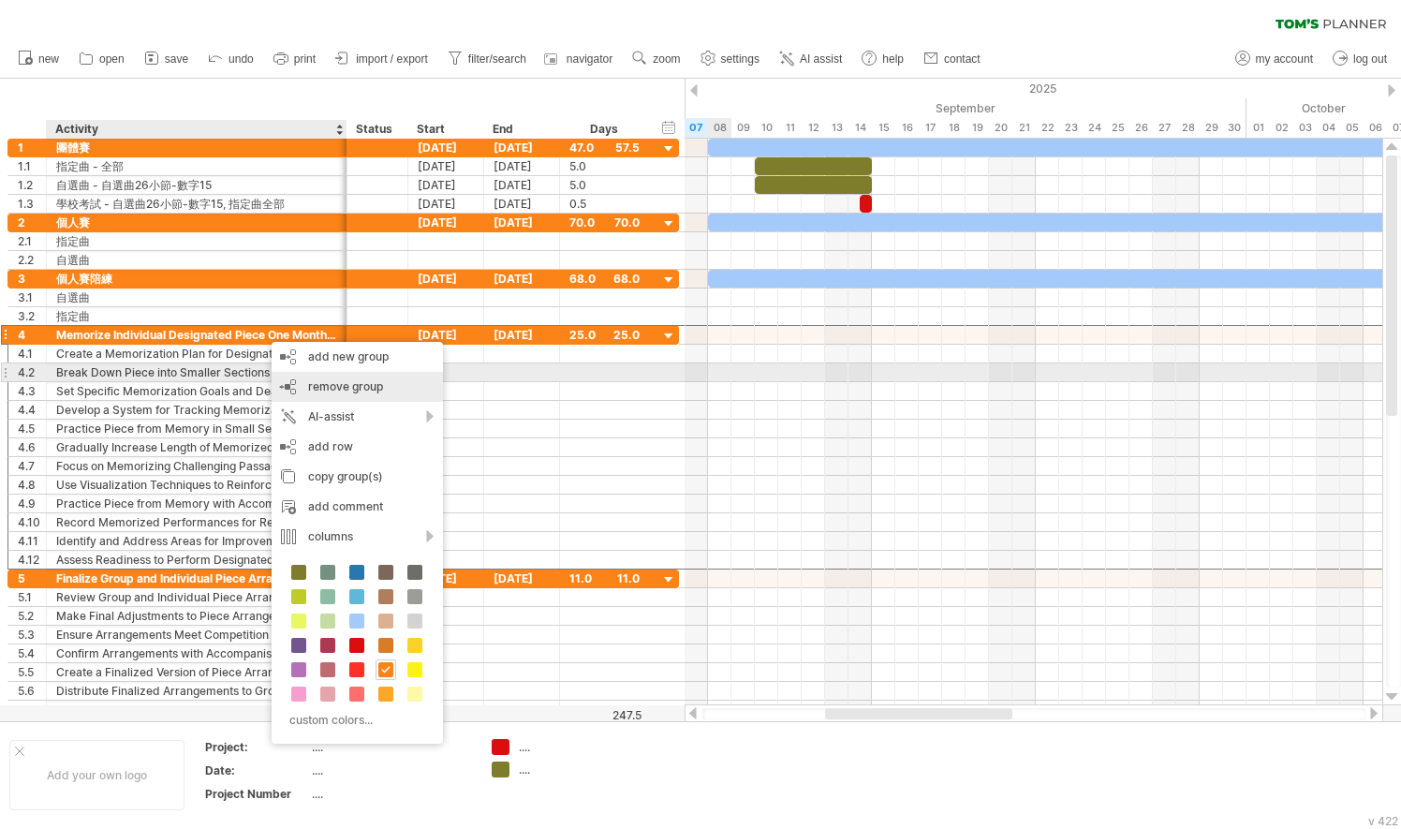
click at [310, 381] on span "remove group" at bounding box center [345, 386] width 75 height 14
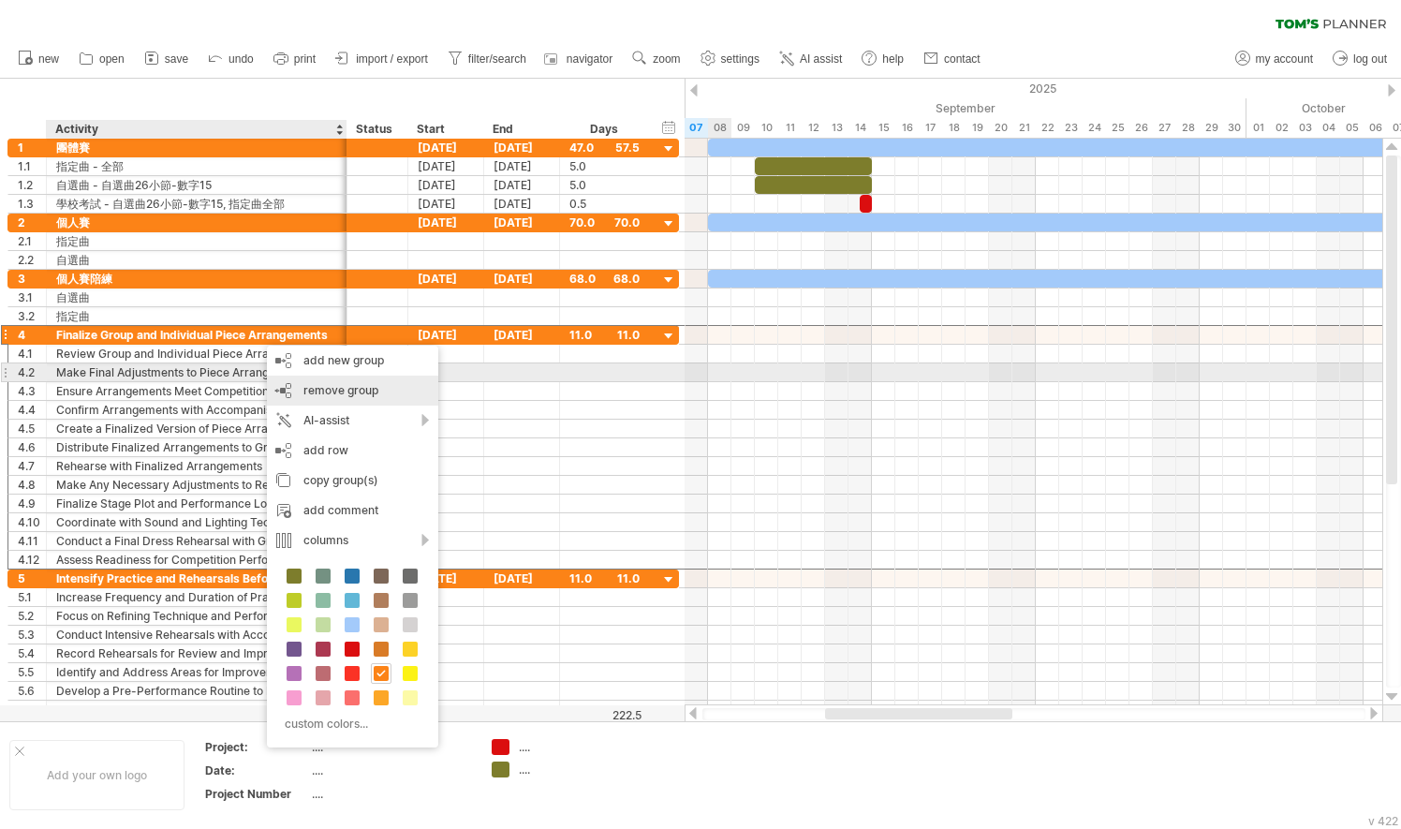
click at [311, 380] on div "remove group remove selected groups" at bounding box center [352, 390] width 171 height 30
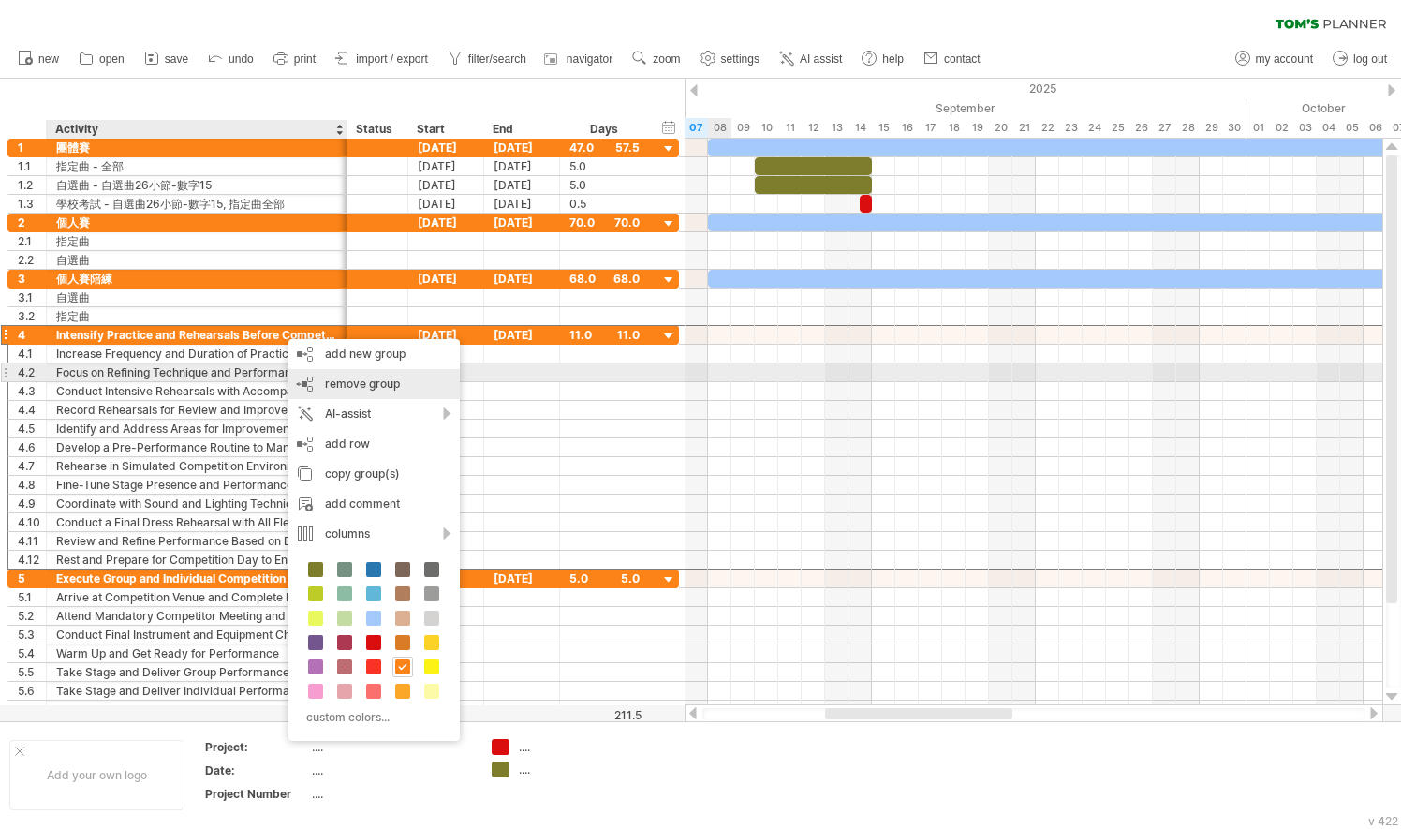
click at [339, 382] on span "remove group" at bounding box center [362, 383] width 75 height 14
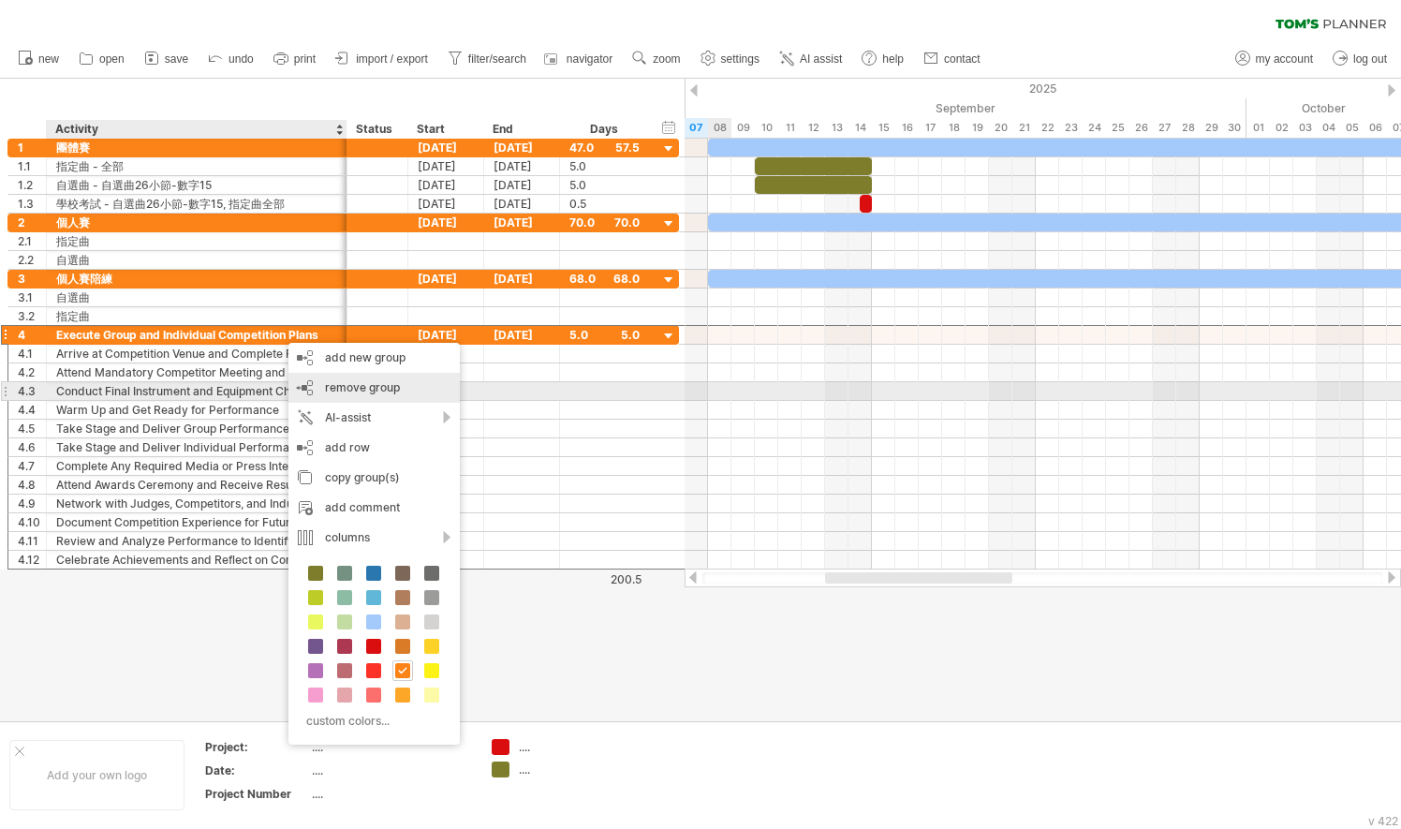
click at [343, 383] on span "remove group" at bounding box center [362, 387] width 75 height 14
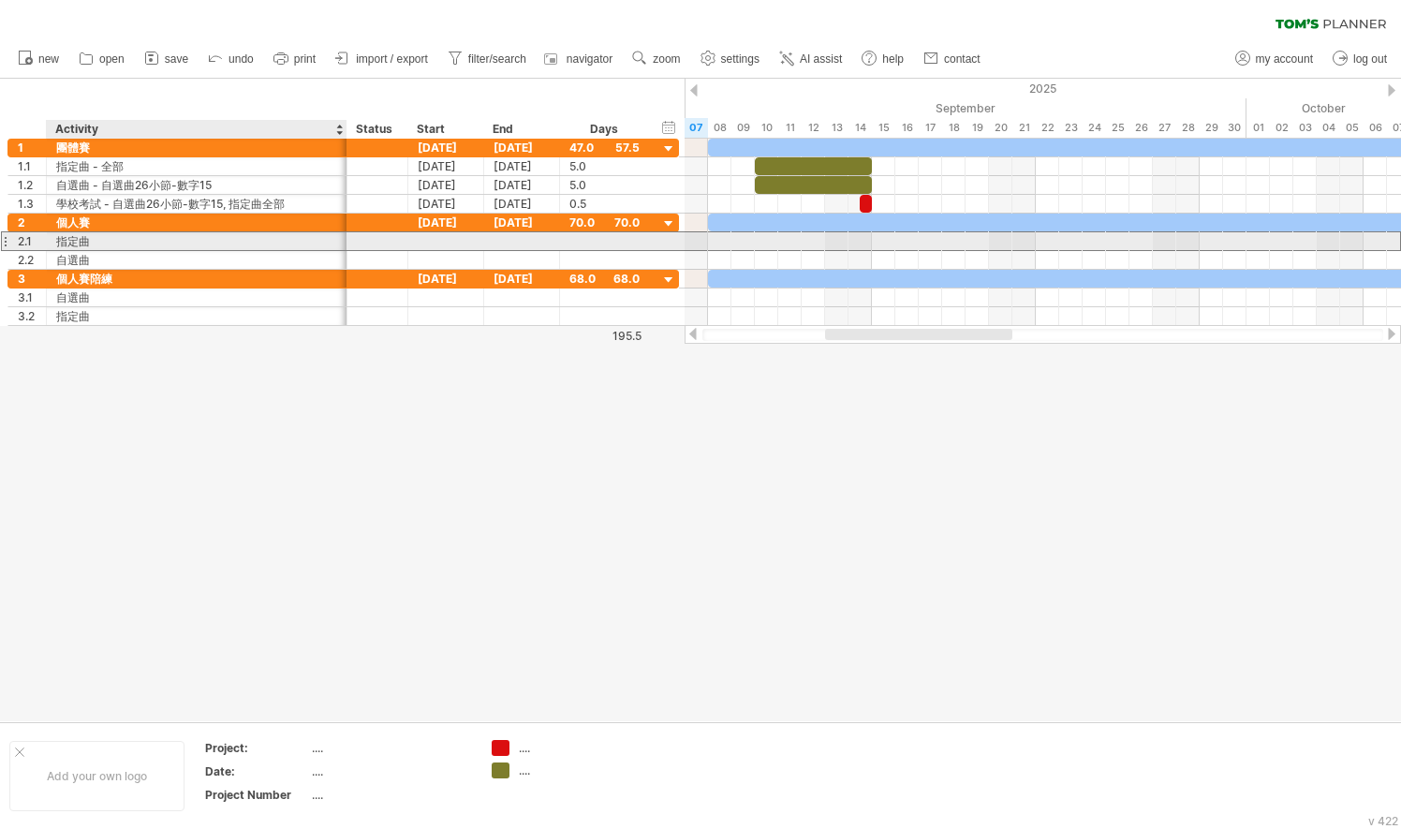
click at [137, 242] on div "指定曲" at bounding box center [196, 241] width 281 height 18
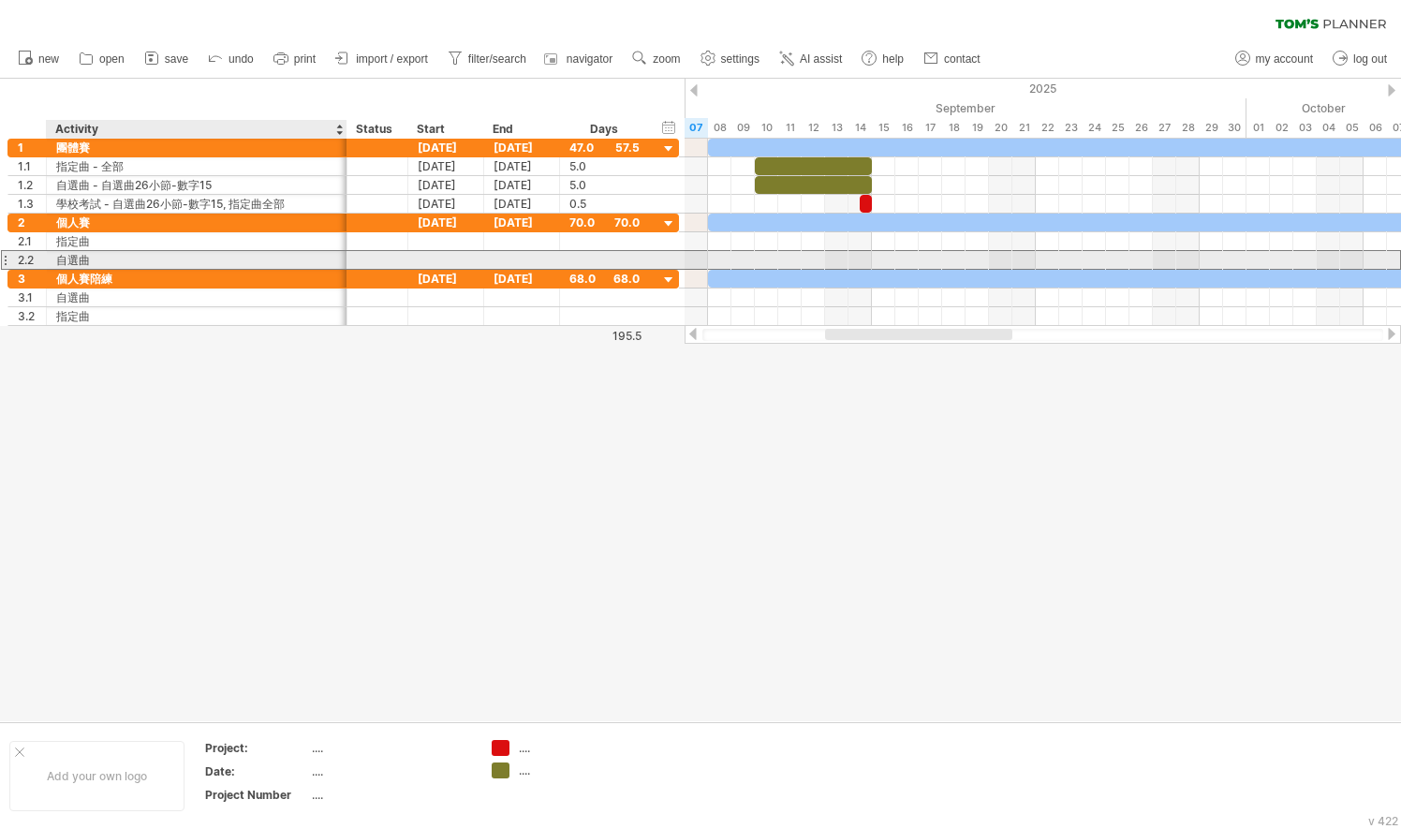
click at [234, 256] on div "自選曲" at bounding box center [196, 260] width 281 height 18
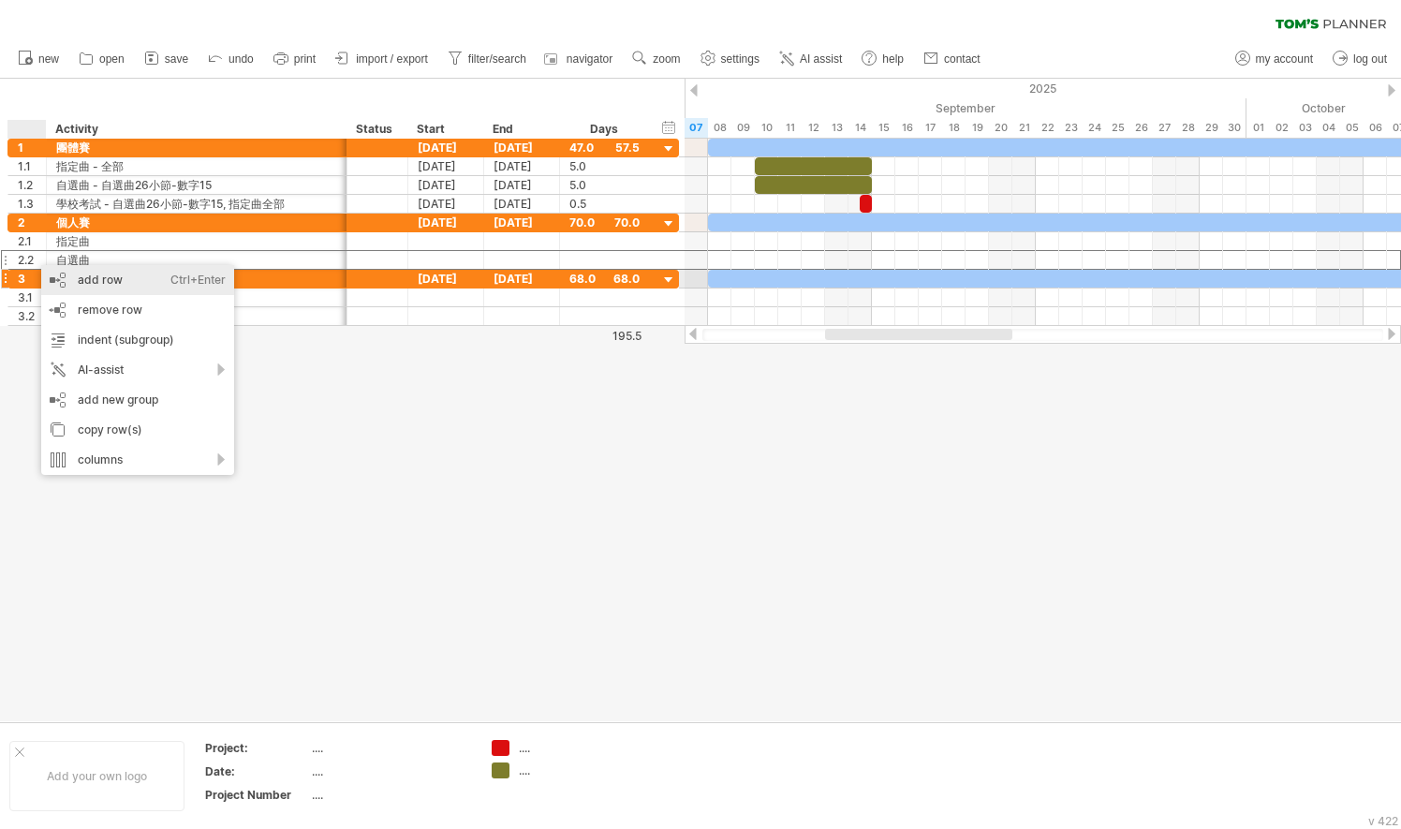
click at [139, 284] on div "add row Ctrl+Enter Cmd+Enter" at bounding box center [137, 280] width 193 height 30
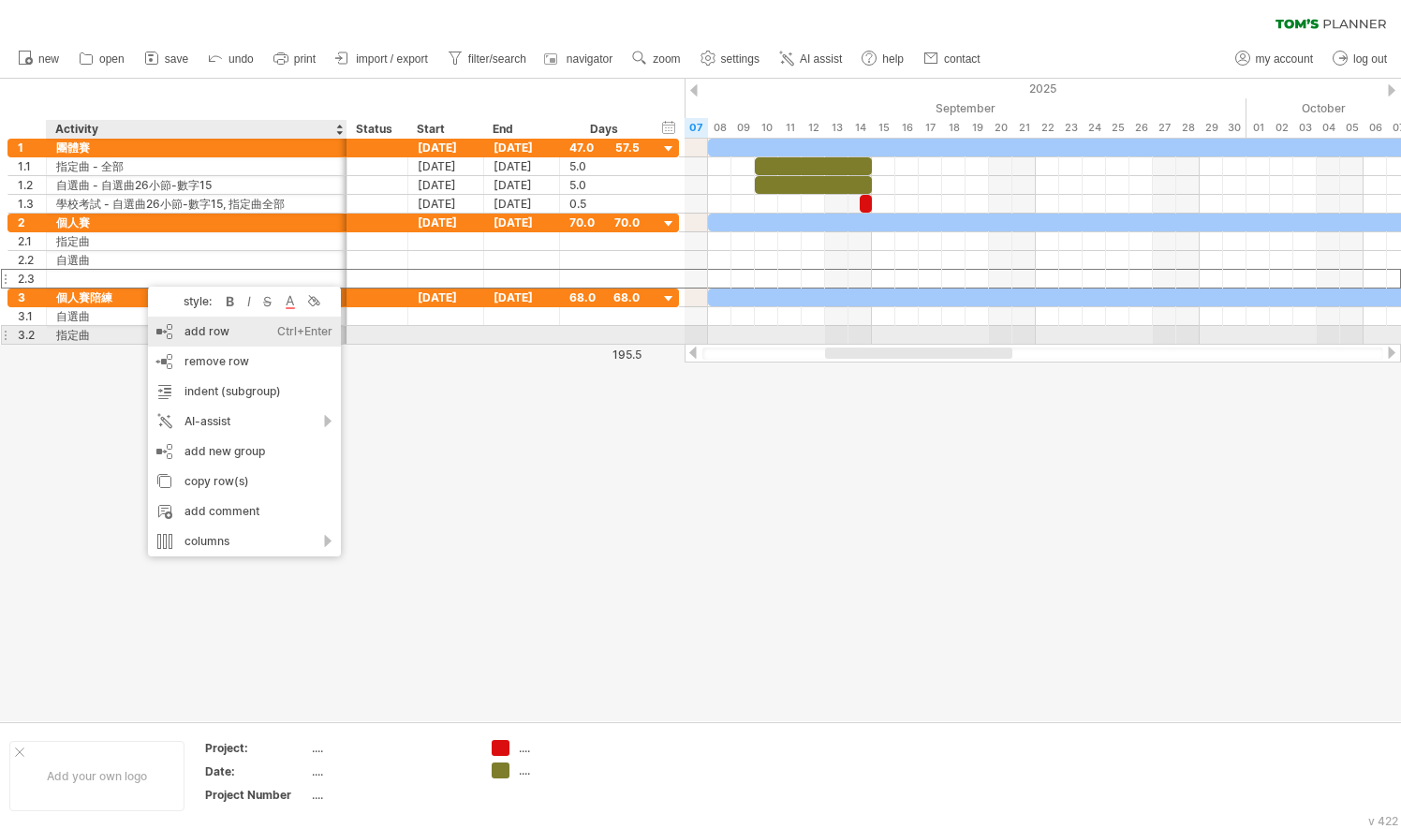
click at [198, 328] on div "add row Ctrl+Enter Cmd+Enter" at bounding box center [244, 331] width 193 height 30
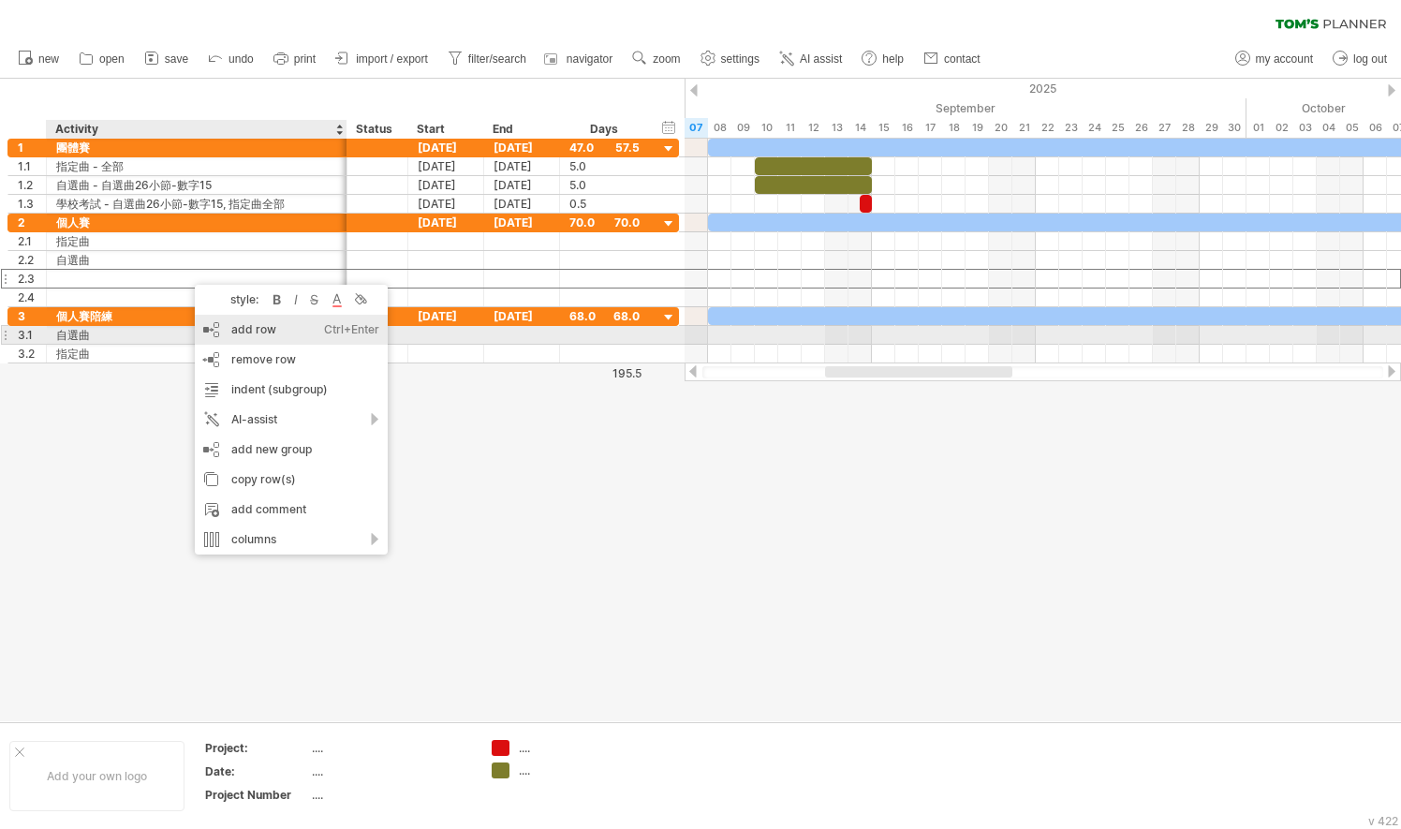
click at [242, 328] on div "add row Ctrl+Enter Cmd+Enter" at bounding box center [291, 330] width 193 height 30
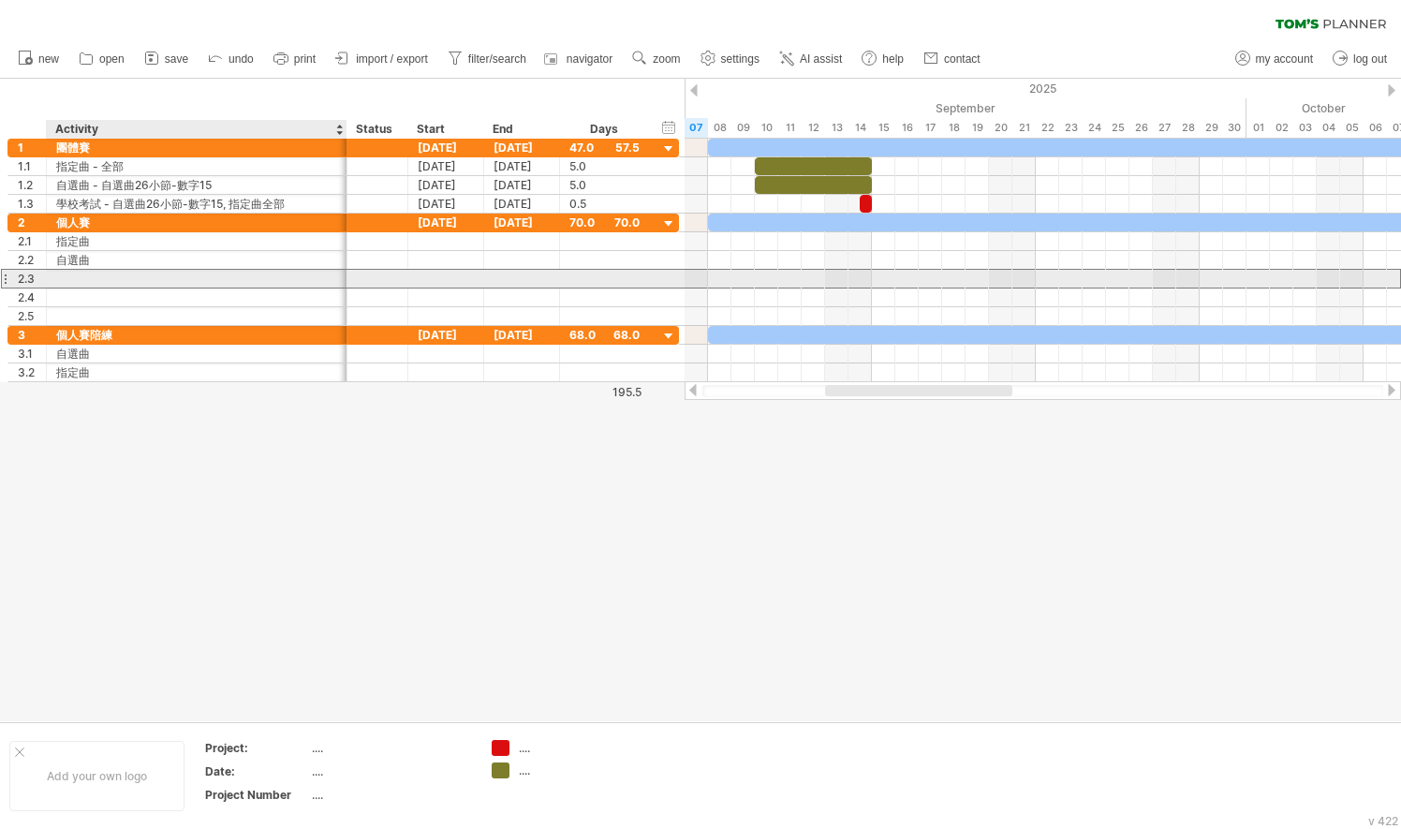
click at [132, 277] on div at bounding box center [196, 279] width 281 height 18
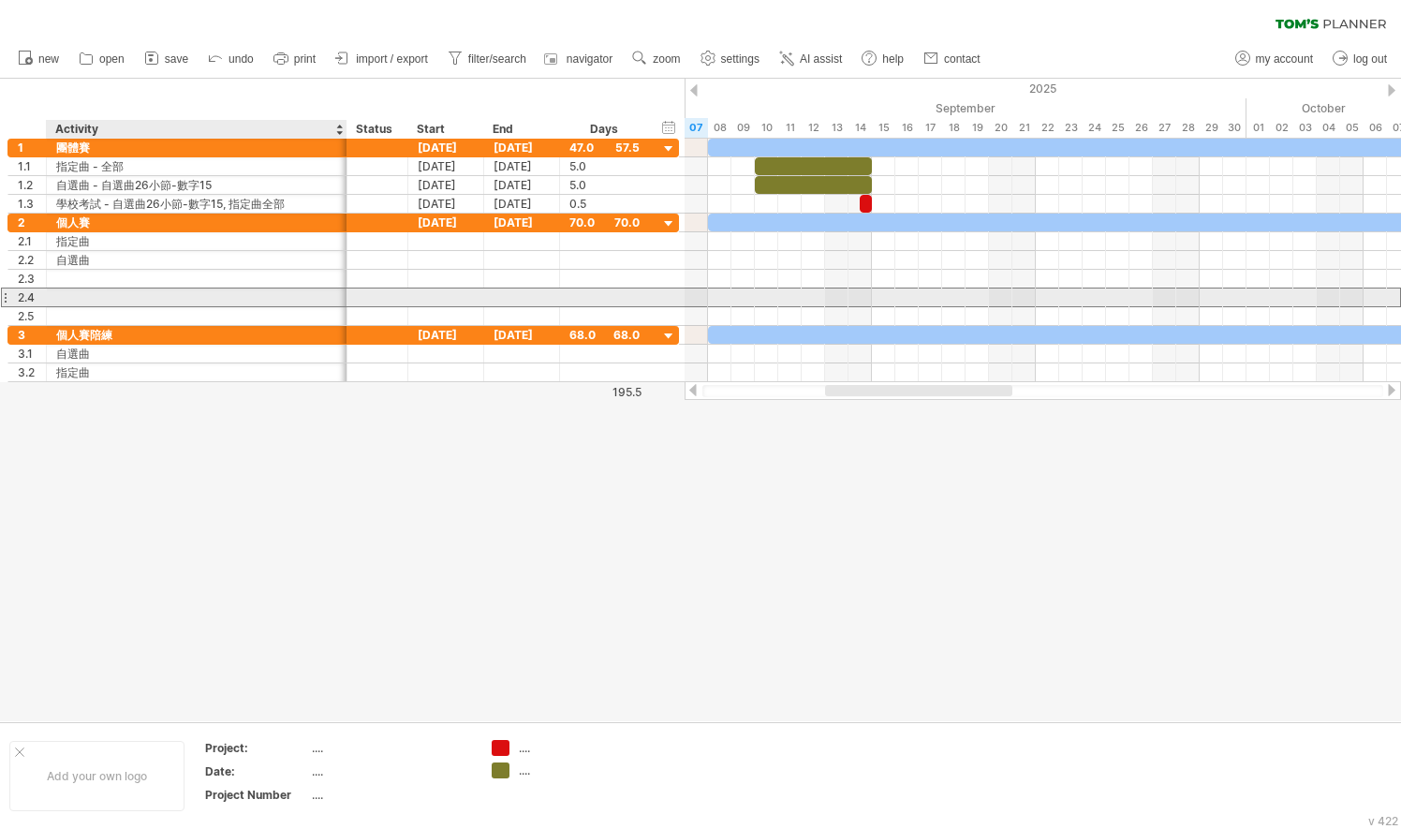
click at [147, 299] on div at bounding box center [196, 297] width 281 height 18
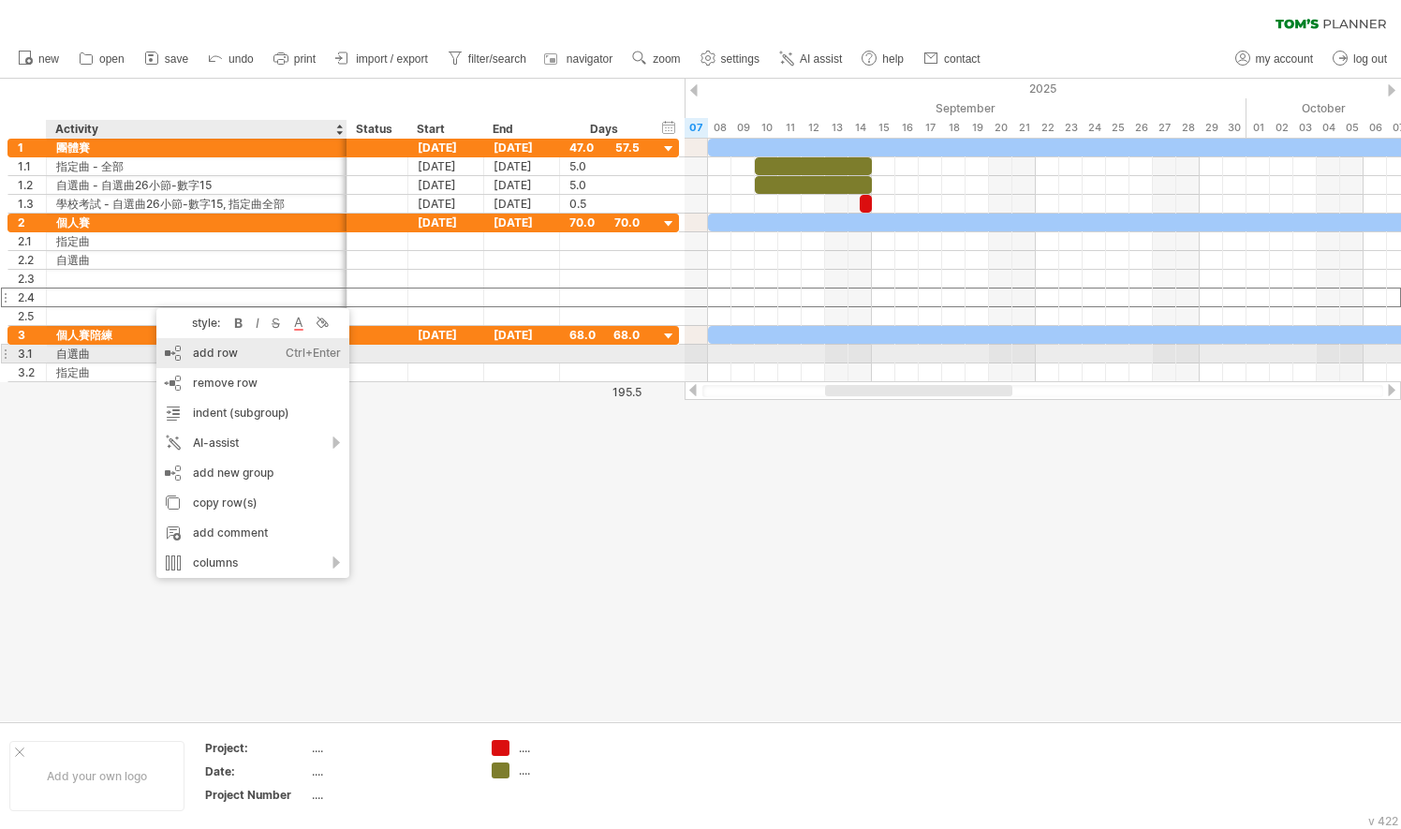
click at [210, 358] on div "add row Ctrl+Enter Cmd+Enter" at bounding box center [252, 353] width 193 height 30
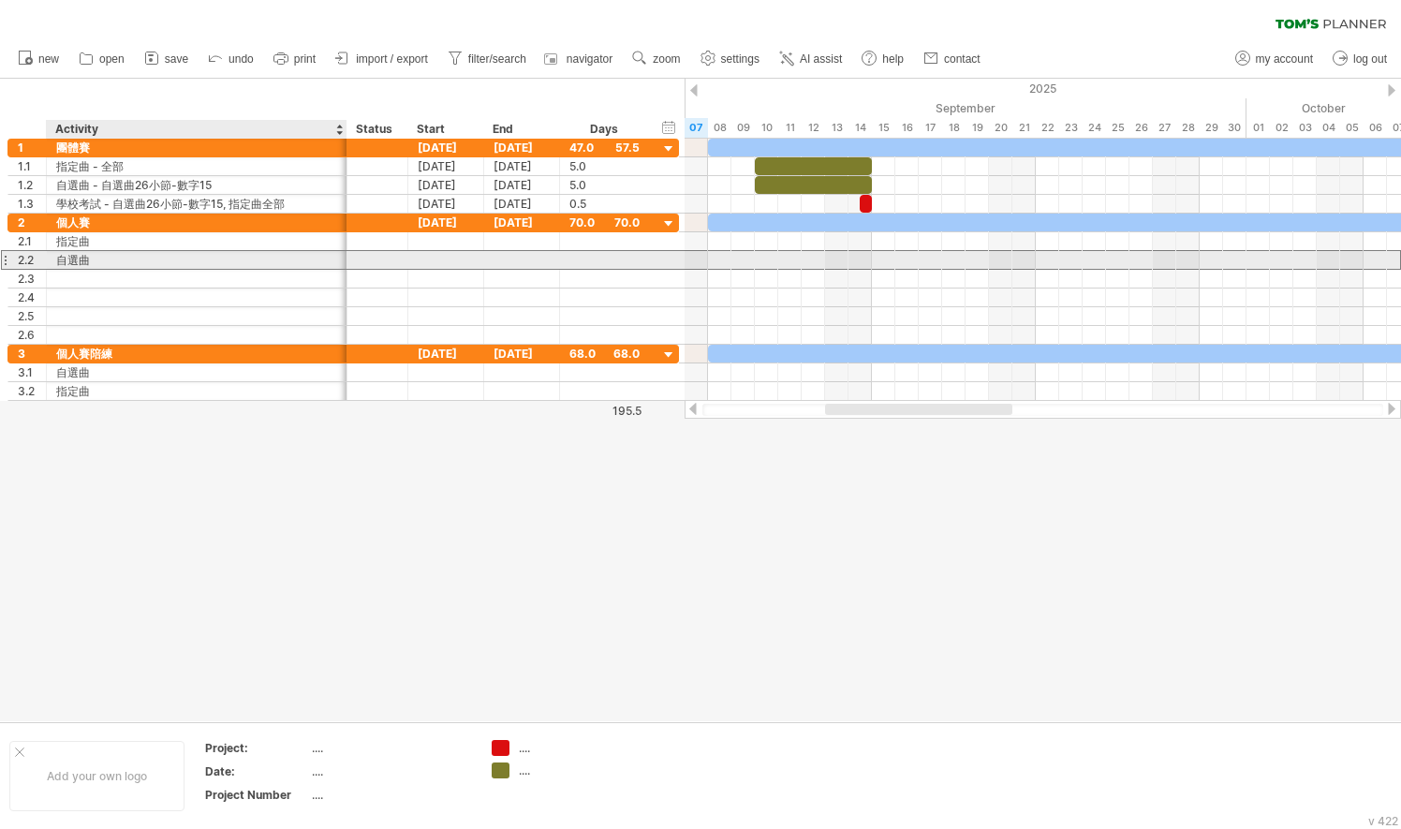
click at [153, 257] on div "自選曲" at bounding box center [196, 260] width 281 height 18
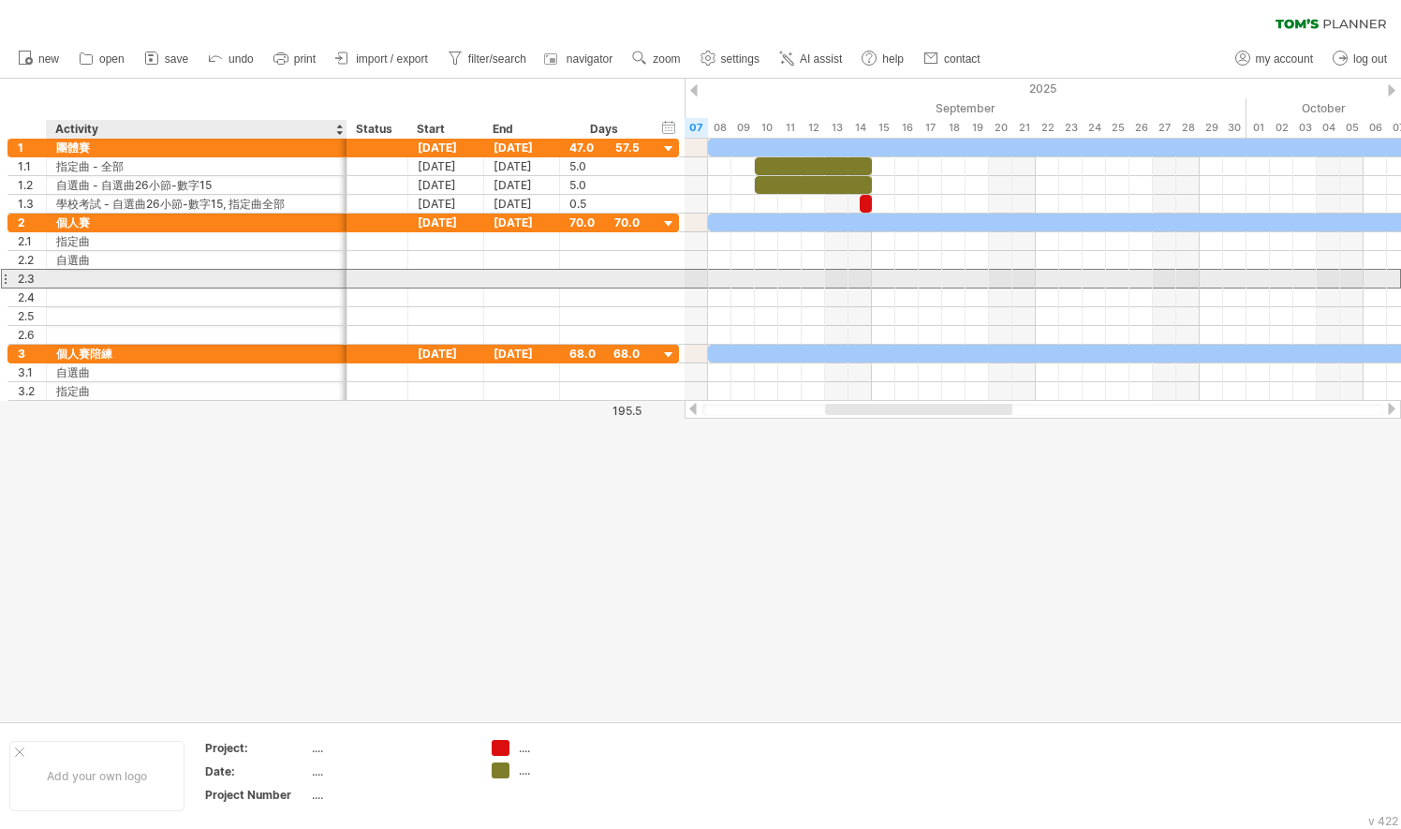
click at [156, 282] on div at bounding box center [196, 279] width 281 height 18
click at [156, 282] on input "text" at bounding box center [196, 279] width 281 height 18
type input "*"
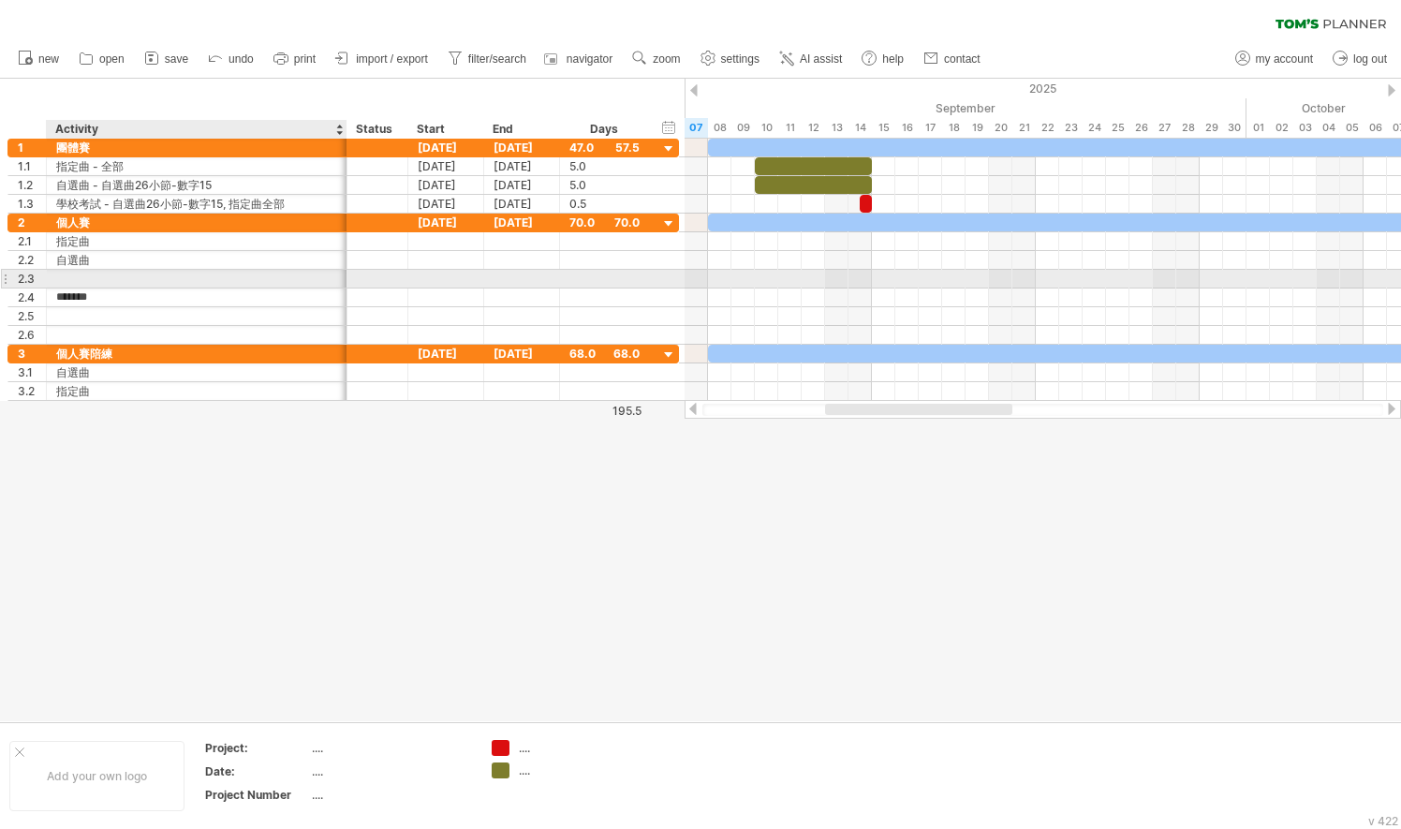
type input "******"
type input "***"
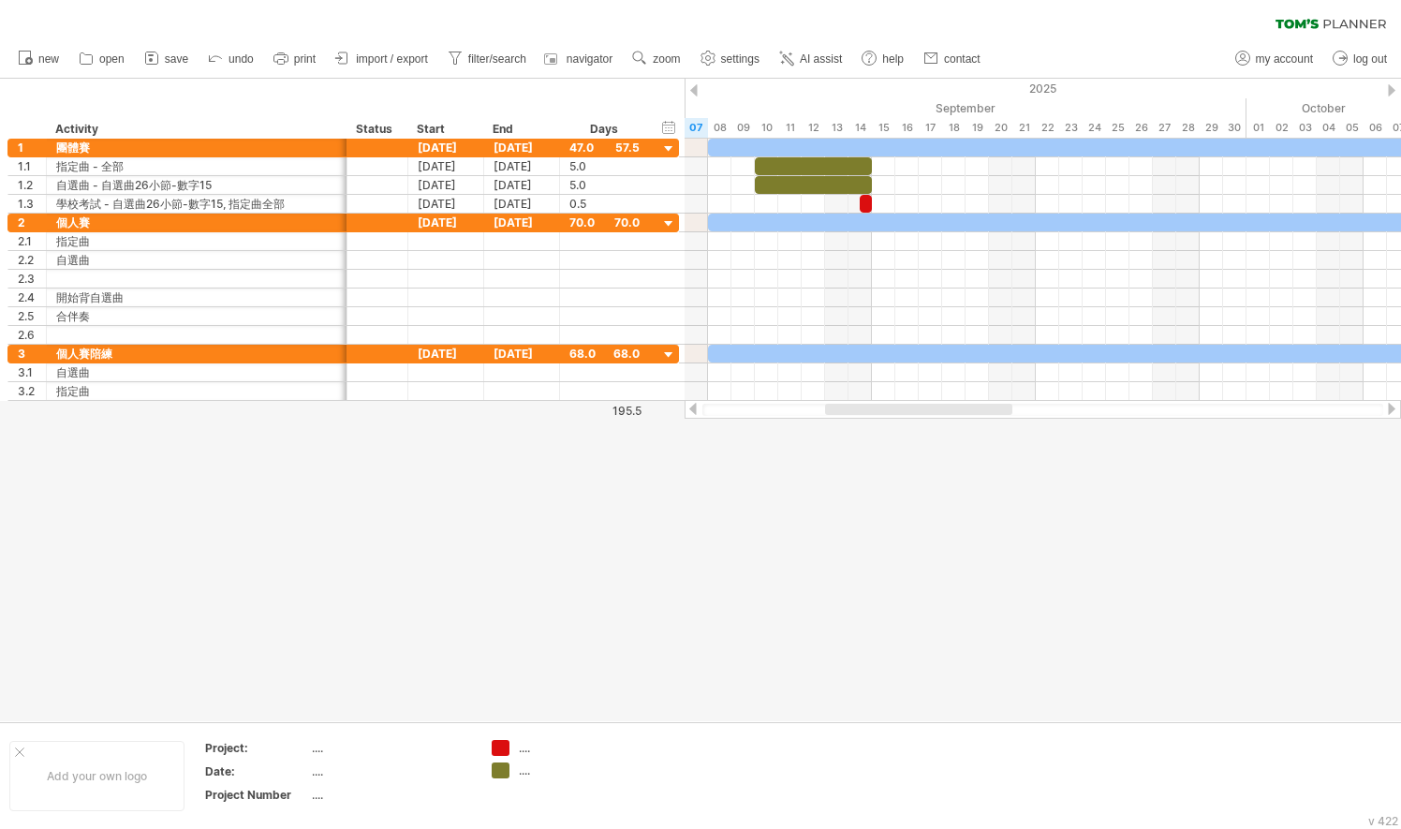
click at [45, 23] on div "clear filter reapply filter" at bounding box center [700, 19] width 1401 height 39
click at [36, 66] on link "new" at bounding box center [38, 59] width 51 height 24
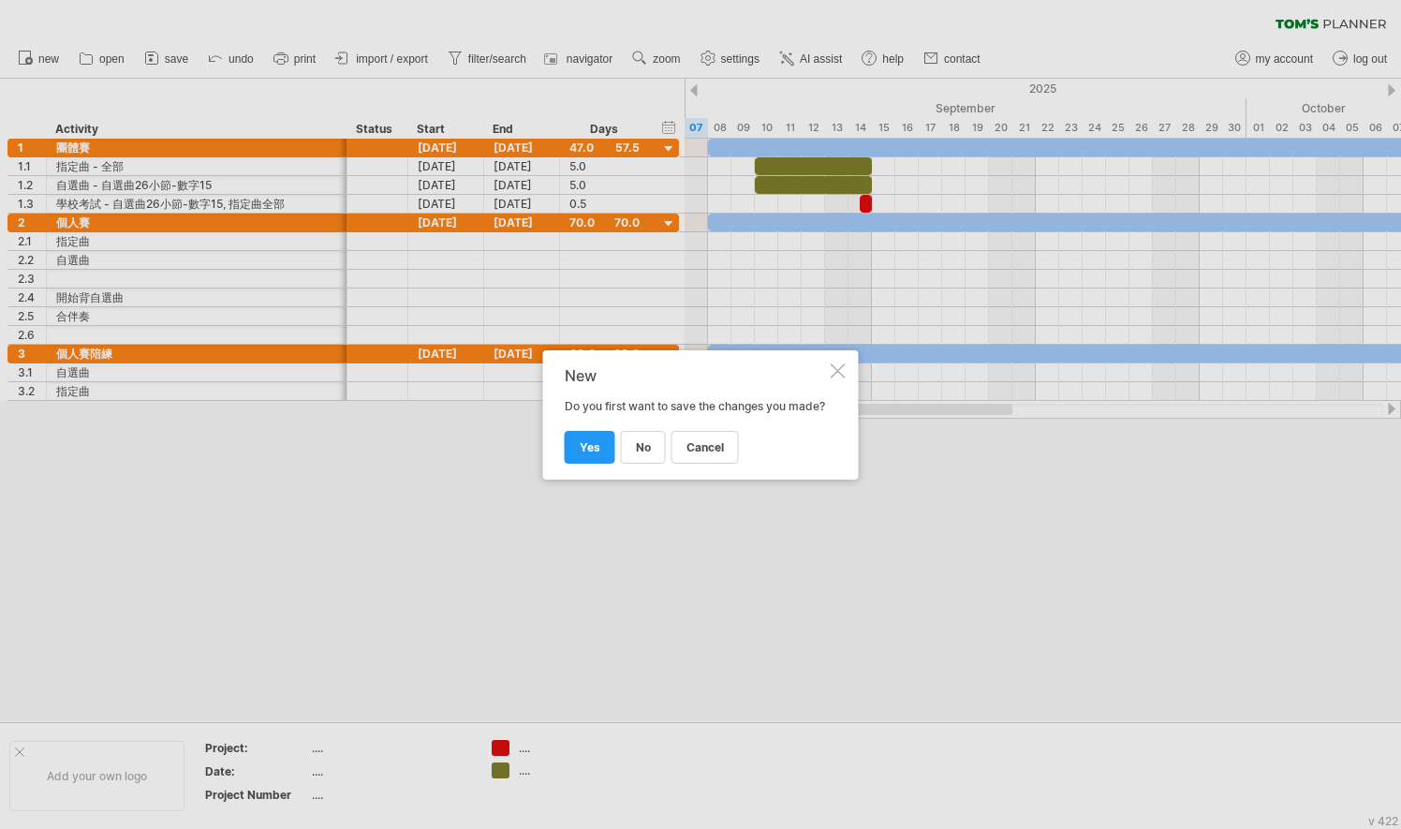
click at [843, 363] on div at bounding box center [837, 370] width 15 height 15
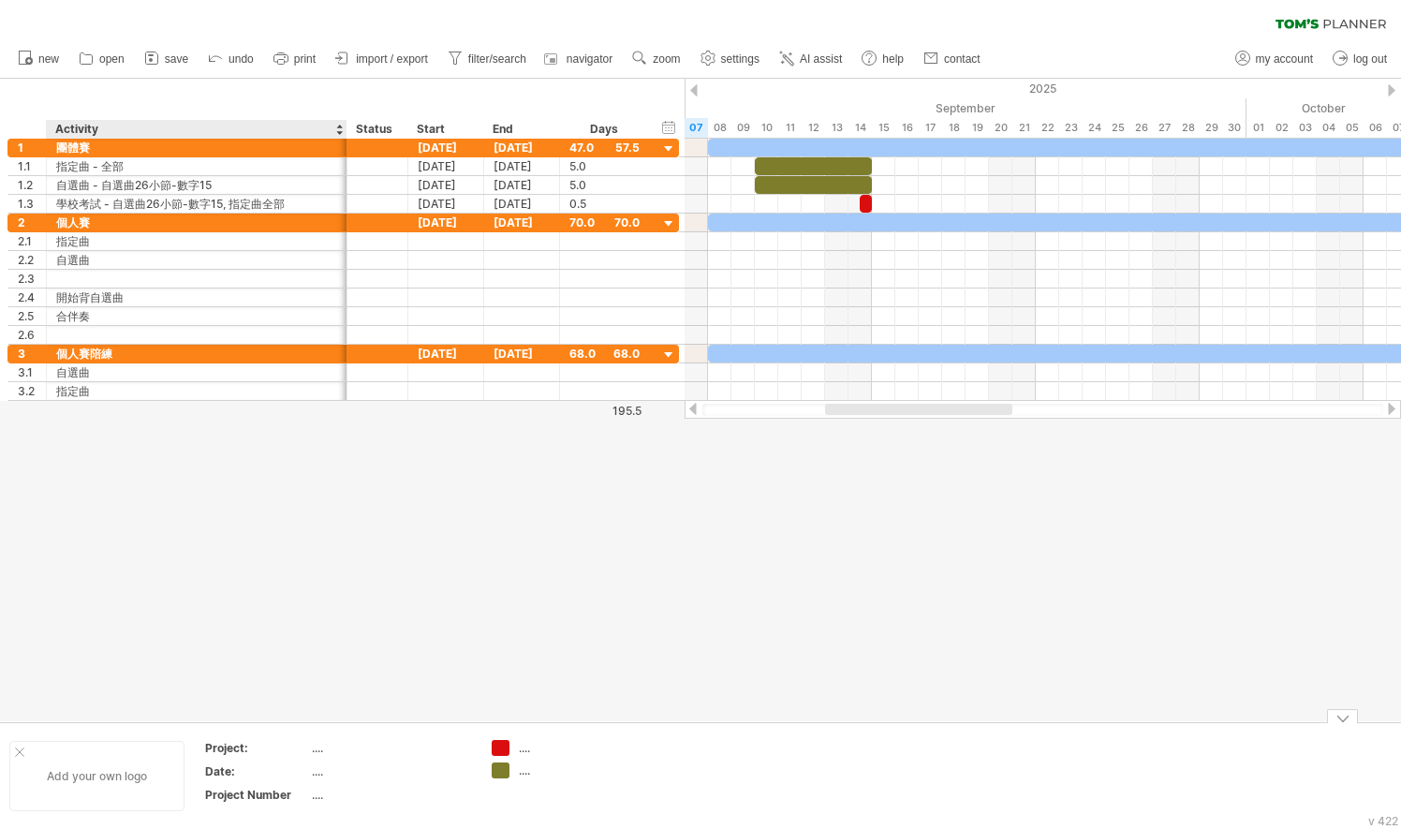
click at [106, 768] on div "Add your own logo" at bounding box center [96, 776] width 175 height 70
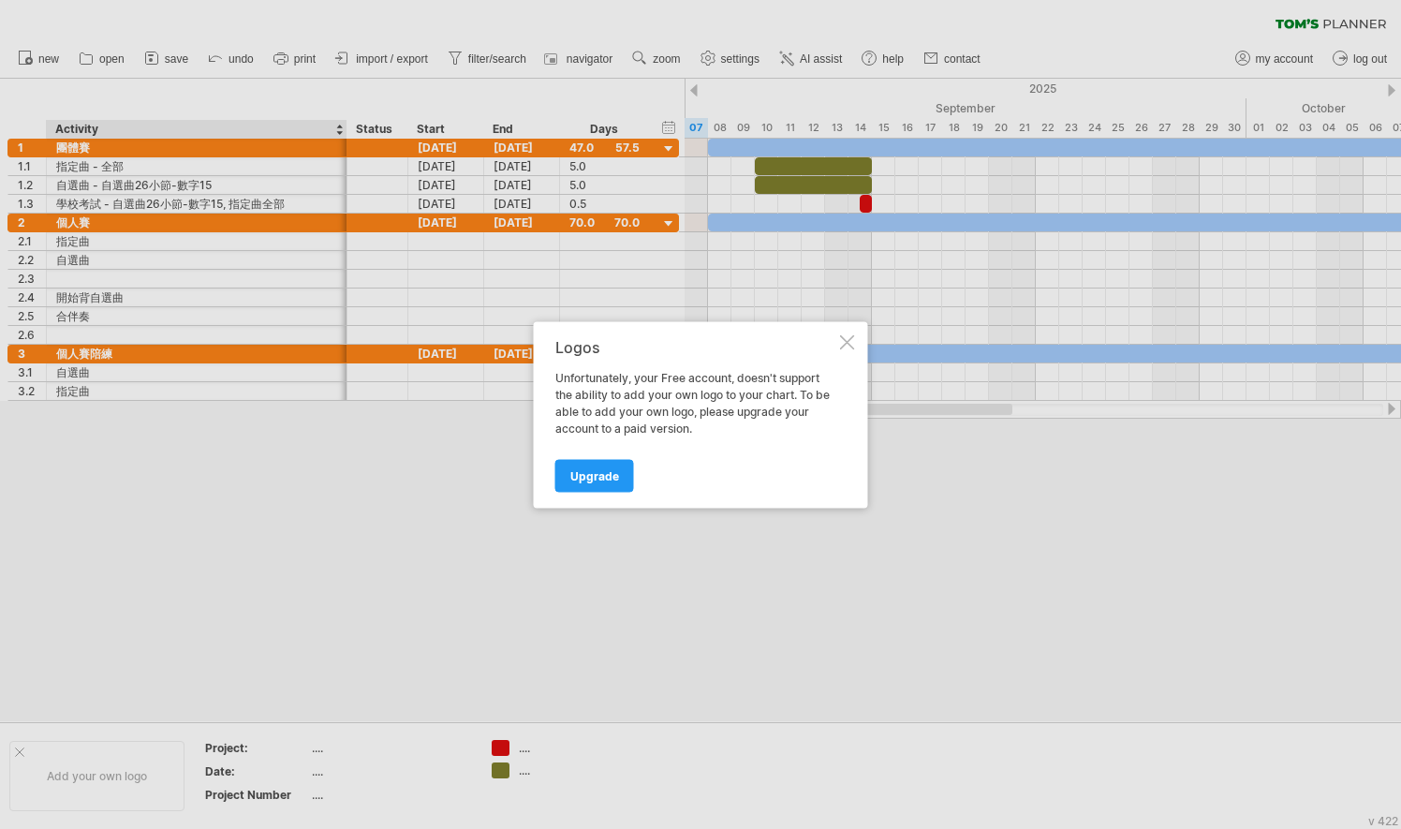
click at [855, 333] on div "Logos Unfortunately, your Free account, doesn't support the ability to add your…" at bounding box center [701, 414] width 334 height 186
click at [838, 345] on div "Logos Unfortunately, your Free account, doesn't support the ability to add your…" at bounding box center [701, 414] width 334 height 186
click at [850, 345] on div at bounding box center [847, 341] width 15 height 15
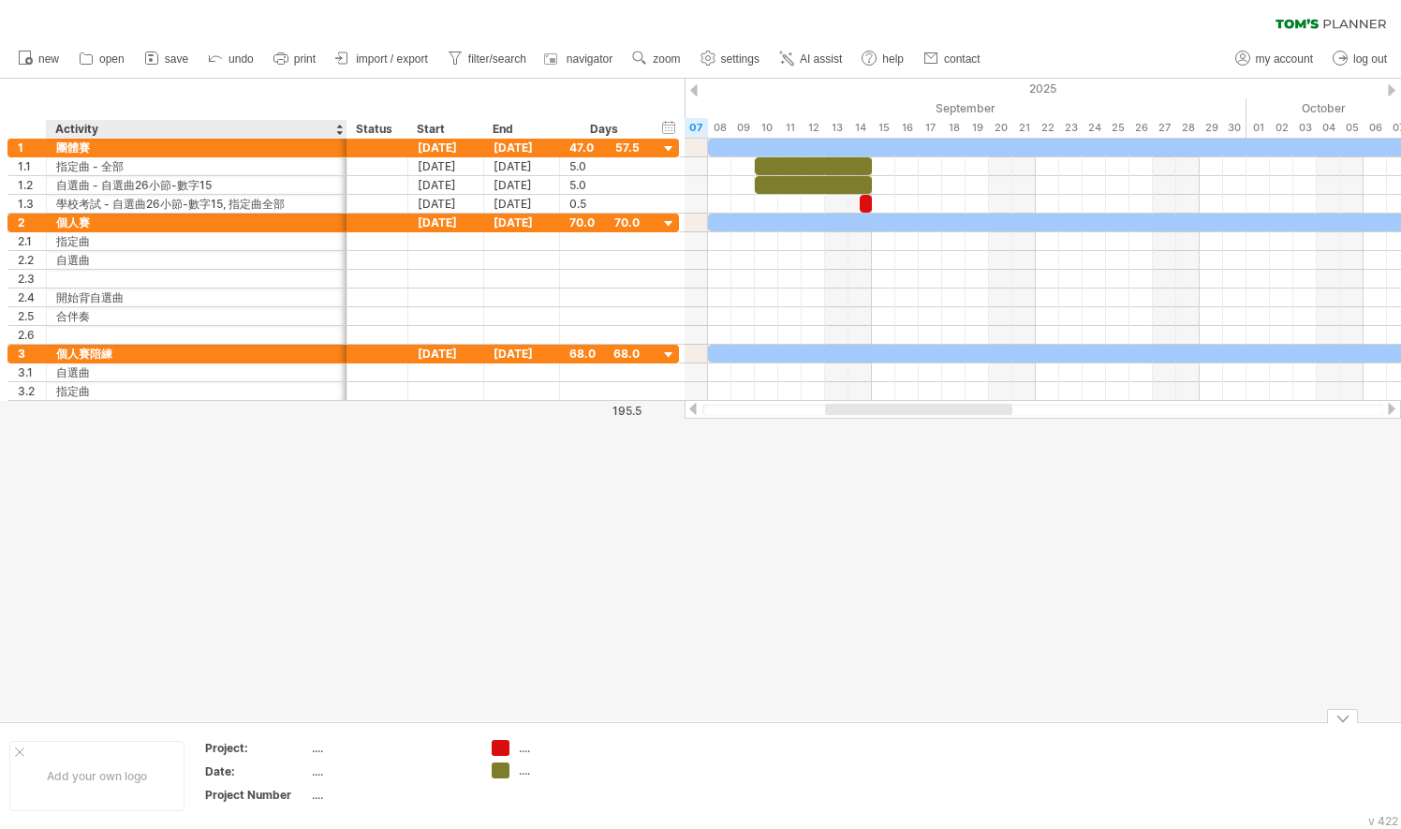
click at [328, 742] on div "...." at bounding box center [390, 748] width 157 height 16
click at [285, 749] on div "Project:" at bounding box center [256, 748] width 103 height 16
click at [331, 749] on div "...." at bounding box center [390, 748] width 157 height 16
type input "*******"
click at [324, 771] on div "...." at bounding box center [390, 771] width 157 height 16
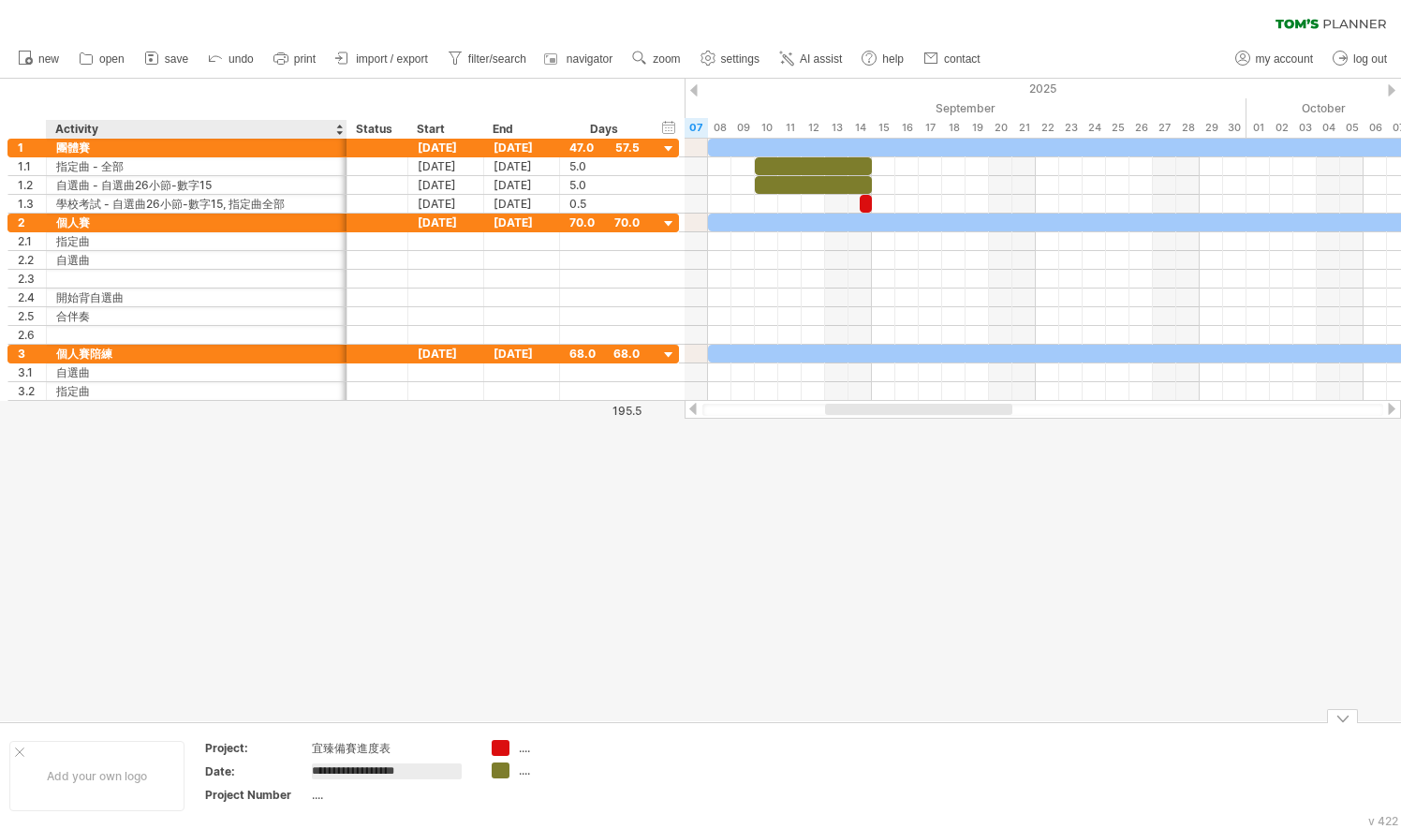
type input "**********"
click at [519, 631] on div at bounding box center [700, 400] width 1401 height 642
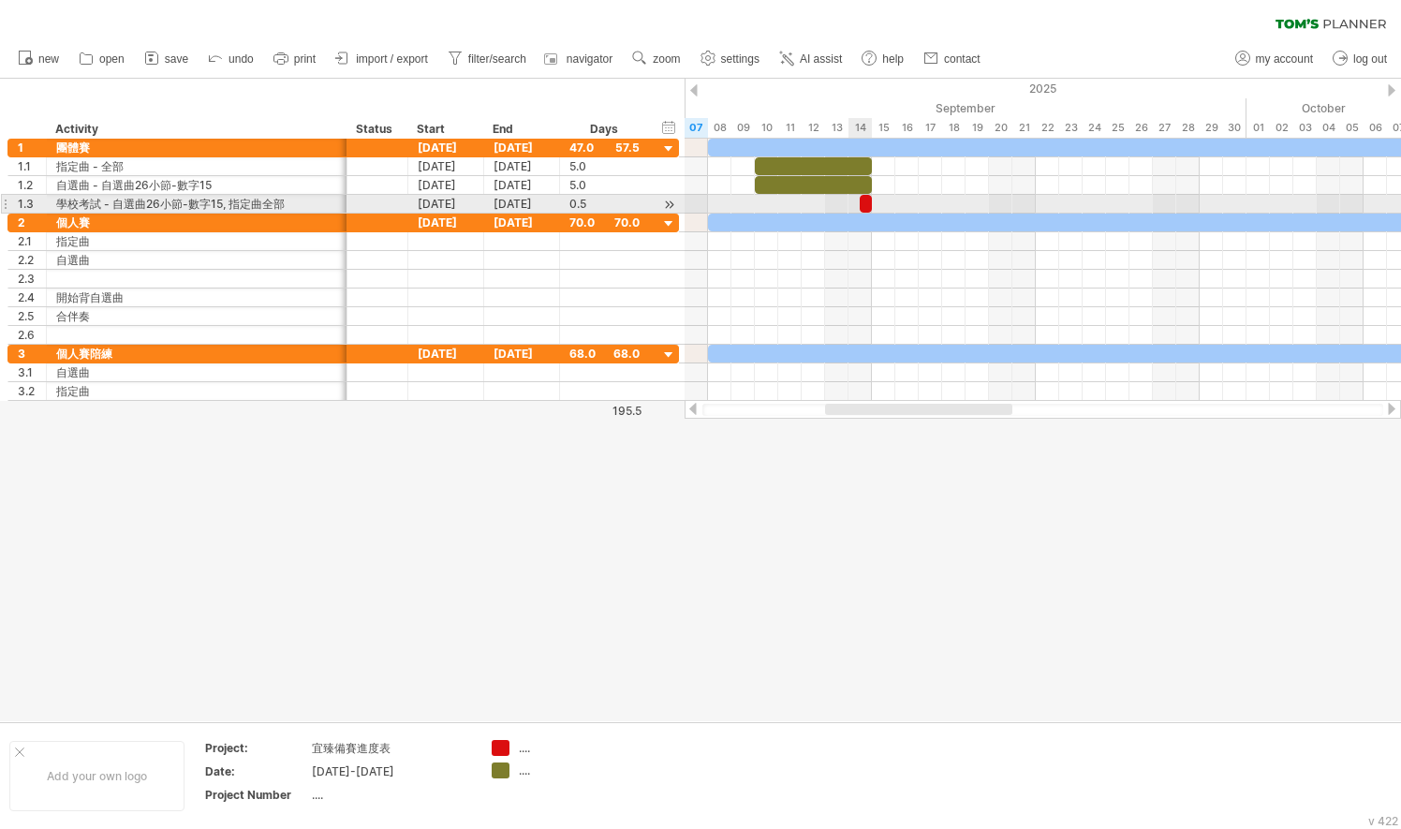
click at [869, 202] on span at bounding box center [871, 204] width 7 height 18
click at [873, 200] on span at bounding box center [871, 204] width 7 height 18
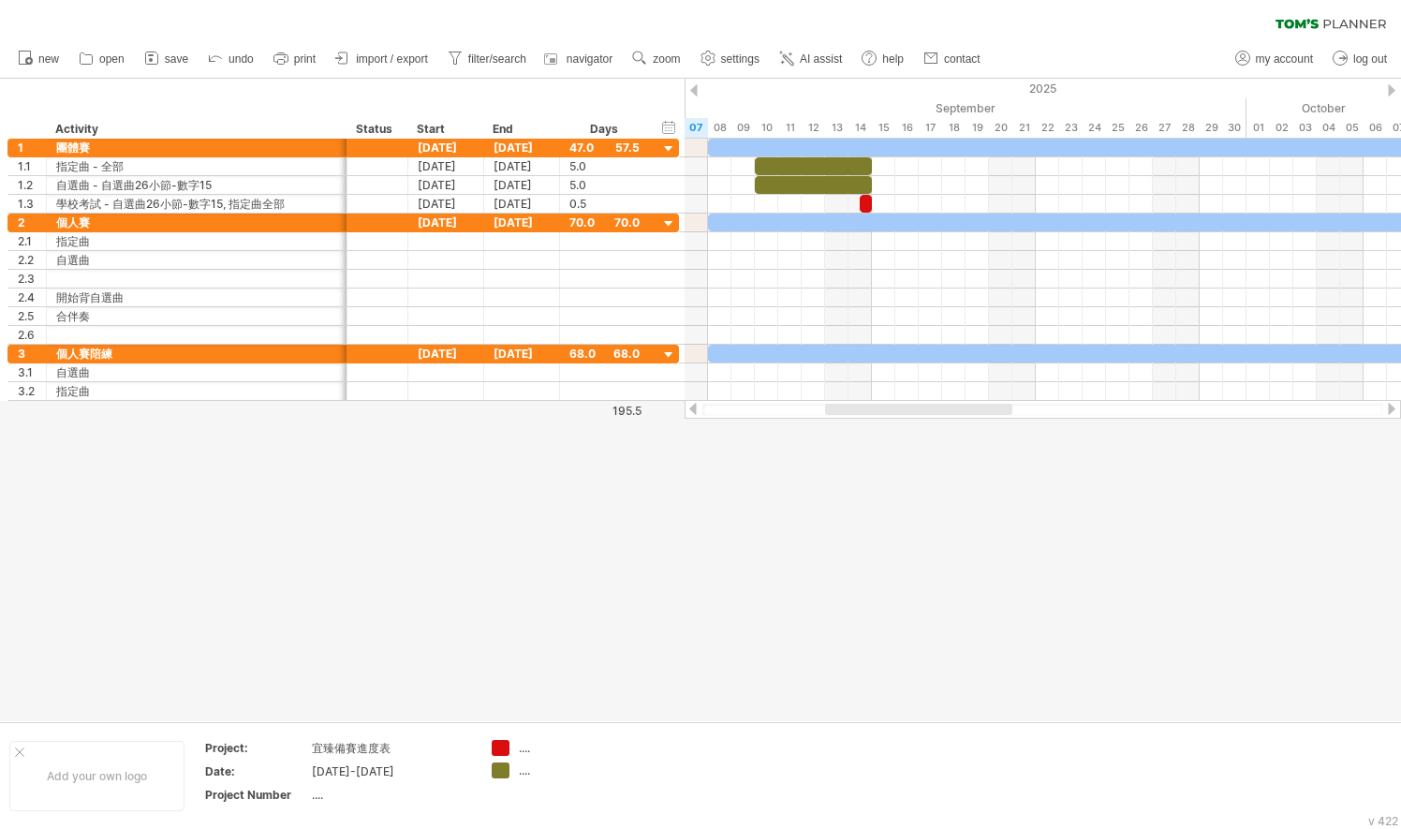
click at [828, 540] on div at bounding box center [700, 400] width 1401 height 642
click at [656, 58] on span "zoom" at bounding box center [666, 58] width 27 height 13
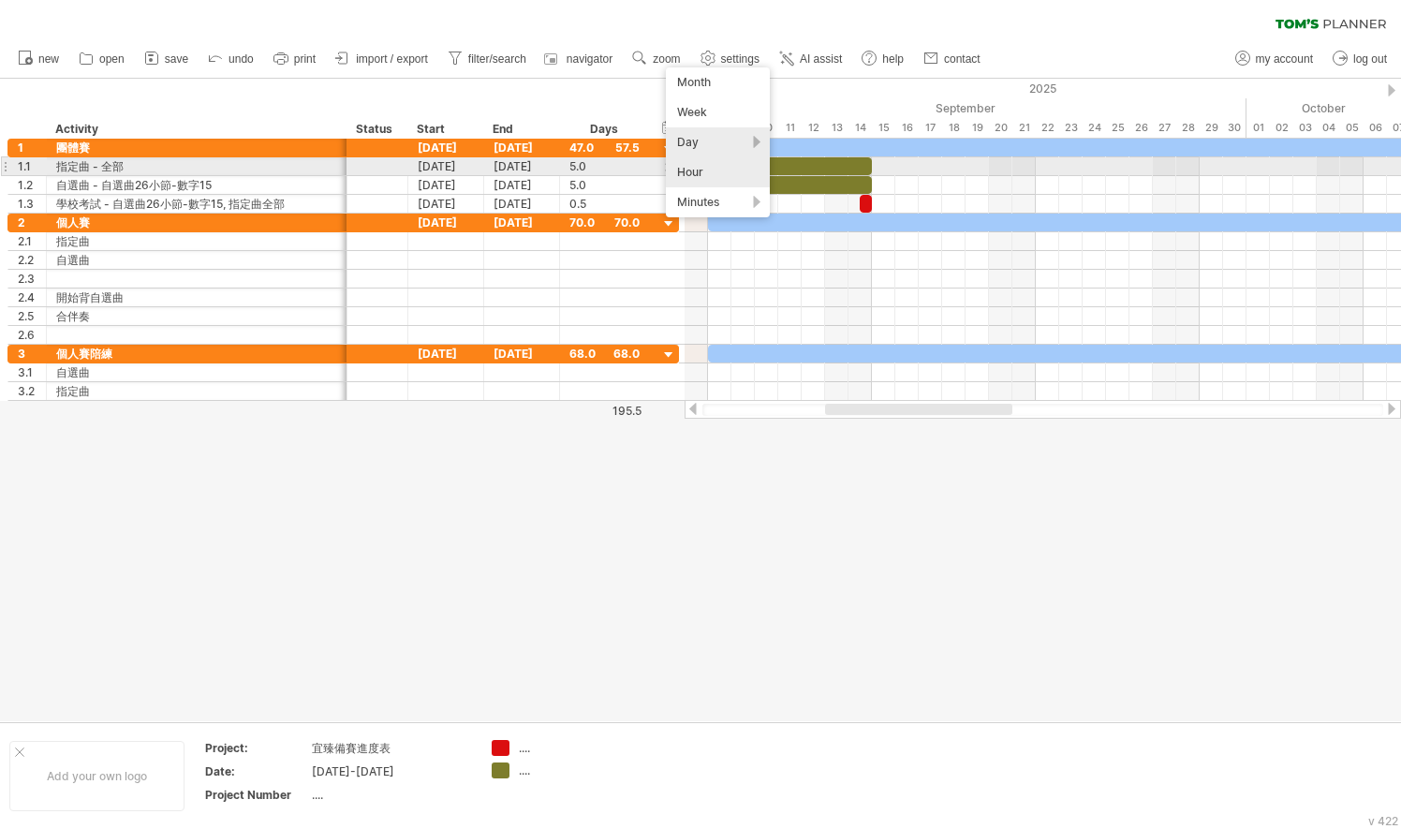
click at [712, 173] on div "Hour" at bounding box center [718, 172] width 104 height 30
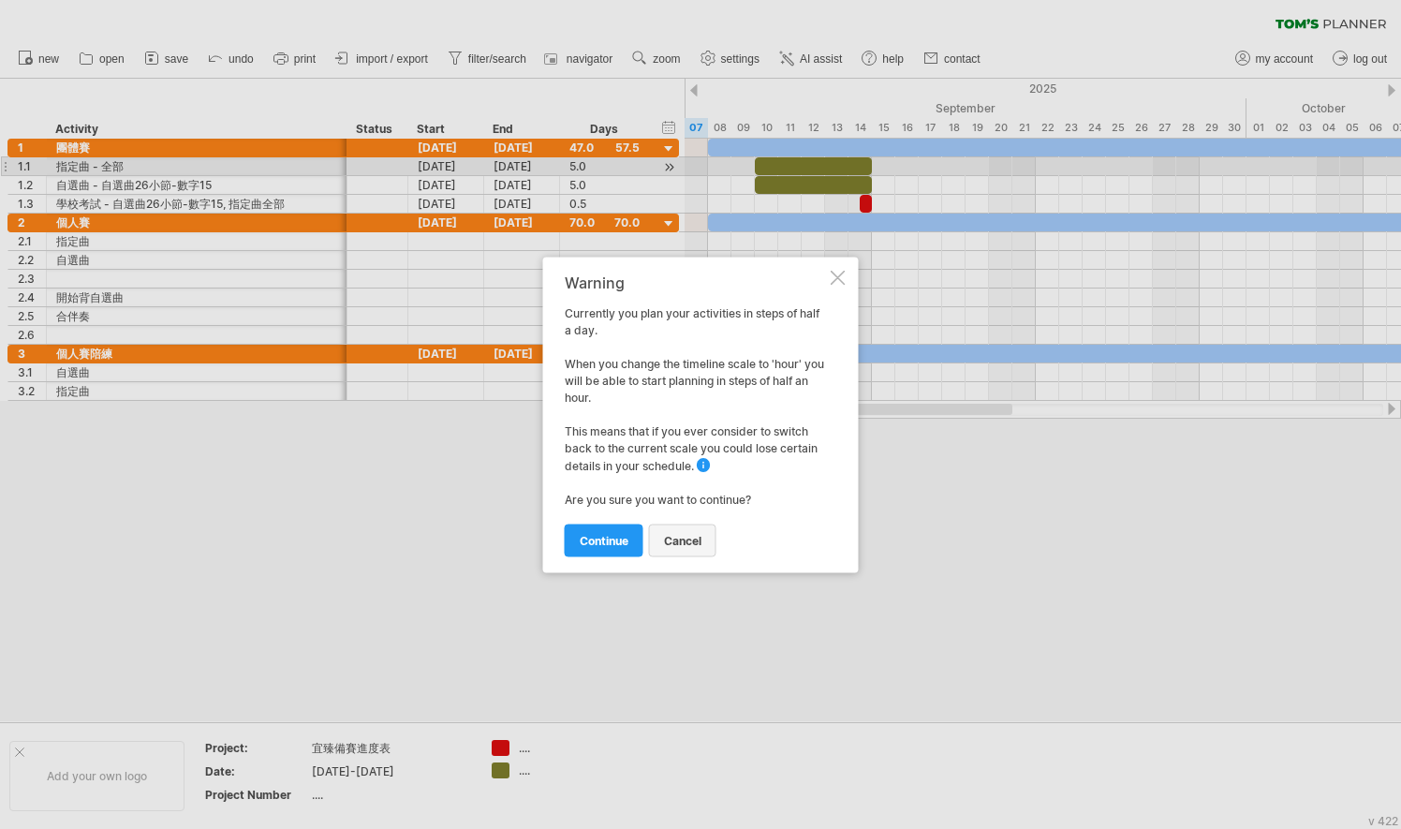
click at [684, 540] on span "cancel" at bounding box center [682, 540] width 37 height 14
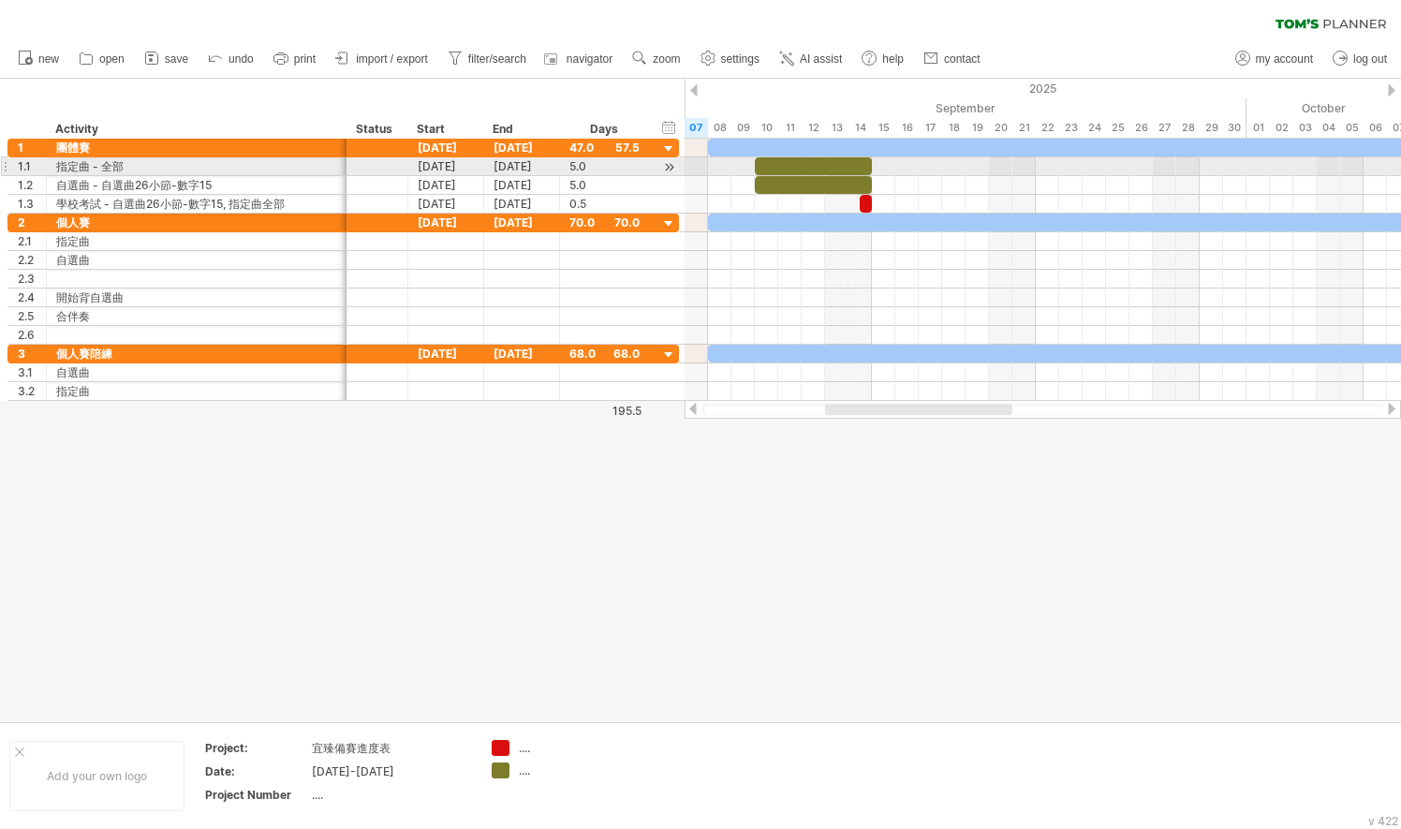
click at [684, 540] on div at bounding box center [700, 400] width 1401 height 642
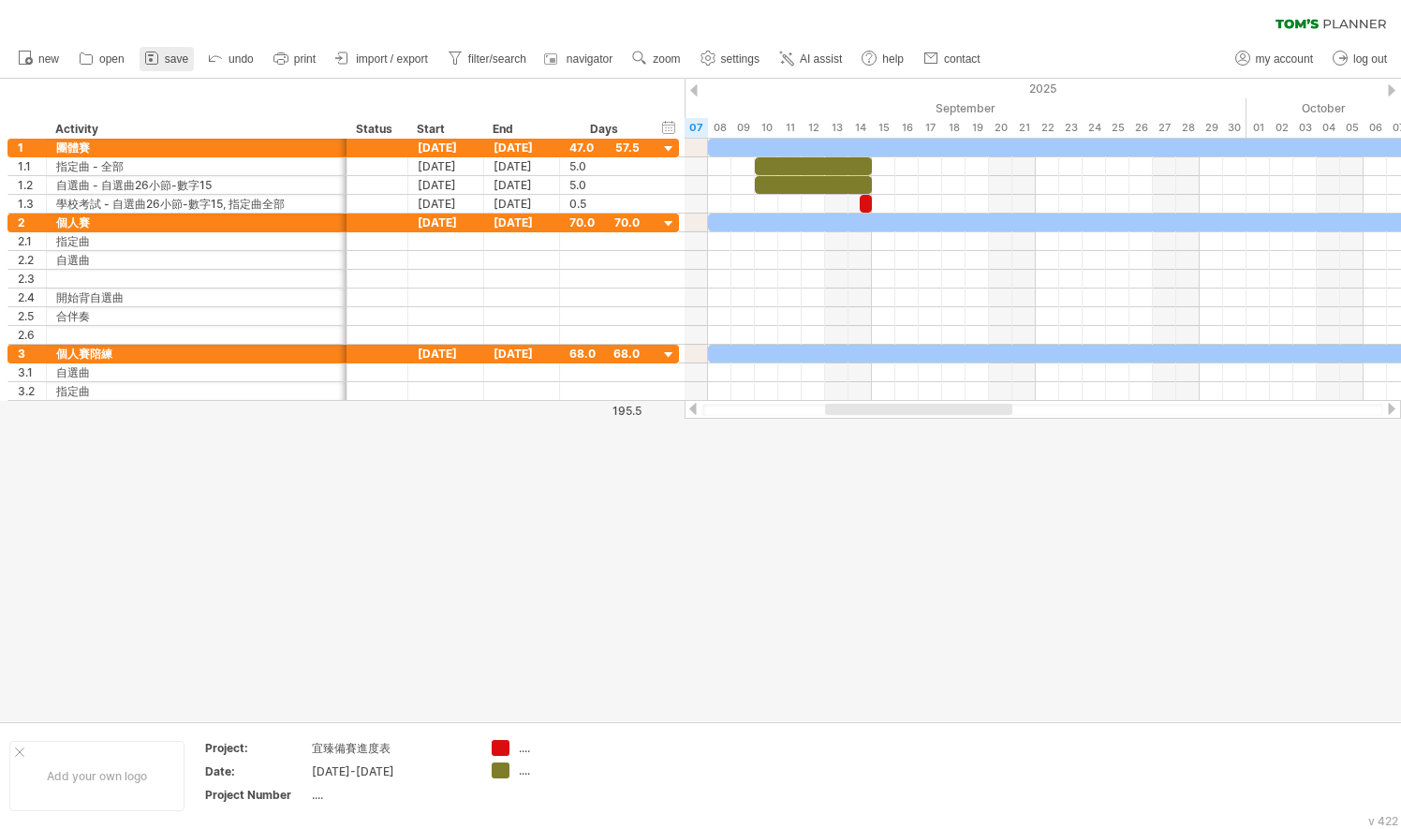
click at [175, 51] on link "save" at bounding box center [167, 59] width 54 height 24
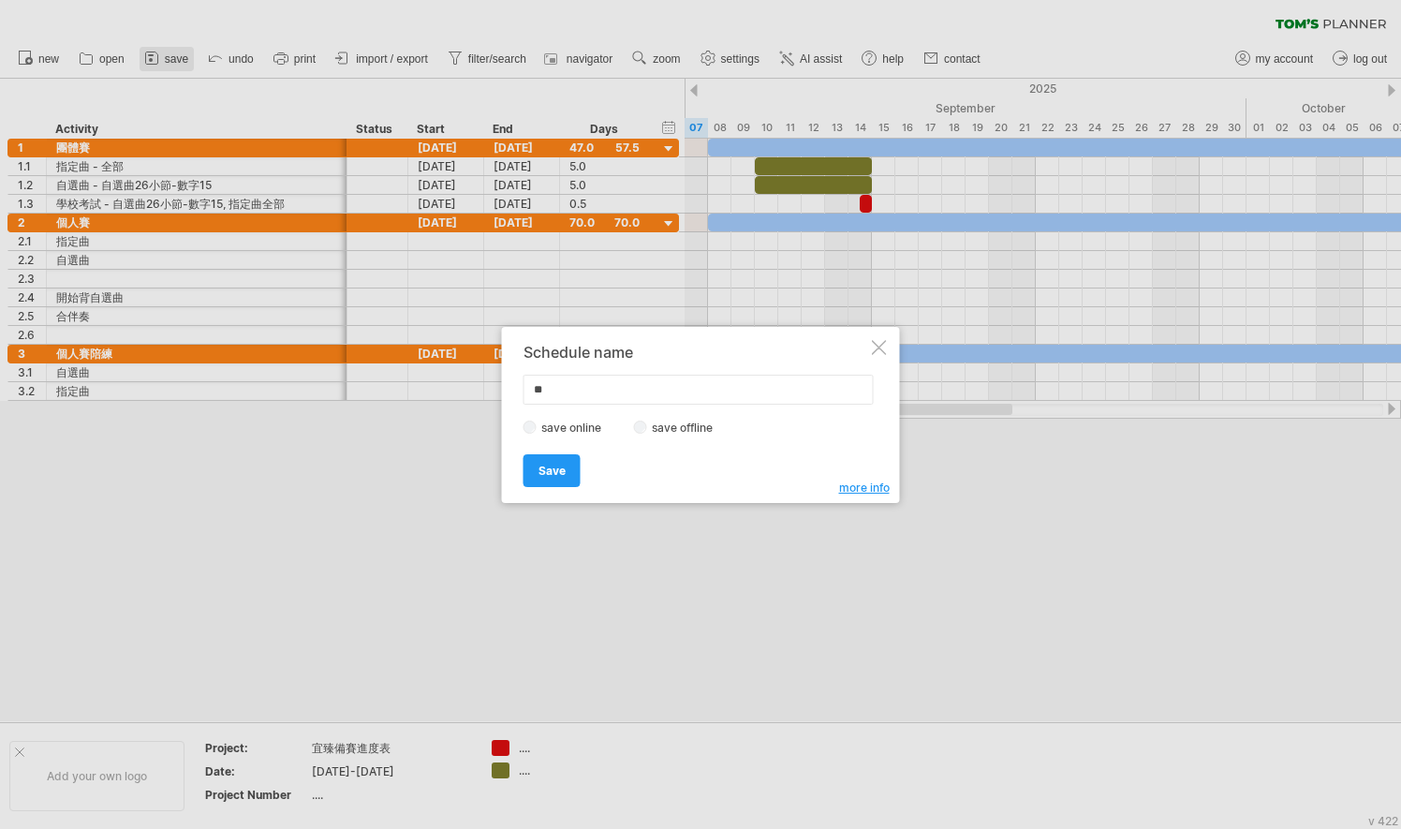
type input "*"
type input "*******"
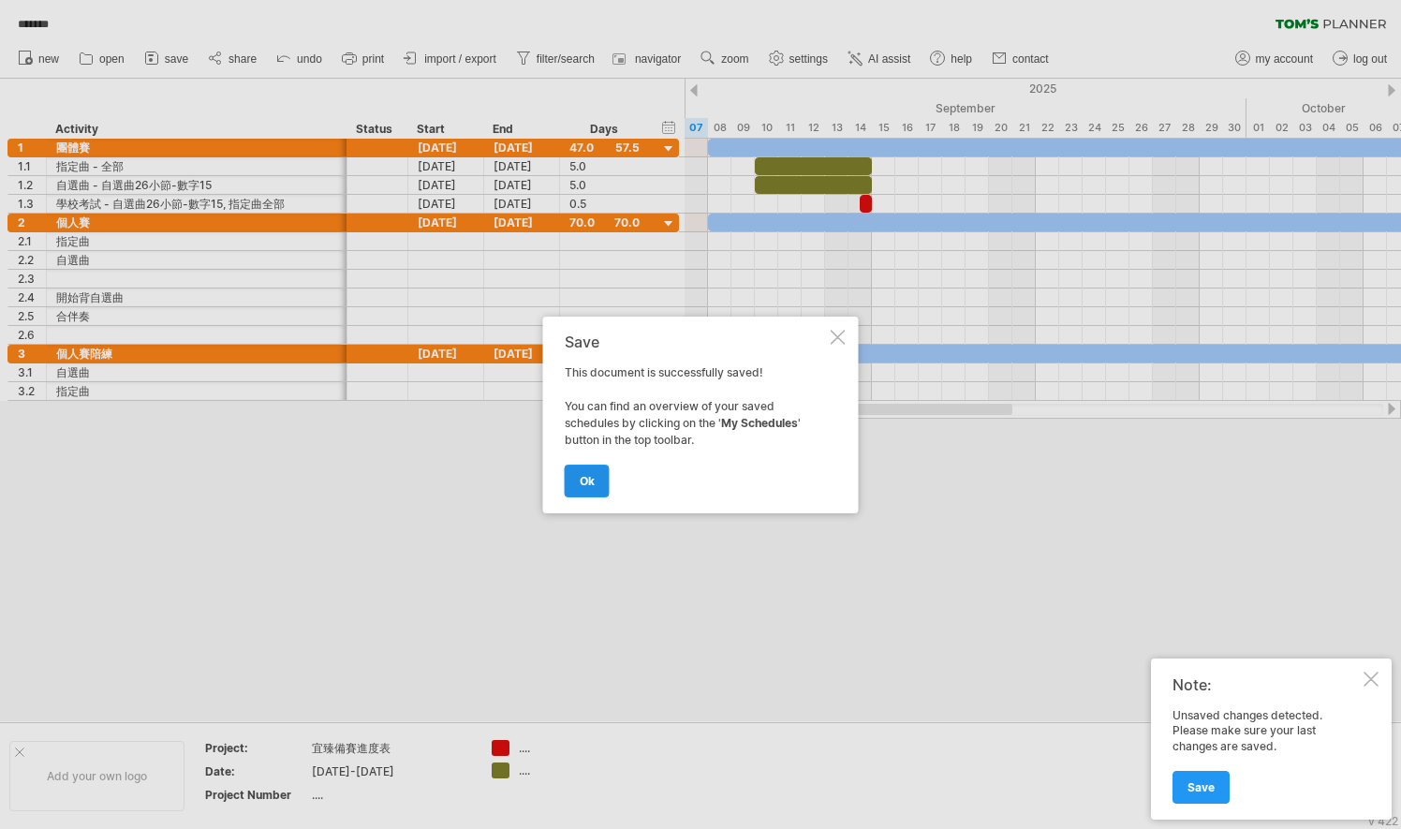
click at [593, 483] on span "ok" at bounding box center [587, 481] width 15 height 14
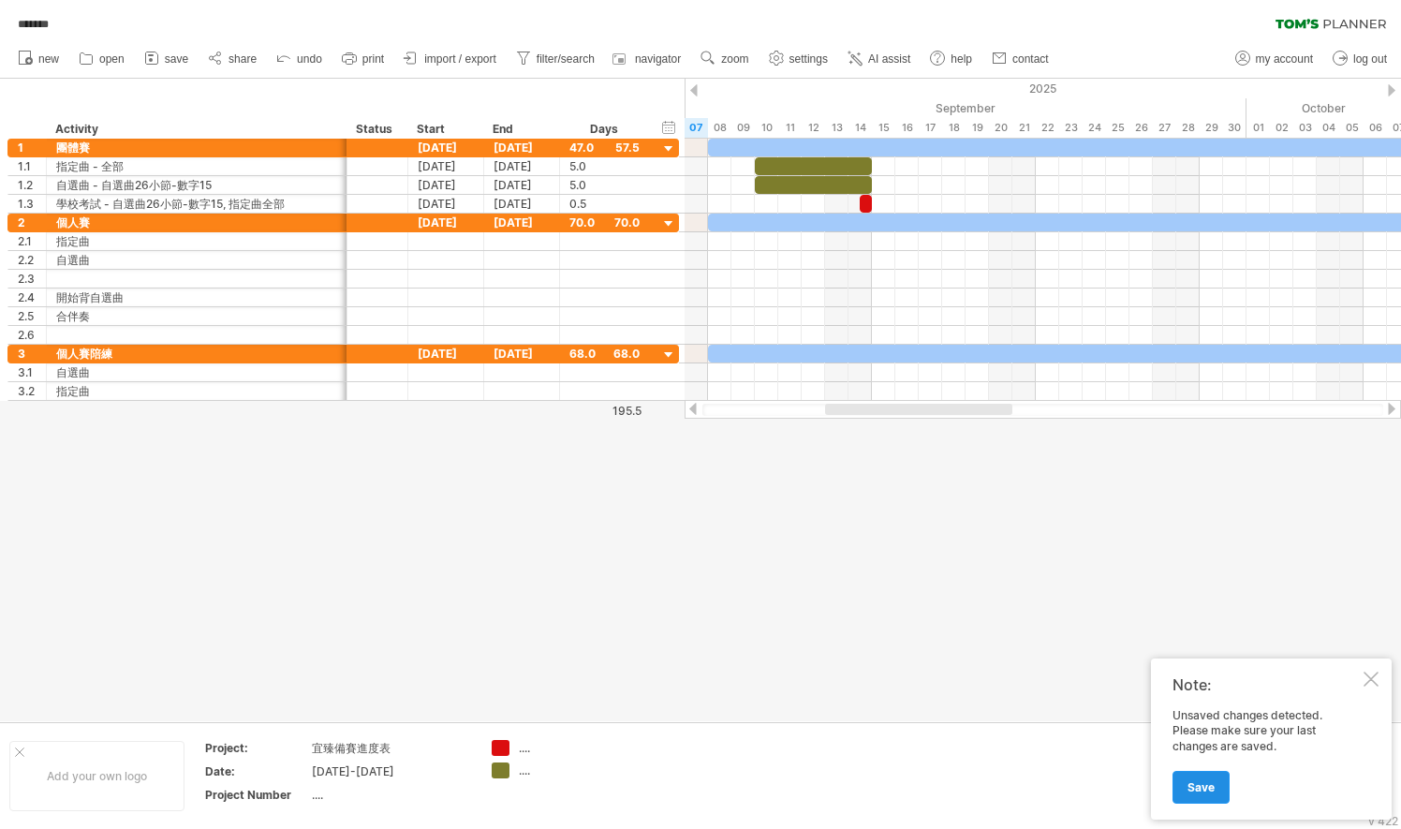
click at [1215, 775] on link "Save" at bounding box center [1200, 787] width 57 height 33
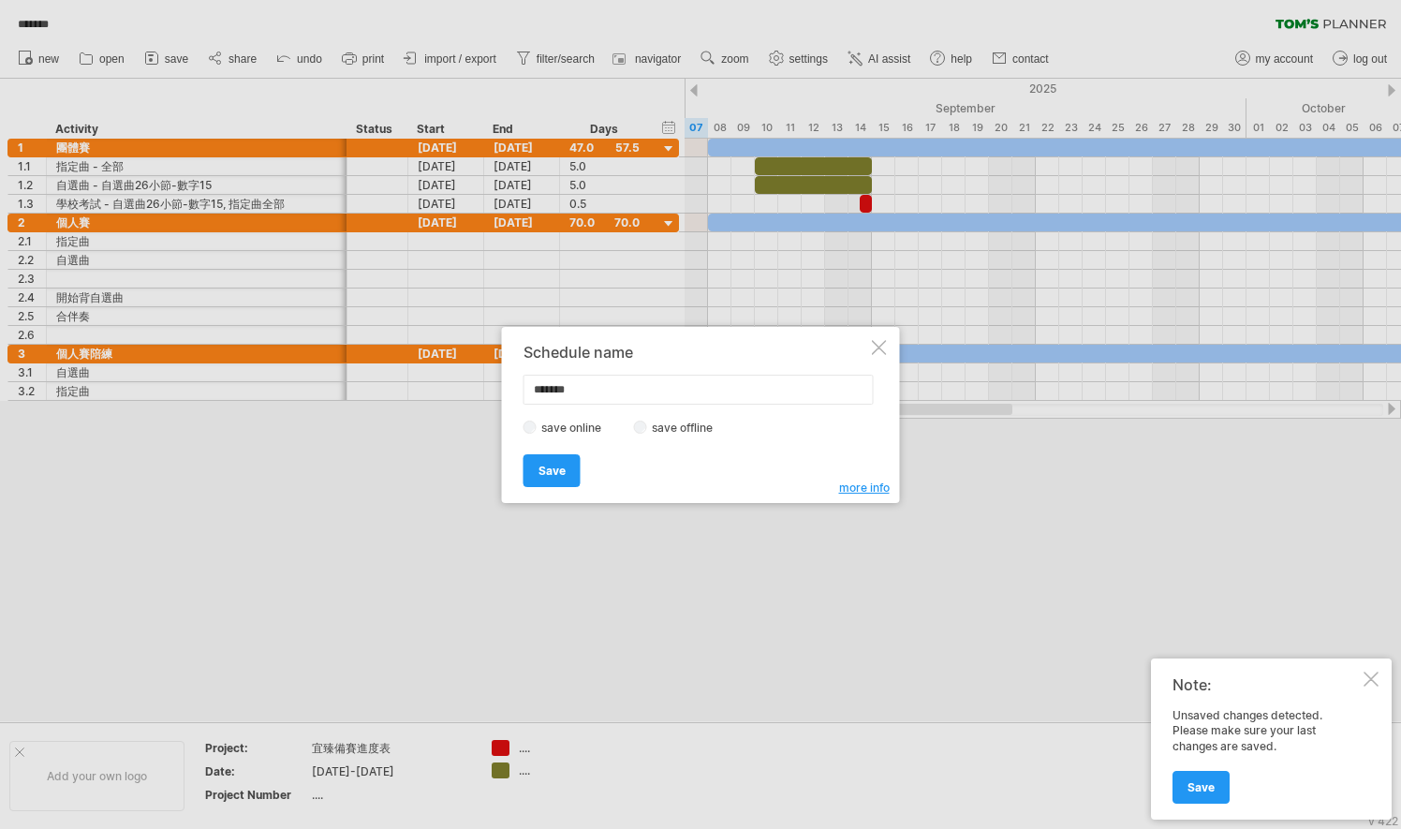
click at [553, 387] on input "*******" at bounding box center [698, 390] width 350 height 30
type input "*****"
click at [554, 474] on span "Save" at bounding box center [551, 470] width 27 height 14
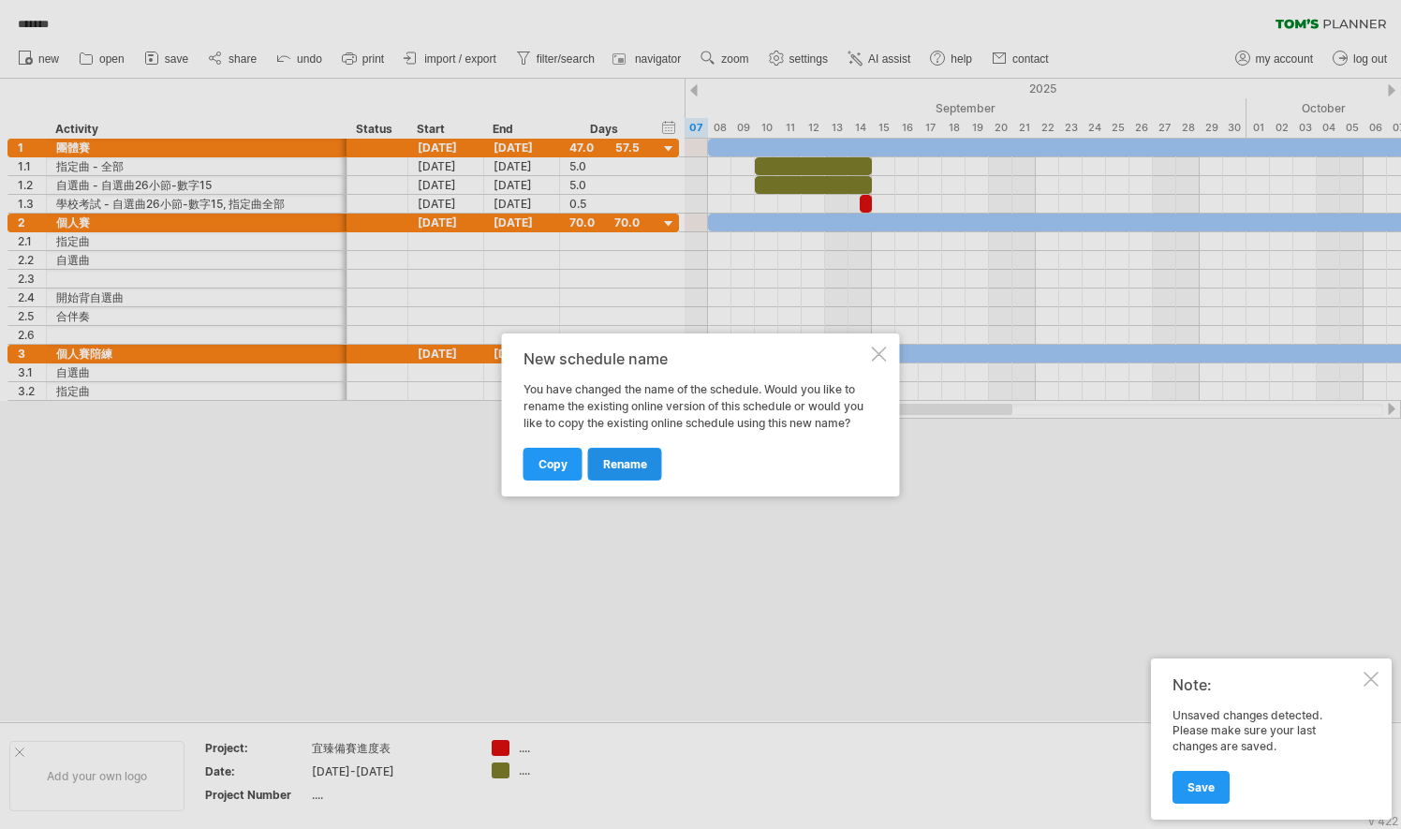
click at [634, 461] on span "rename" at bounding box center [625, 464] width 44 height 14
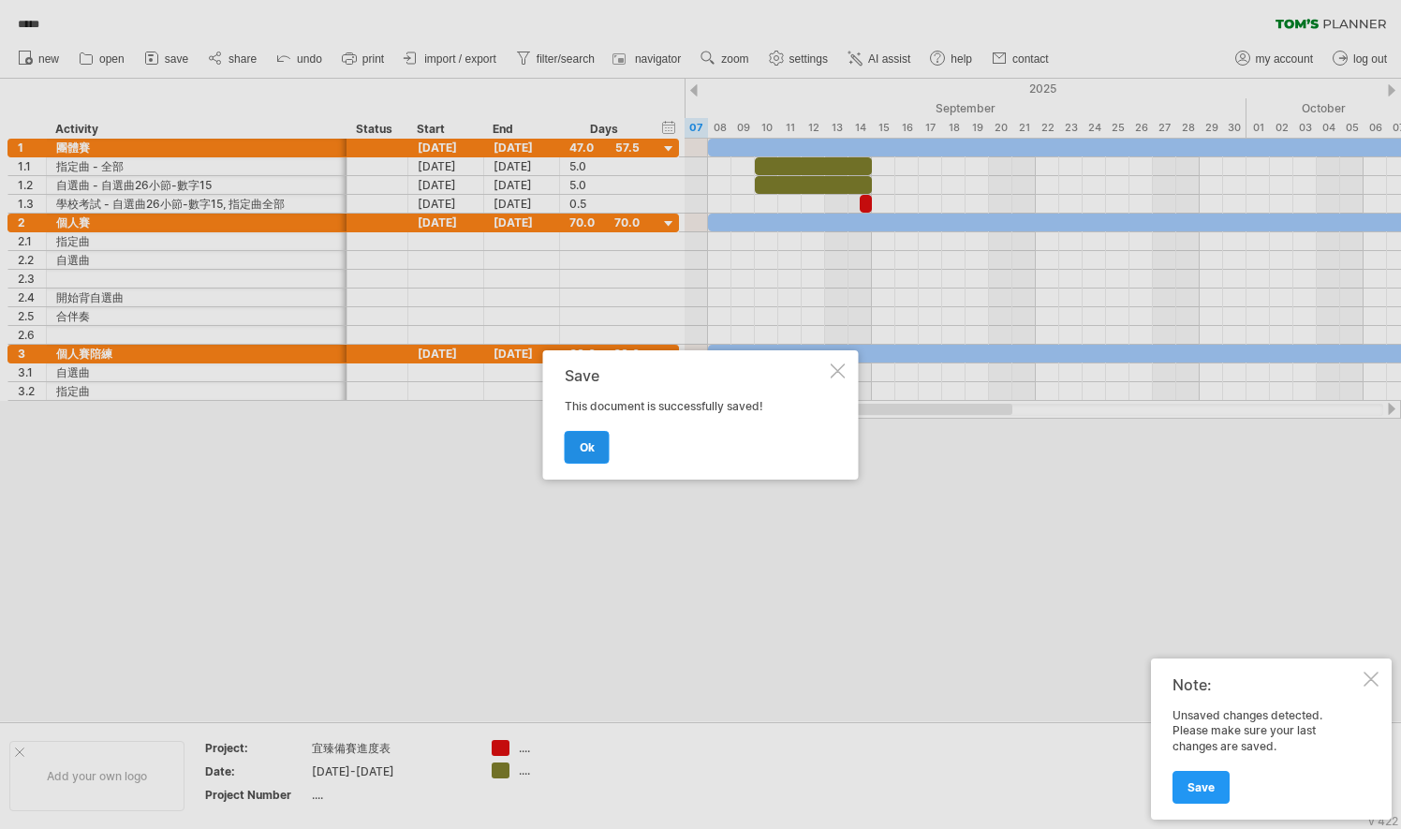
click at [587, 448] on span "ok" at bounding box center [587, 447] width 15 height 14
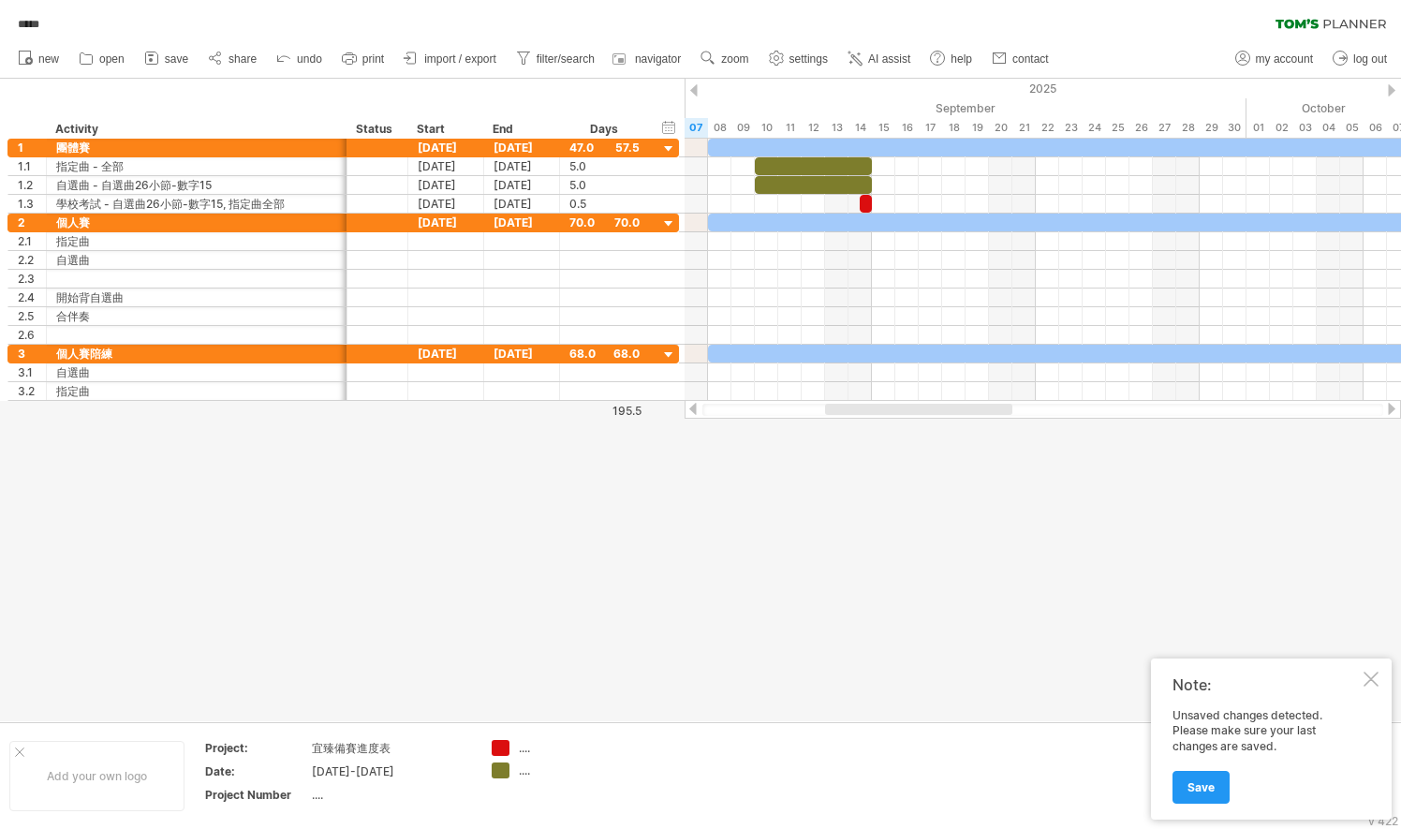
click at [1350, 28] on icon at bounding box center [1330, 24] width 110 height 10
